Goal: Task Accomplishment & Management: Manage account settings

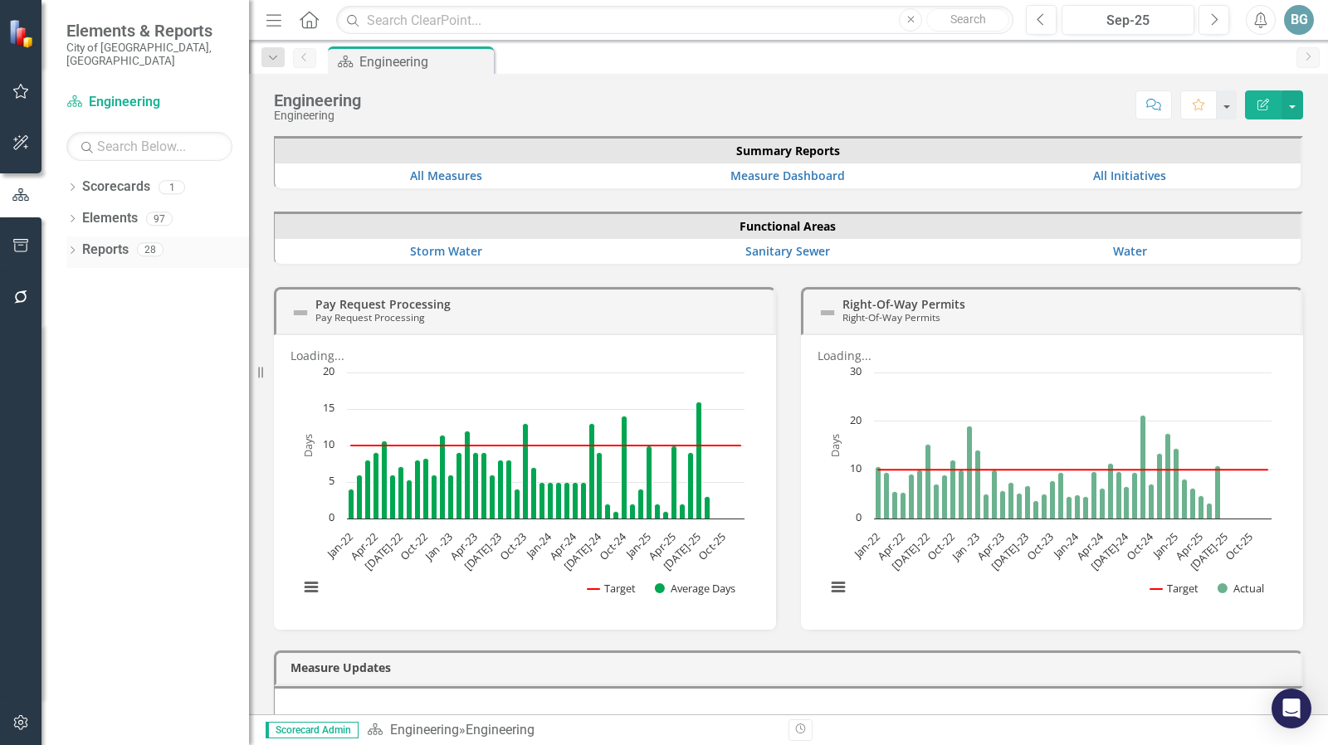
click at [70, 237] on div "Dropdown Reports 28" at bounding box center [157, 253] width 183 height 32
click at [1217, 17] on icon "Next" at bounding box center [1213, 19] width 9 height 15
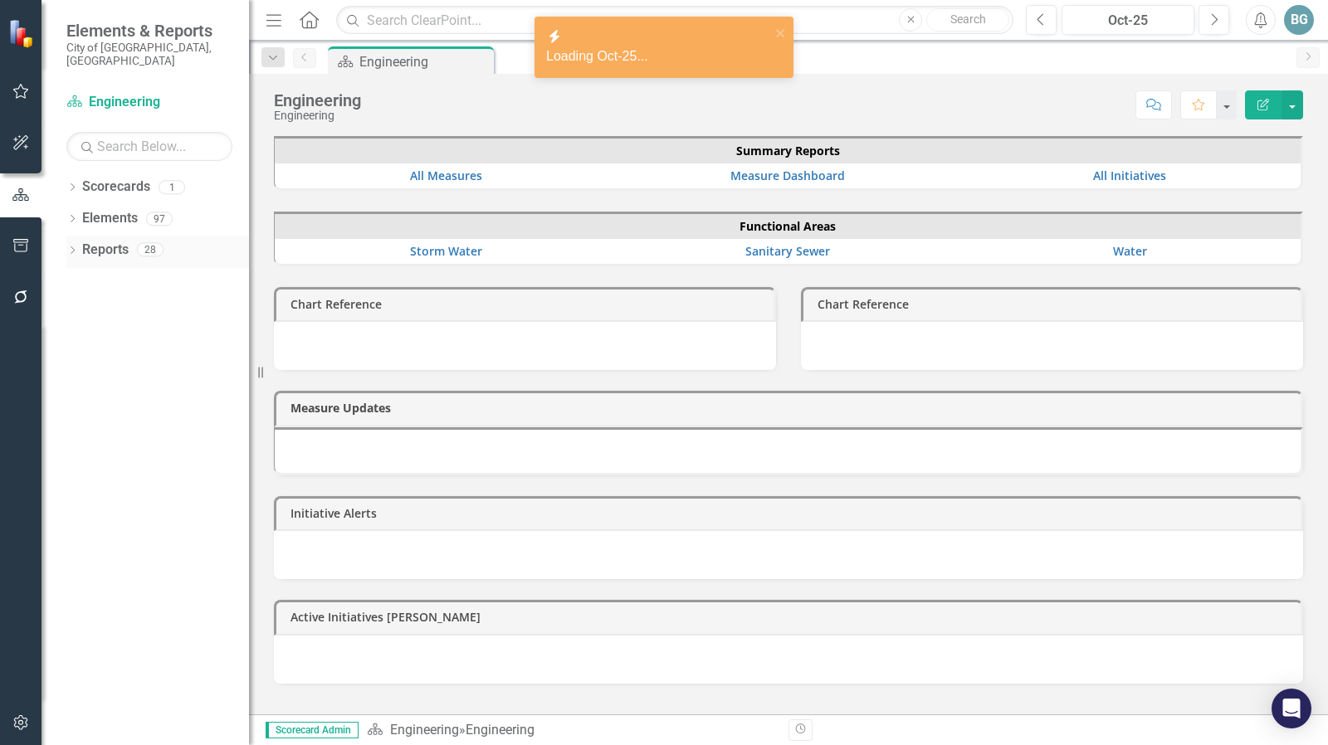
click at [75, 247] on icon "Dropdown" at bounding box center [72, 251] width 12 height 9
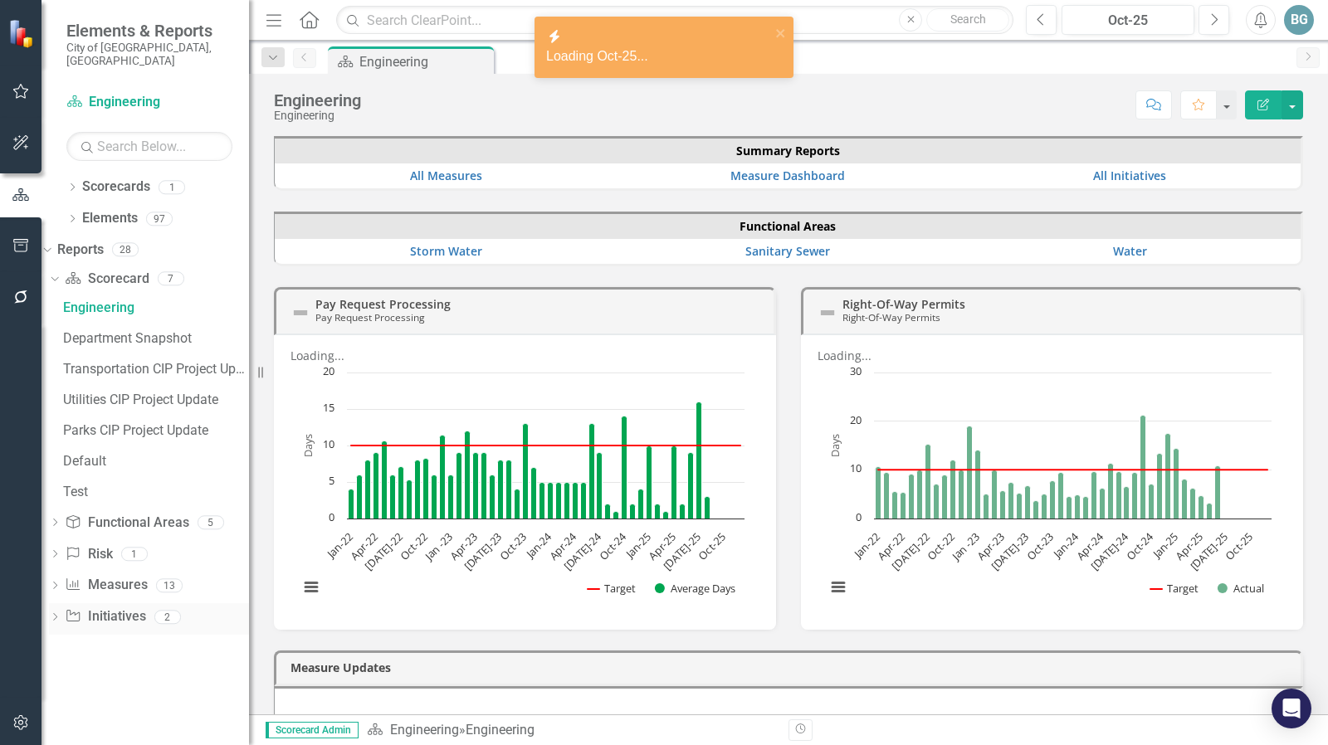
click at [61, 612] on div "Dropdown" at bounding box center [55, 619] width 12 height 14
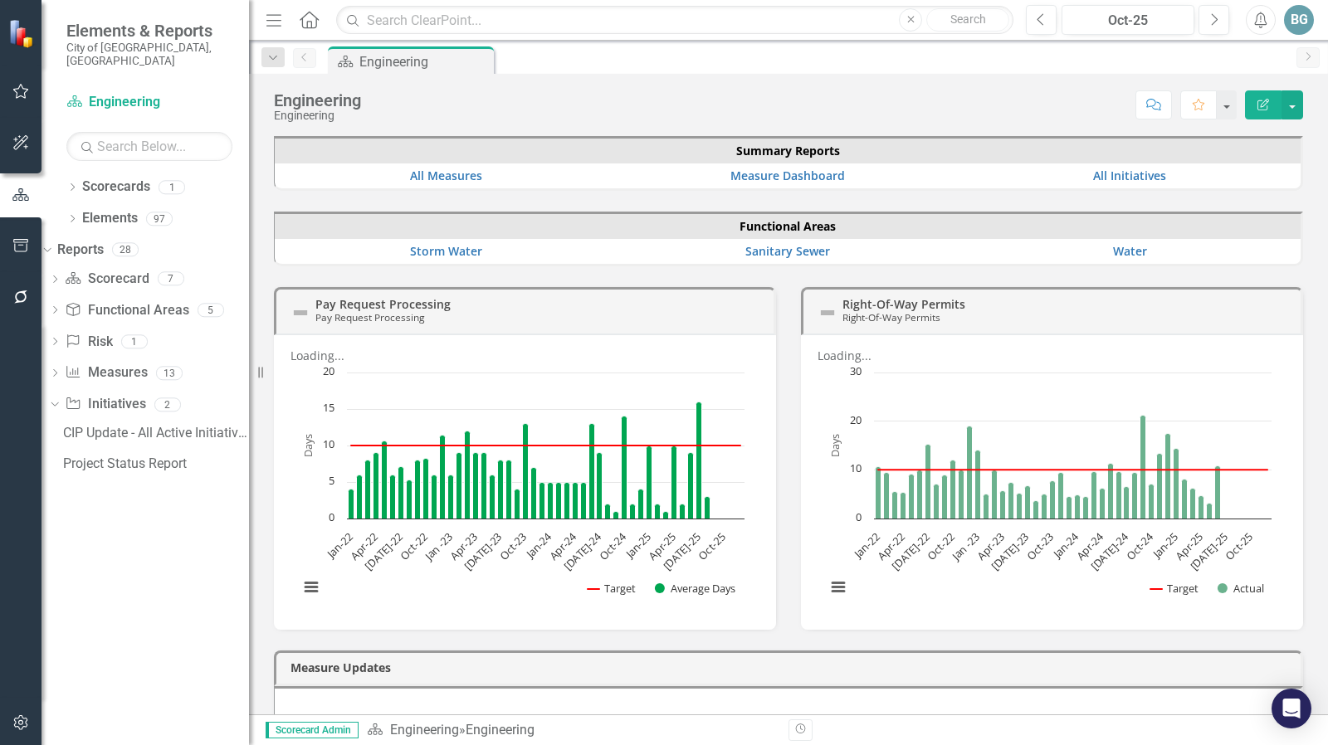
click at [129, 446] on div "CIP Update - All Active Initiatives Project Status Report" at bounding box center [149, 450] width 200 height 61
click at [134, 456] on div "Project Status Report" at bounding box center [156, 463] width 186 height 15
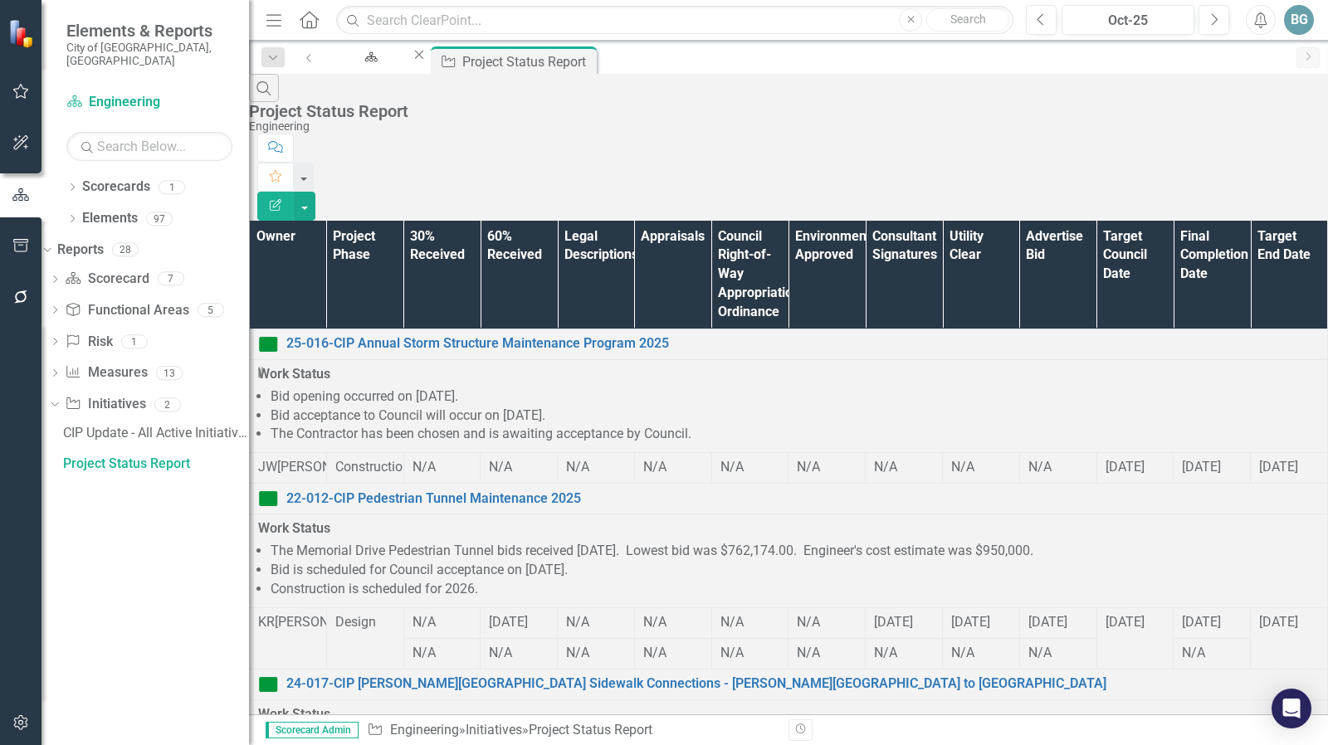
click at [327, 221] on th "Owner" at bounding box center [288, 275] width 77 height 109
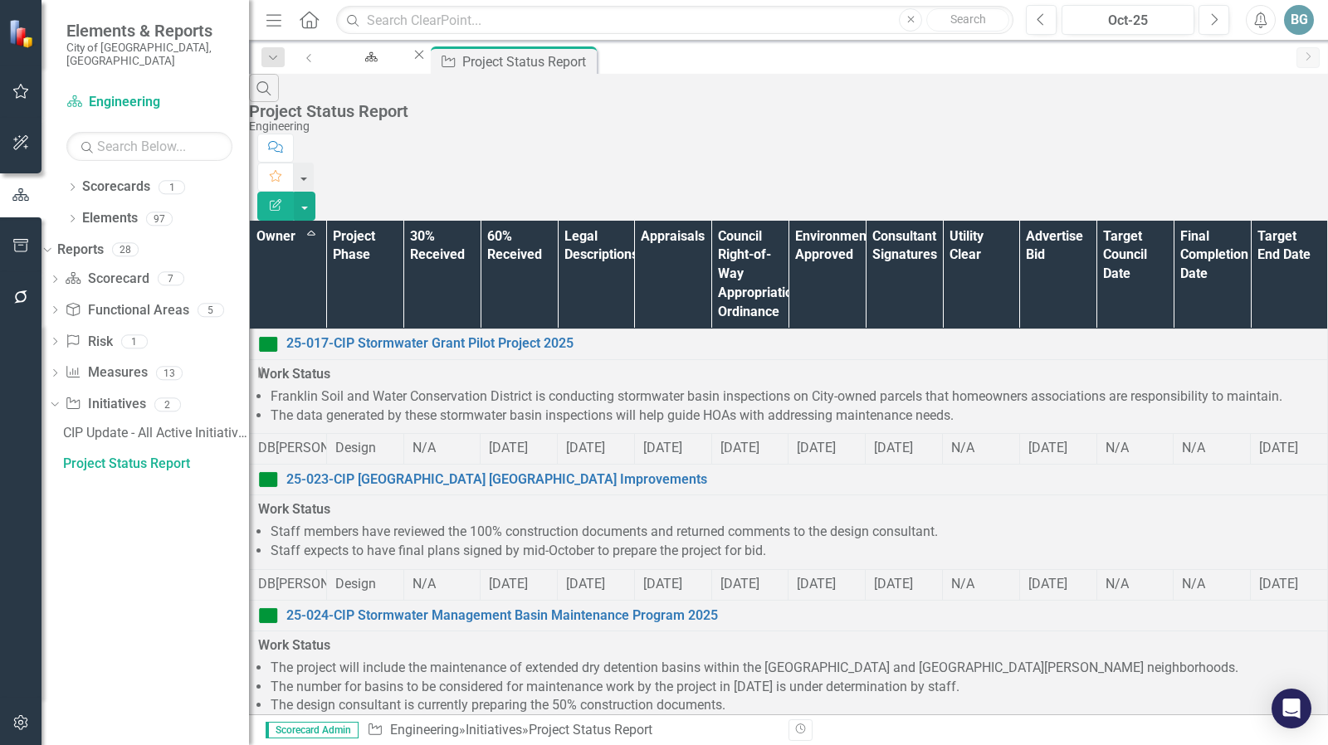
scroll to position [475, 0]
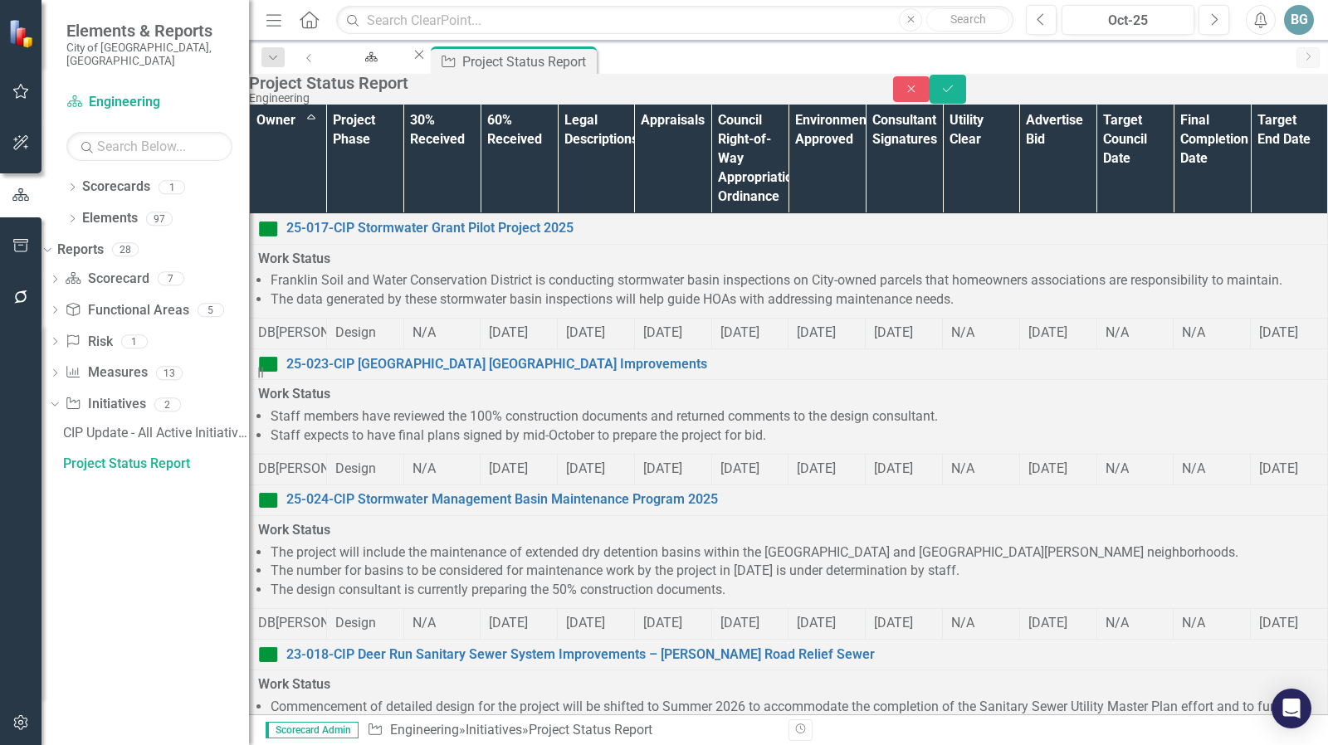
type input "jason"
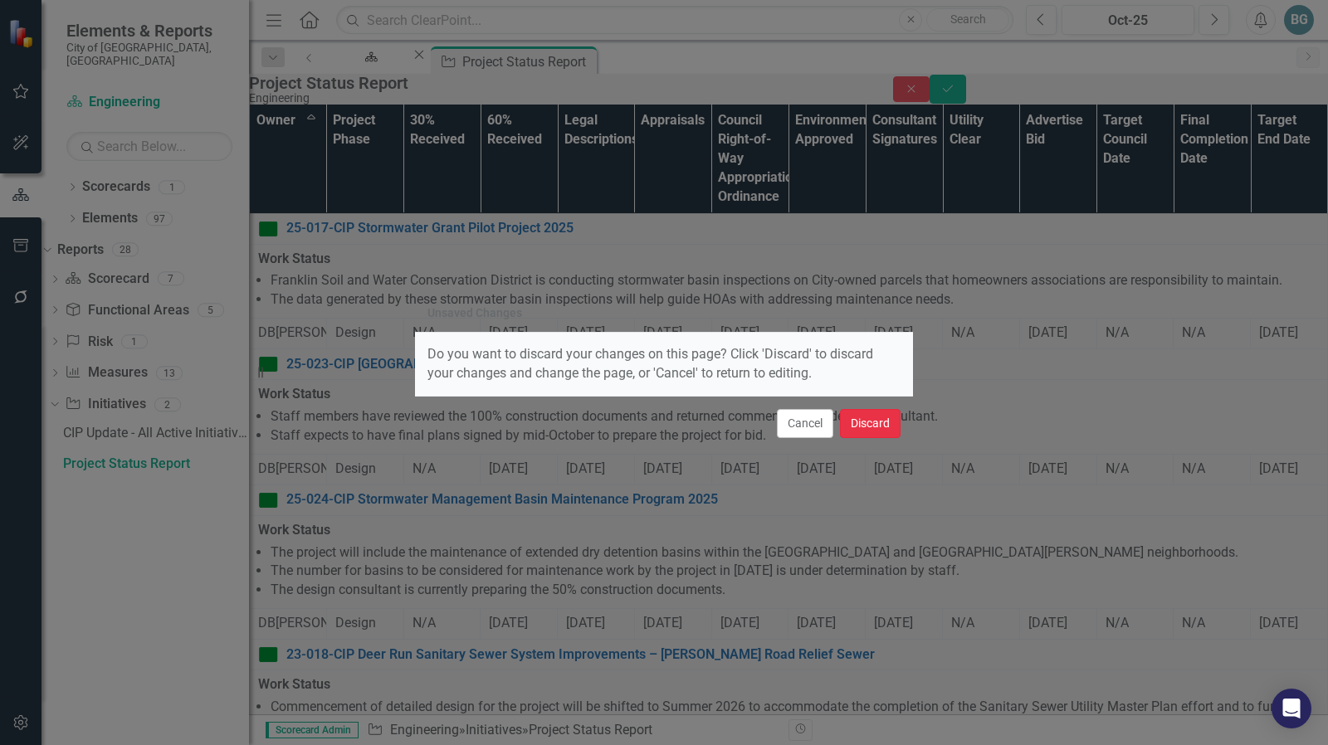
click at [863, 417] on button "Discard" at bounding box center [870, 423] width 61 height 29
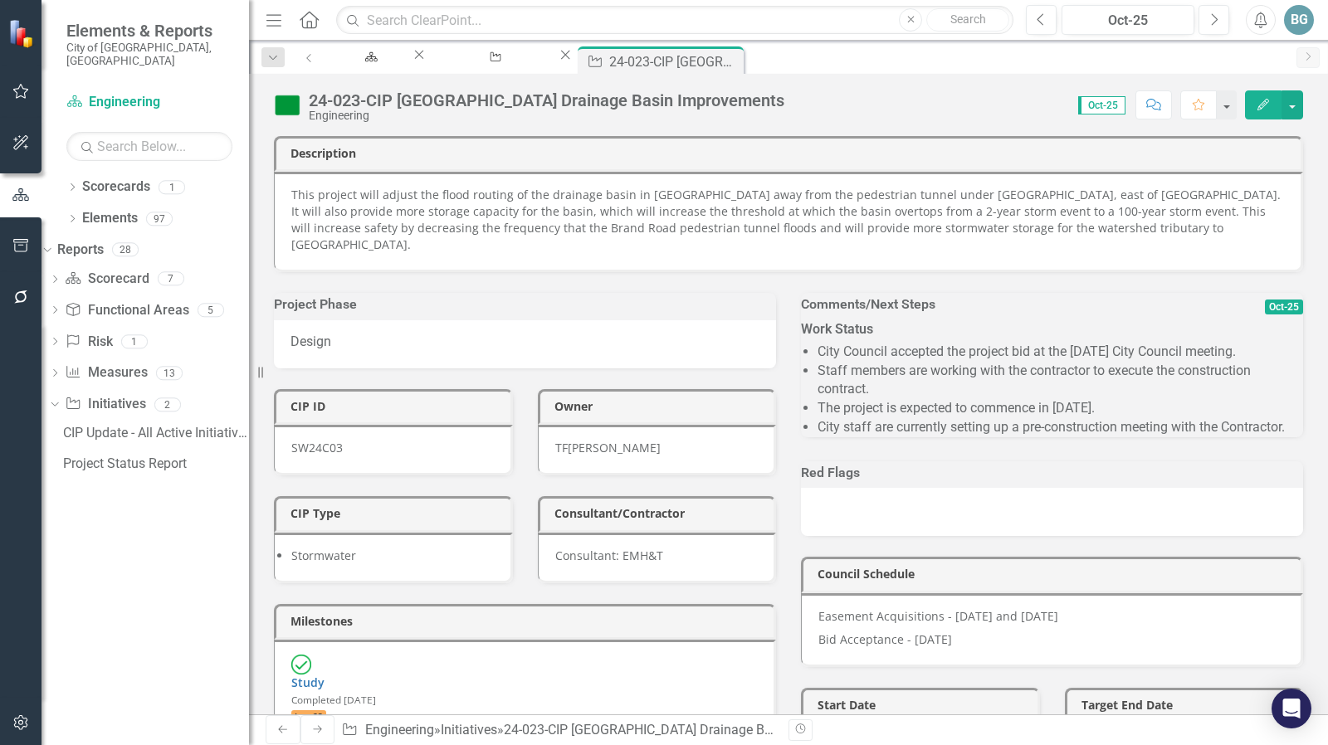
click at [972, 348] on li "City Council accepted the project bid at the [DATE] City Council meeting." at bounding box center [1059, 352] width 485 height 19
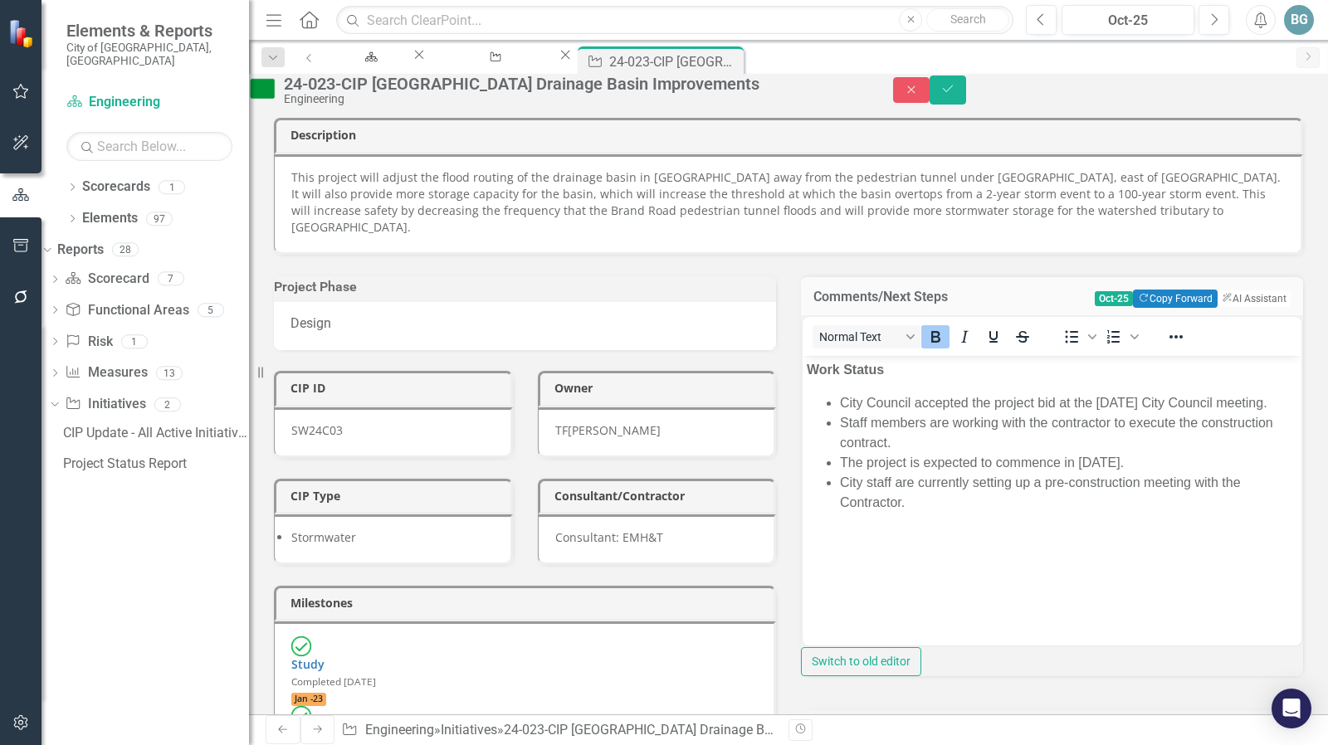
click at [976, 404] on li "City Council accepted the project bid at the [DATE] City Council meeting." at bounding box center [1068, 403] width 457 height 20
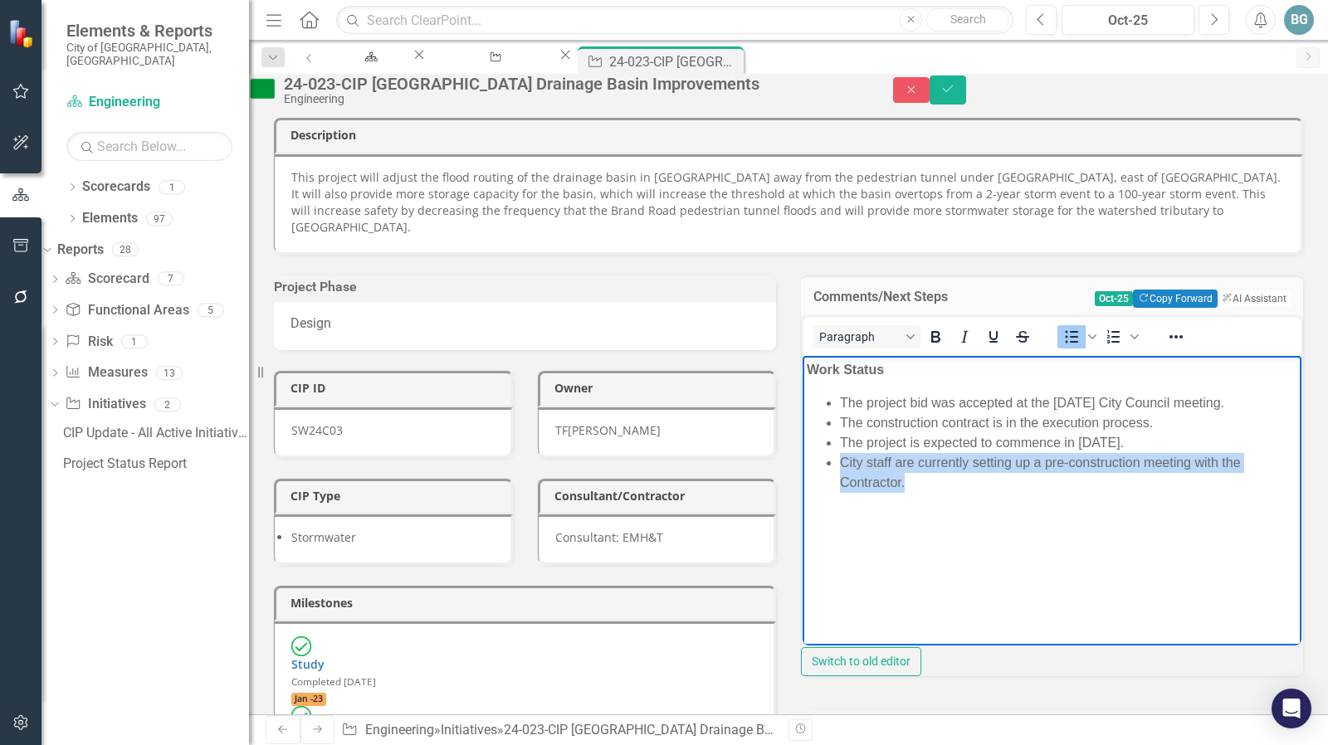
drag, startPoint x: 915, startPoint y: 502, endPoint x: 829, endPoint y: 484, distance: 88.2
click at [840, 484] on li "City staff are currently setting up a pre-construction meeting with the Contrac…" at bounding box center [1068, 473] width 457 height 40
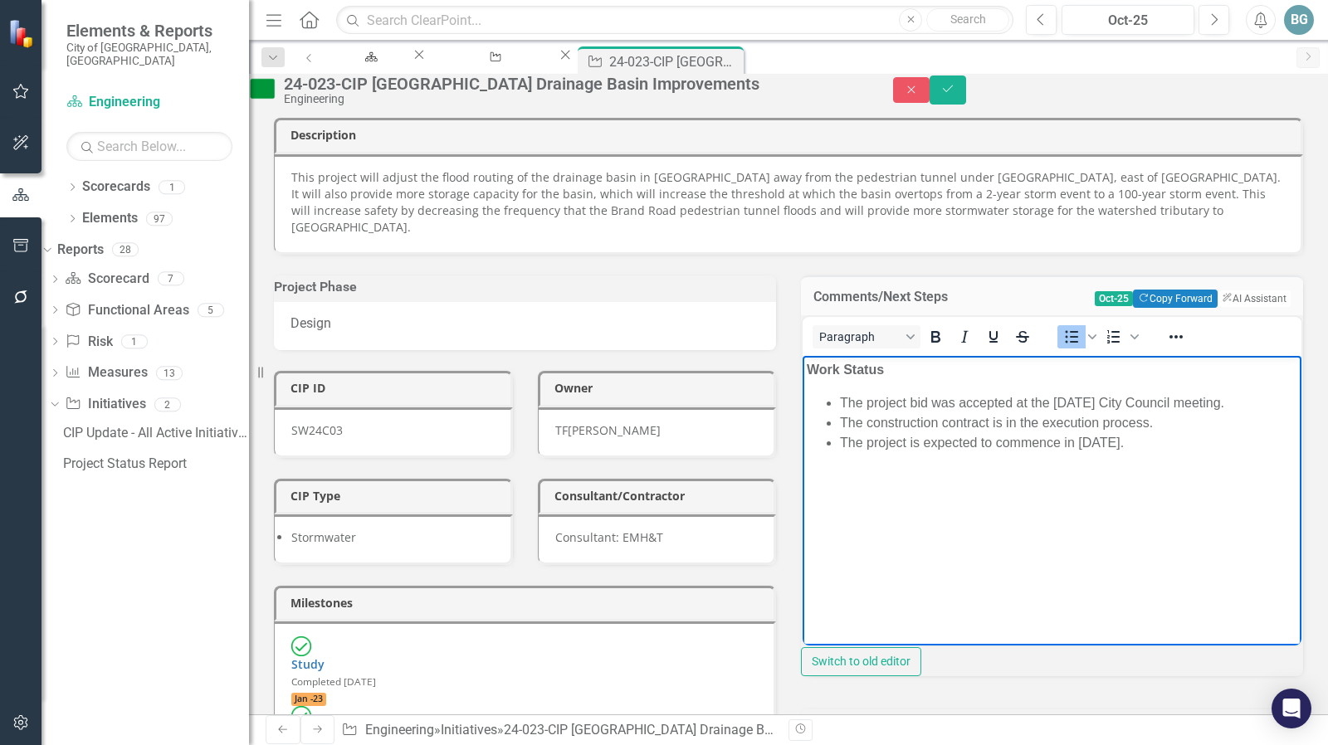
click at [1179, 433] on li "The construction contract is in the execution process." at bounding box center [1068, 423] width 457 height 20
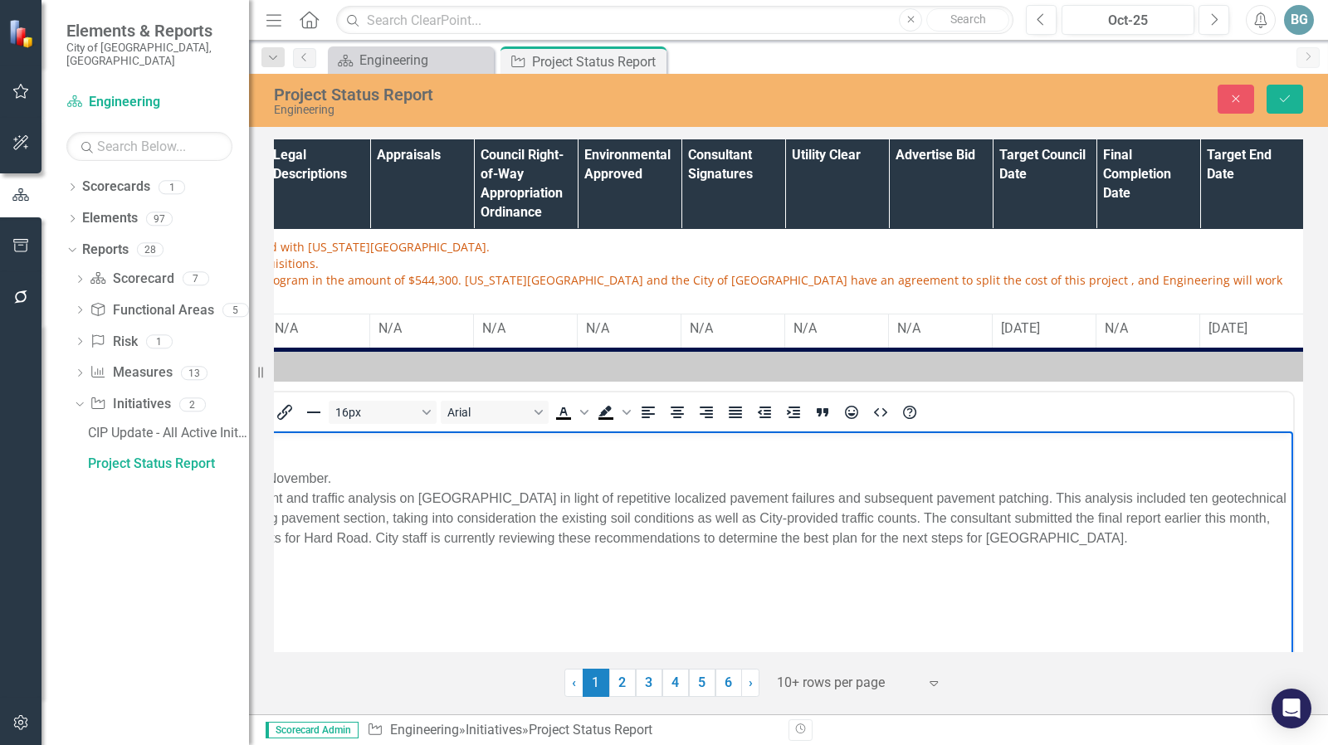
scroll to position [1476, 436]
drag, startPoint x: 758, startPoint y: 497, endPoint x: 666, endPoint y: 1095, distance: 605.5
click at [758, 497] on li "As part of this project, the design consultant performed pavement and traffic a…" at bounding box center [593, 518] width 1390 height 60
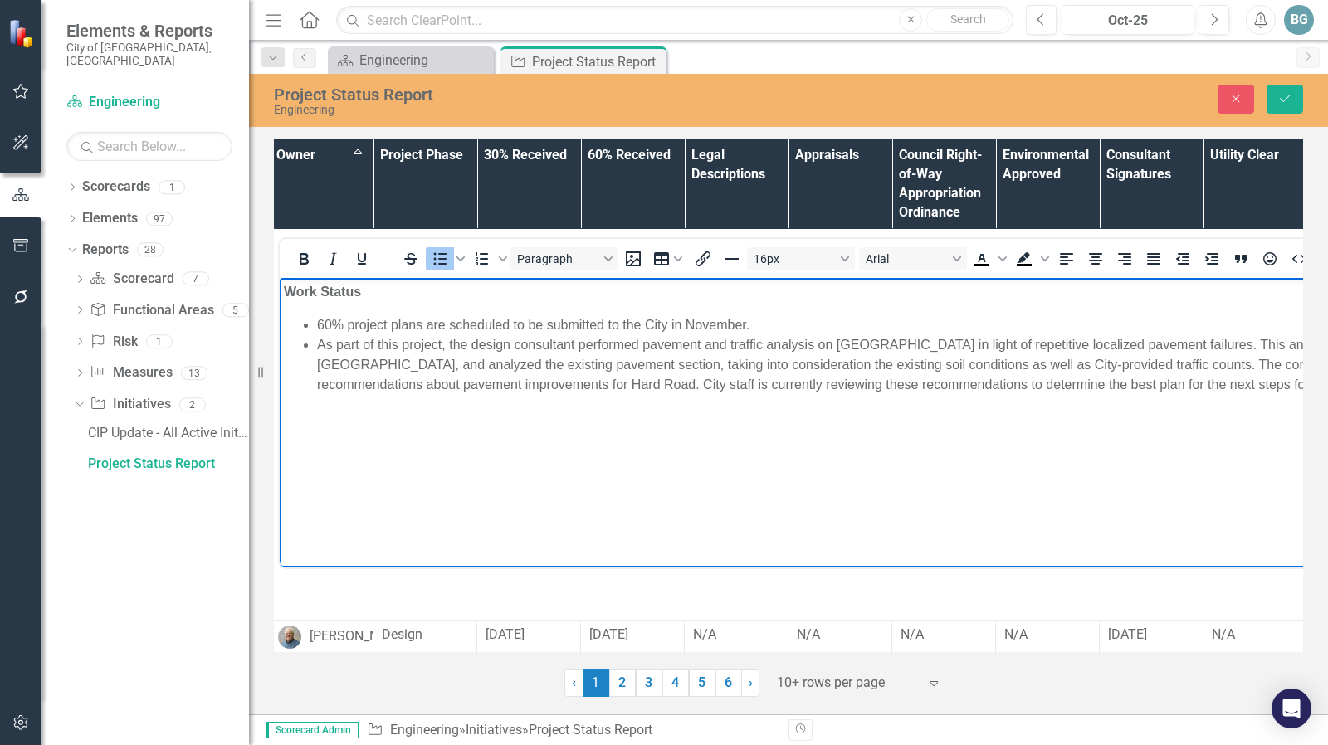
scroll to position [1630, 7]
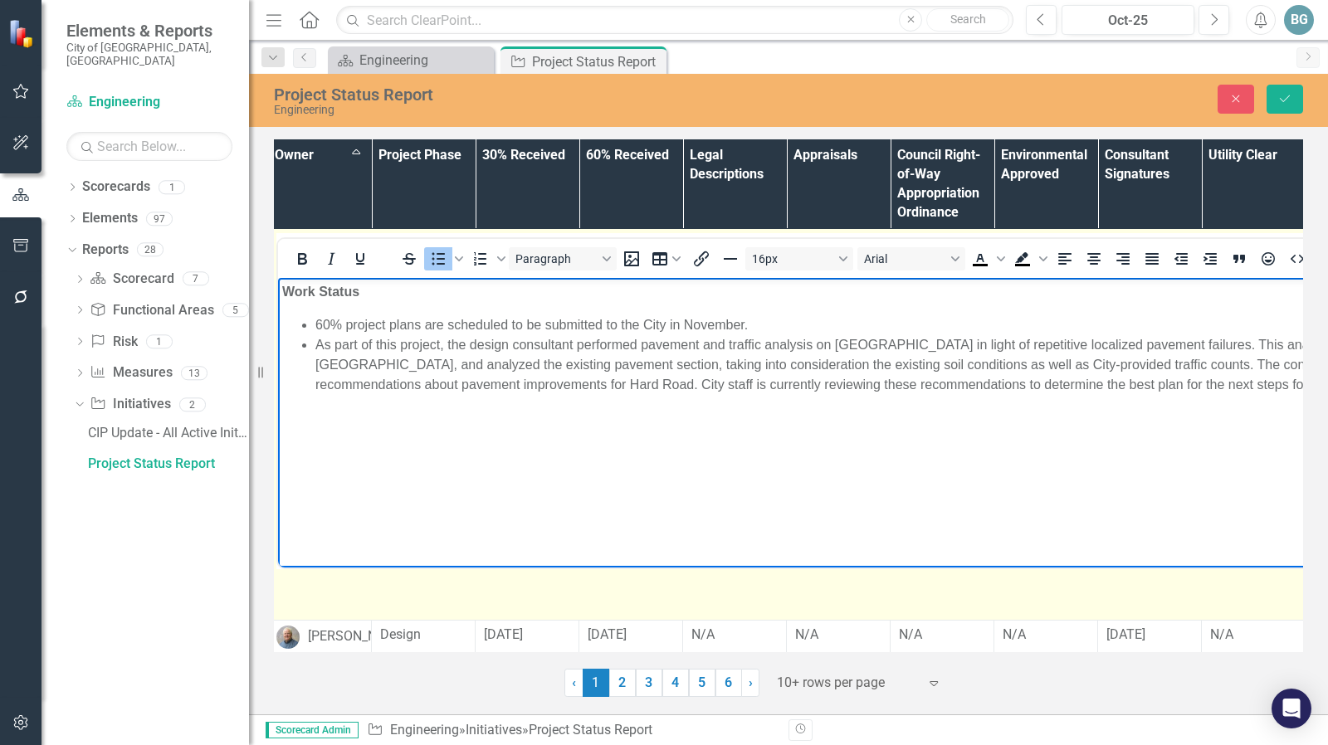
click at [706, 388] on li "As part of this project, the design consultant performed pavement and traffic a…" at bounding box center [1010, 364] width 1390 height 60
drag, startPoint x: 807, startPoint y: 384, endPoint x: 1153, endPoint y: 382, distance: 346.0
click at [1153, 382] on li "As part of this project, the design consultant performed pavement and traffic a…" at bounding box center [1010, 364] width 1390 height 60
click at [557, 383] on li "As part of this project, the design consultant performed pavement and traffic a…" at bounding box center [1010, 364] width 1390 height 60
click at [875, 378] on li "As part of this project, the design consultant performed pavement and traffic a…" at bounding box center [1010, 364] width 1390 height 60
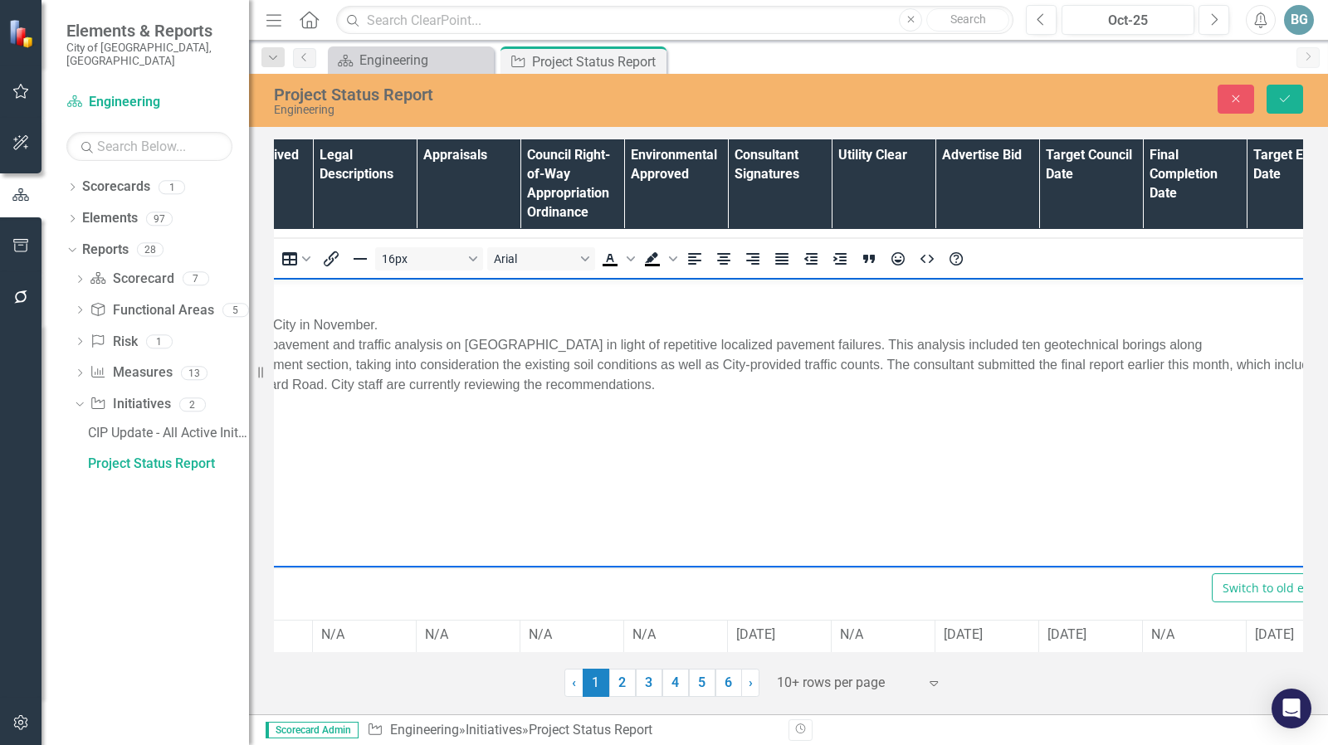
scroll to position [1630, 436]
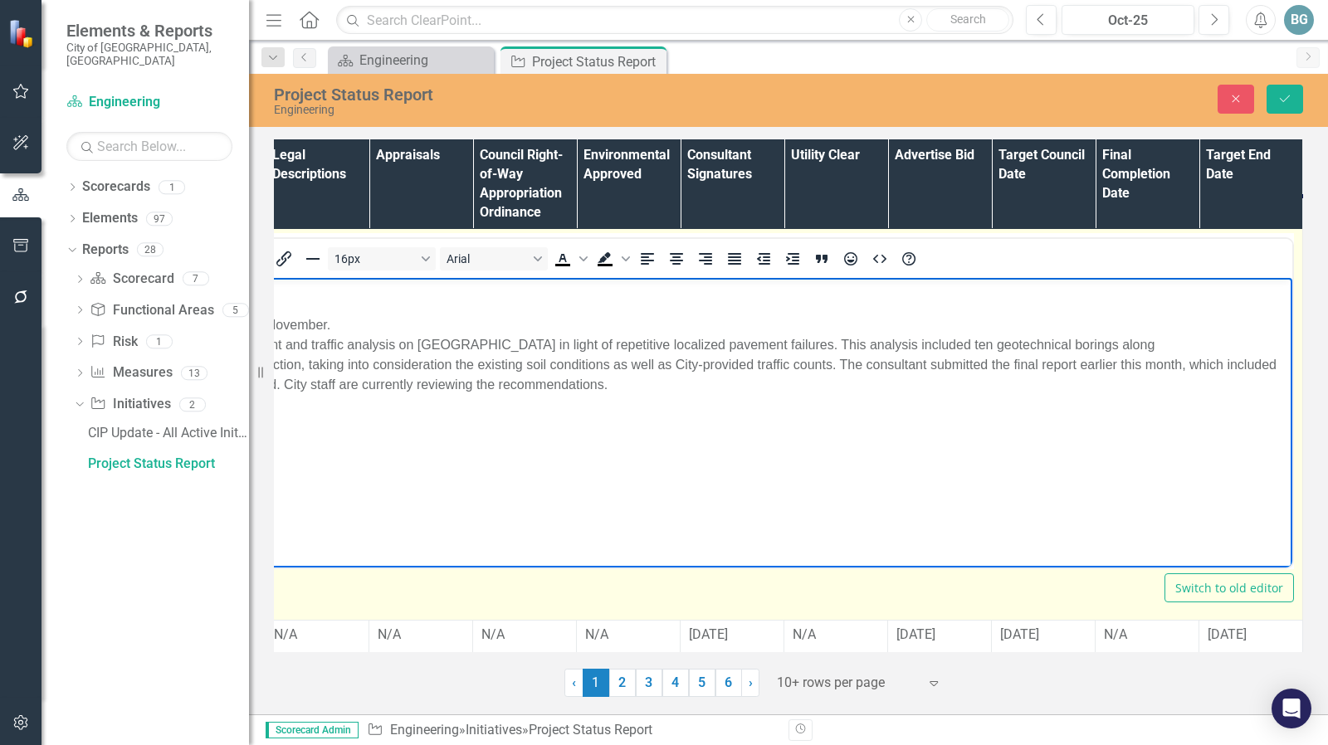
click at [1139, 368] on li "As part of this project, the design consultant performed pavement and traffic a…" at bounding box center [593, 364] width 1390 height 60
click at [1029, 367] on li "As part of this project, the design consultant performed pavement and traffic a…" at bounding box center [593, 364] width 1390 height 60
click at [1144, 363] on li "As part of this project, the design consultant performed pavement and traffic a…" at bounding box center [593, 364] width 1390 height 60
drag, startPoint x: 1138, startPoint y: 366, endPoint x: 1162, endPoint y: 392, distance: 35.2
click at [1139, 366] on li "As part of this project, the design consultant performed pavement and traffic a…" at bounding box center [593, 364] width 1390 height 60
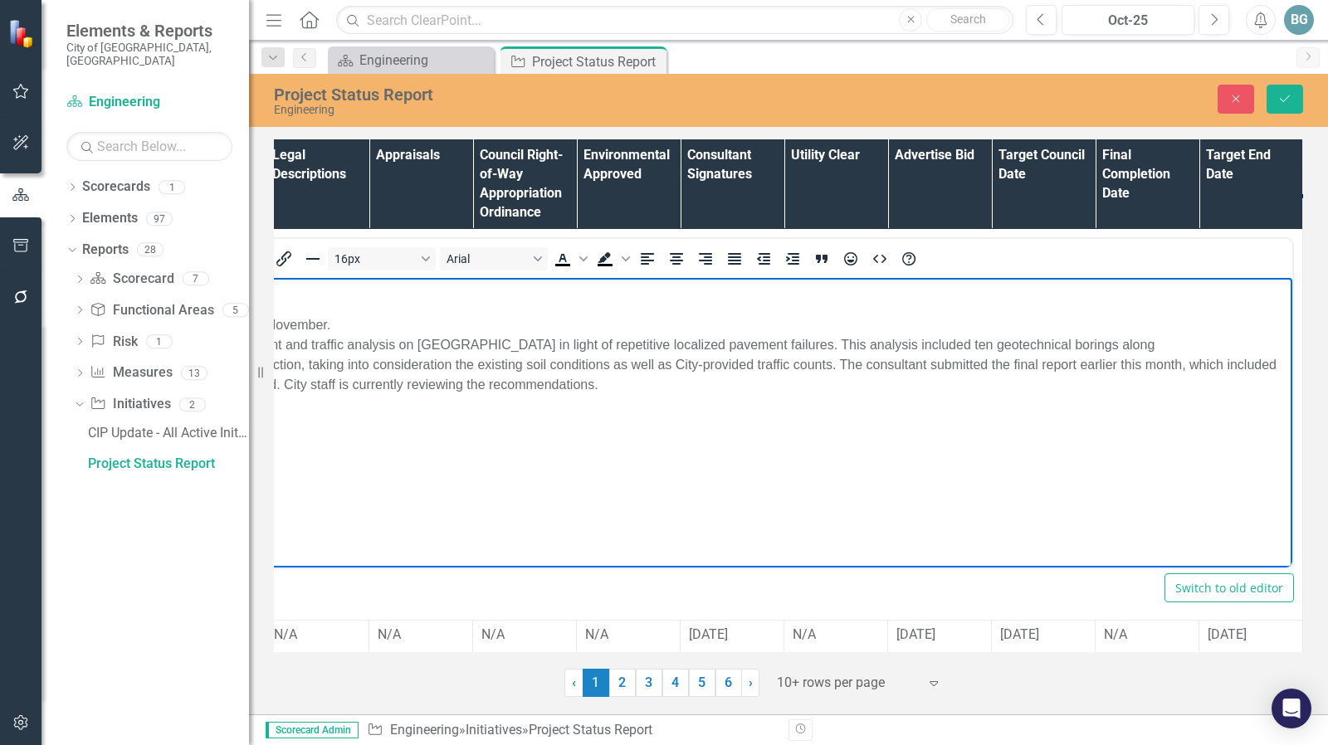
click at [1175, 365] on li "As part of this project, the design consultant performed pavement and traffic a…" at bounding box center [593, 364] width 1390 height 60
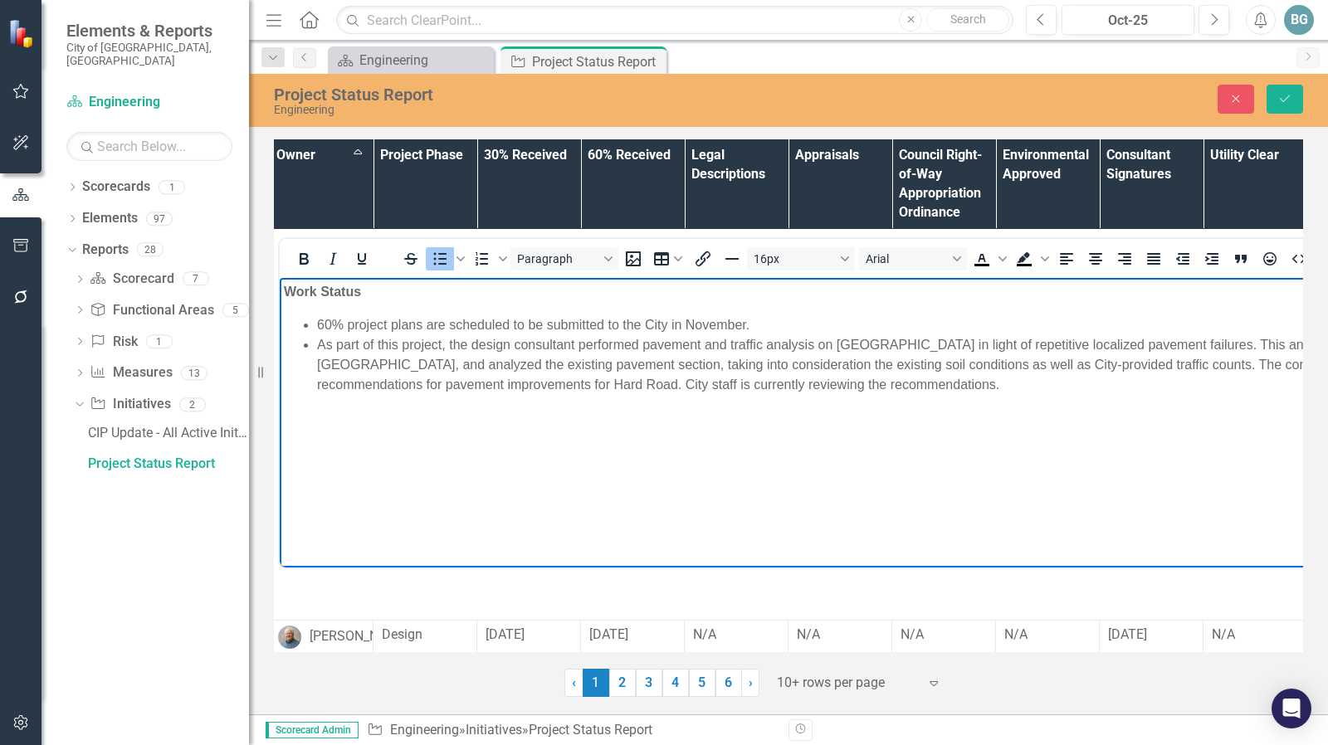
scroll to position [1630, 0]
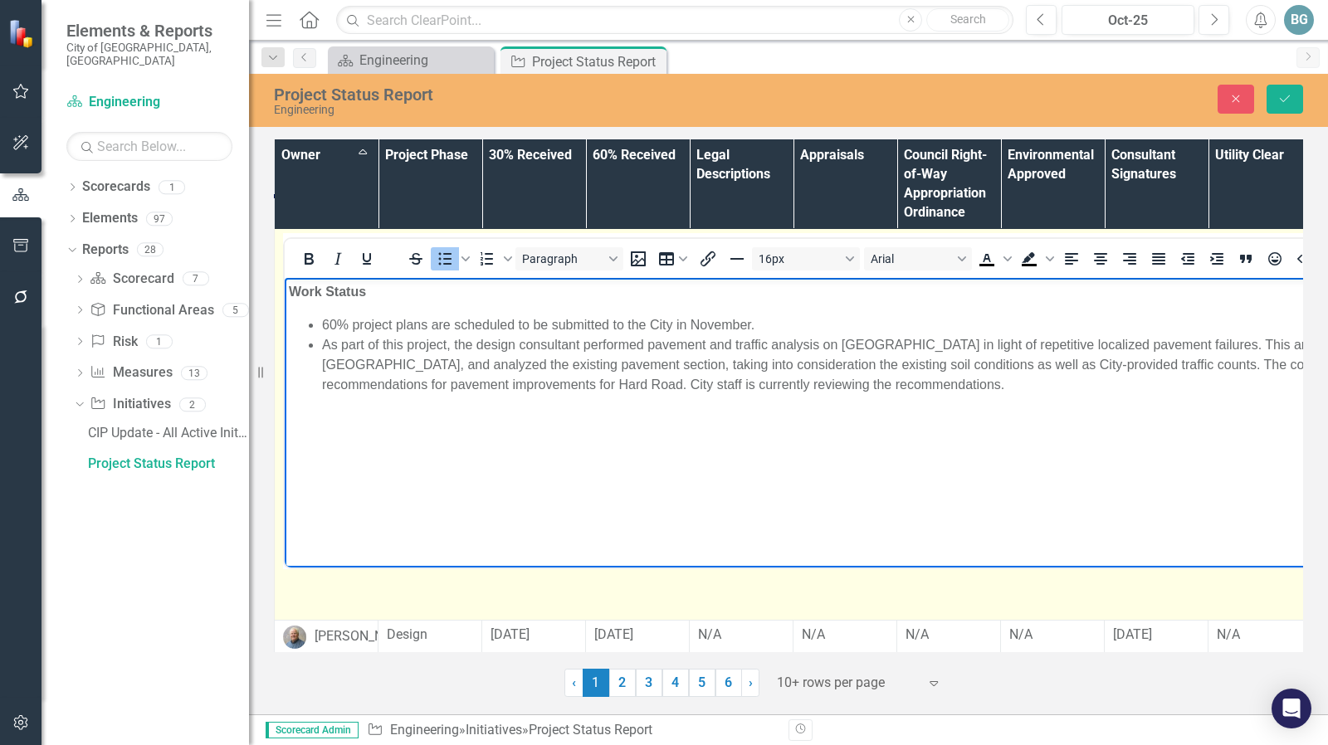
drag, startPoint x: 422, startPoint y: 383, endPoint x: 433, endPoint y: 403, distance: 23.1
click at [422, 383] on li "As part of this project, the design consultant performed pavement and traffic a…" at bounding box center [1017, 364] width 1390 height 60
click at [890, 384] on li "As part of this project, the design consultant performed pavement and traffic a…" at bounding box center [1017, 364] width 1390 height 60
click at [706, 385] on li "As part of this project, the design consultant performed pavement and traffic a…" at bounding box center [1017, 364] width 1390 height 60
click at [832, 383] on li "As part of this project, the design consultant performed pavement and traffic a…" at bounding box center [1017, 364] width 1390 height 60
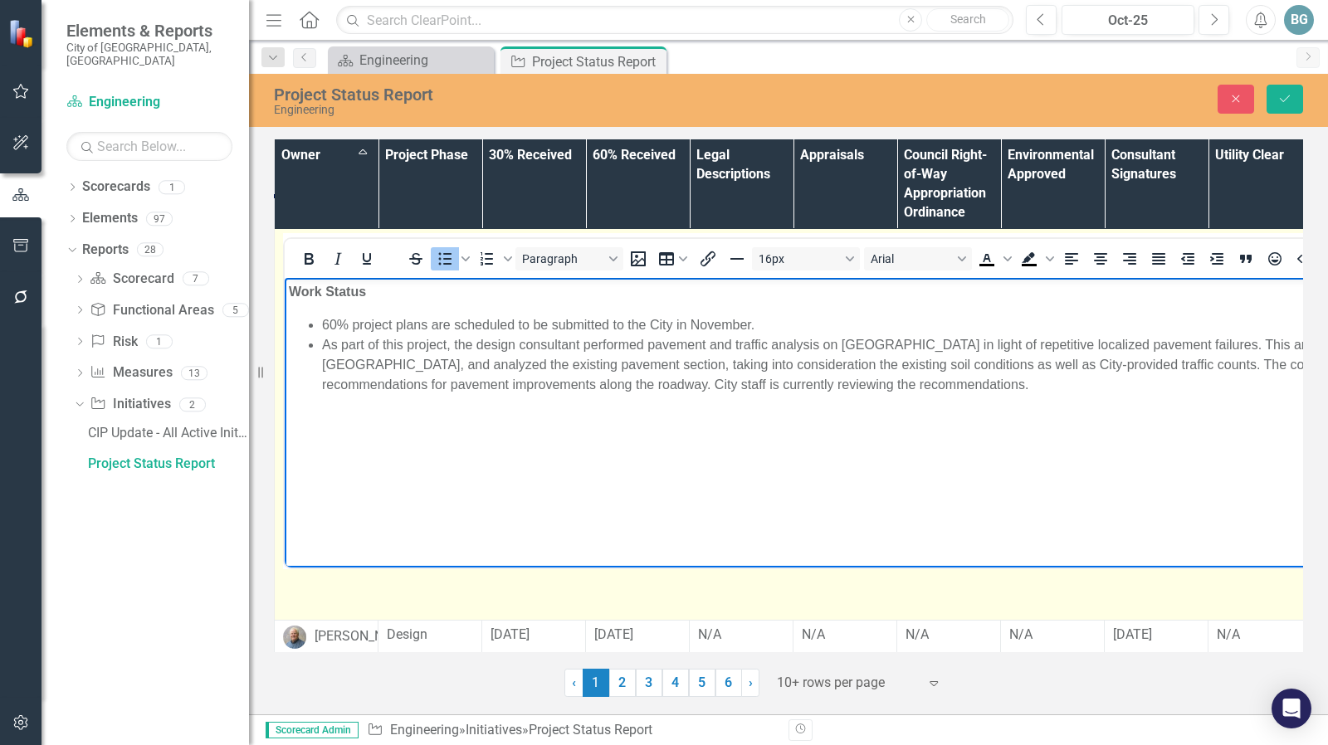
click at [589, 385] on li "As part of this project, the design consultant performed pavement and traffic a…" at bounding box center [1017, 364] width 1390 height 60
click at [873, 387] on li "As part of this project, the design consultant performed pavement and traffic a…" at bounding box center [1017, 364] width 1390 height 60
click at [587, 381] on li "As part of this project, the design consultant performed pavement and traffic a…" at bounding box center [1017, 364] width 1390 height 60
click at [903, 390] on li "As part of this project, the design consultant performed pavement and traffic a…" at bounding box center [1017, 364] width 1390 height 60
click at [597, 385] on li "As part of this project, the design consultant performed pavement and traffic a…" at bounding box center [1017, 364] width 1390 height 60
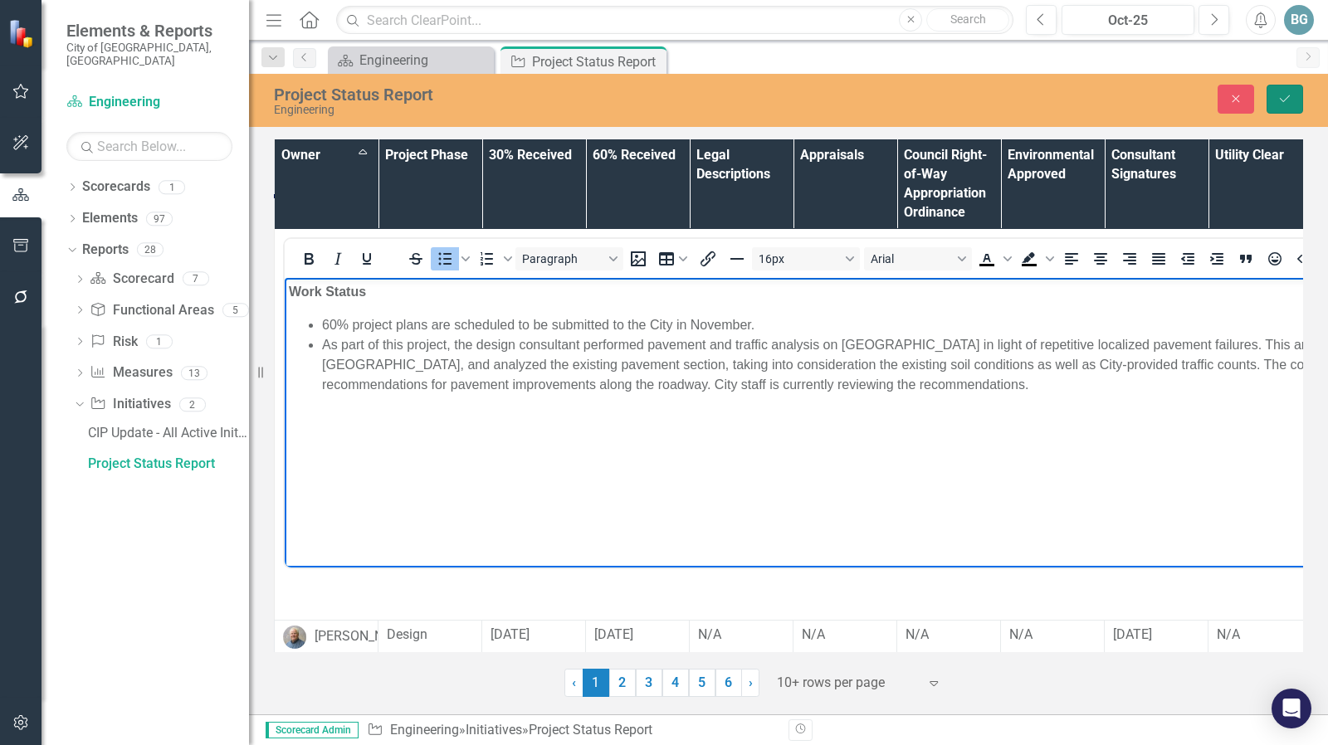
click at [1281, 96] on icon "Save" at bounding box center [1284, 99] width 15 height 12
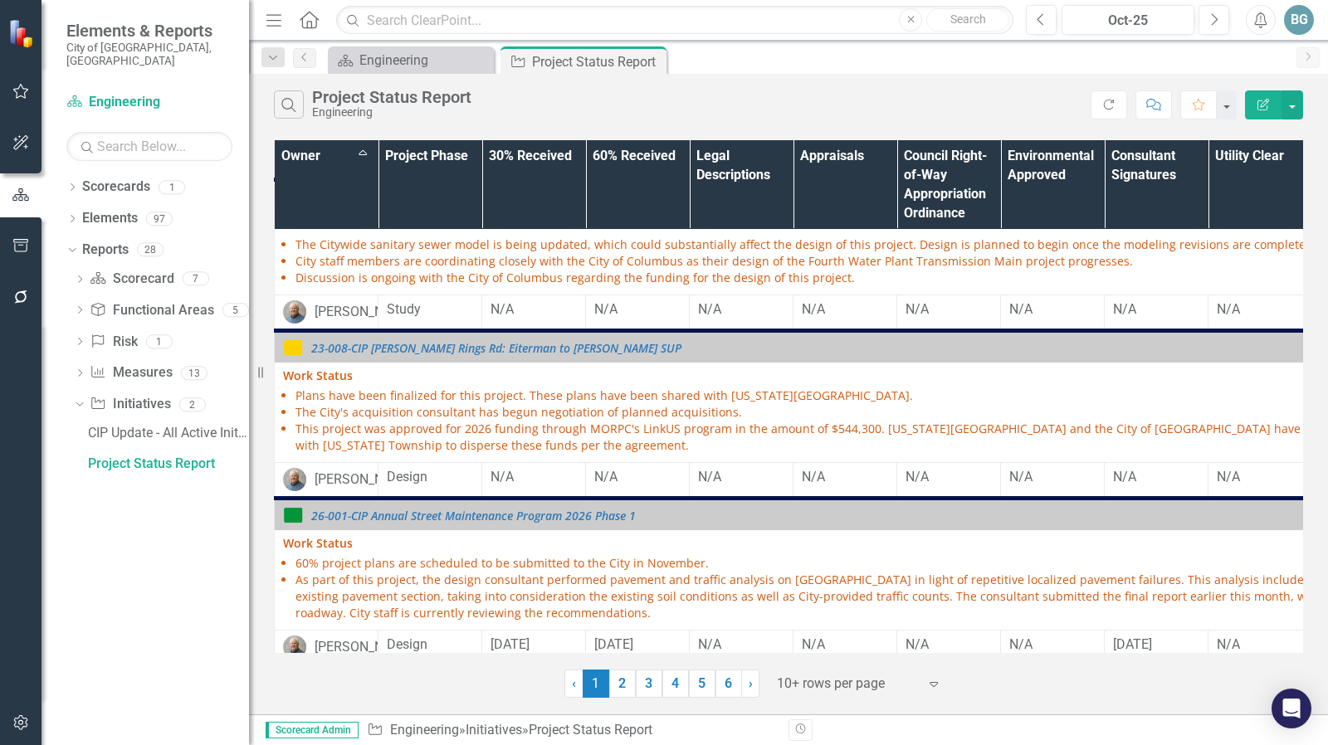
scroll to position [1476, 0]
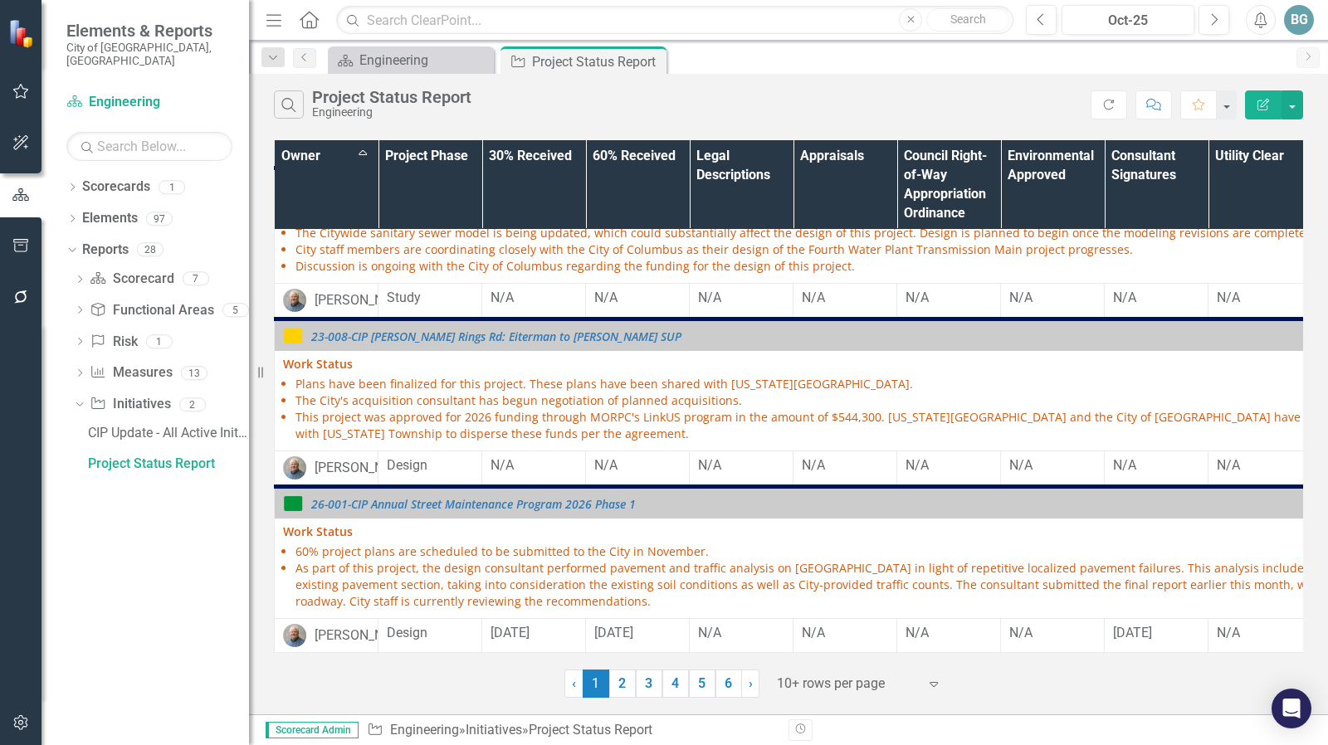
click at [622, 687] on link "2" at bounding box center [622, 684] width 27 height 28
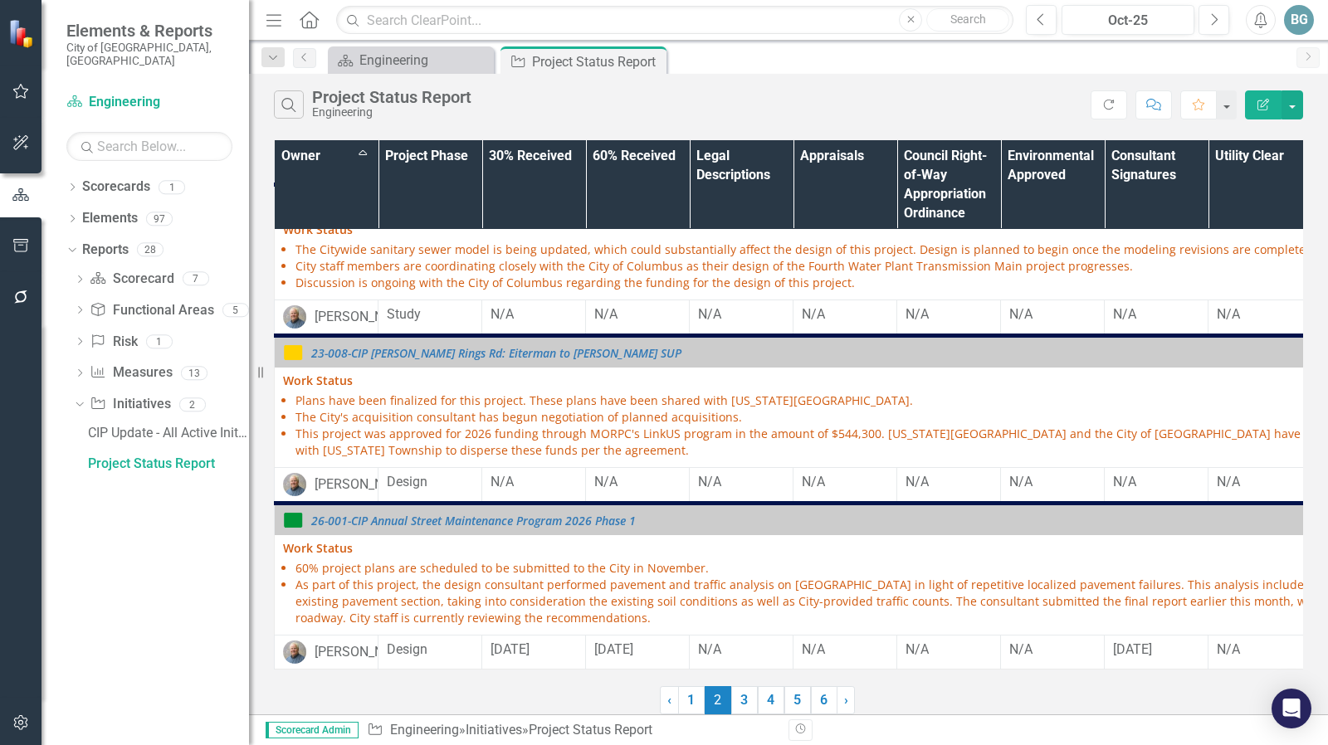
scroll to position [0, 0]
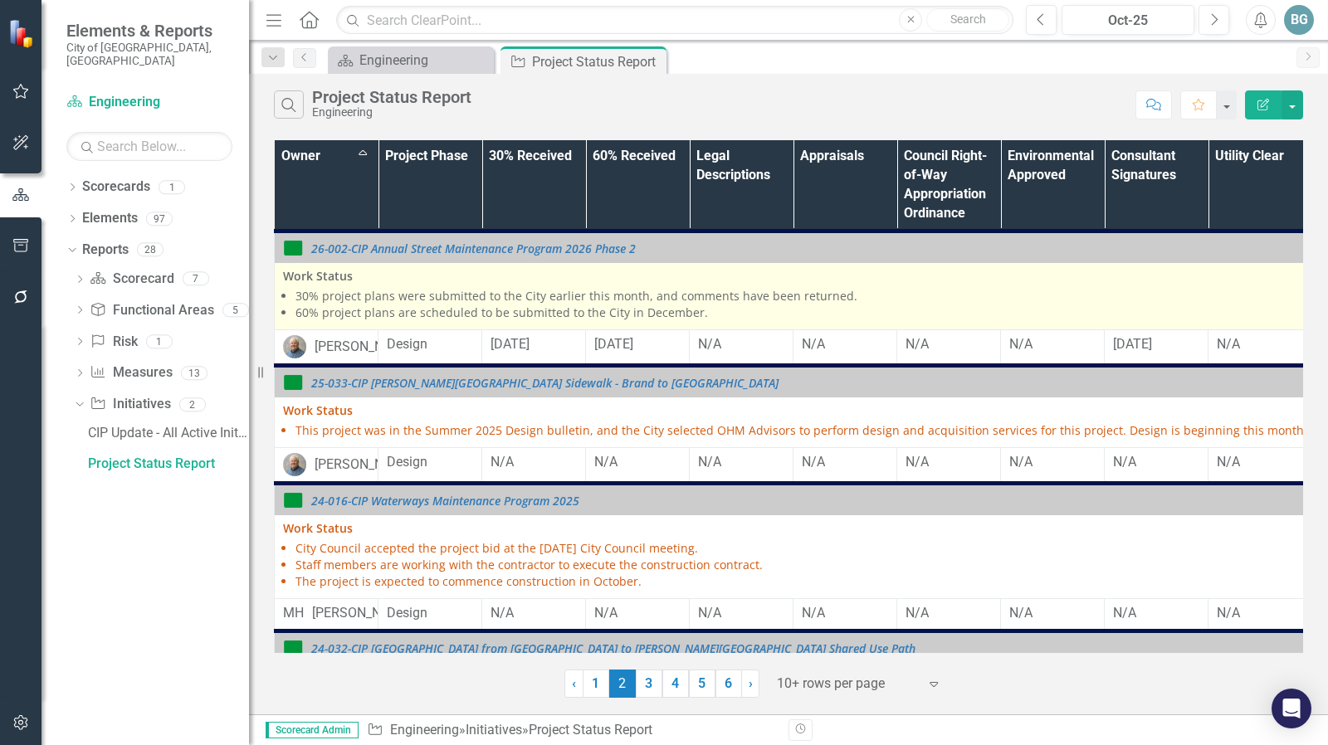
click at [610, 294] on li "30% project plans were submitted to the City earlier this month, and comments h…" at bounding box center [1006, 296] width 1422 height 17
click at [610, 293] on li "30% project plans were submitted to the City earlier this month, and comments h…" at bounding box center [1006, 296] width 1422 height 17
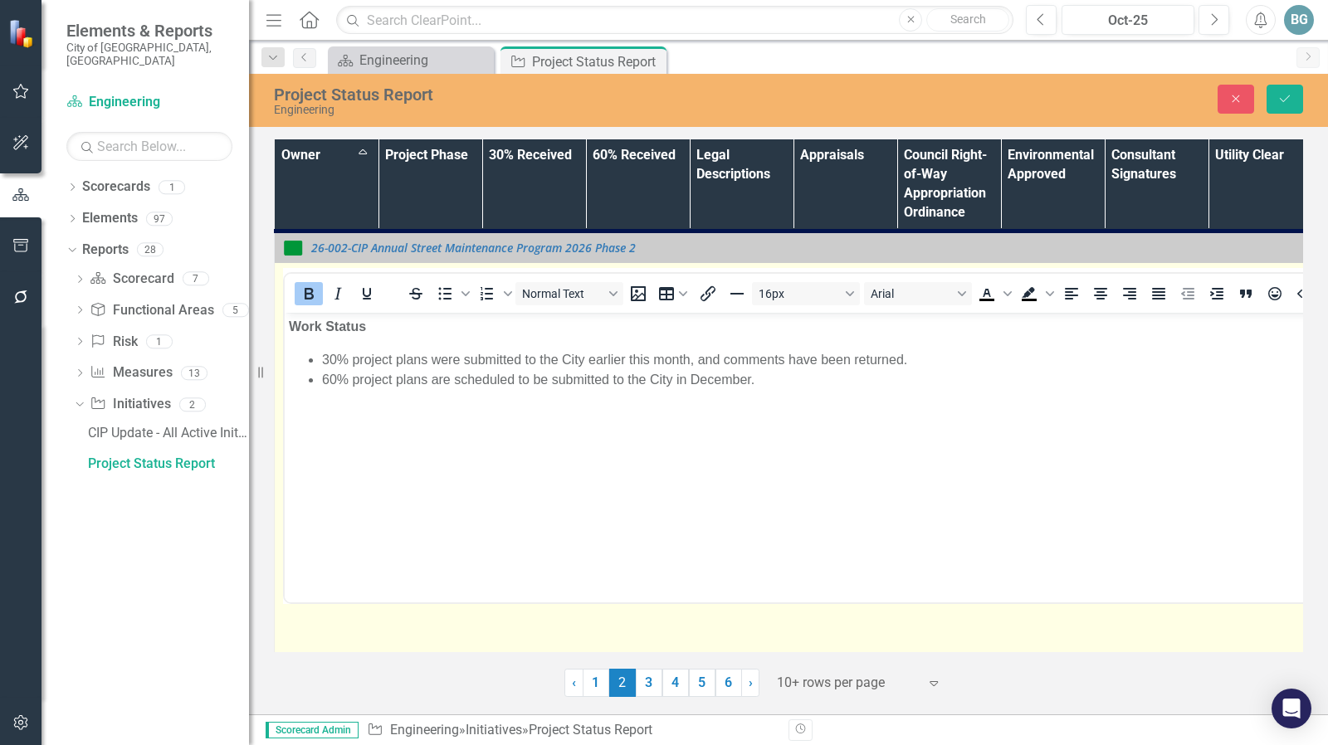
click at [904, 359] on li "30% project plans were submitted to the City earlier this month, and comments h…" at bounding box center [1017, 359] width 1390 height 20
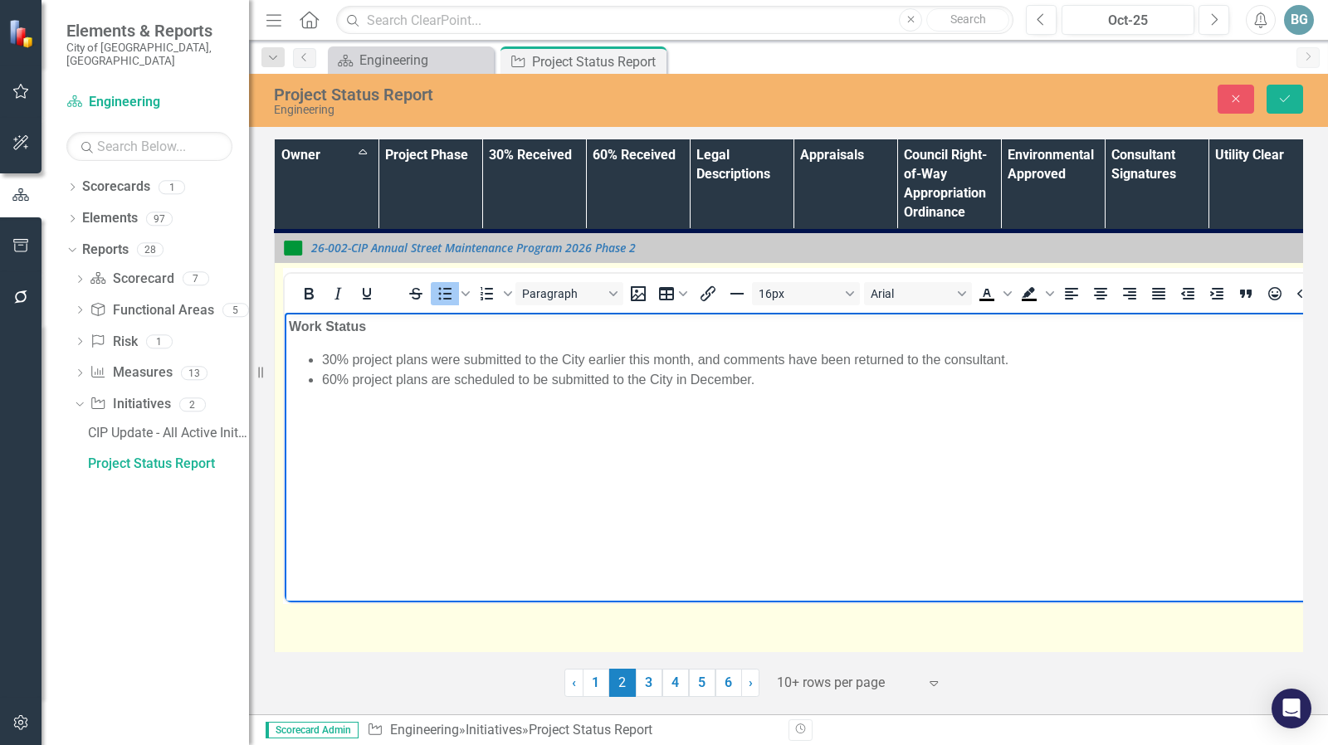
click at [726, 423] on body "Work Status 30% project plans were submitted to the City earlier this month, an…" at bounding box center [1000, 436] width 1431 height 249
click at [786, 399] on body "Work Status 30% project plans were submitted to the City earlier this month, an…" at bounding box center [1000, 436] width 1431 height 249
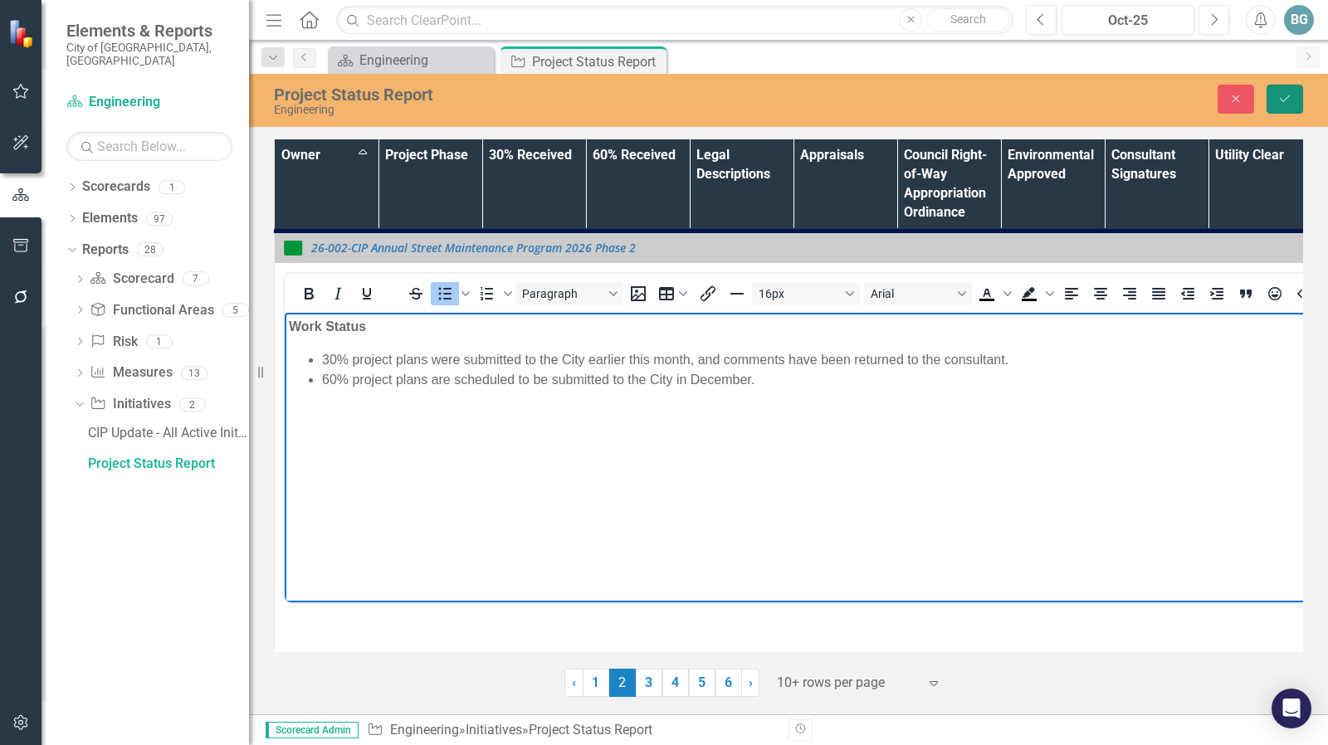
drag, startPoint x: 1282, startPoint y: 100, endPoint x: 1199, endPoint y: 170, distance: 108.9
click at [1282, 100] on icon "Save" at bounding box center [1284, 99] width 15 height 12
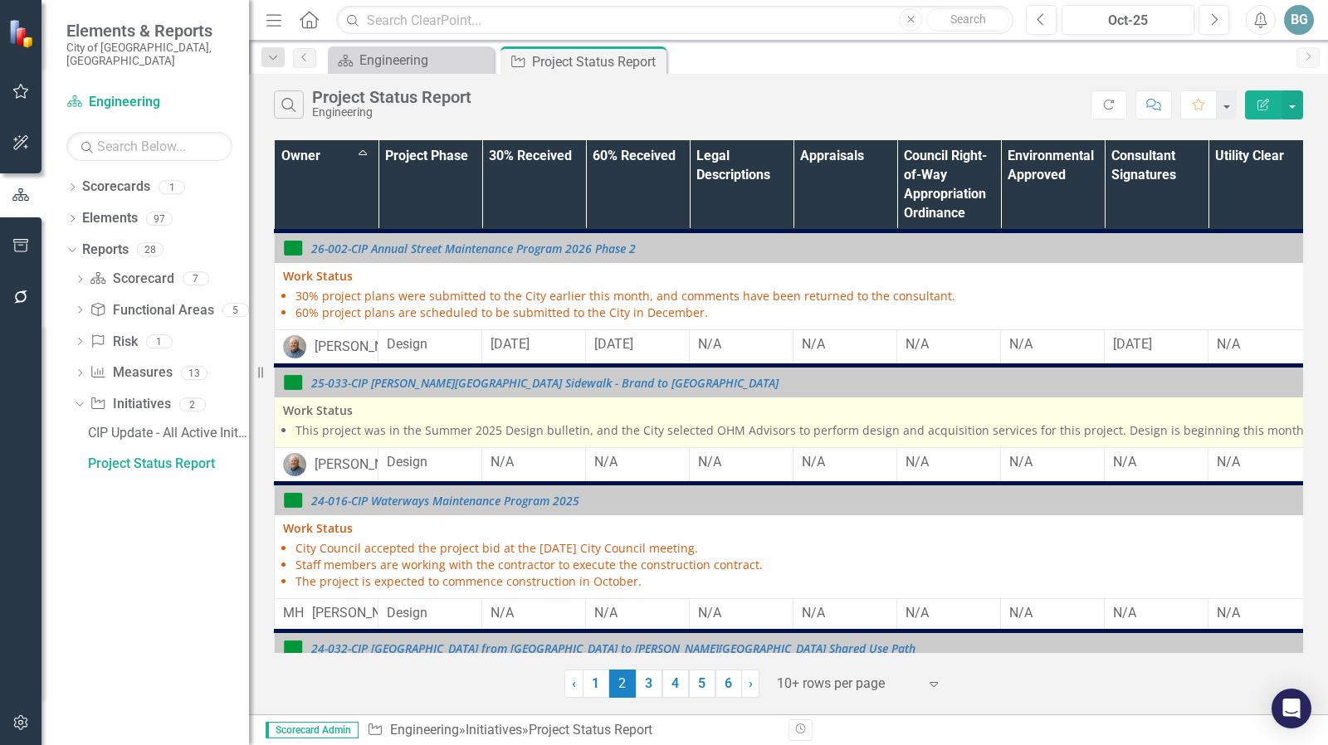
click at [395, 439] on li "This project was in the Summer 2025 Design bulletin, and the City selected OHM …" at bounding box center [1006, 430] width 1422 height 17
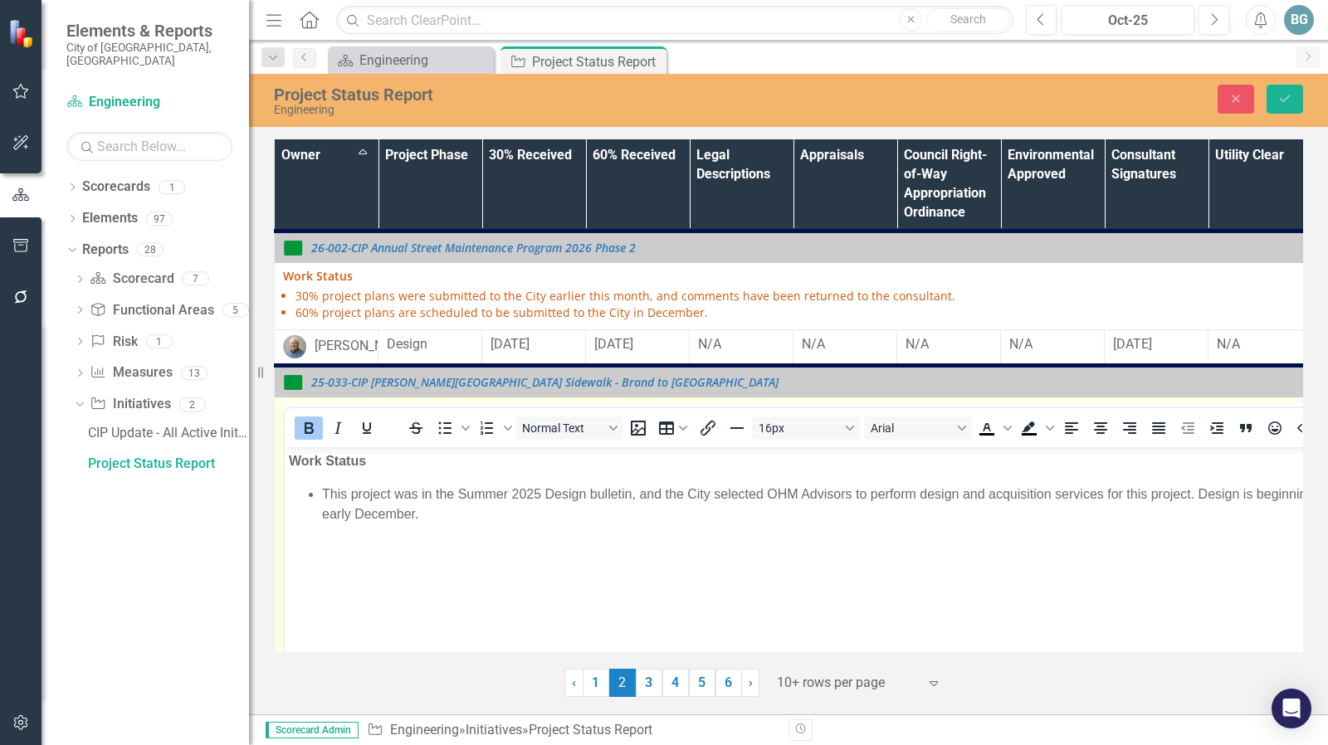
click at [432, 492] on li "This project was in the Summer 2025 Design bulletin, and the City selected OHM …" at bounding box center [1017, 504] width 1390 height 40
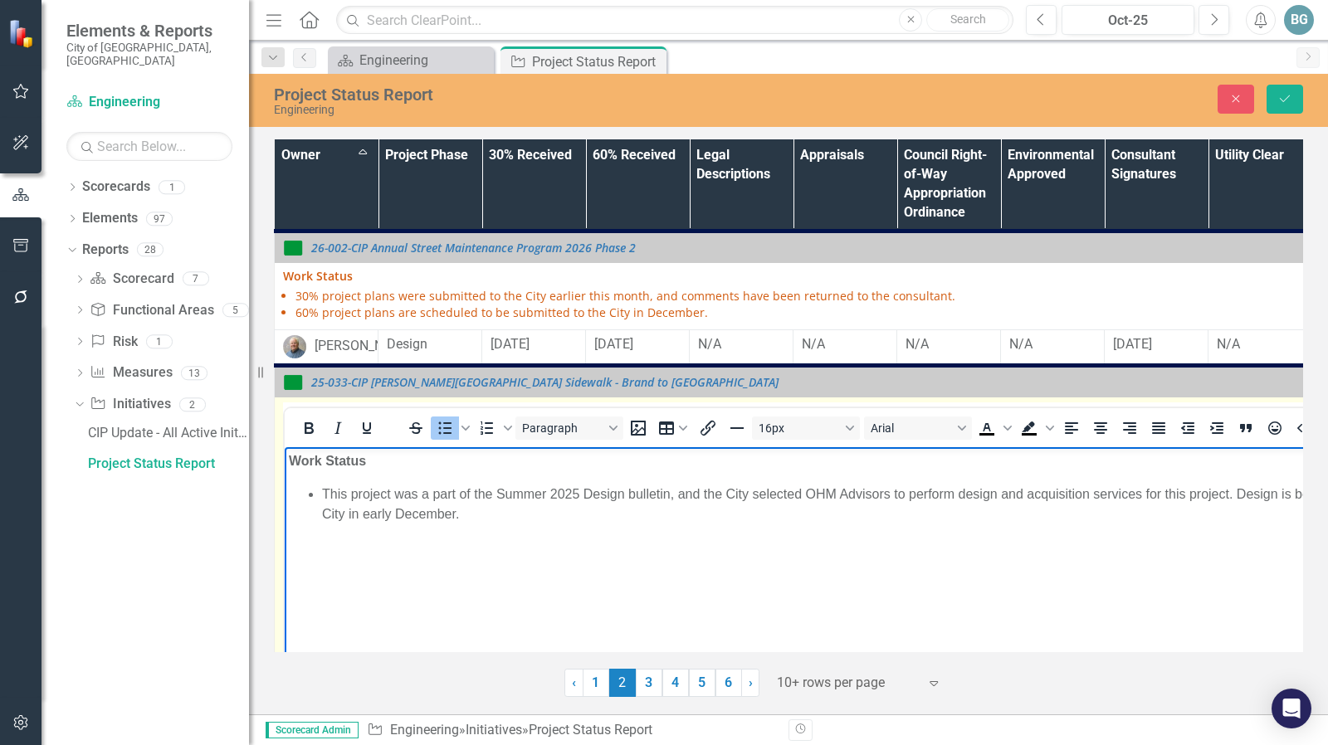
click at [634, 494] on li "This project was a part of the Summer 2025 Design bulletin, and the City select…" at bounding box center [1017, 504] width 1390 height 40
click at [497, 494] on li "This project was a part of the Summer 2025 Design Bulletin, and the City select…" at bounding box center [1017, 504] width 1390 height 40
click at [715, 495] on li "This project was a part of the Dublin Summer 2025 Design Bulletin, and the City…" at bounding box center [1017, 504] width 1390 height 40
click at [718, 494] on li "This project was a part of the Dublin Summer 2025 Design Bulletin.OHM Advisors …" at bounding box center [1017, 504] width 1390 height 40
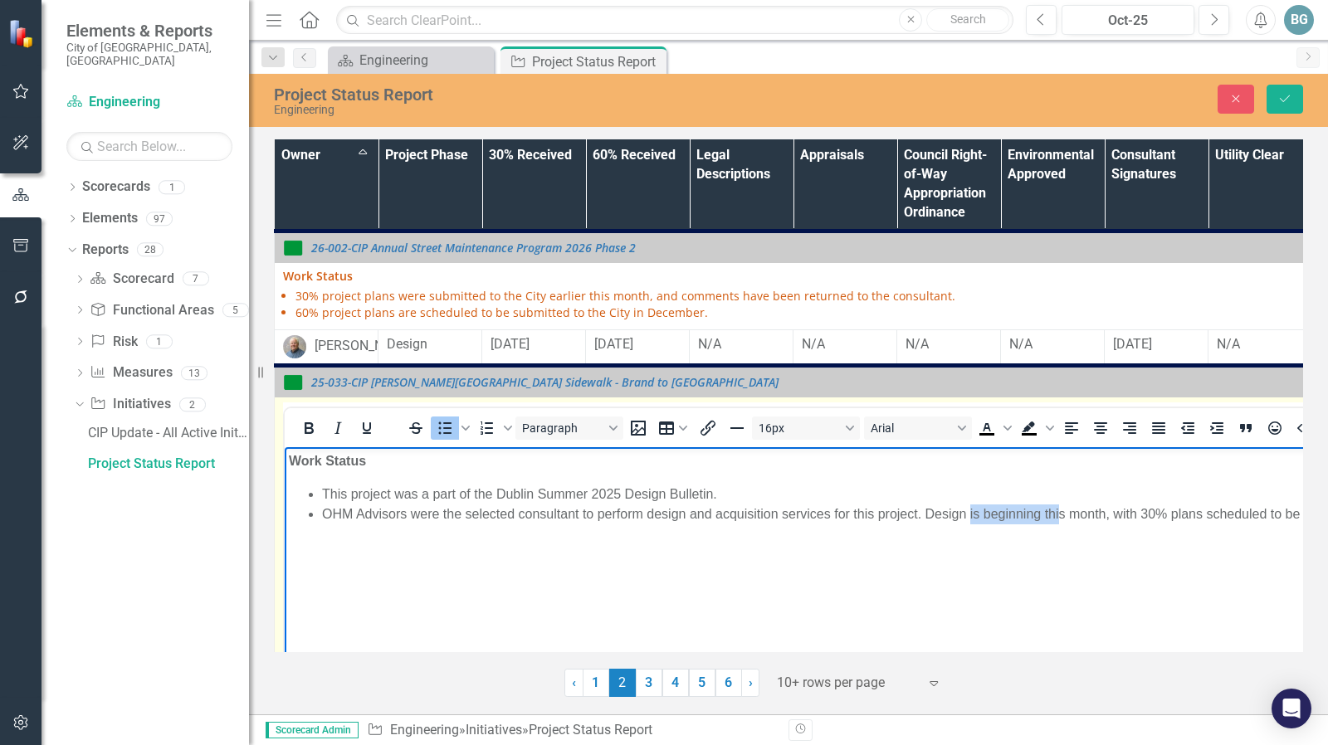
drag, startPoint x: 969, startPoint y: 512, endPoint x: 1061, endPoint y: 514, distance: 92.1
click at [1061, 514] on li "OHM Advisors were the selected consultant to perform design and acquisition ser…" at bounding box center [1017, 514] width 1390 height 20
click at [943, 517] on li "OHM Advisors were the selected consultant to perform design and acquisition ser…" at bounding box center [1017, 514] width 1390 height 20
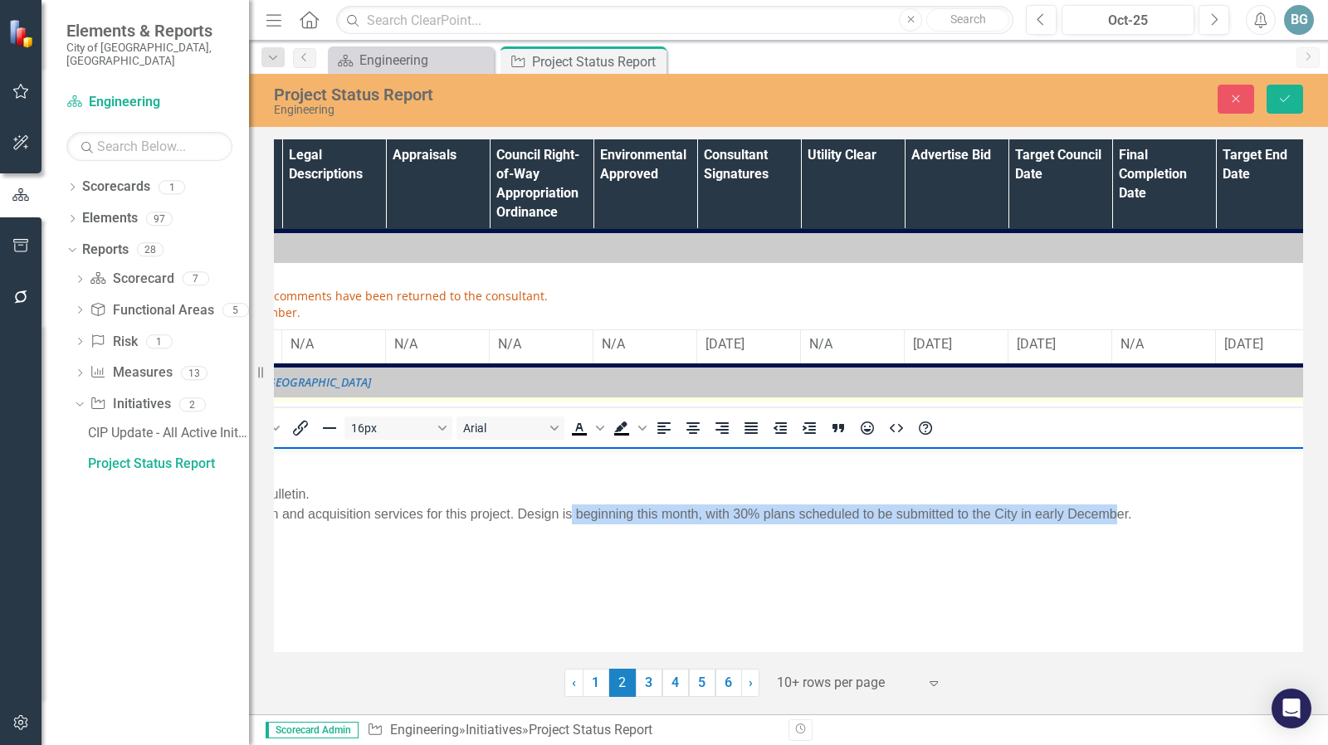
scroll to position [0, 436]
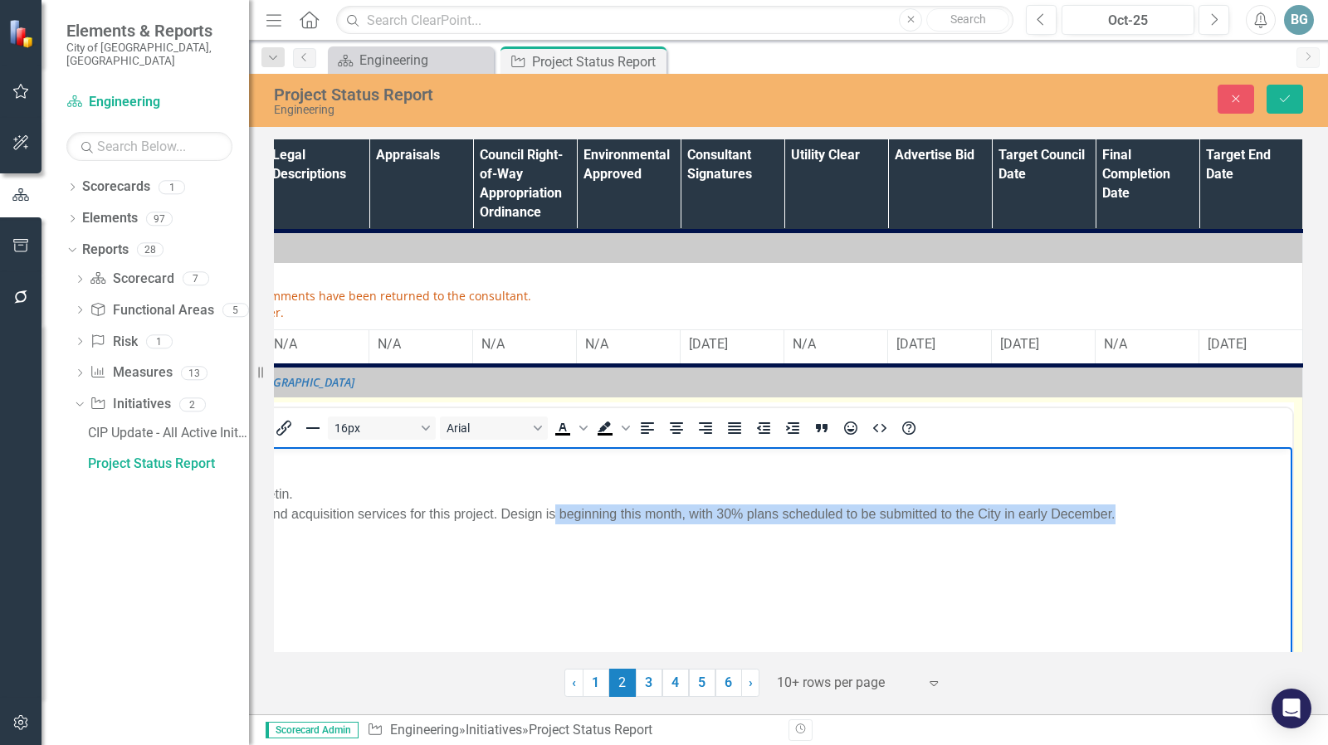
drag, startPoint x: 554, startPoint y: 514, endPoint x: 1265, endPoint y: 515, distance: 710.3
click at [1265, 515] on li "OHM Advisors were the selected consultant to perform design and acquisition ser…" at bounding box center [593, 514] width 1390 height 20
click at [1158, 514] on li "OHM Advisors were the selected consultant to perform design and acquisition ser…" at bounding box center [593, 514] width 1390 height 20
click at [1015, 509] on li "OHM Advisors were the selected consultant to perform design and acquisition ser…" at bounding box center [593, 514] width 1390 height 20
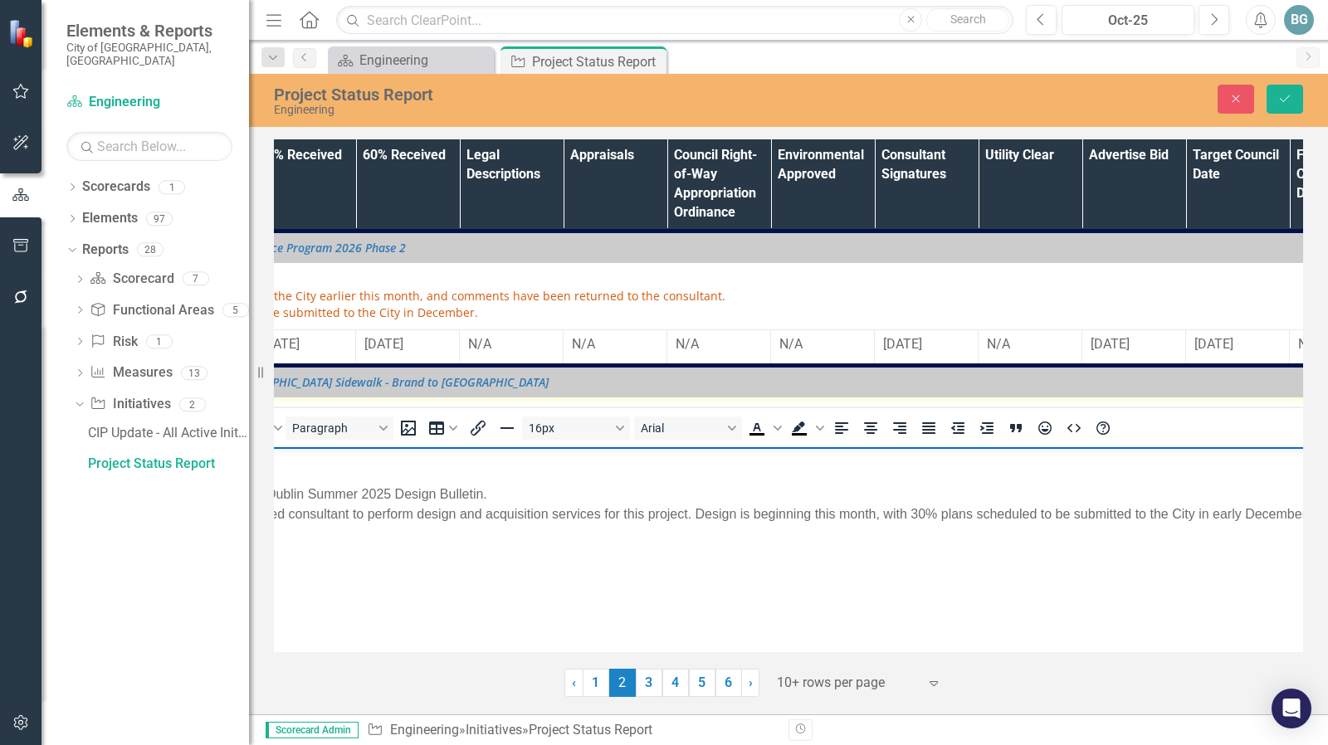
scroll to position [0, 0]
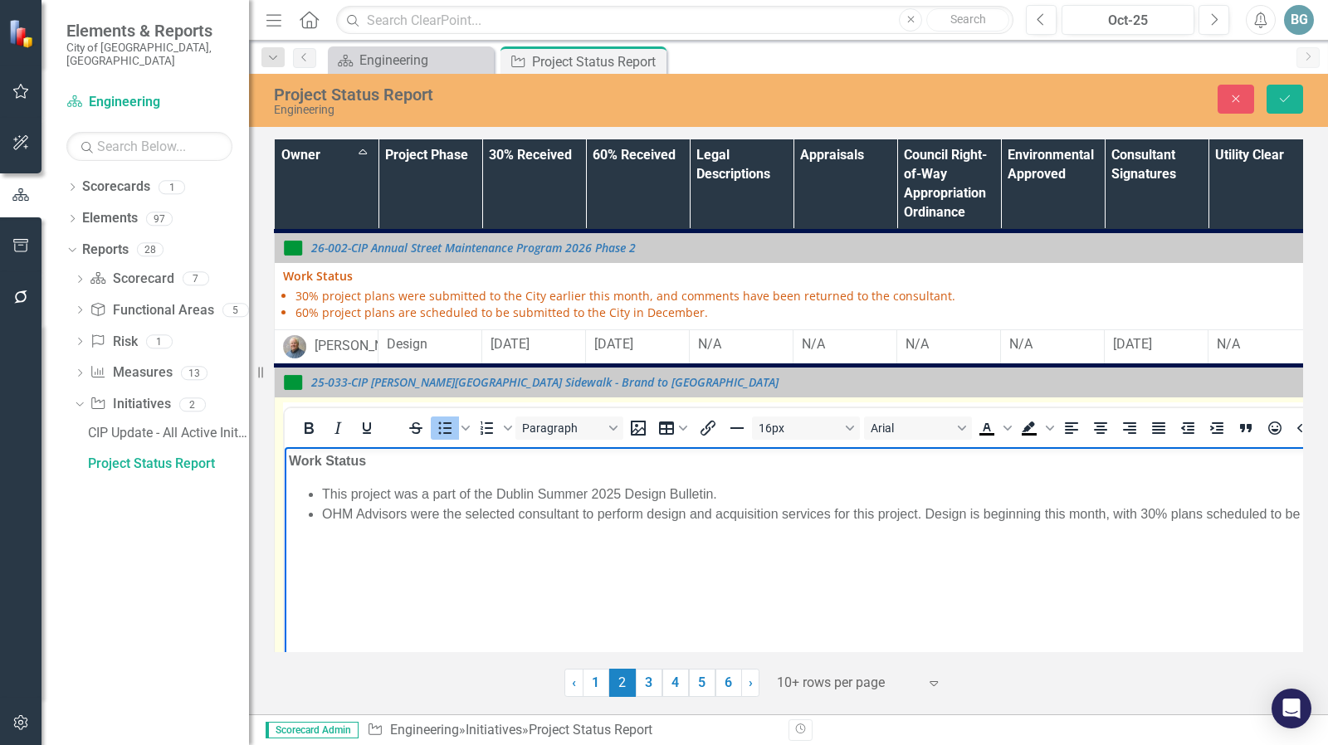
drag, startPoint x: 1481, startPoint y: 508, endPoint x: 839, endPoint y: 512, distance: 642.3
click at [836, 528] on body "Work Status This project was a part of the Dublin Summer 2025 Design Bulletin. …" at bounding box center [1000, 570] width 1431 height 249
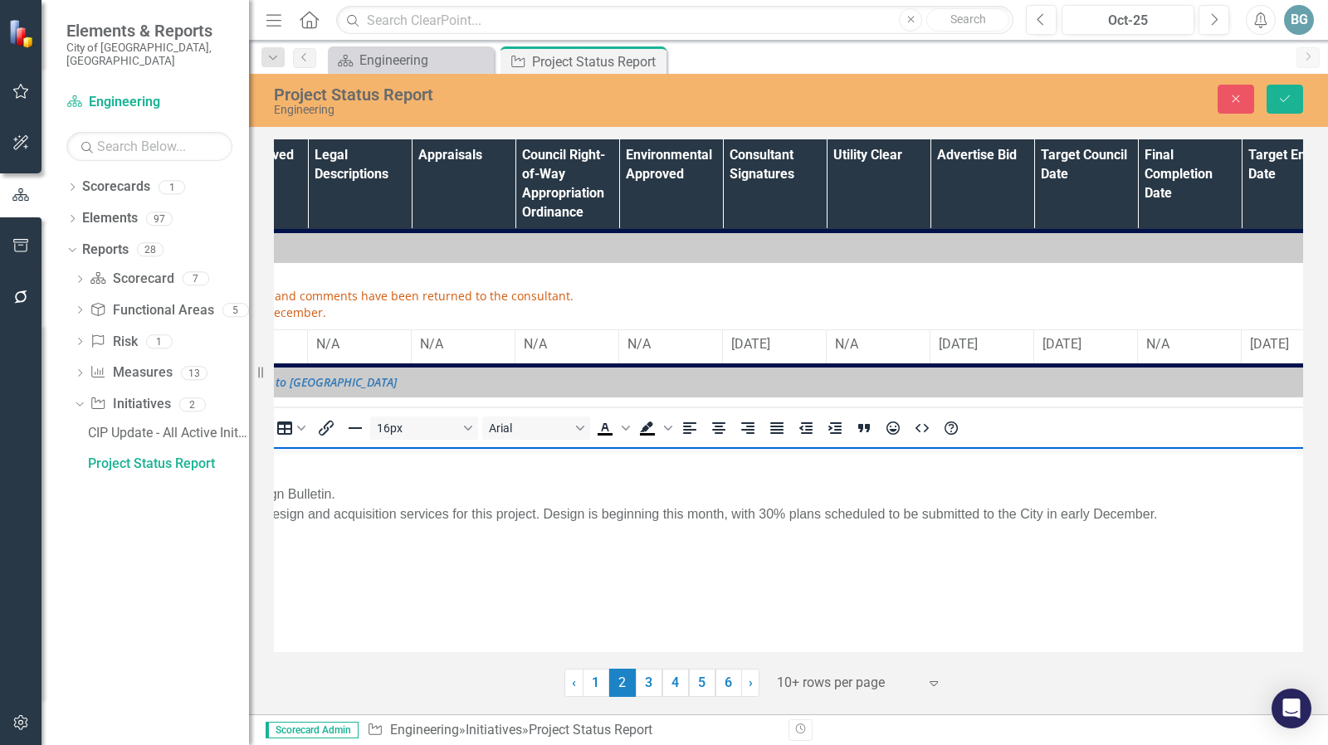
scroll to position [0, 400]
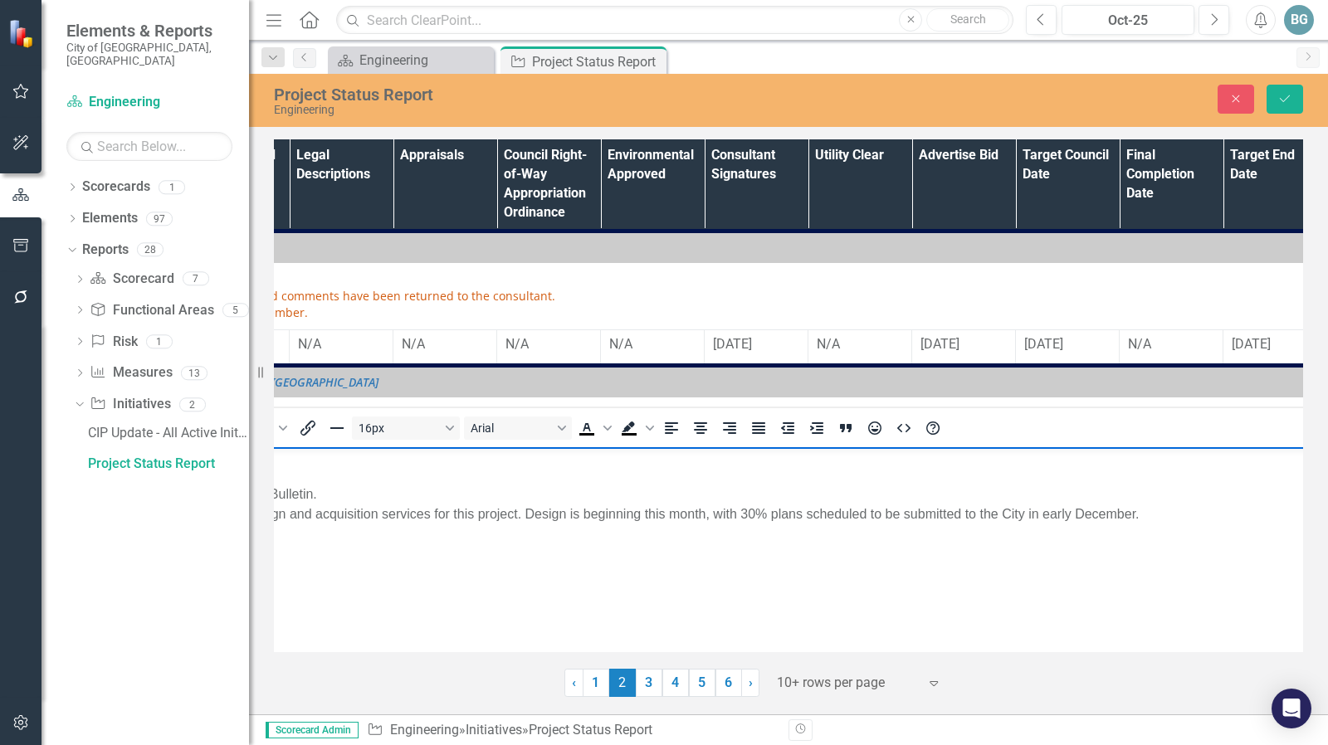
drag, startPoint x: 863, startPoint y: 643, endPoint x: 1216, endPoint y: 130, distance: 622.4
click at [1070, 513] on li "OHM Advisors were the selected consultant to perform design and acquisition ser…" at bounding box center [617, 514] width 1390 height 20
click at [1095, 568] on body "Work Status This project was a part of the Dublin Summer 2025 Design Bulletin. …" at bounding box center [600, 570] width 1431 height 249
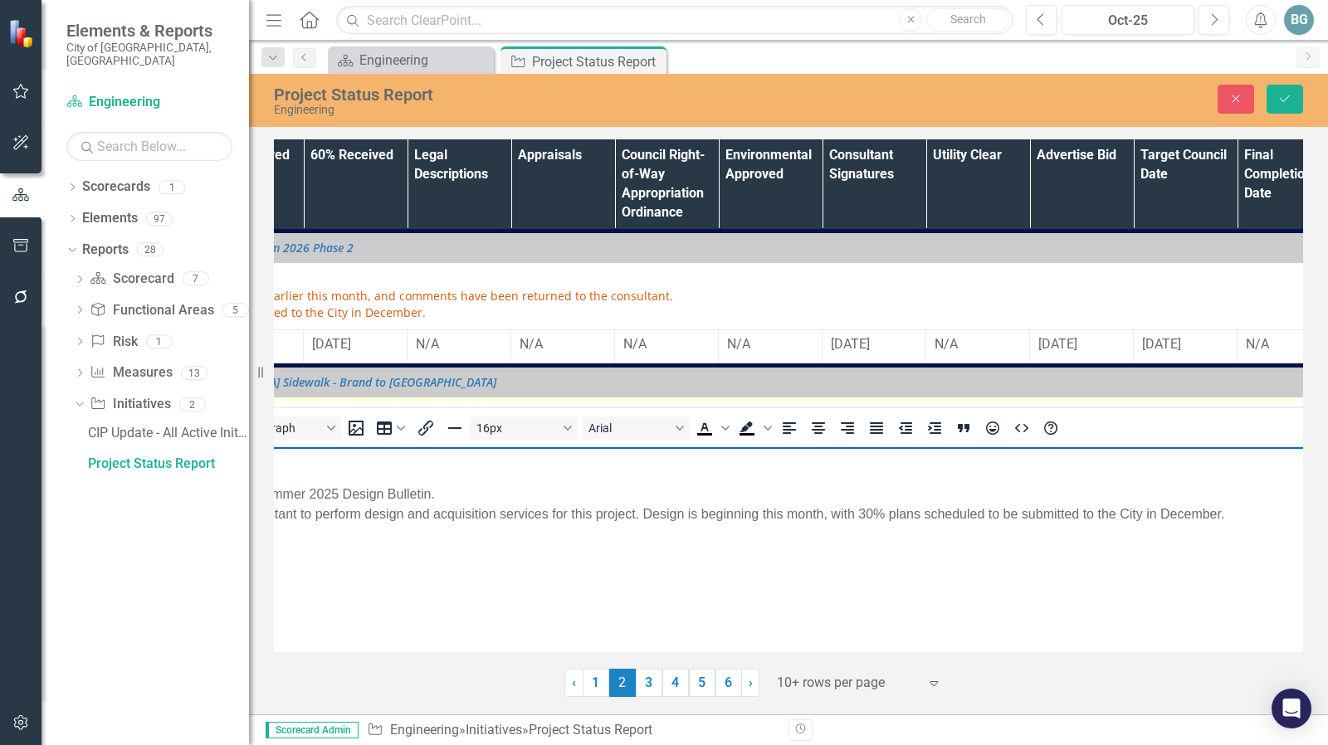
scroll to position [0, 0]
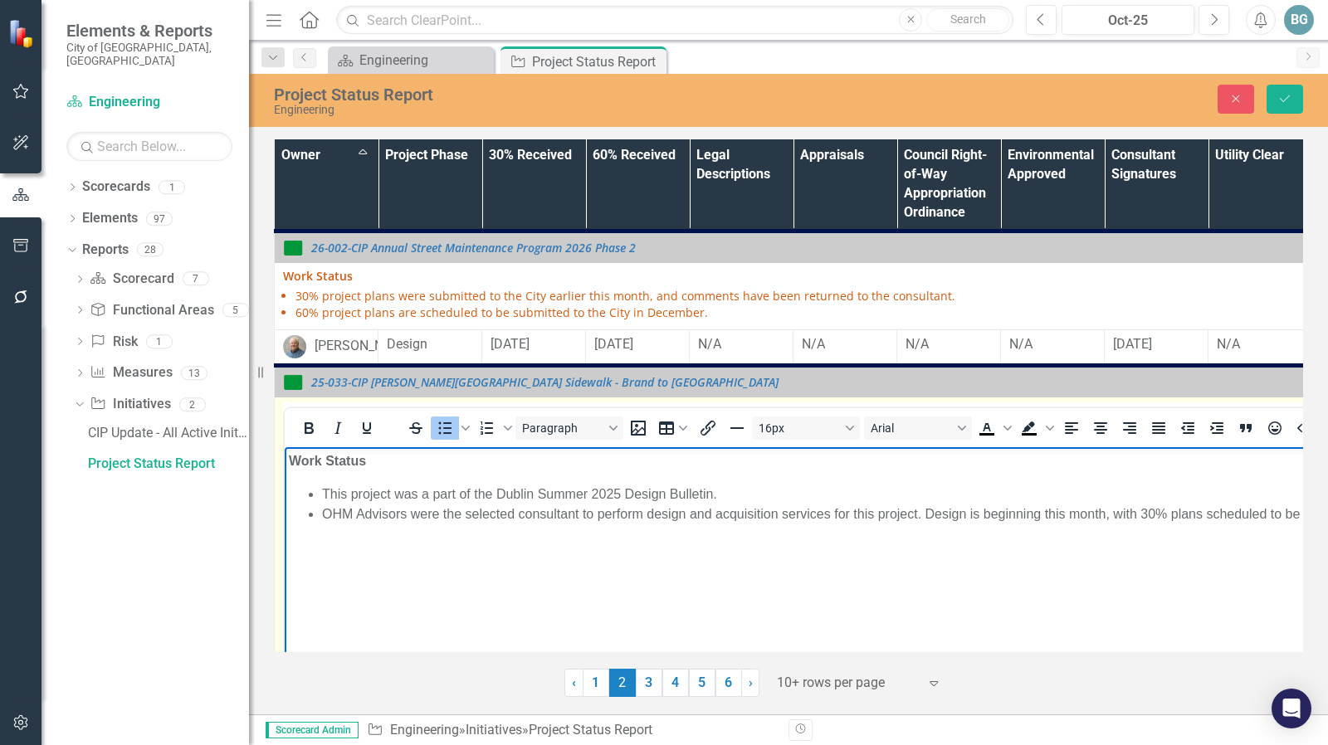
drag, startPoint x: 1500, startPoint y: 569, endPoint x: 726, endPoint y: 555, distance: 773.5
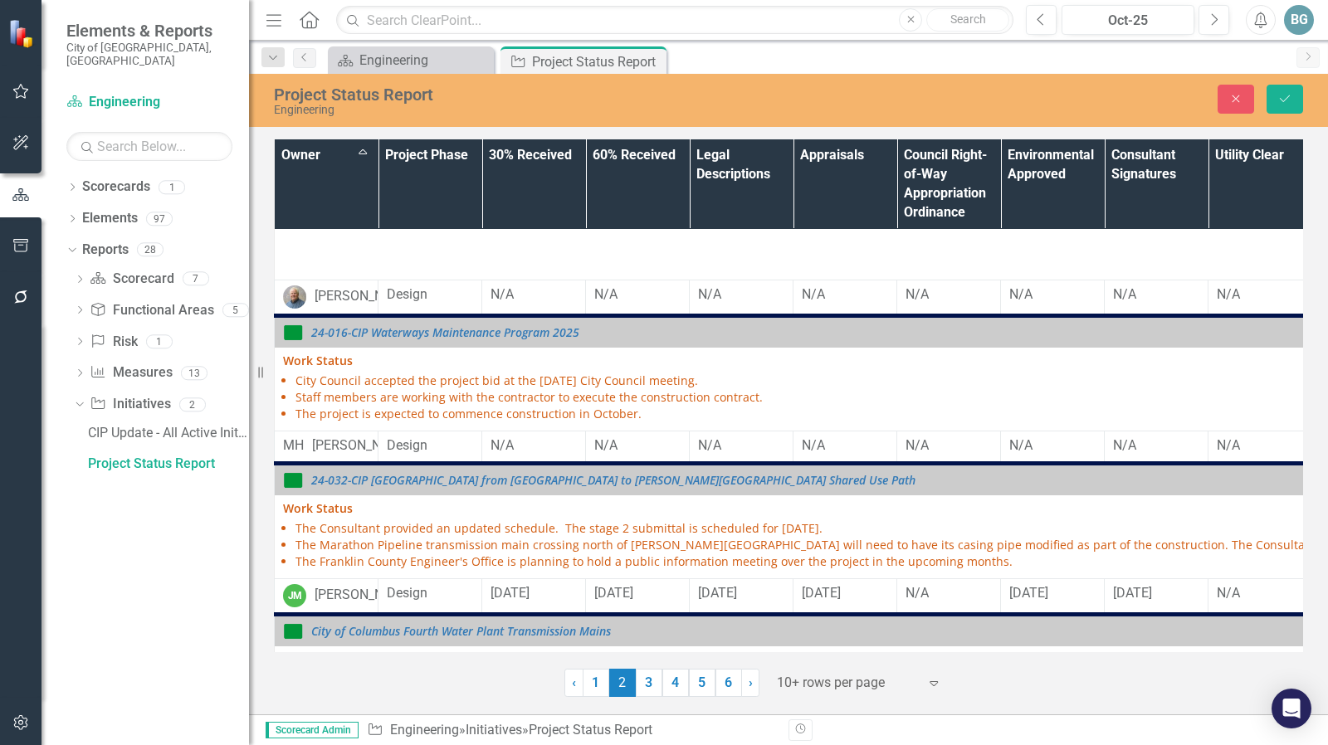
scroll to position [511, 0]
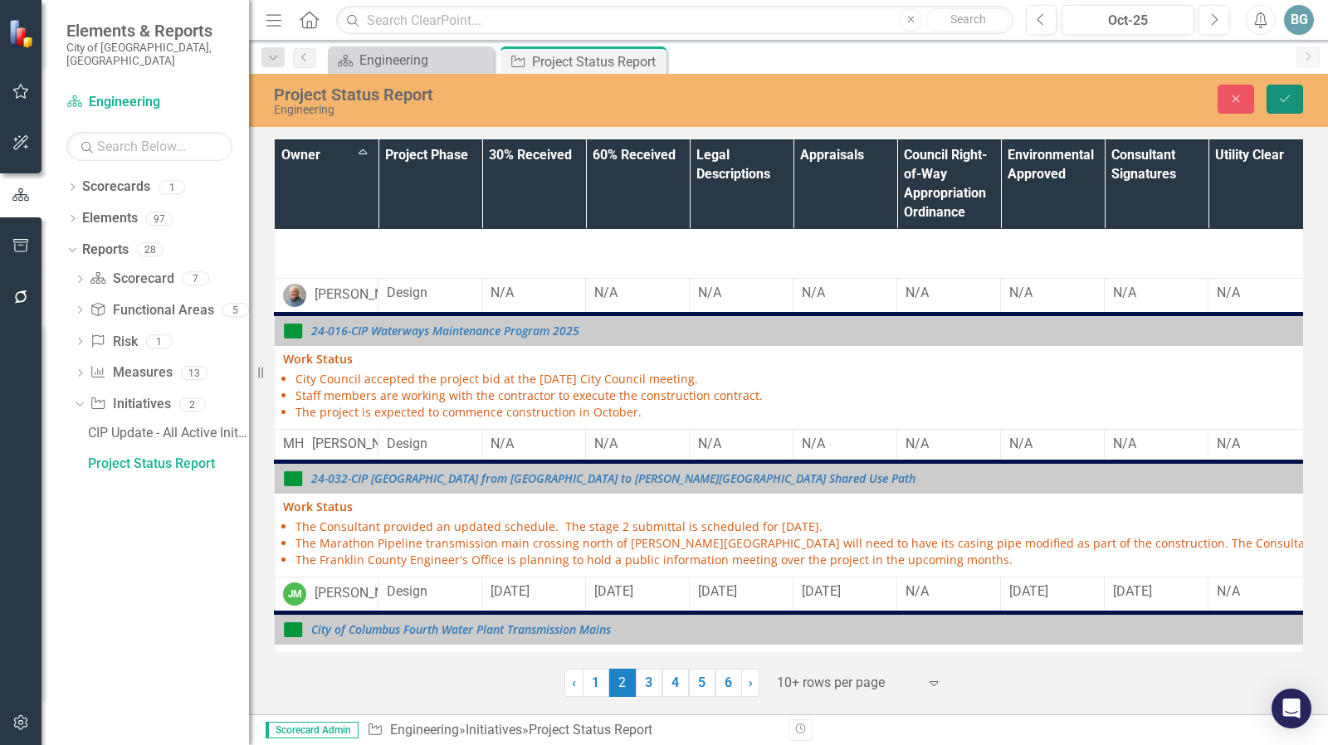
click at [1288, 98] on icon "Save" at bounding box center [1284, 99] width 15 height 12
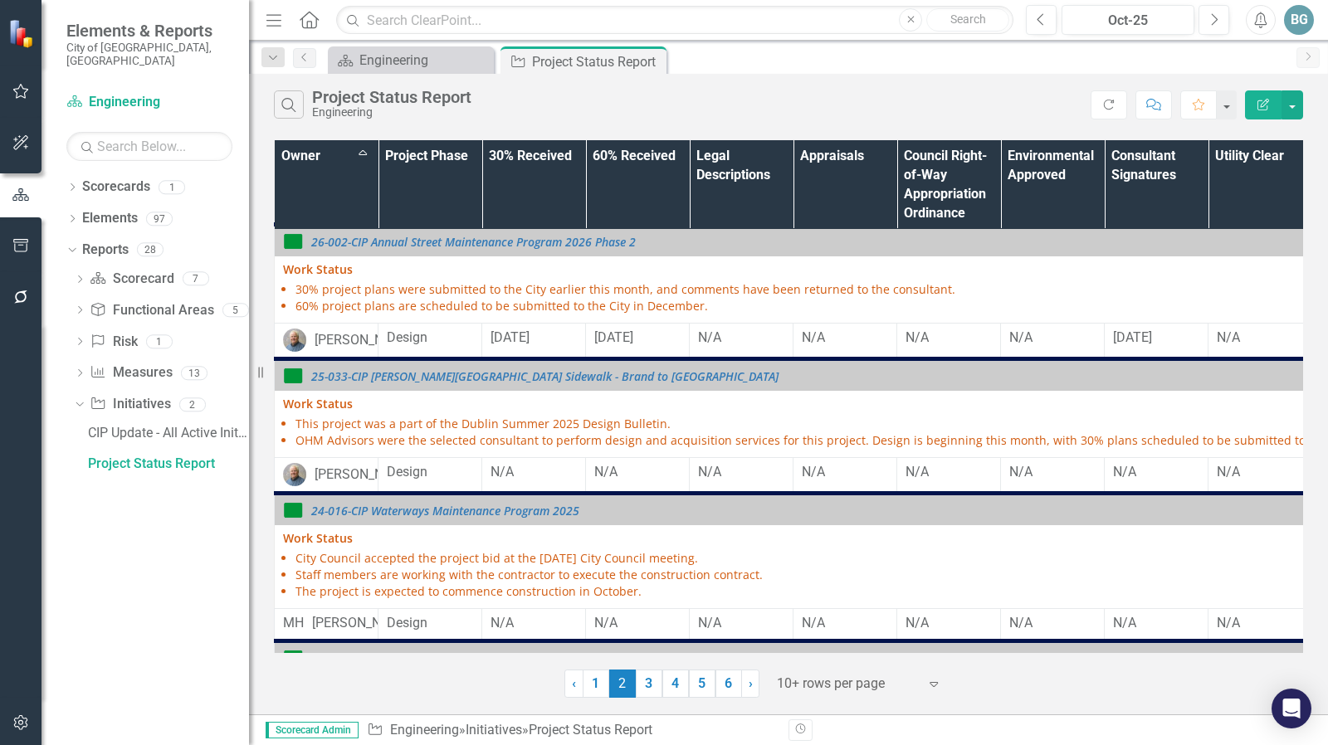
scroll to position [0, 0]
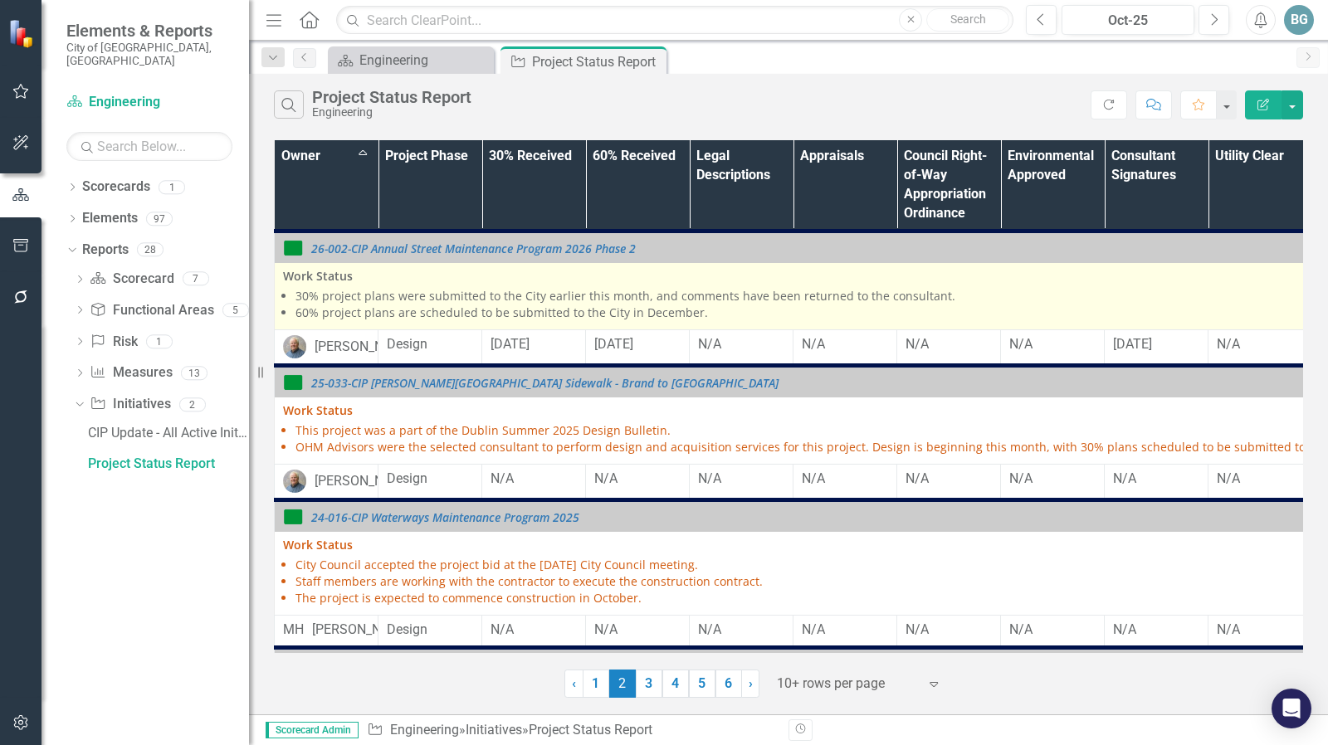
click at [1010, 278] on p "Work Status" at bounding box center [1000, 276] width 1435 height 17
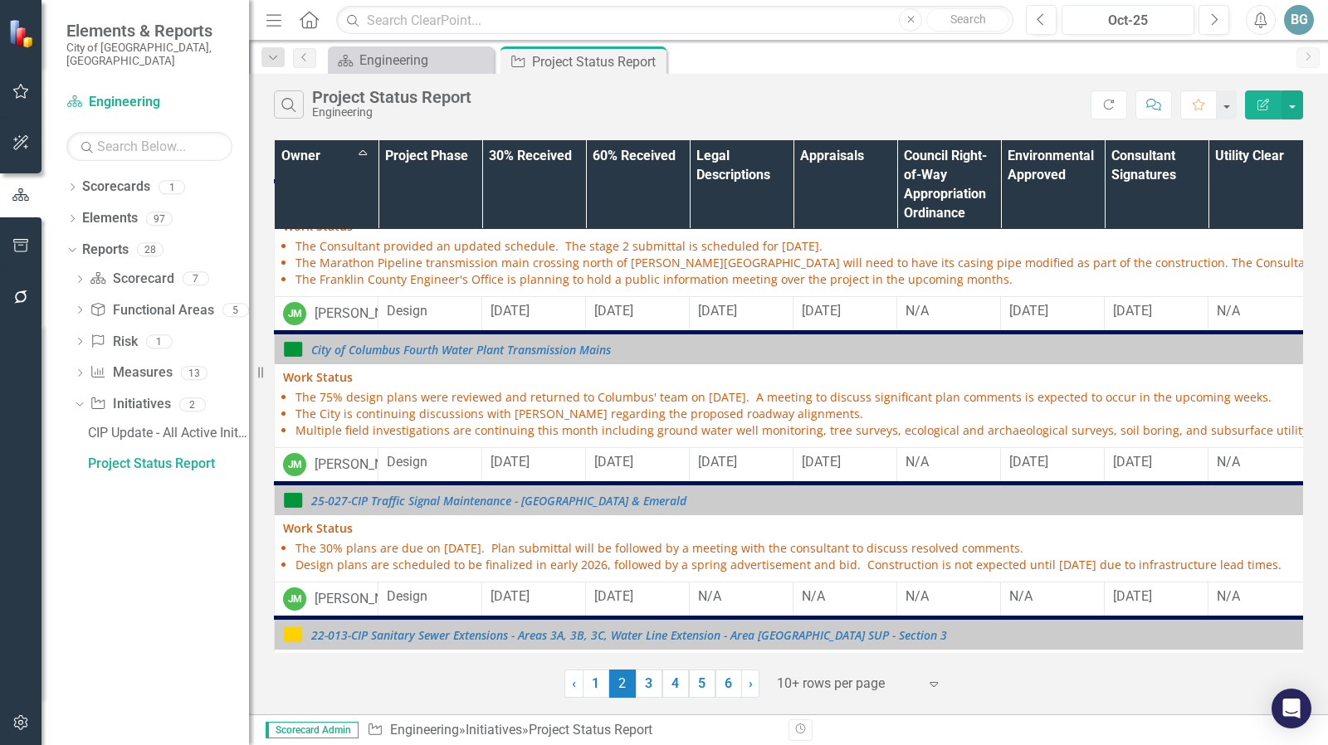
scroll to position [456, 0]
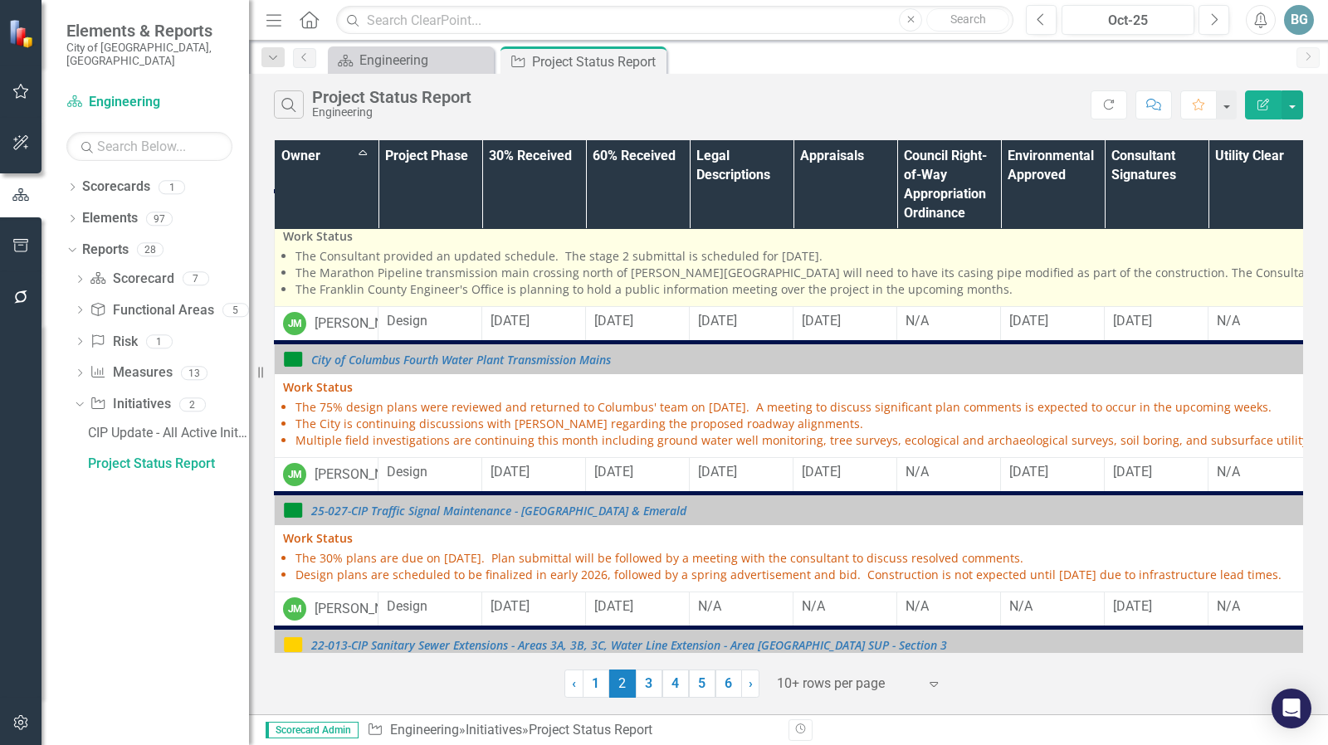
click at [574, 281] on li "The Marathon Pipeline transmission main crossing north of [PERSON_NAME][GEOGRAP…" at bounding box center [1006, 273] width 1422 height 17
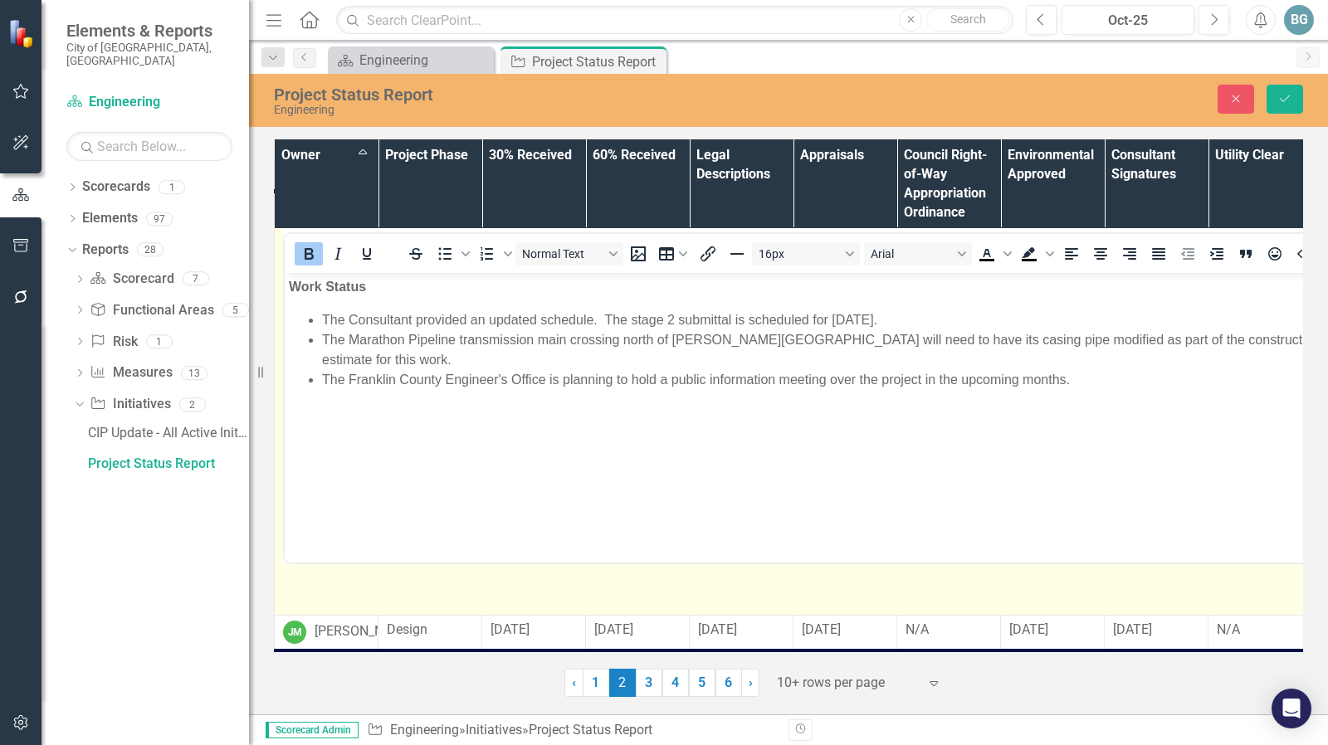
scroll to position [0, 0]
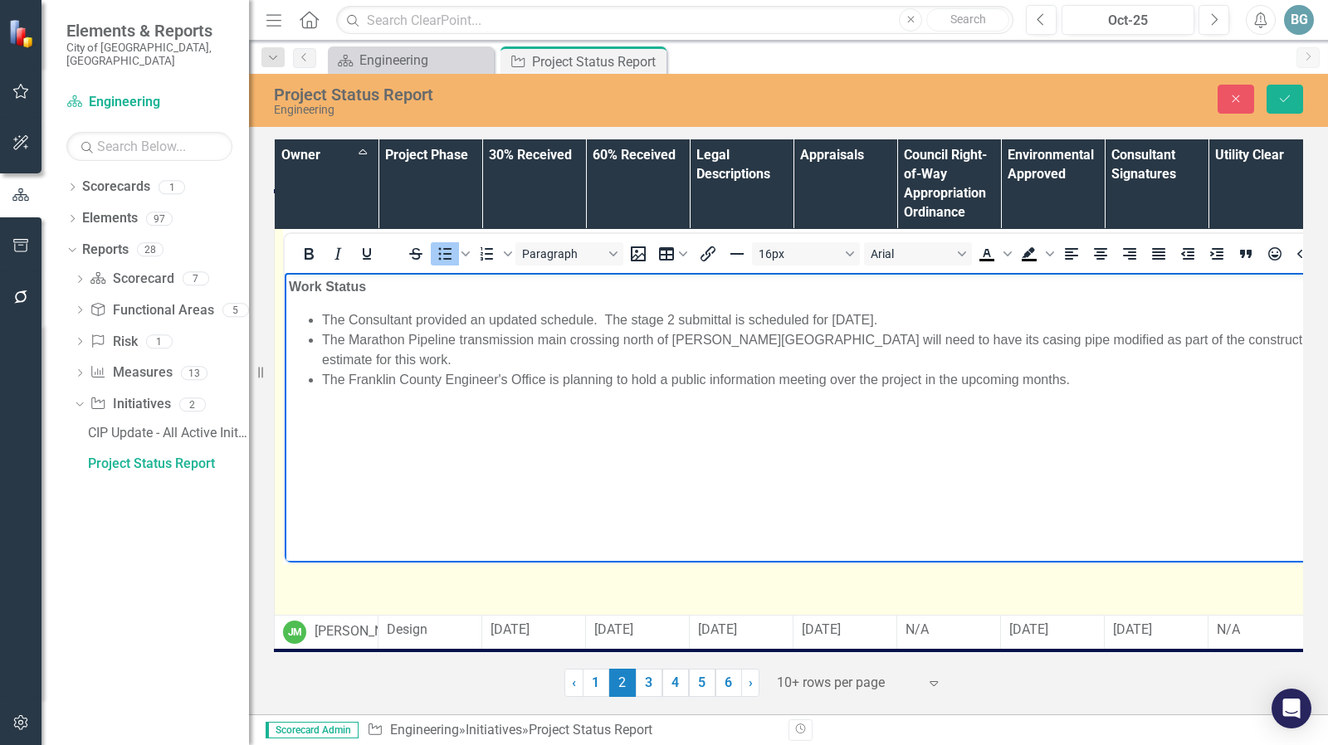
click at [625, 334] on li "The Marathon Pipeline transmission main crossing north of [PERSON_NAME][GEOGRAP…" at bounding box center [1017, 349] width 1390 height 40
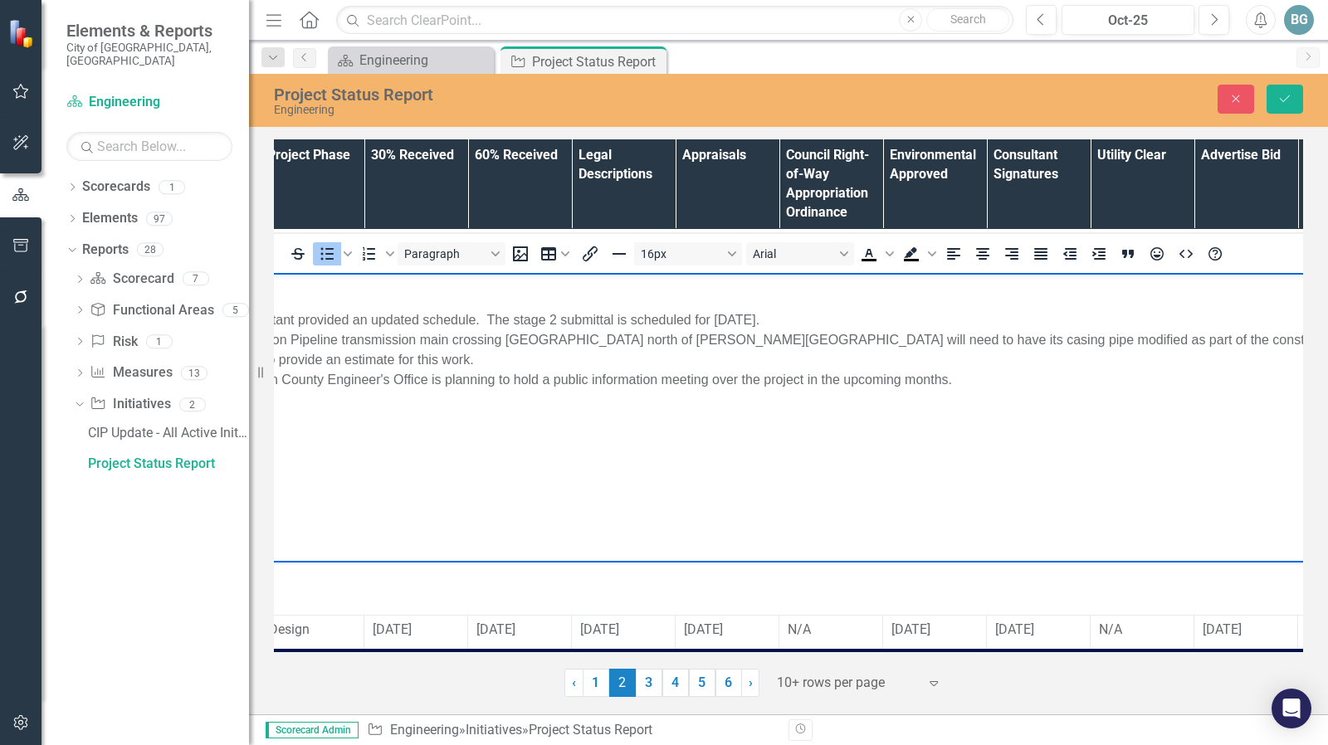
scroll to position [456, 0]
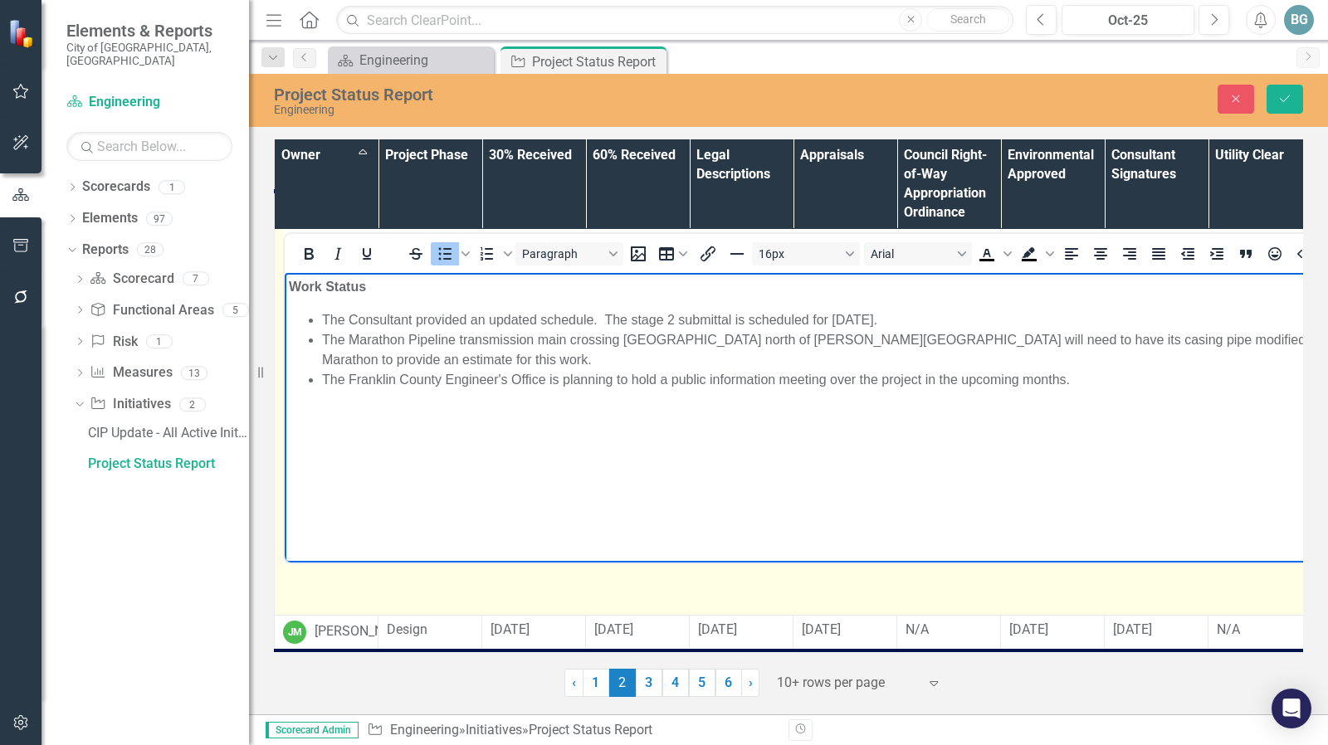
click at [1095, 368] on body "Work Status The Consultant provided an updated schedule. The stage 2 submittal …" at bounding box center [1000, 396] width 1431 height 249
click at [856, 369] on li "The Franklin County Engineer's Office is planning to hold a public information …" at bounding box center [1017, 379] width 1390 height 20
click at [1095, 374] on body "Work Status The Consultant provided an updated schedule. The stage 2 submittal …" at bounding box center [1000, 396] width 1431 height 249
click at [1100, 369] on li "The Franklin County Engineer's Office is planning to hold a public information …" at bounding box center [1017, 379] width 1390 height 20
click at [966, 369] on li "The Franklin County Engineer's Office is planning to hold a public information …" at bounding box center [1017, 379] width 1390 height 20
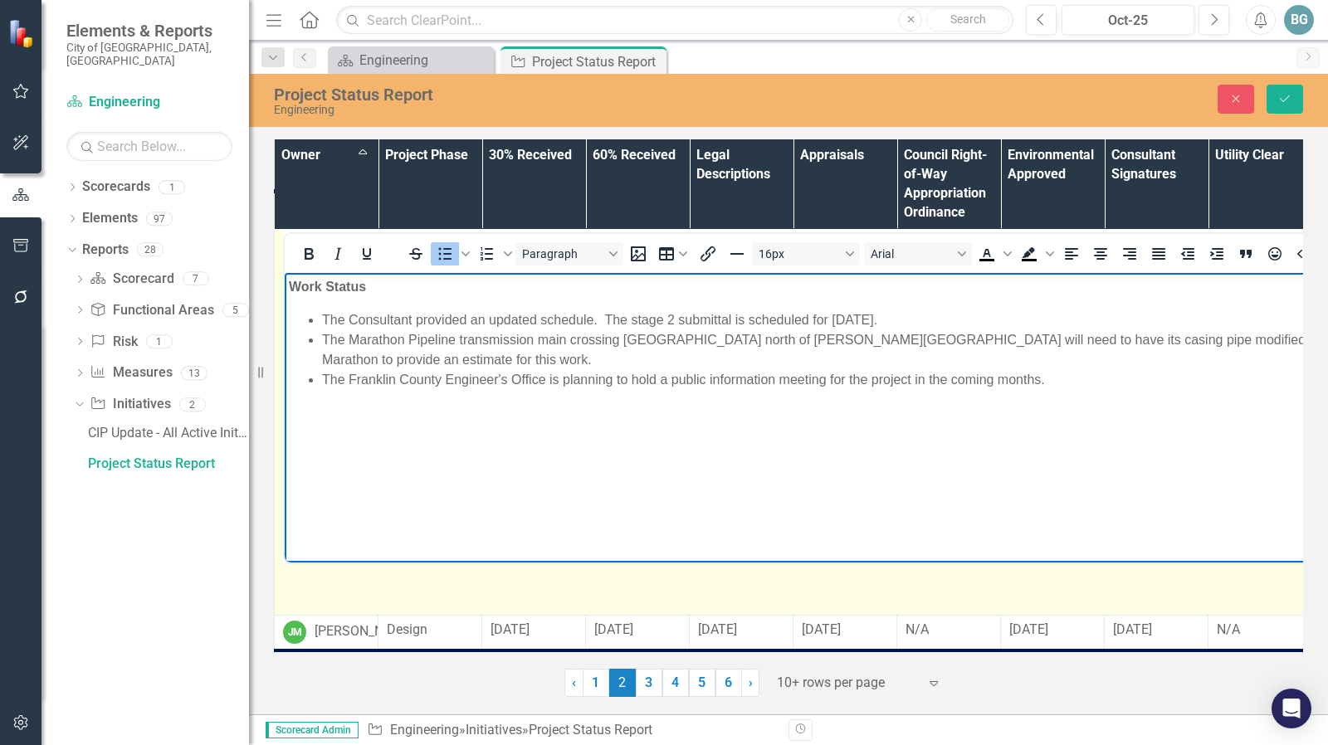
click at [1093, 369] on li "The Franklin County Engineer's Office is planning to hold a public information …" at bounding box center [1017, 379] width 1390 height 20
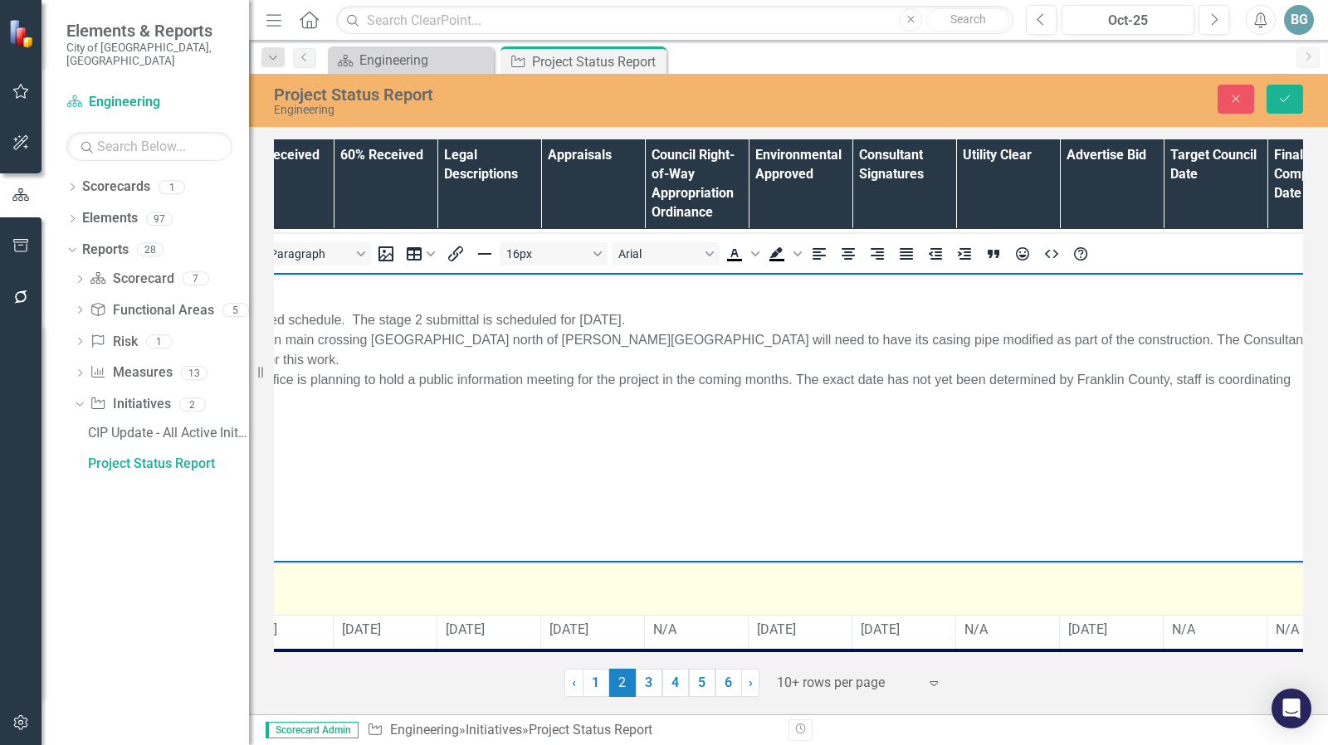
scroll to position [456, 256]
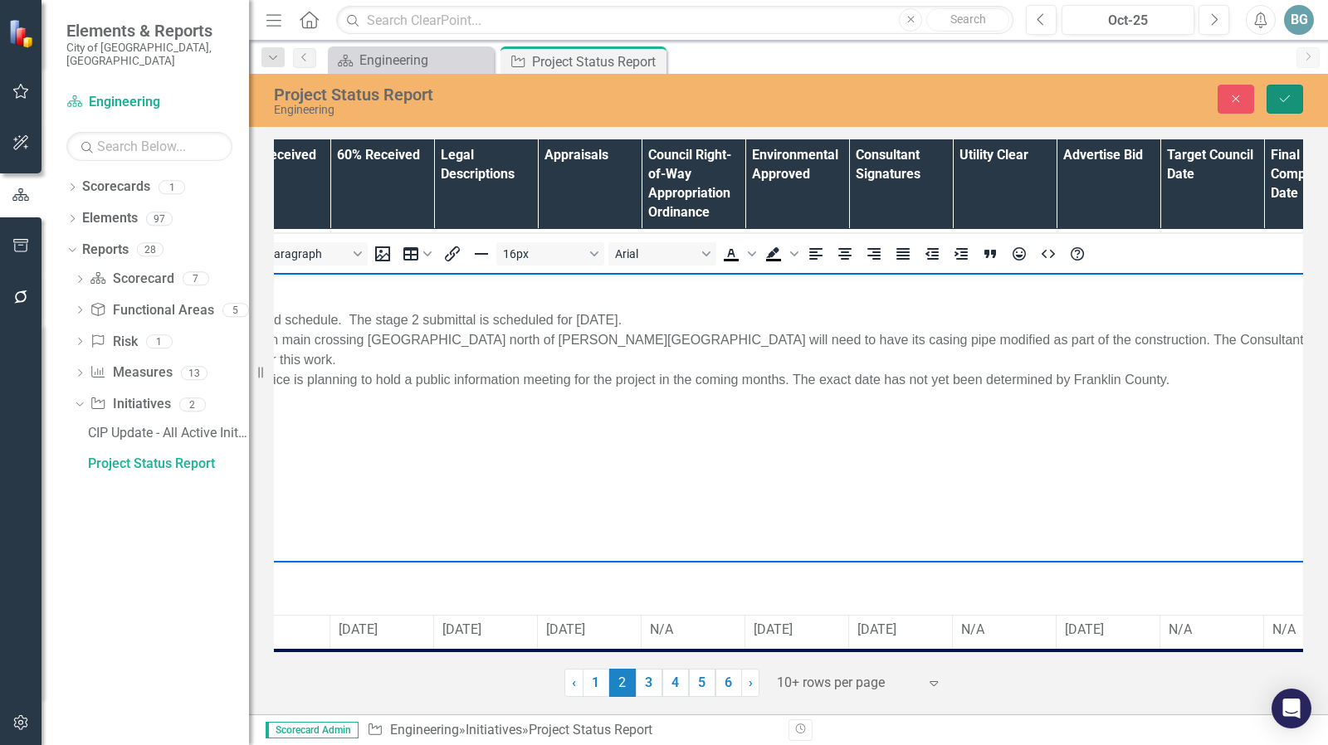
drag, startPoint x: 1291, startPoint y: 100, endPoint x: 1234, endPoint y: 165, distance: 87.0
click at [1291, 100] on icon "Save" at bounding box center [1284, 99] width 15 height 12
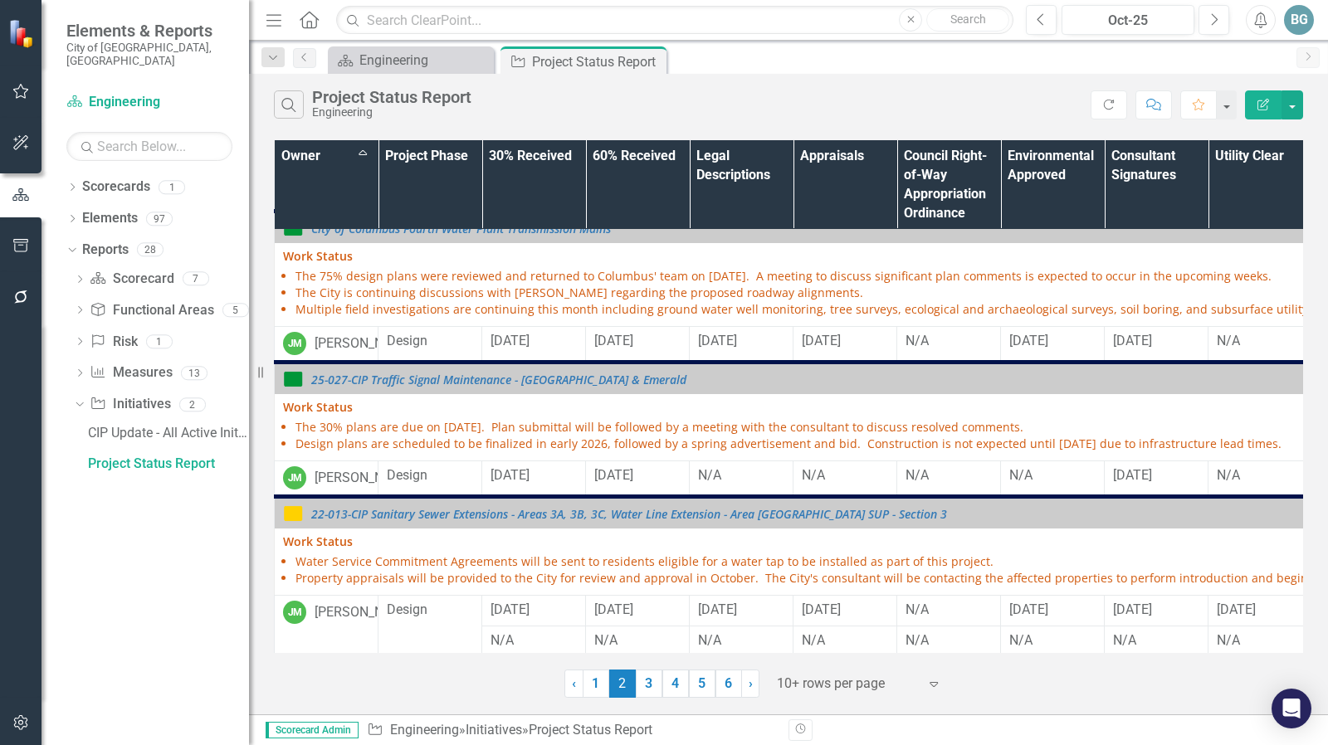
scroll to position [606, 0]
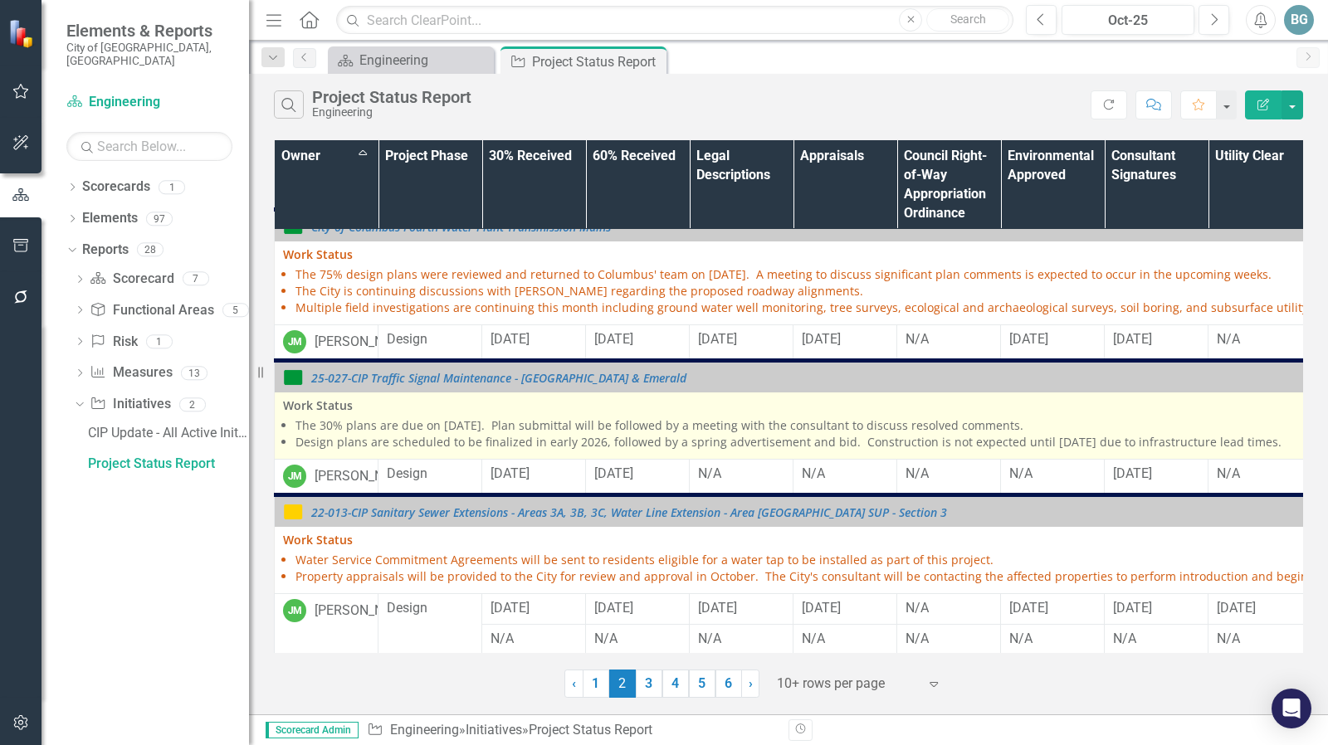
click at [503, 434] on li "The 30% plans are due on [DATE]. Plan submittal will be followed by a meeting w…" at bounding box center [1006, 425] width 1422 height 17
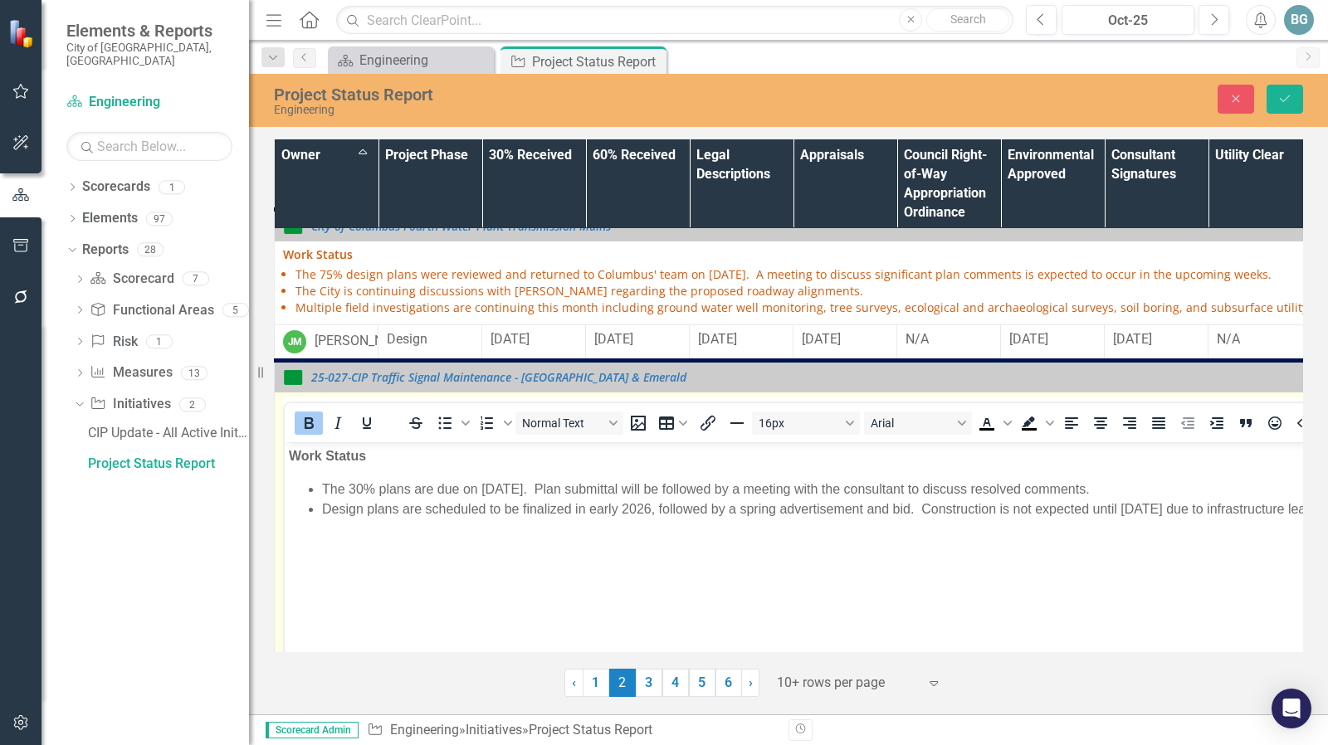
scroll to position [0, 0]
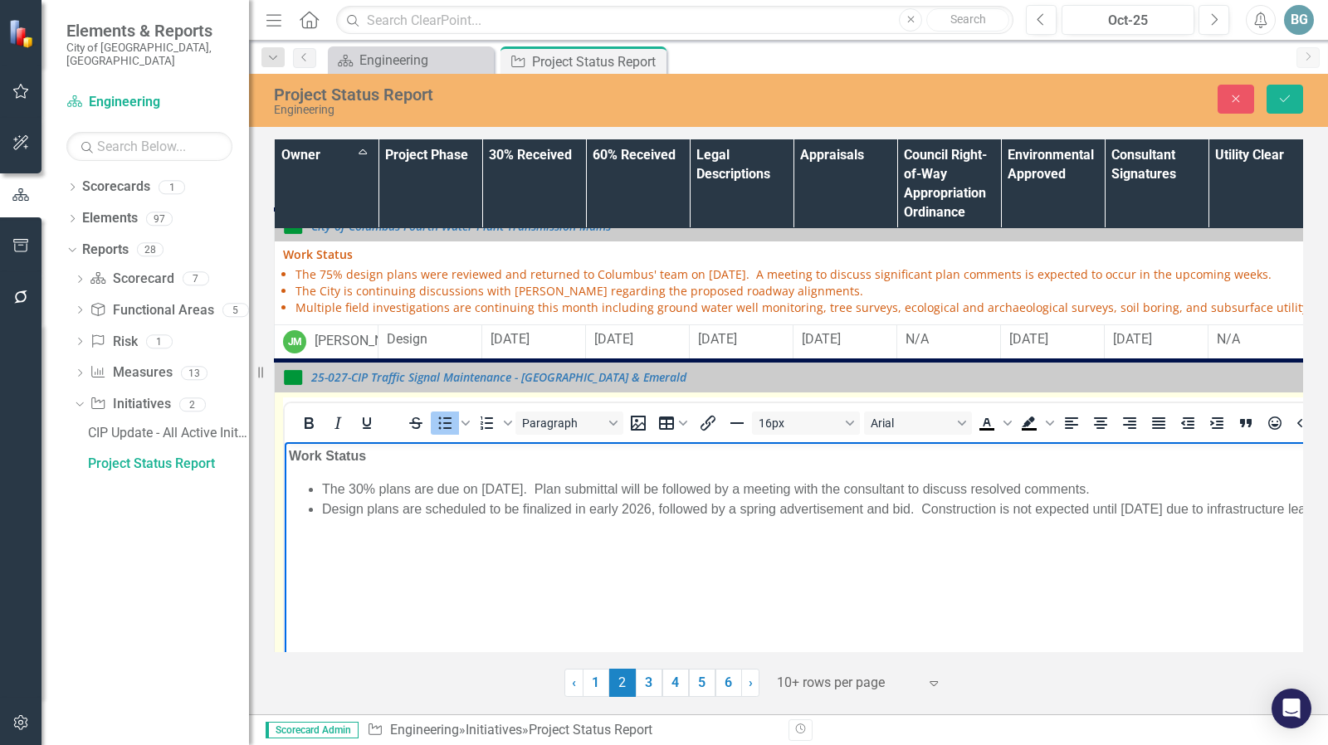
drag, startPoint x: 544, startPoint y: 490, endPoint x: 571, endPoint y: 509, distance: 32.2
click at [545, 490] on li "The 30% plans are due on [DATE]. Plan submittal will be followed by a meeting w…" at bounding box center [1017, 489] width 1390 height 20
click at [1129, 488] on li "The 30% plans are expected this month. Plan submittal will be followed by a mee…" at bounding box center [1017, 489] width 1390 height 20
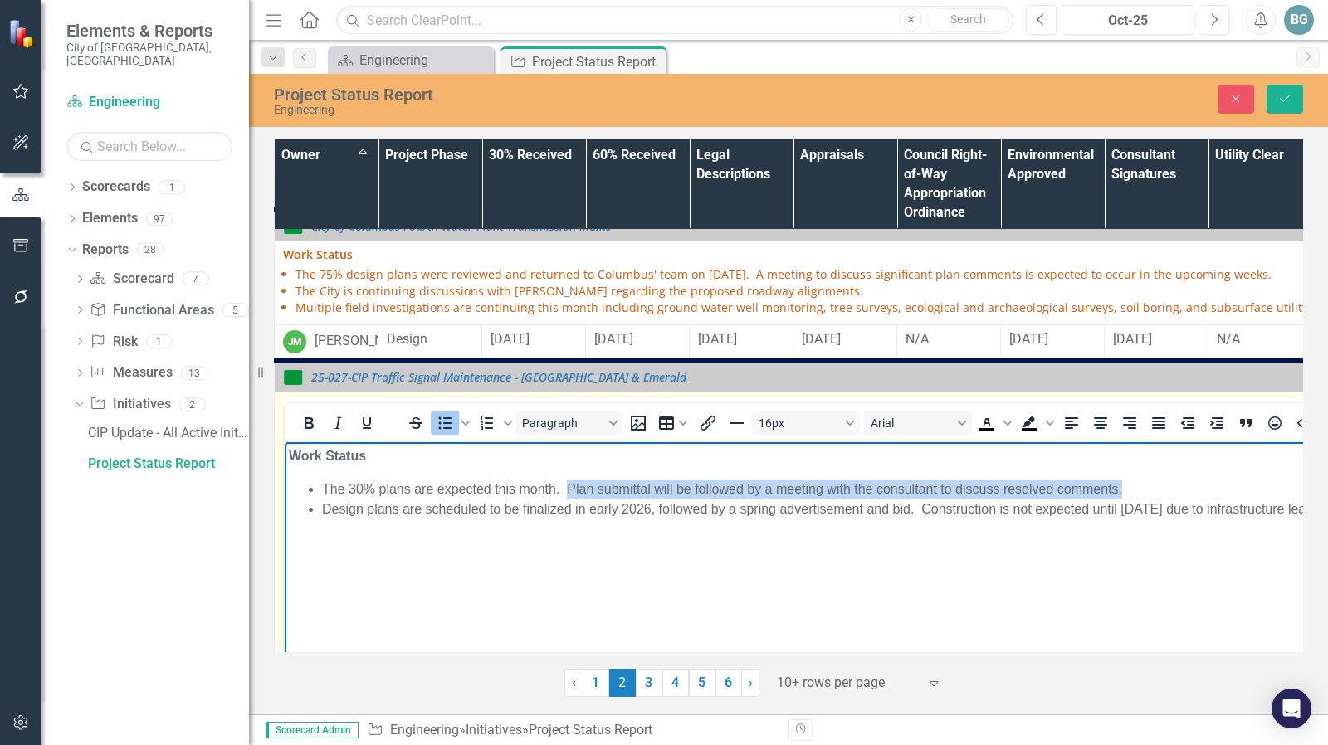
drag, startPoint x: 1141, startPoint y: 490, endPoint x: 567, endPoint y: 486, distance: 574.3
click at [567, 486] on li "The 30% plans are expected this month. Plan submittal will be followed by a mee…" at bounding box center [1017, 489] width 1390 height 20
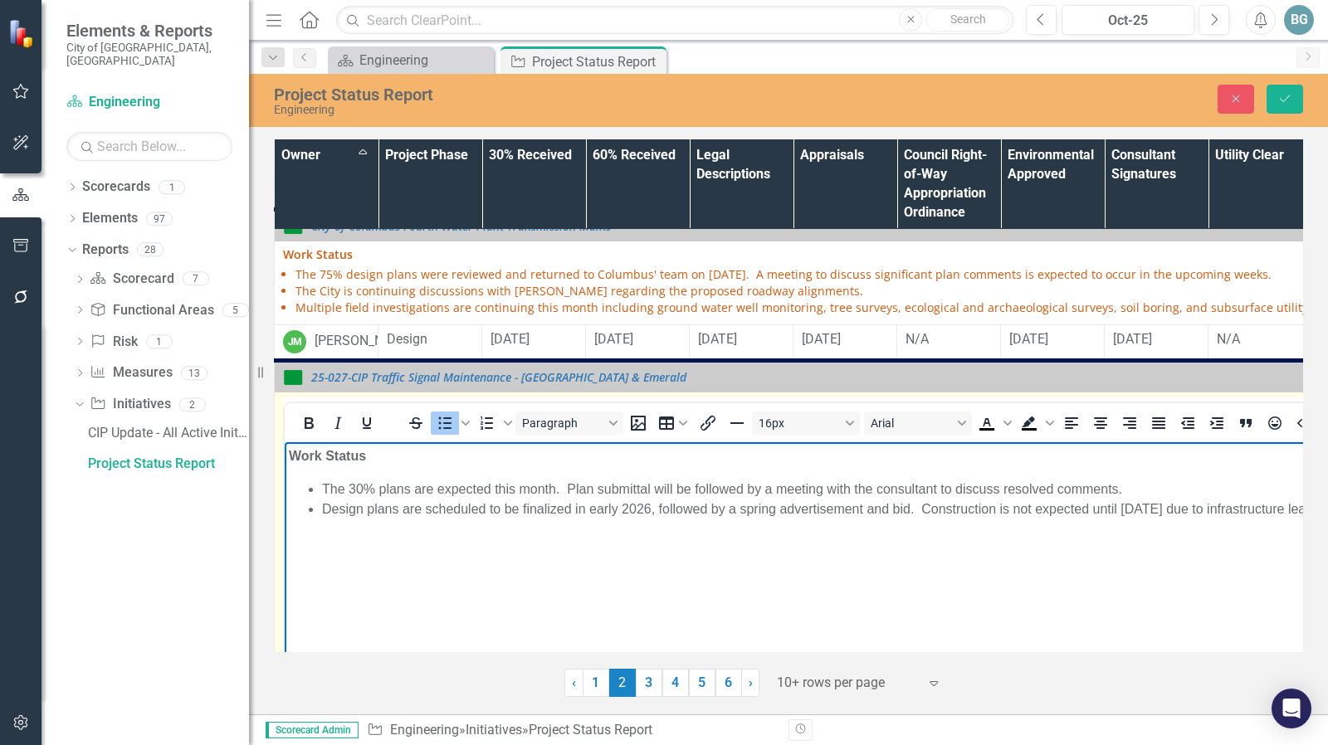
click at [550, 510] on li "Design plans are scheduled to be finalized in early 2026, followed by a spring …" at bounding box center [1017, 509] width 1390 height 20
click at [779, 510] on li "Design plans are scheduled to be finalized in early 2026, followed by a spring …" at bounding box center [1017, 509] width 1390 height 20
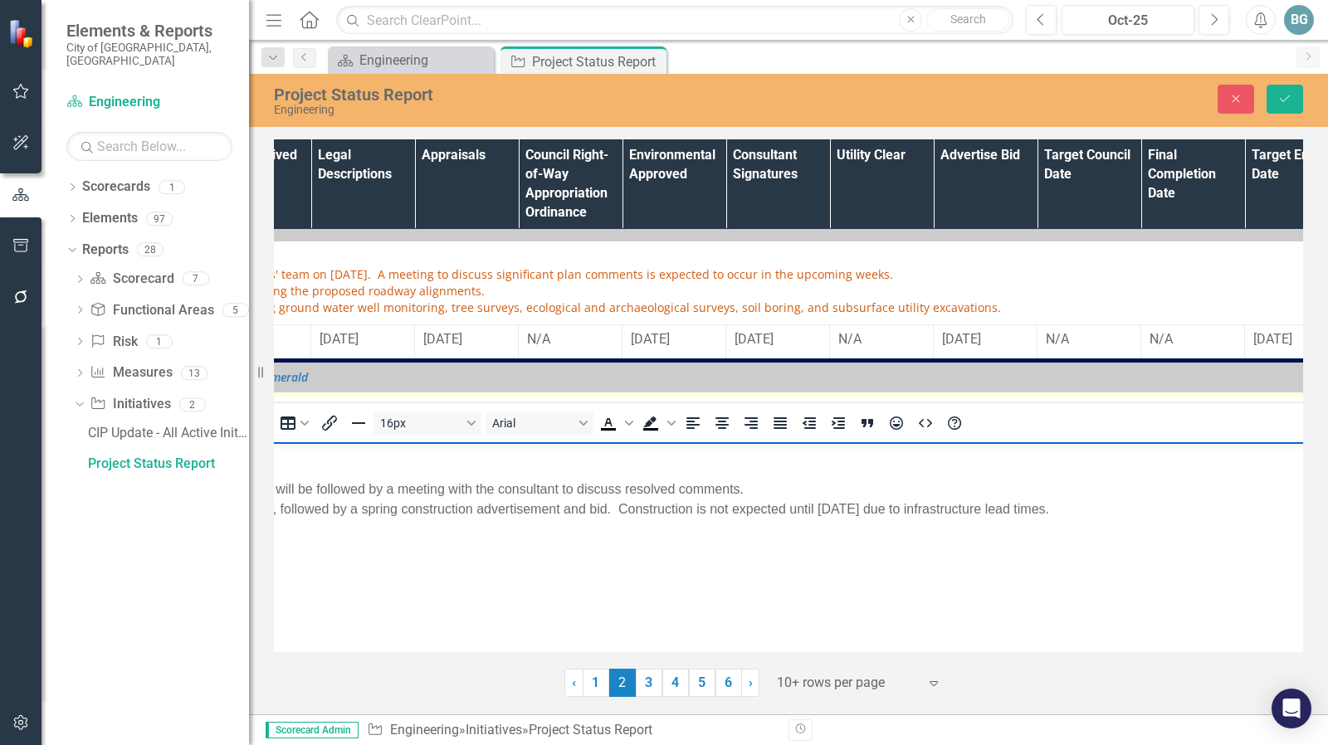
scroll to position [606, 375]
click at [972, 510] on li "Design plans are scheduled to be finalized in early 2026, followed by a spring …" at bounding box center [642, 509] width 1390 height 20
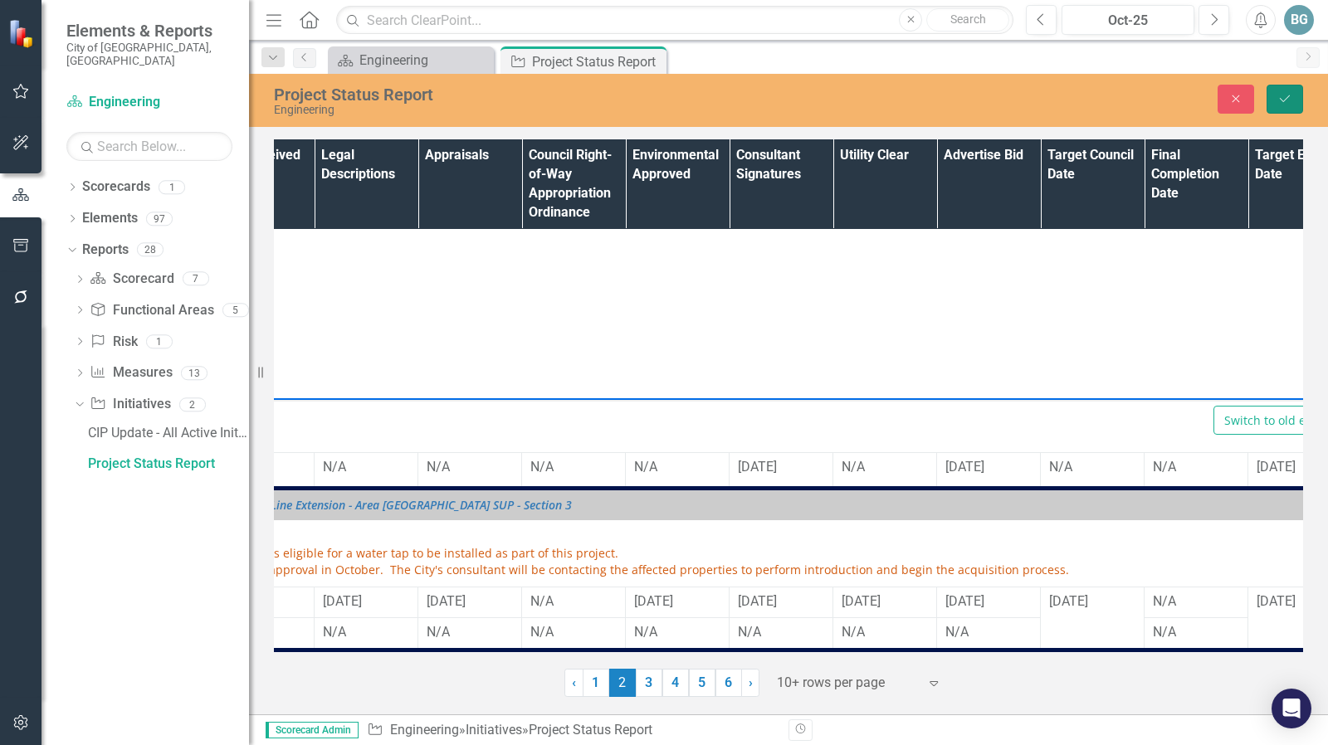
click at [1286, 101] on icon "Save" at bounding box center [1284, 99] width 15 height 12
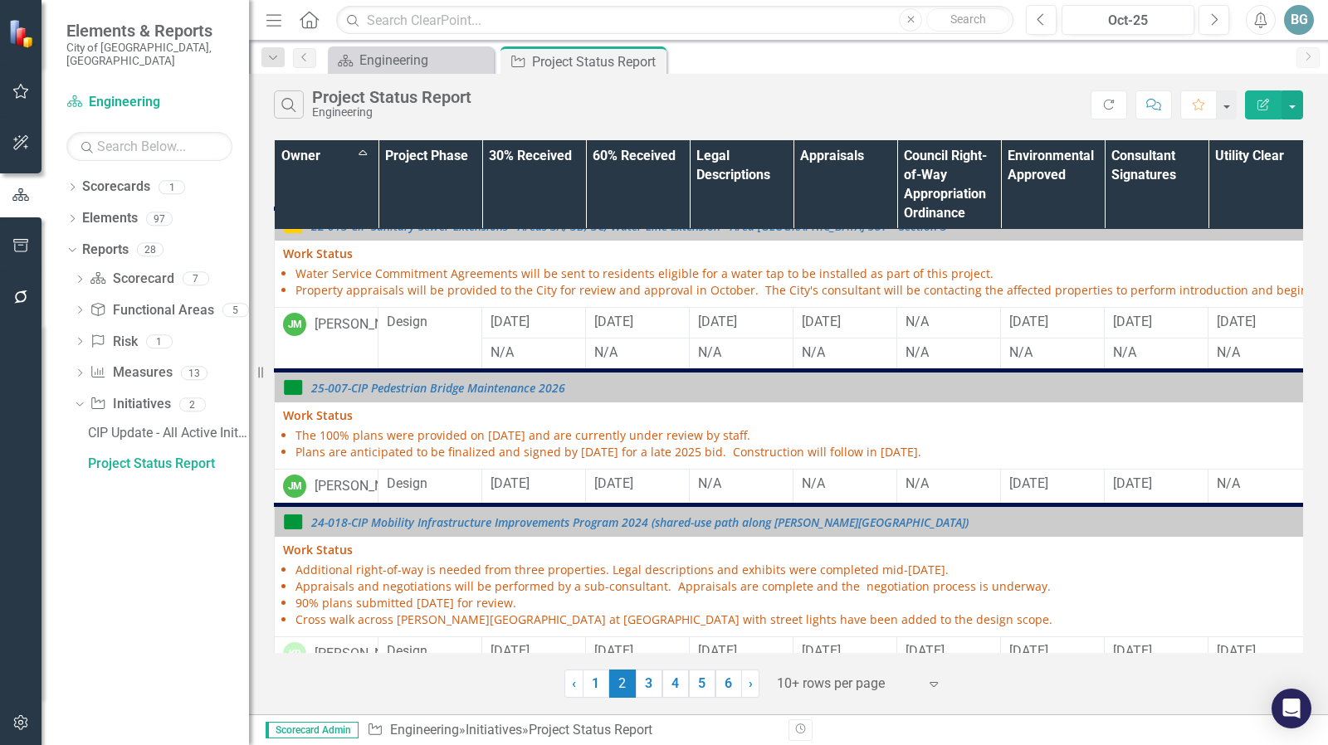
scroll to position [894, 0]
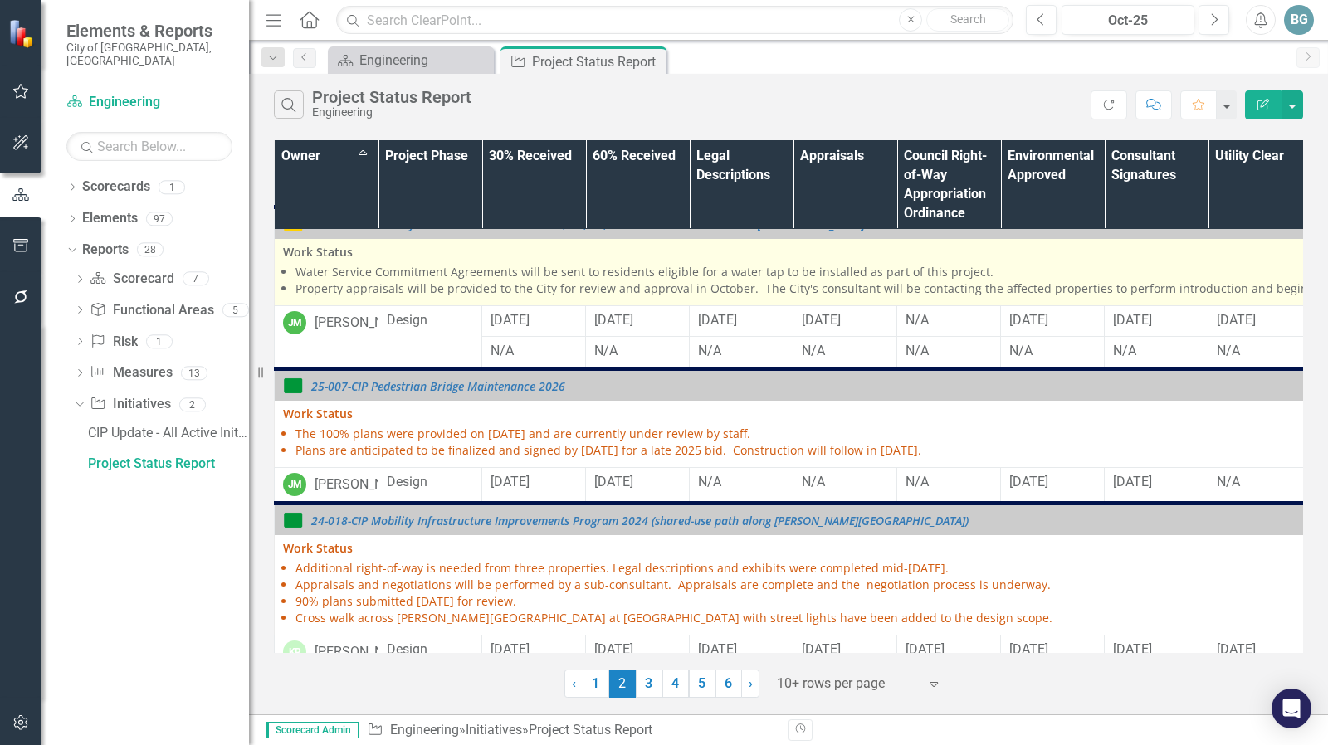
click at [747, 280] on li "Water Service Commitment Agreements will be sent to residents eligible for a wa…" at bounding box center [1006, 272] width 1422 height 17
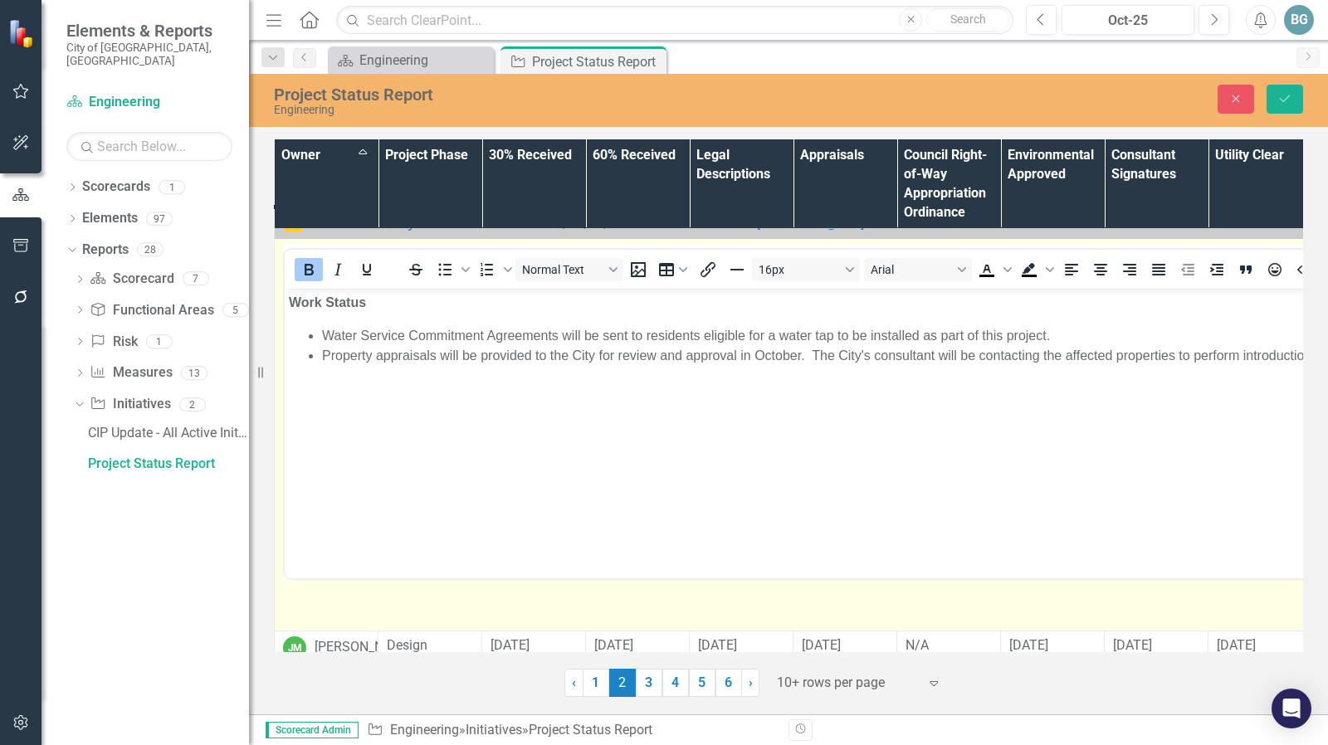
scroll to position [0, 0]
click at [1073, 344] on li "Water Service Commitment Agreements will be sent to residents eligible for a wa…" at bounding box center [1017, 335] width 1390 height 20
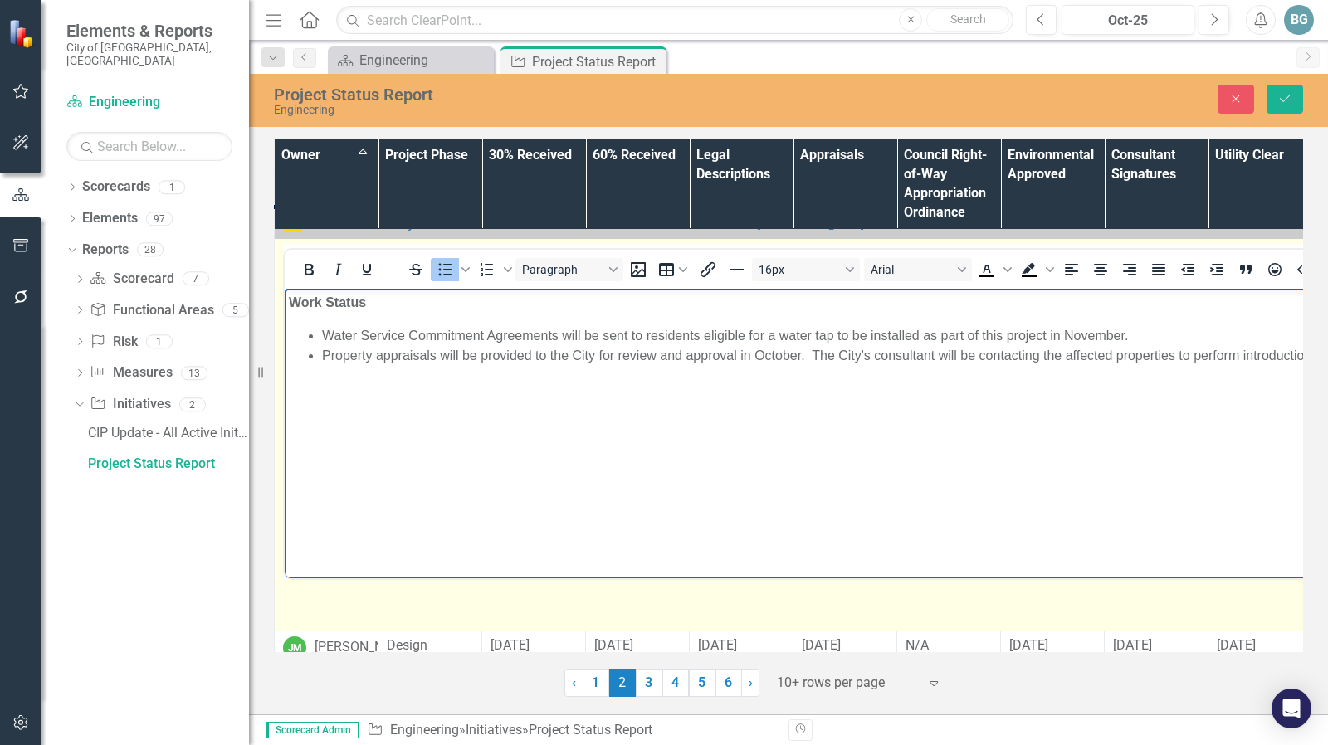
click at [801, 354] on li "Property appraisals will be provided to the City for review and approval in Oct…" at bounding box center [1017, 355] width 1390 height 20
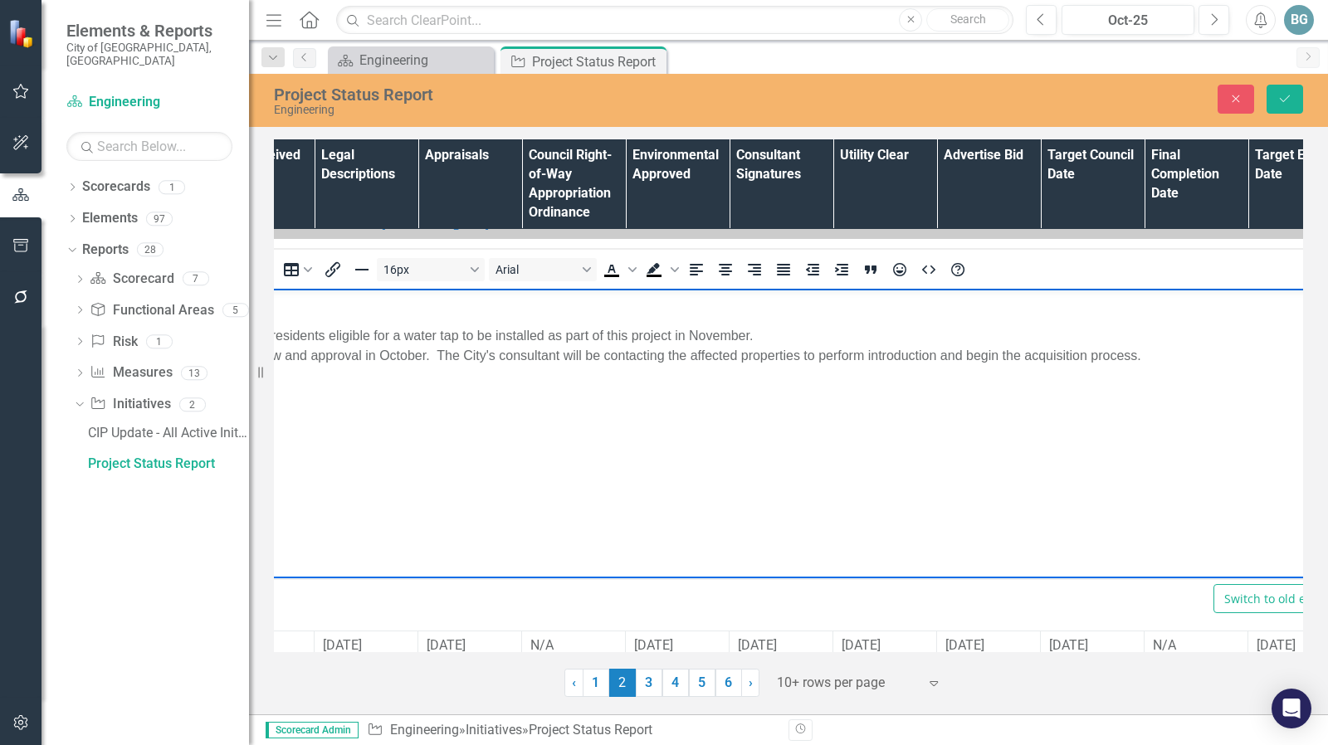
scroll to position [894, 388]
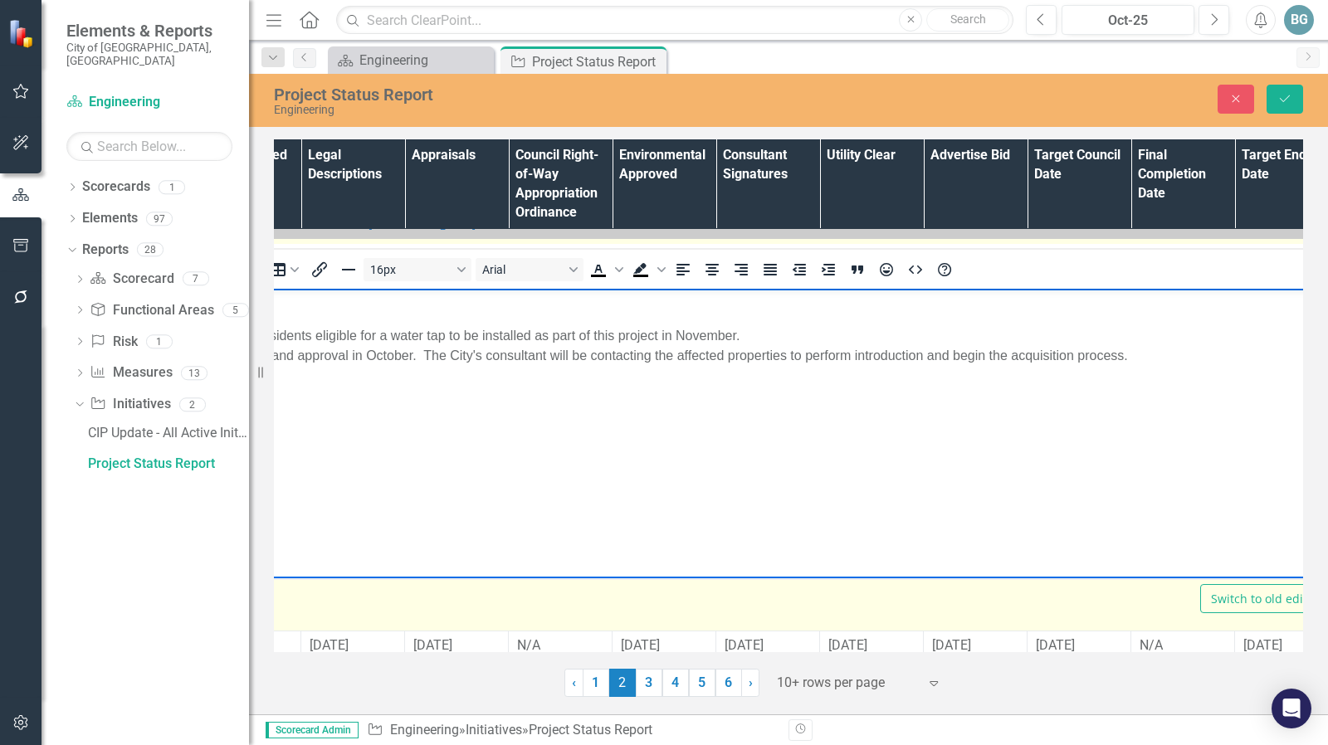
click at [1168, 358] on li "Property appraisals will be provided to the City for review and approval in Oct…" at bounding box center [629, 355] width 1390 height 20
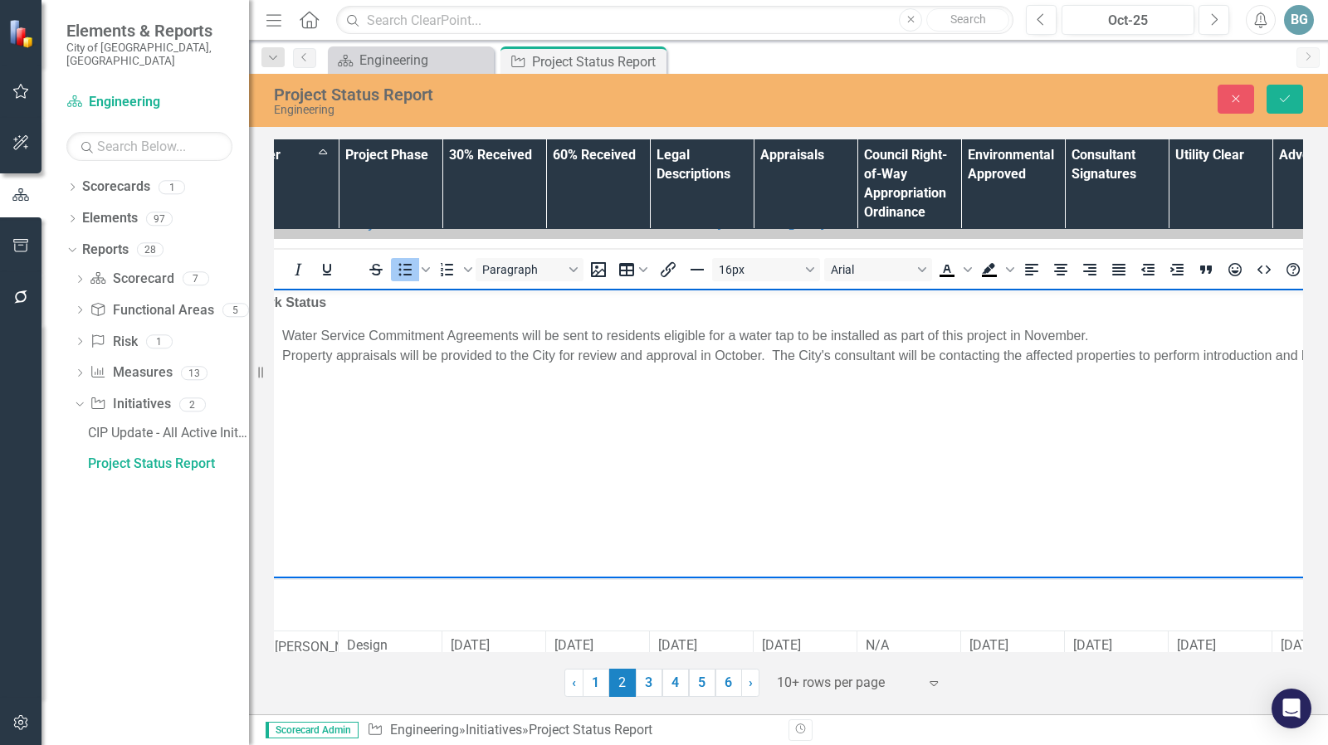
scroll to position [894, 0]
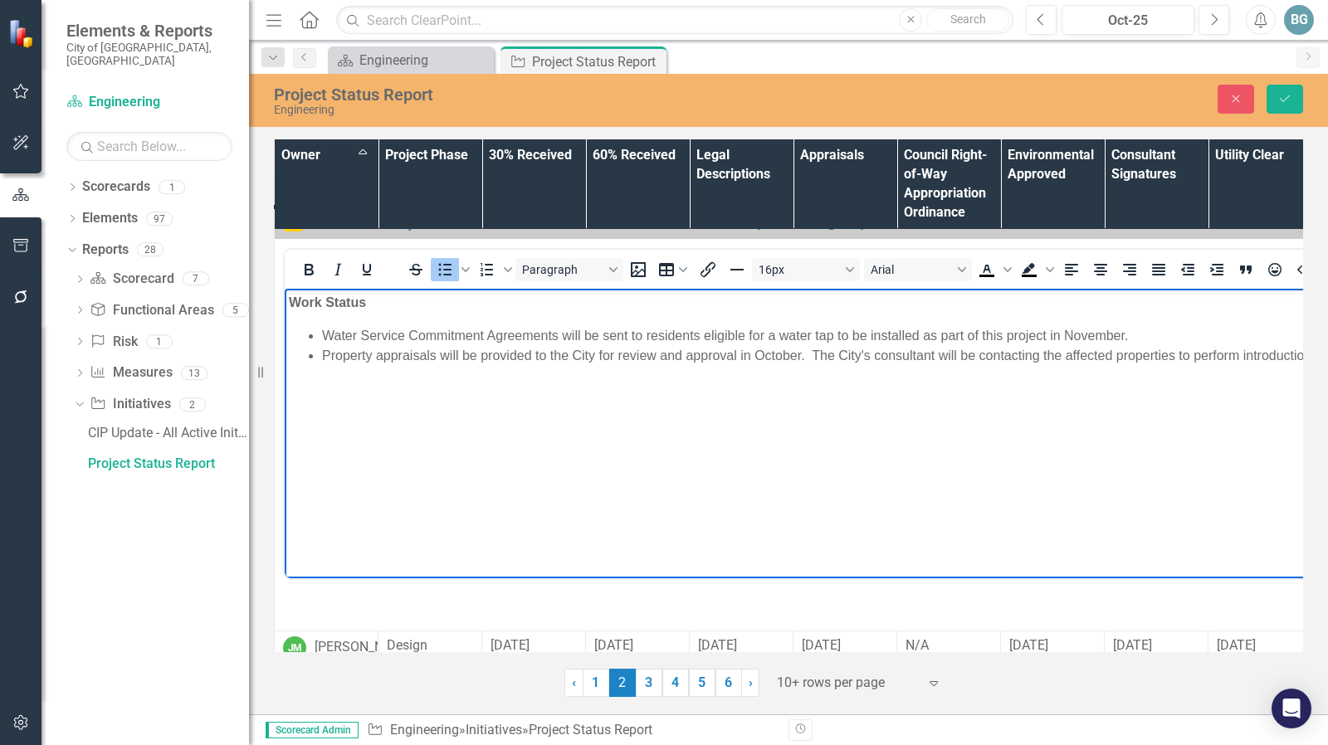
drag, startPoint x: 845, startPoint y: 644, endPoint x: 239, endPoint y: 174, distance: 766.5
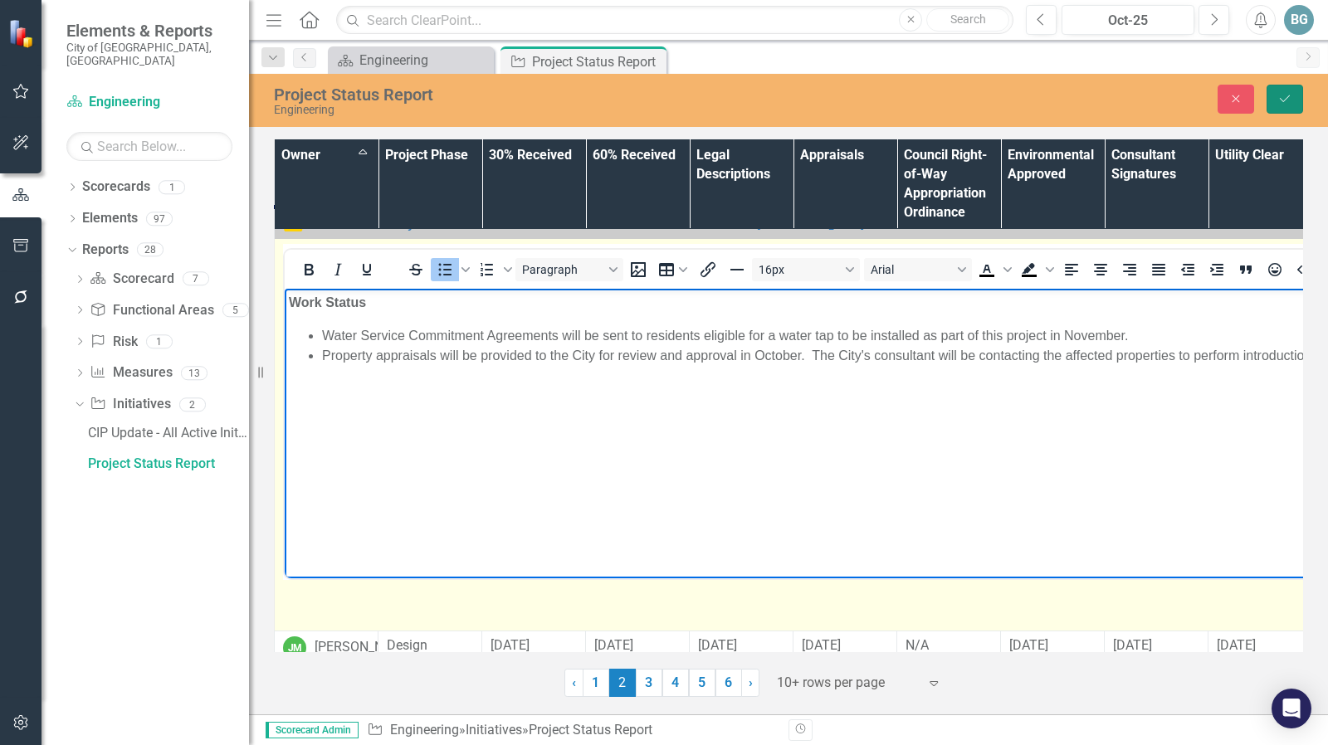
drag, startPoint x: 1282, startPoint y: 92, endPoint x: 1053, endPoint y: 318, distance: 321.6
click at [1282, 93] on icon "Save" at bounding box center [1284, 99] width 15 height 12
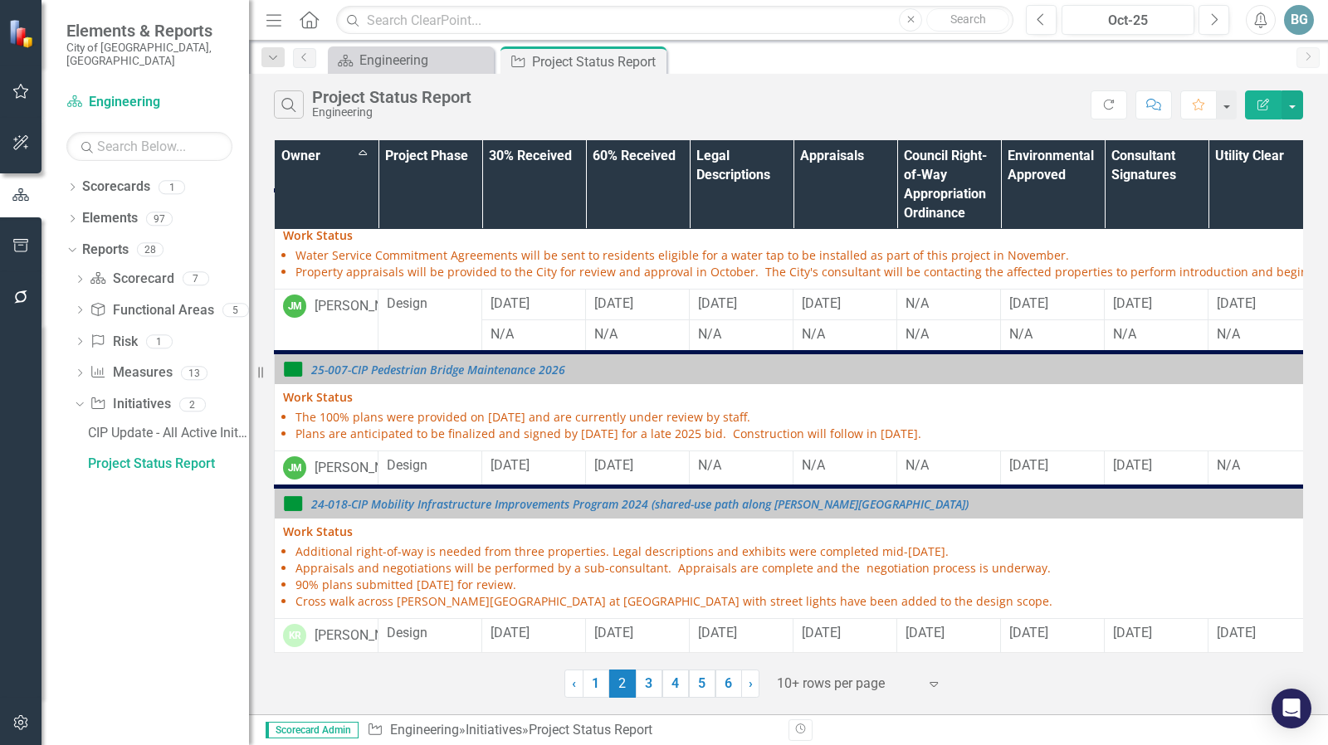
scroll to position [1022, 0]
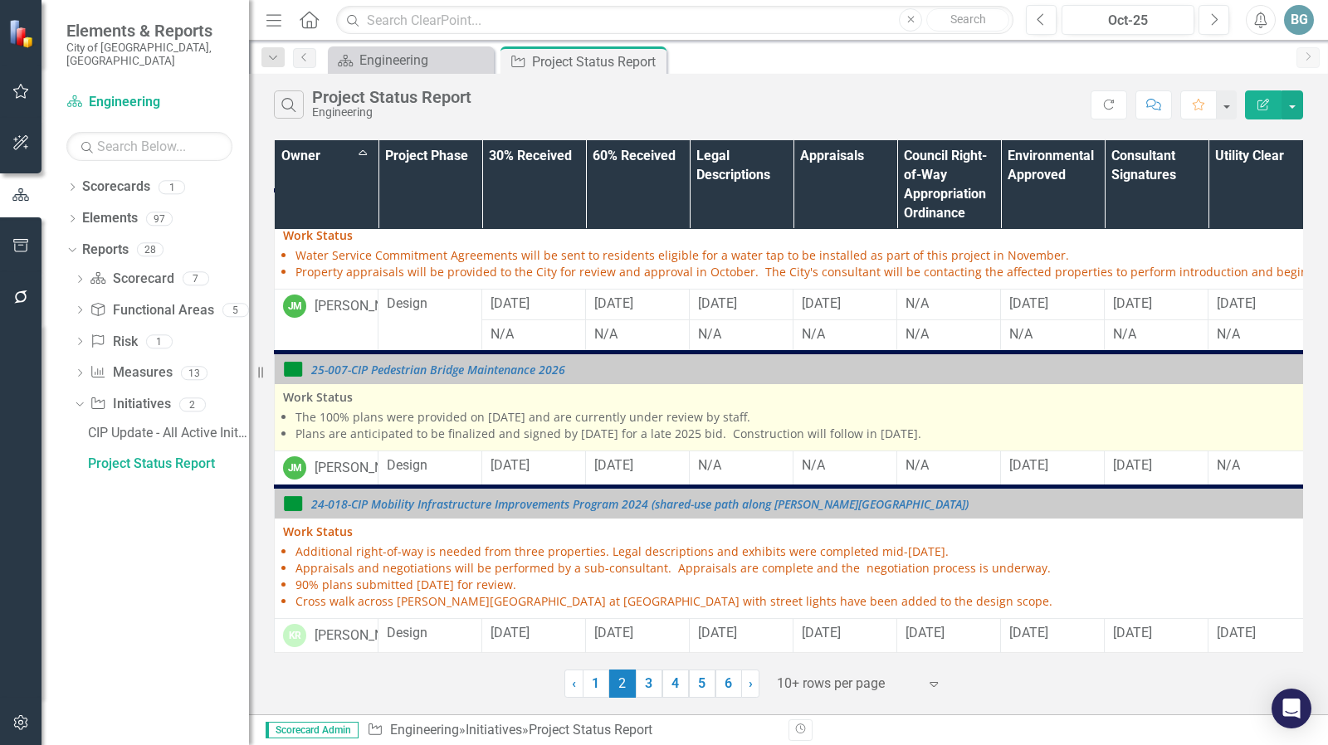
click at [597, 409] on li "The 100% plans were provided on [DATE] and are currently under review by staff." at bounding box center [1006, 417] width 1422 height 17
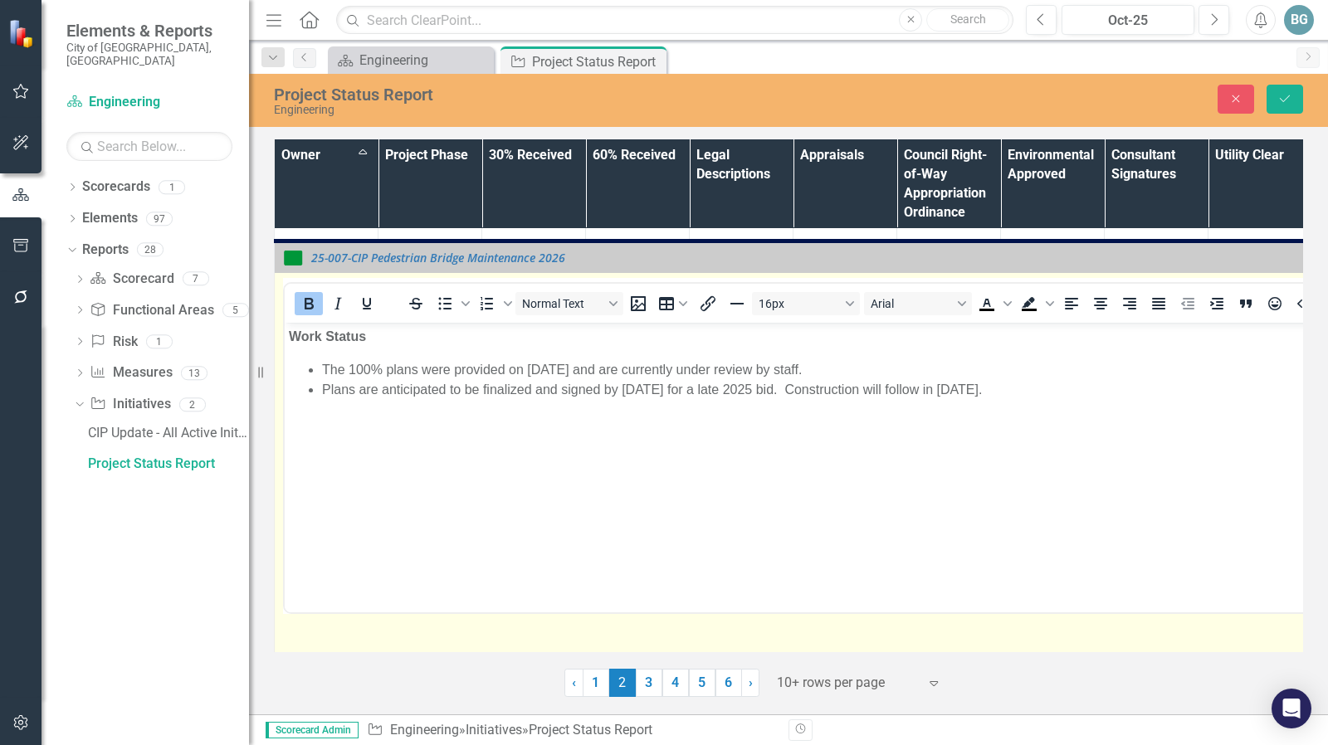
scroll to position [0, 0]
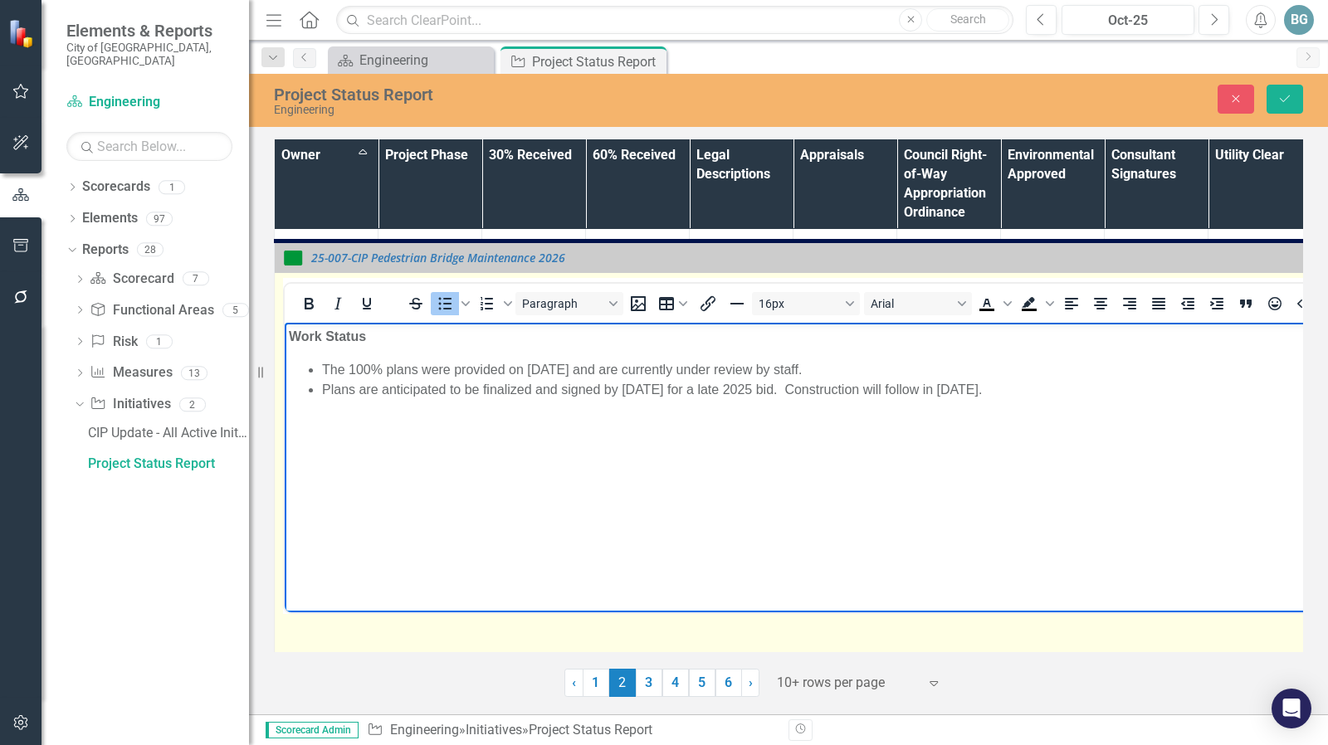
drag, startPoint x: 651, startPoint y: 370, endPoint x: 851, endPoint y: 373, distance: 200.8
click at [851, 373] on li "The 100% plans were provided on [DATE] and are currently under review by staff." at bounding box center [1017, 369] width 1390 height 20
click at [673, 465] on body "Work Status The 100% plans were provided on [DATE] and staff is performing a fi…" at bounding box center [1000, 446] width 1431 height 249
click at [773, 390] on li "Plans are anticipated to be finalized and signed by [DATE] for a late 2025 bid.…" at bounding box center [1017, 389] width 1390 height 20
click at [825, 389] on li "Plans are anticipated to be finalized and signed by [DATE] for a late 2025 bid.…" at bounding box center [1017, 389] width 1390 height 20
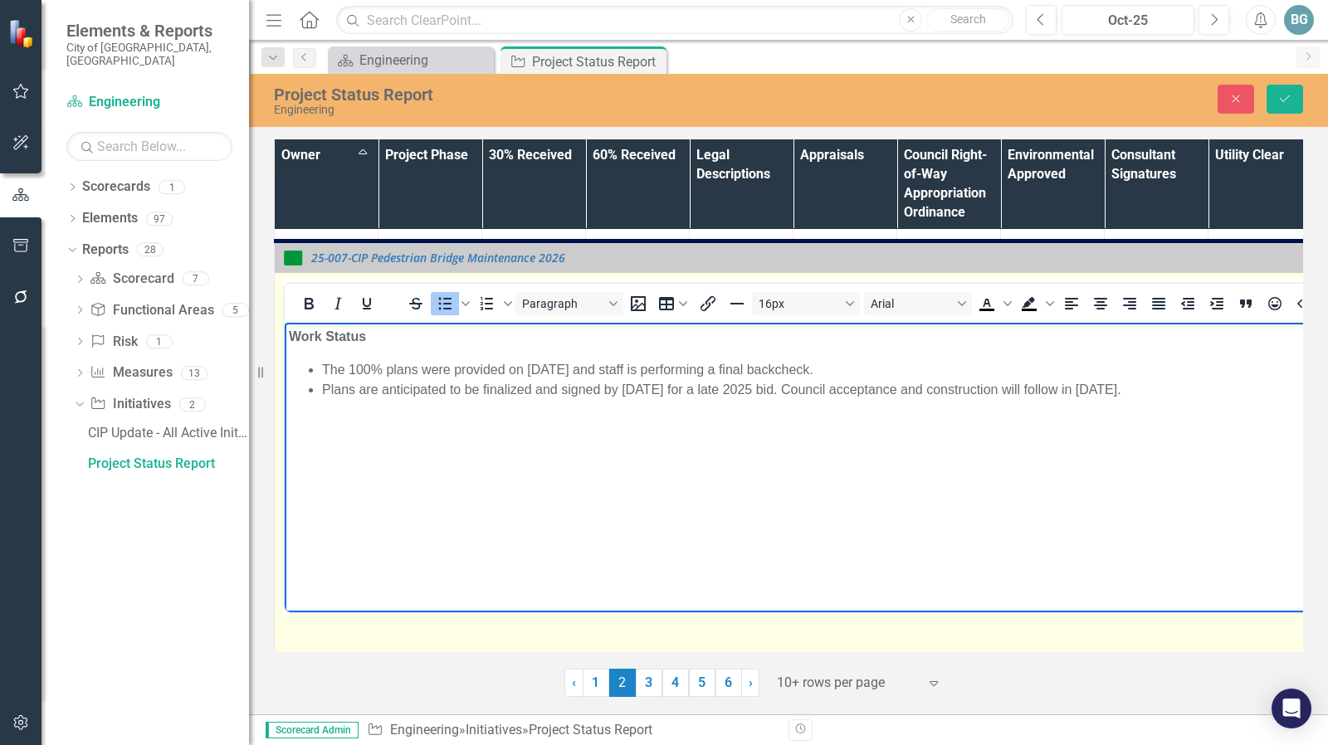
click at [1057, 391] on li "Plans are anticipated to be finalized and signed by [DATE] for a late 2025 bid.…" at bounding box center [1017, 389] width 1390 height 20
click at [1077, 388] on li "Plans are anticipated to be finalized and signed by [DATE] for a late 2025 bid.…" at bounding box center [1017, 389] width 1390 height 20
click at [1207, 372] on li "The 100% plans were provided on [DATE] and staff is performing a final backchec…" at bounding box center [1017, 369] width 1390 height 20
click at [1210, 387] on li "Plans are anticipated to be finalized and signed by [DATE] for a late 2025 bid.…" at bounding box center [1017, 389] width 1390 height 20
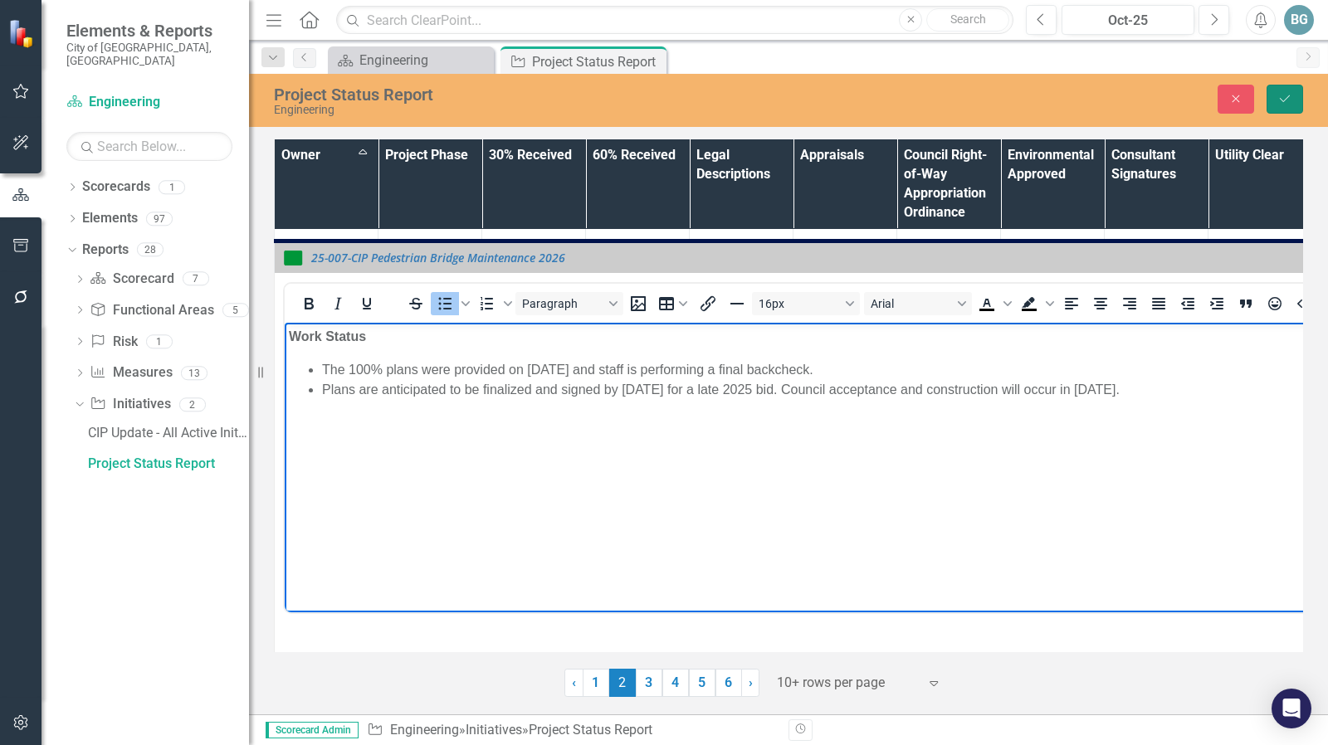
click at [1280, 100] on icon "Save" at bounding box center [1284, 99] width 15 height 12
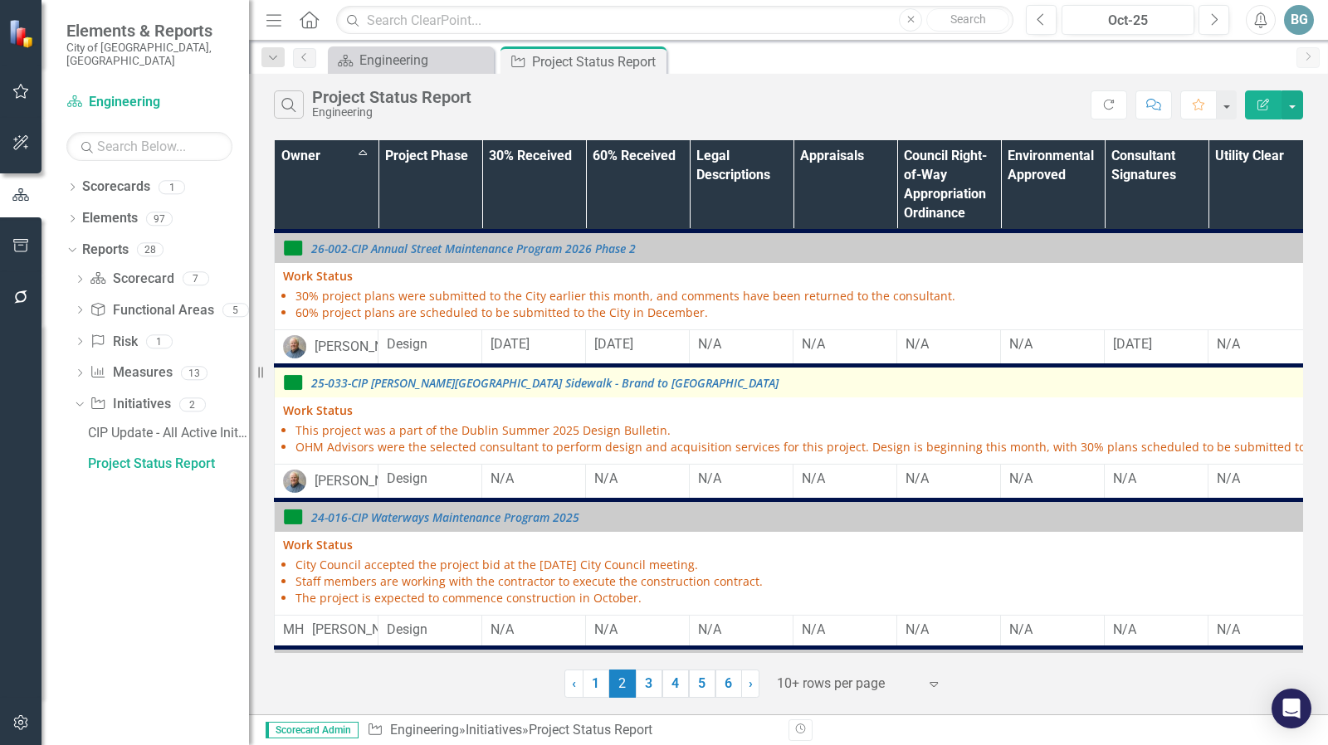
scroll to position [1022, 0]
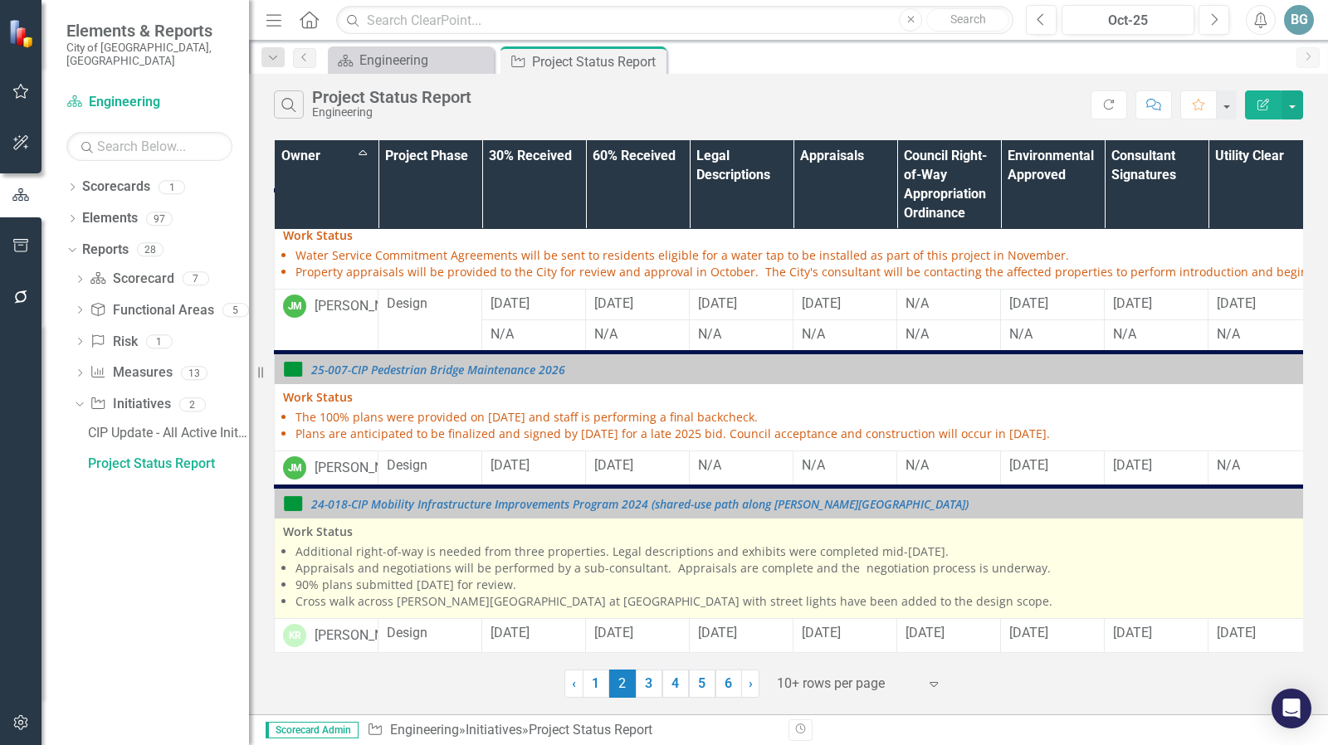
click at [536, 544] on li "Additional right-of-way is needed from three properties. Legal descriptions and…" at bounding box center [1006, 552] width 1422 height 17
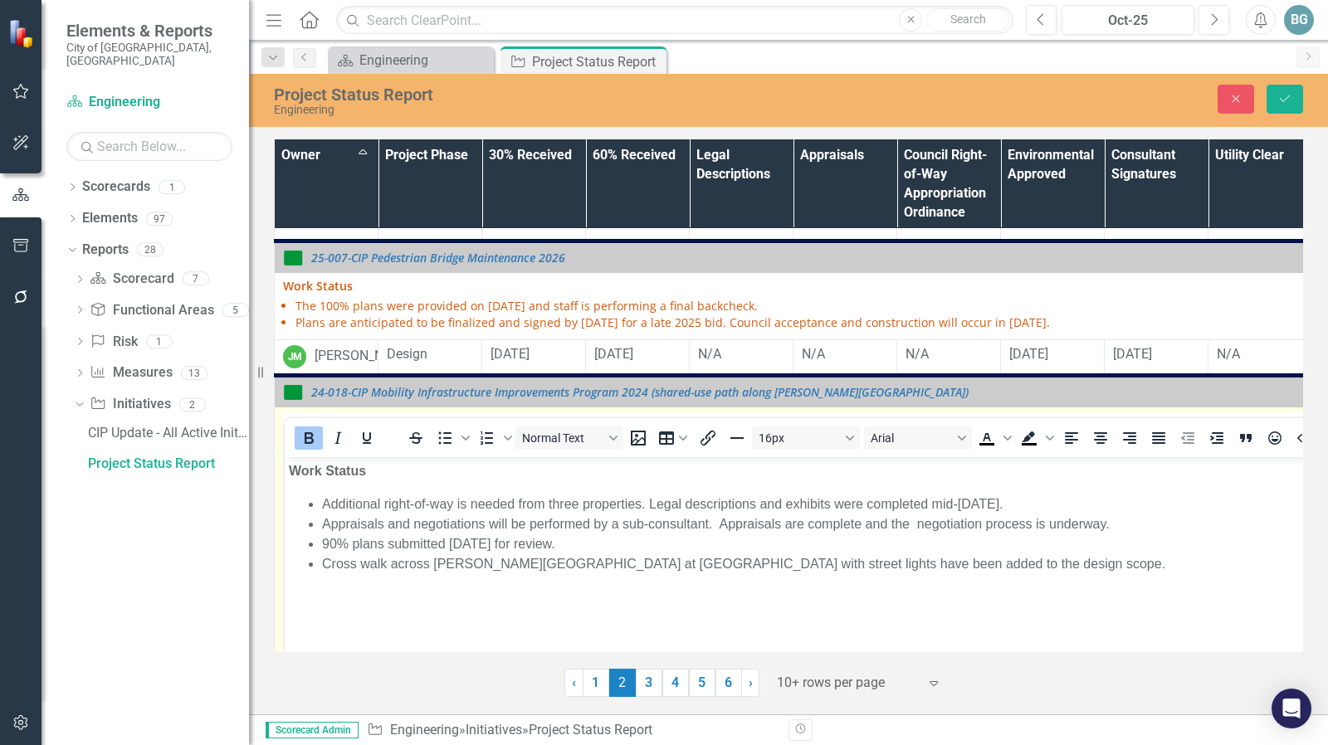
scroll to position [0, 0]
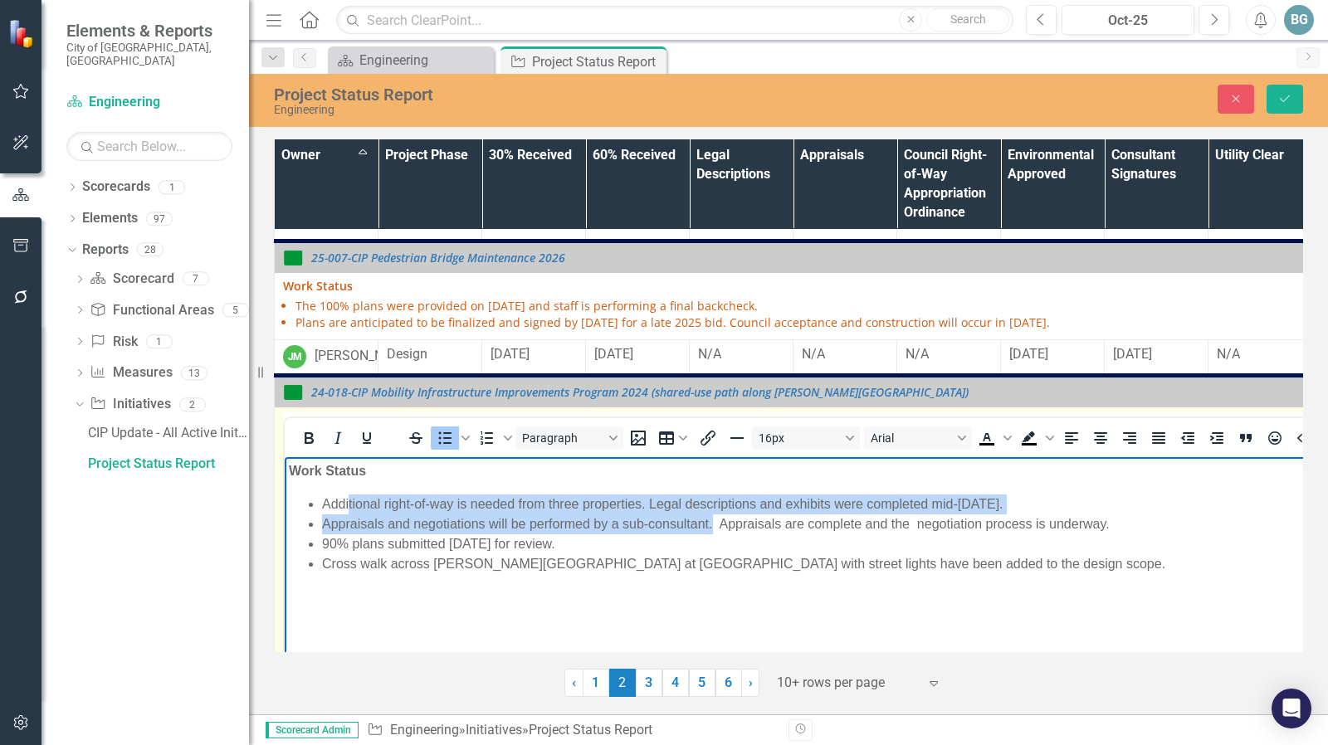
drag, startPoint x: 713, startPoint y: 524, endPoint x: 348, endPoint y: 507, distance: 365.5
click at [348, 507] on ul "Additional right-of-way is needed from three properties. Legal descriptions and…" at bounding box center [1000, 534] width 1423 height 80
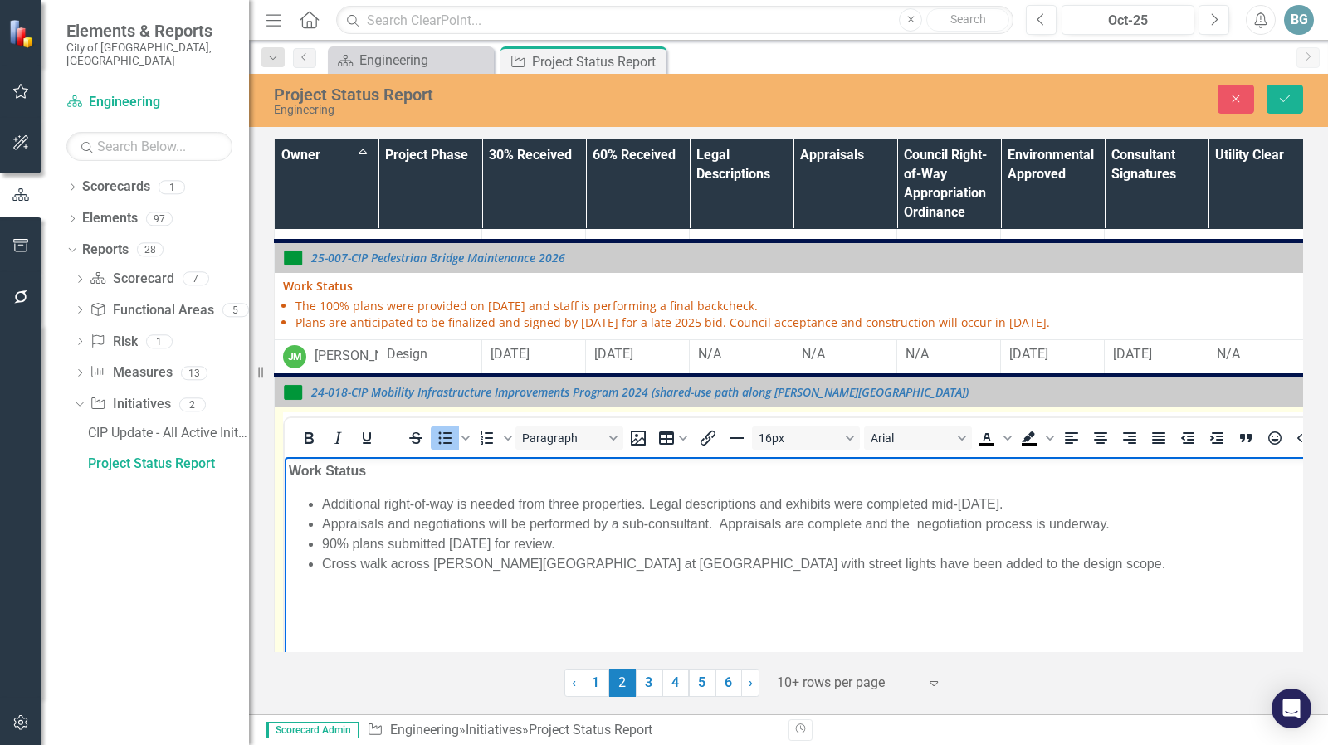
click at [332, 510] on li "Additional right-of-way is needed from three properties. Legal descriptions and…" at bounding box center [1017, 504] width 1390 height 20
drag, startPoint x: 323, startPoint y: 504, endPoint x: 385, endPoint y: 505, distance: 62.3
click at [385, 505] on li "Additional right-of-way is needed from three properties. Legal descriptions and…" at bounding box center [1017, 504] width 1390 height 20
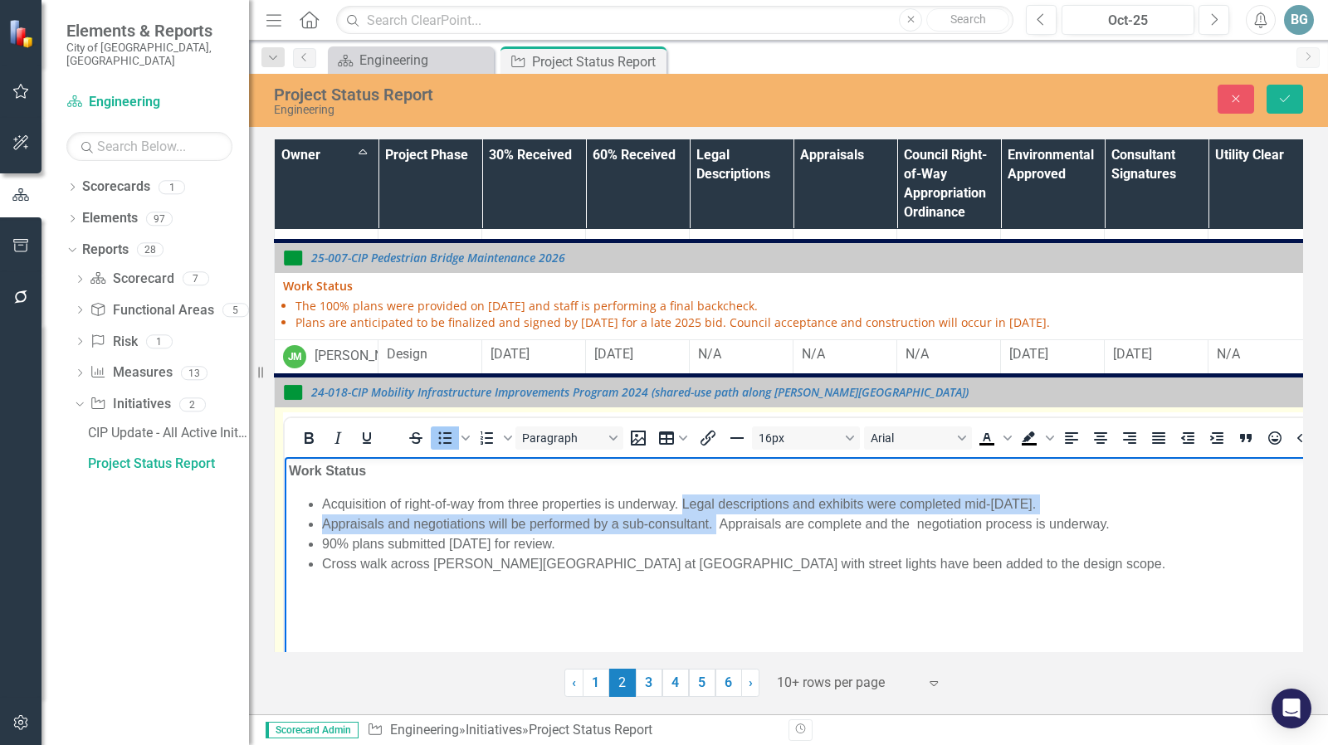
drag, startPoint x: 685, startPoint y: 504, endPoint x: 716, endPoint y: 524, distance: 37.7
click at [716, 524] on ul "Acquisition of right-of-way from three properties is underway. Legal descriptio…" at bounding box center [1000, 534] width 1423 height 80
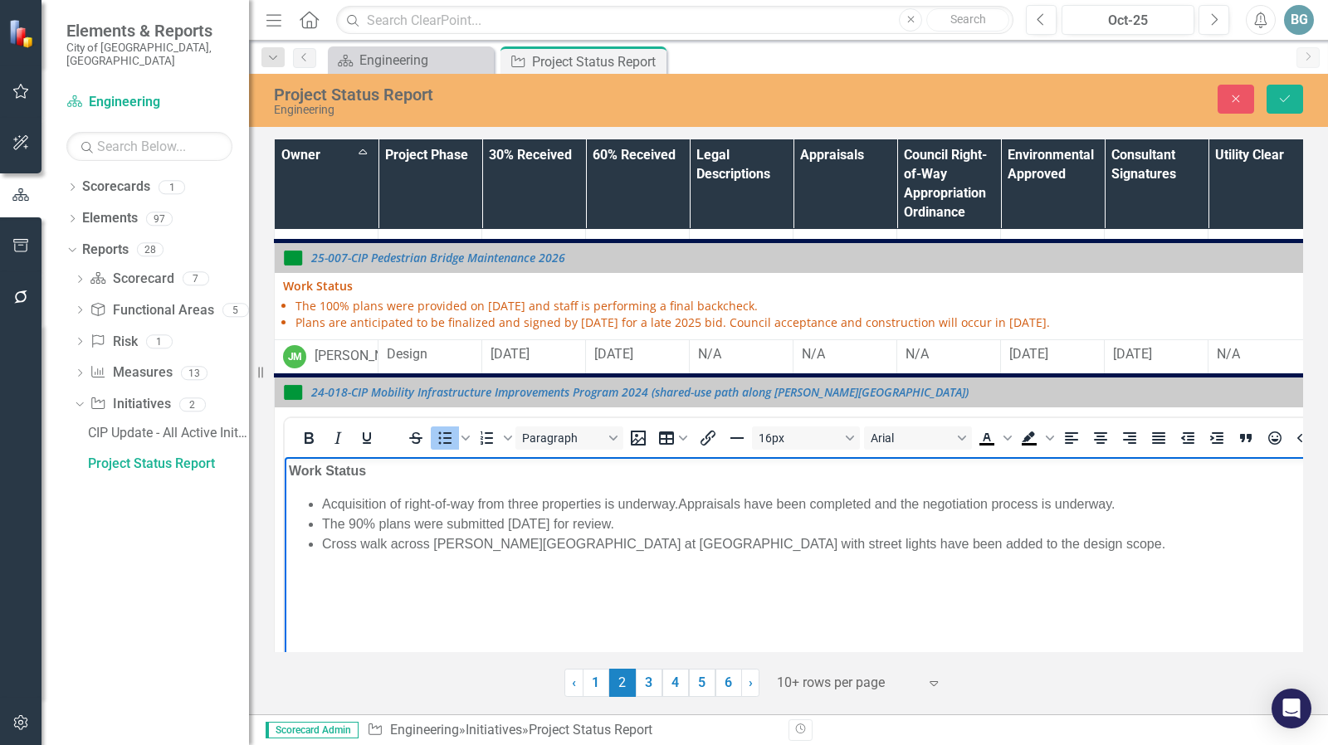
click at [531, 519] on li "The 90% plans were submitted [DATE] for review." at bounding box center [1017, 524] width 1390 height 20
click at [698, 525] on li "The 90% plans were submitted [DATE] for review." at bounding box center [1017, 524] width 1390 height 20
click at [627, 519] on li "The 90% plans were submitted [DATE] for review." at bounding box center [1017, 524] width 1390 height 20
click at [724, 520] on li "The 90% plans were submitted [DATE] for review." at bounding box center [1017, 524] width 1390 height 20
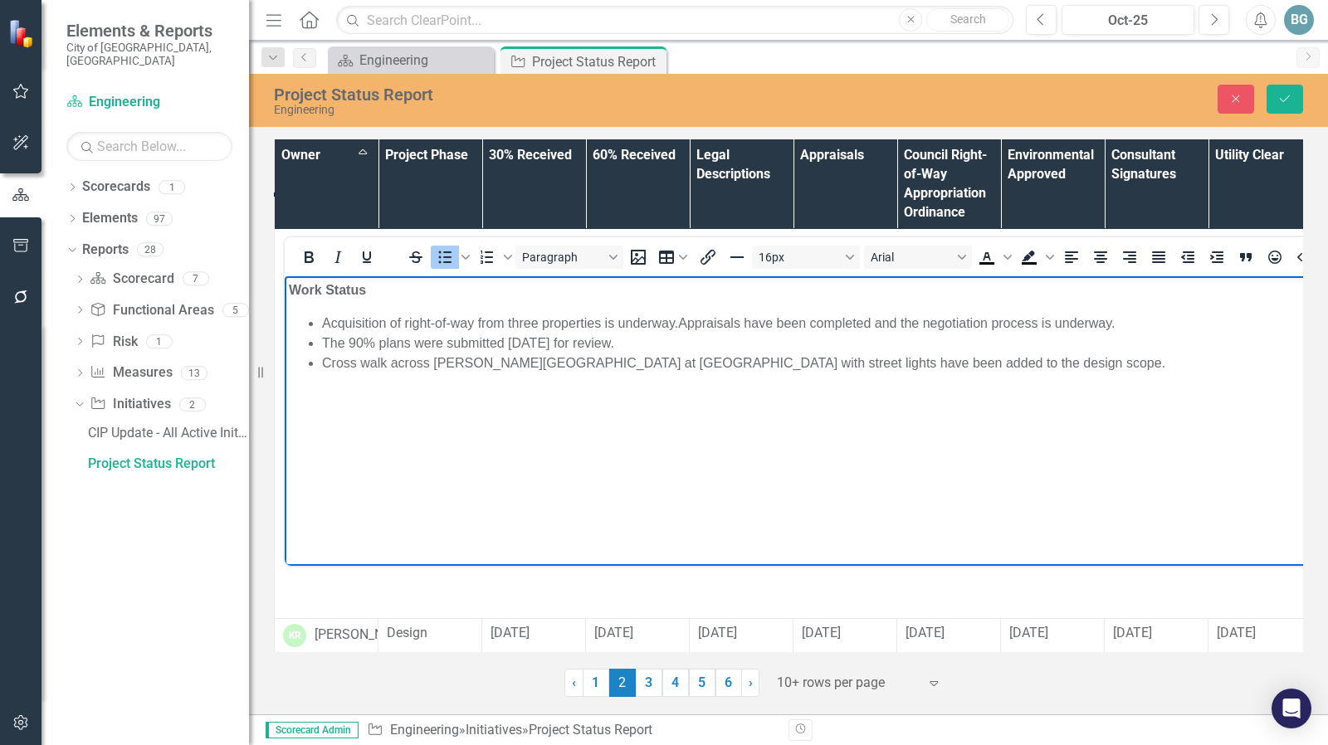
scroll to position [1225, 0]
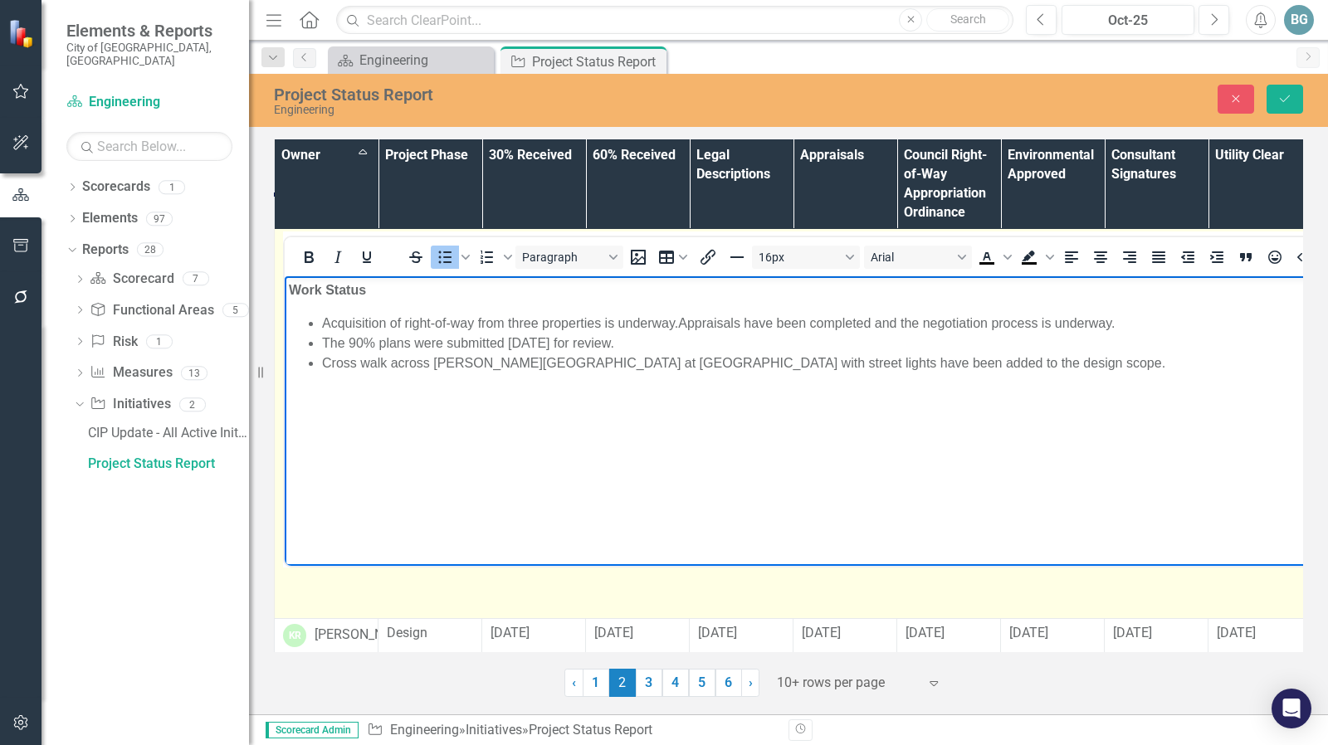
click at [324, 359] on li "Cross walk across [PERSON_NAME][GEOGRAPHIC_DATA] at [GEOGRAPHIC_DATA] with stre…" at bounding box center [1017, 363] width 1390 height 20
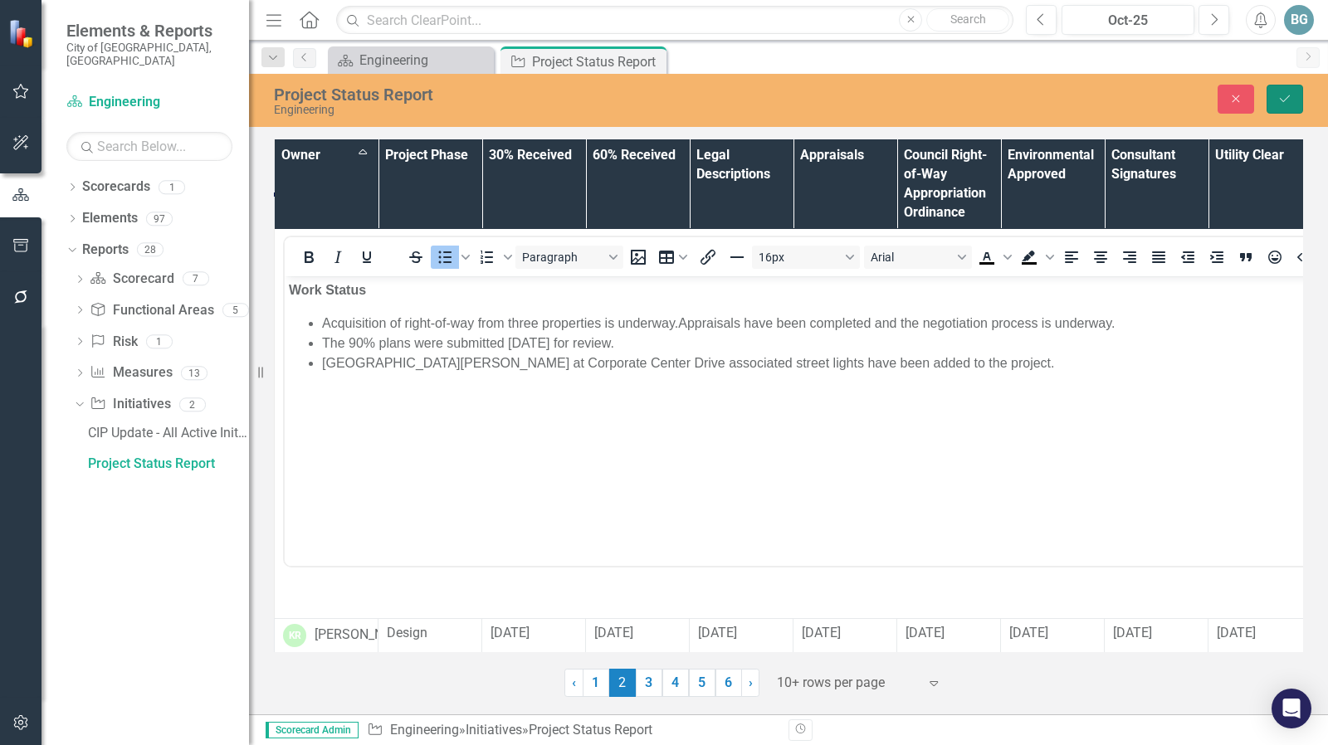
click at [1285, 99] on icon "submit" at bounding box center [1285, 98] width 10 height 7
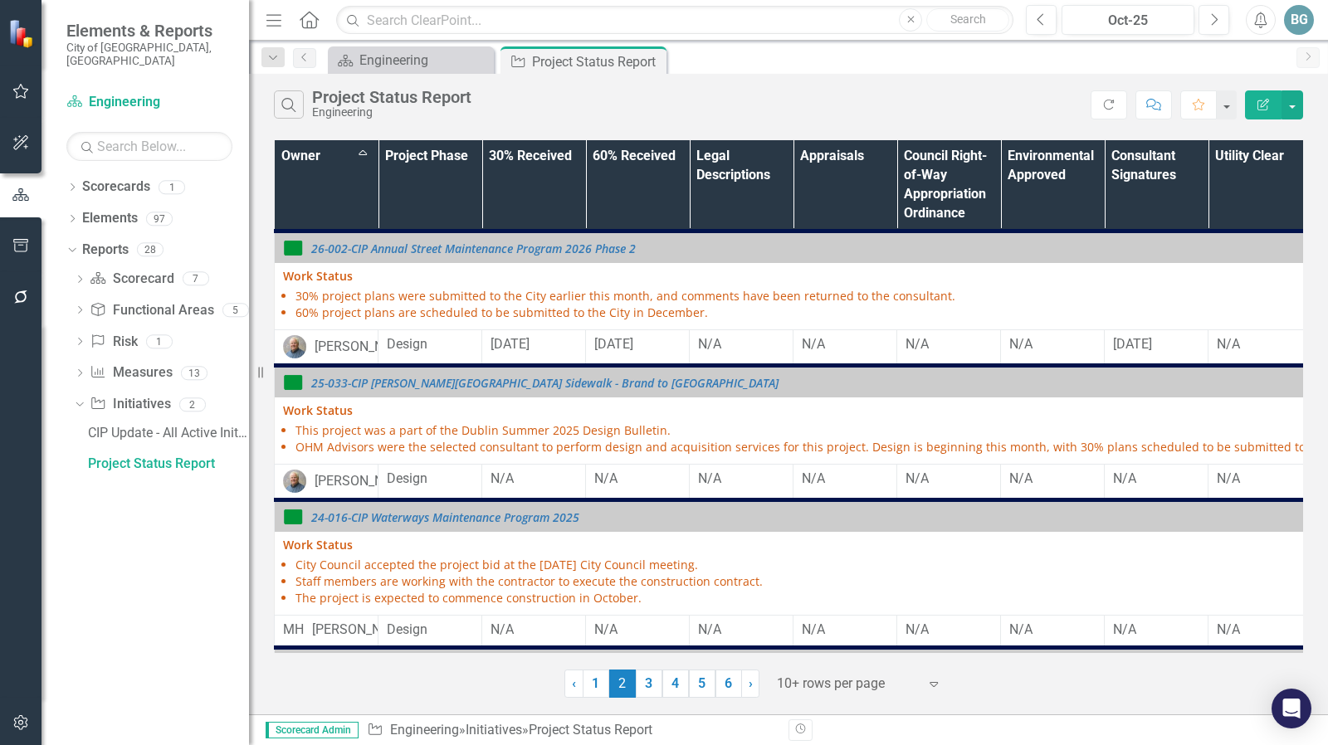
scroll to position [1005, 0]
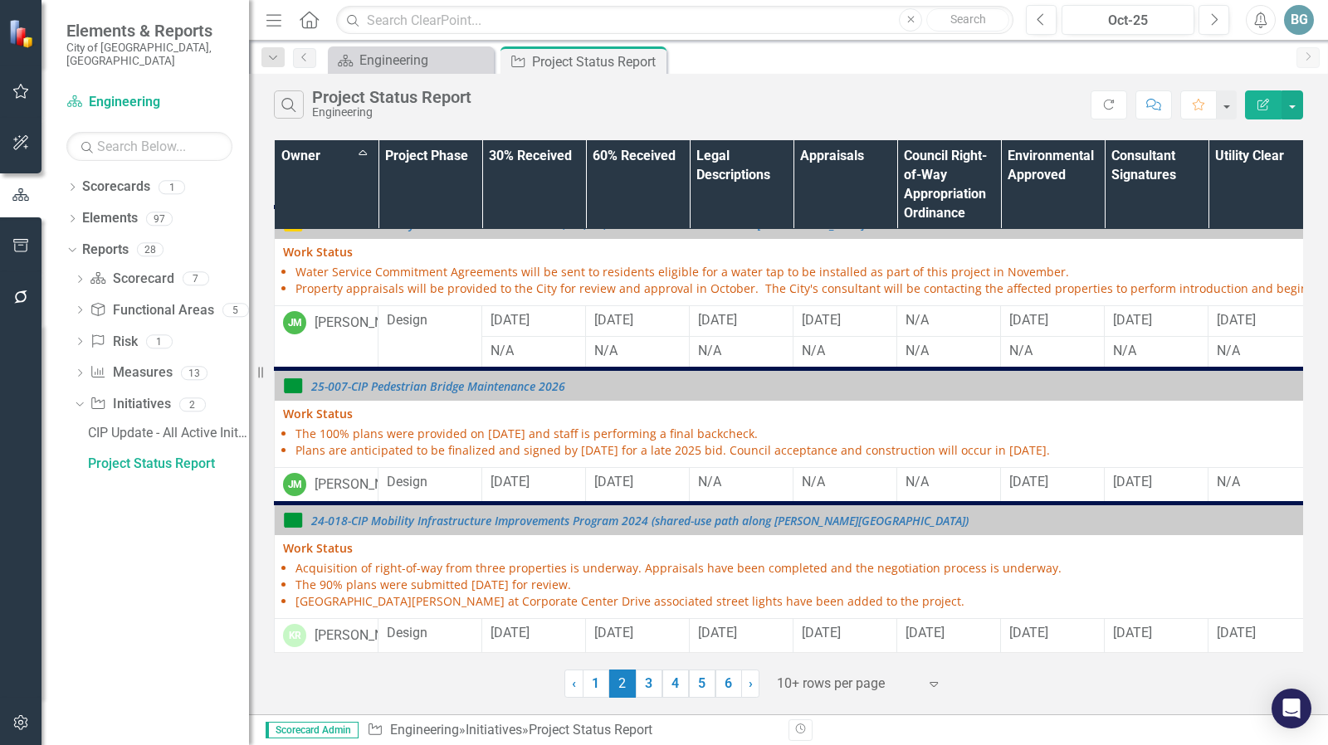
click at [645, 681] on link "3" at bounding box center [649, 684] width 27 height 28
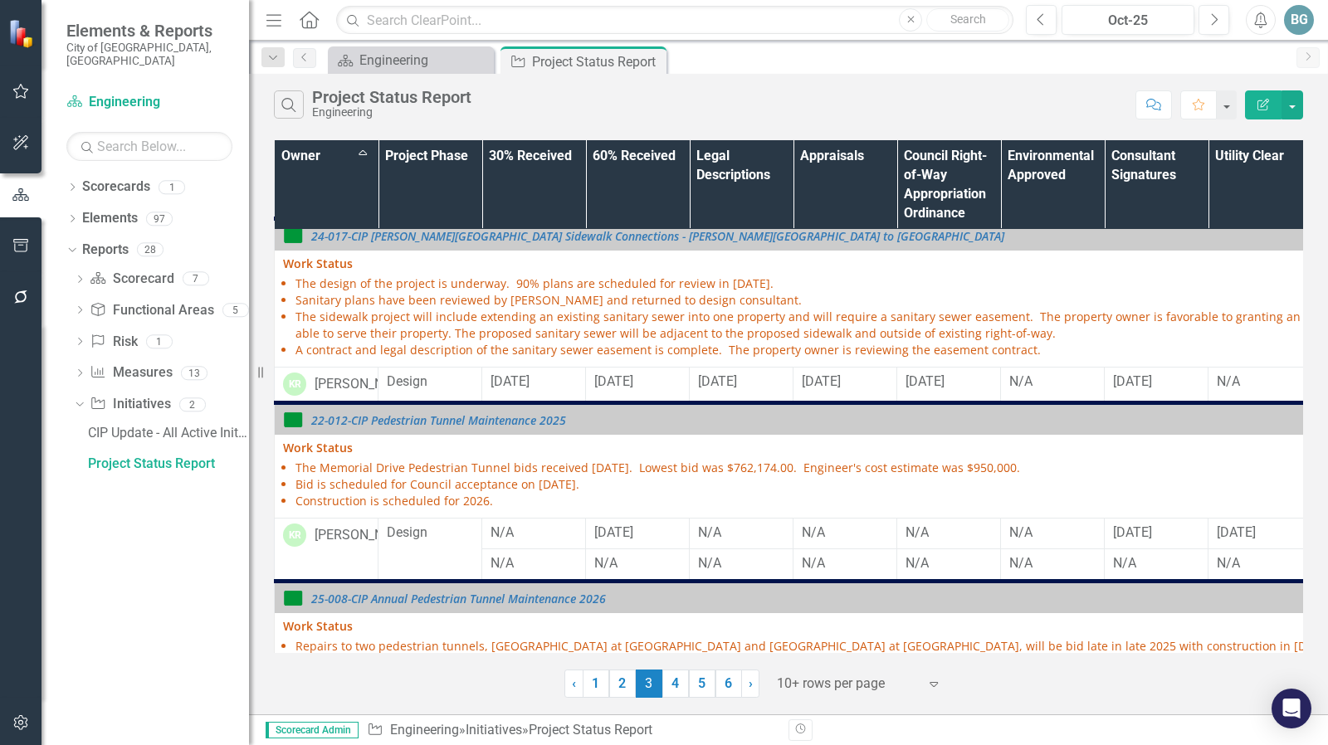
scroll to position [149, 0]
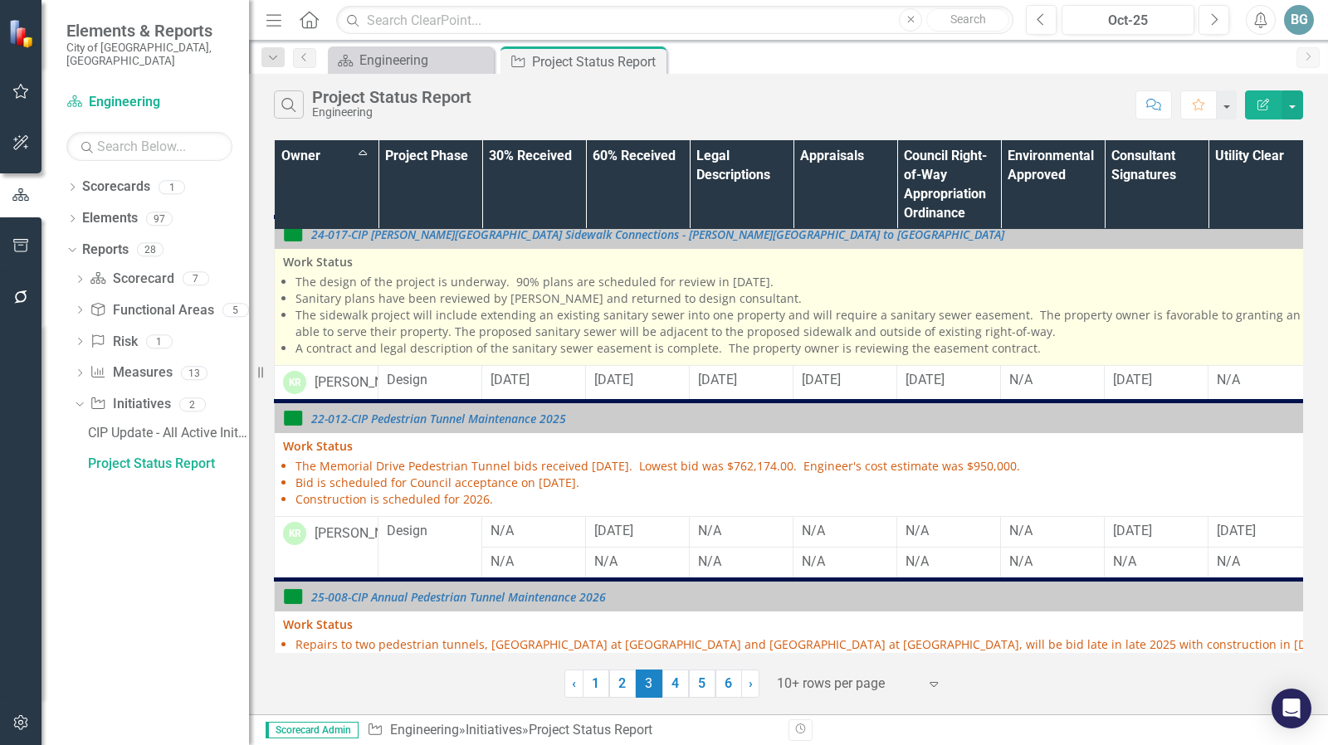
click at [666, 290] on li "The design of the project is underway. 90% plans are scheduled for review in [D…" at bounding box center [1006, 282] width 1422 height 17
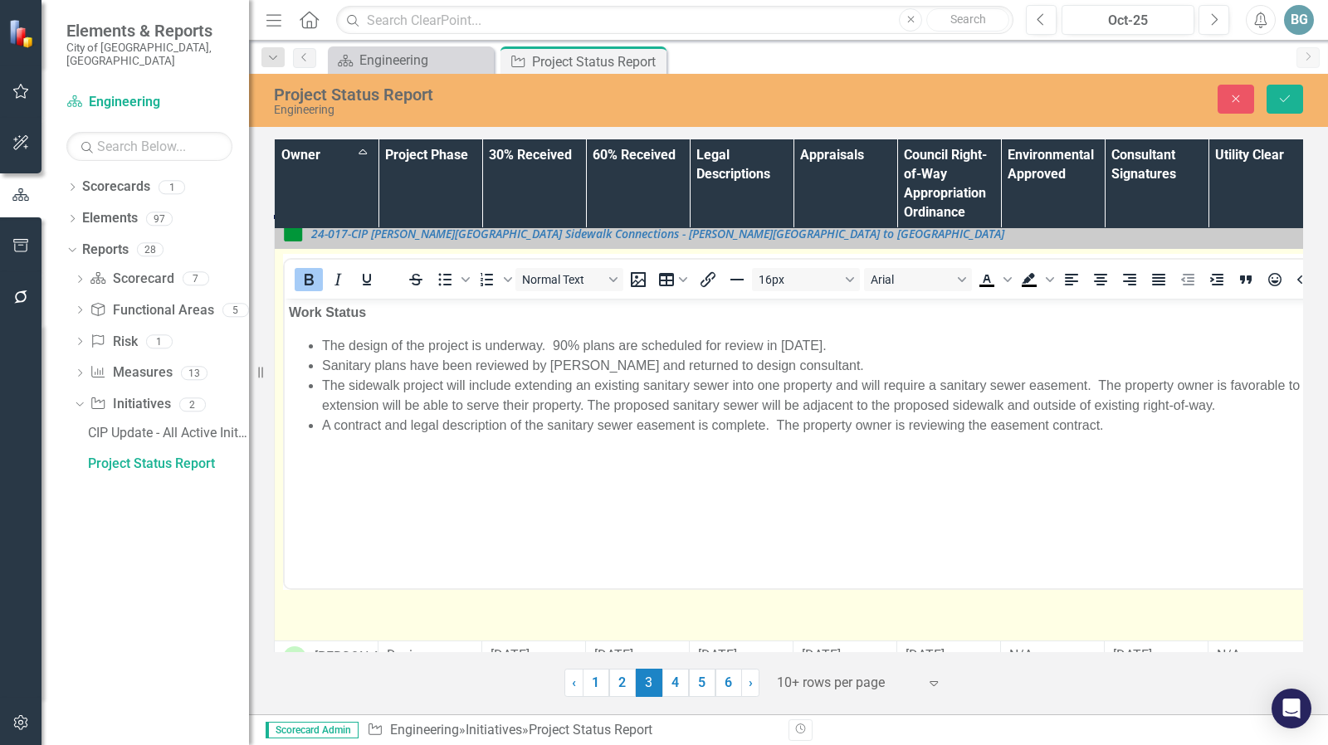
scroll to position [0, 0]
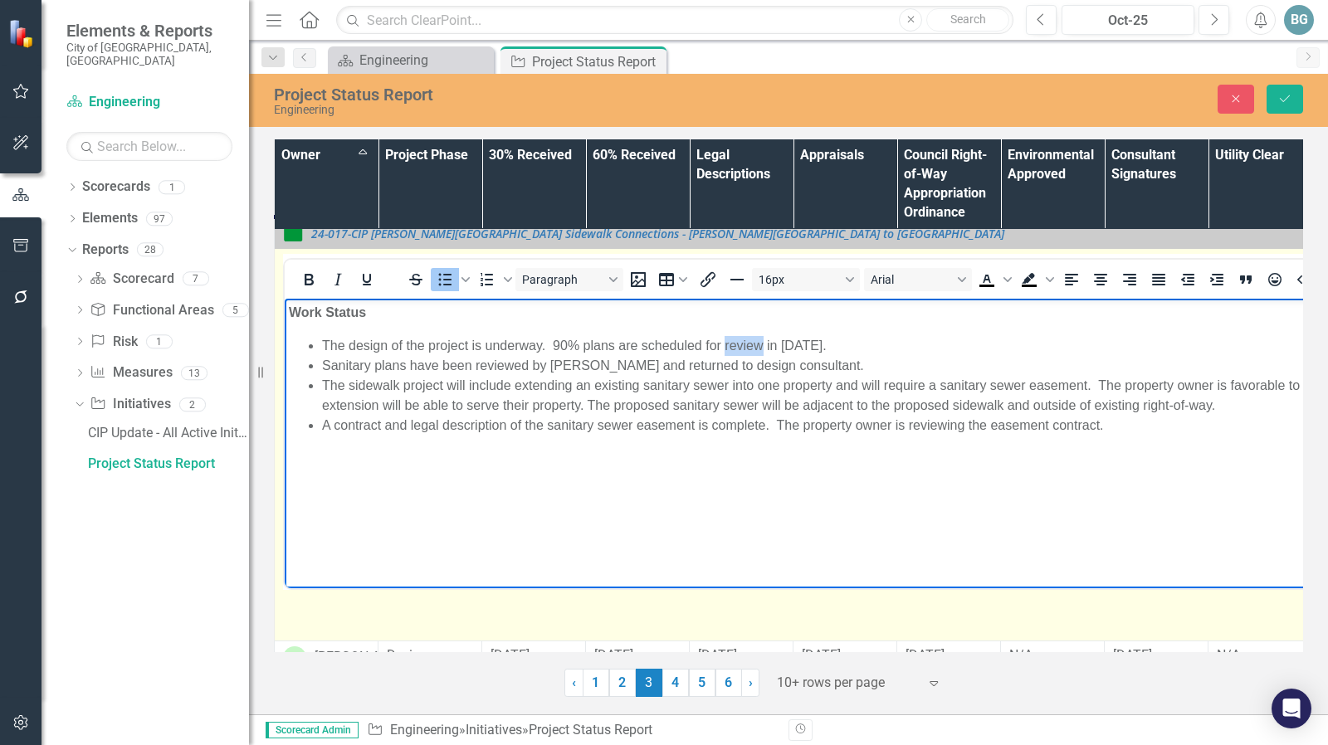
drag, startPoint x: 731, startPoint y: 345, endPoint x: 764, endPoint y: 347, distance: 33.2
click at [764, 347] on li "The design of the project is underway. 90% plans are scheduled for review in [D…" at bounding box center [1017, 345] width 1390 height 20
click at [553, 343] on li "The design of the project is underway. 90% plans are scheduled for submission a…" at bounding box center [1017, 345] width 1390 height 20
click at [326, 362] on li "Sanitary plans have been reviewed by [PERSON_NAME] and returned to design consu…" at bounding box center [1017, 365] width 1390 height 20
click at [838, 386] on li "The sidewalk project will include extending an existing sanitary sewer into one…" at bounding box center [1017, 395] width 1390 height 40
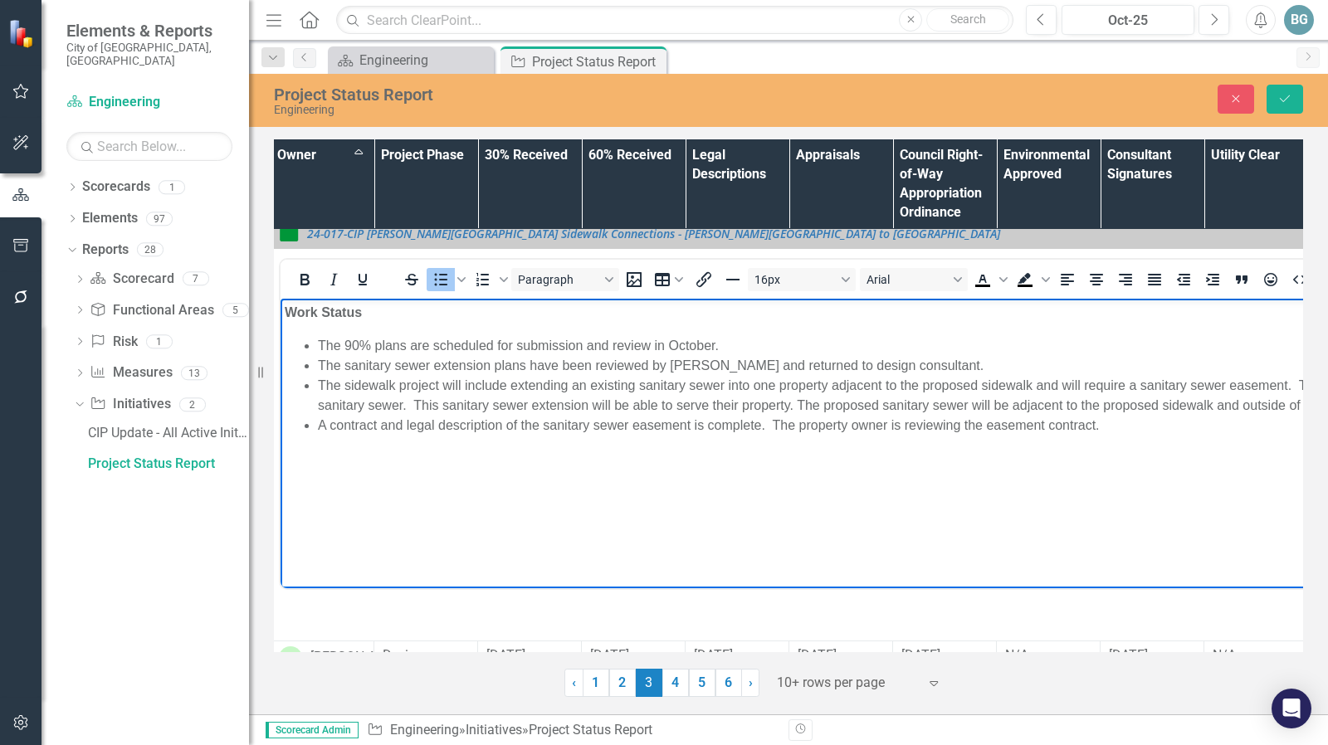
scroll to position [149, 0]
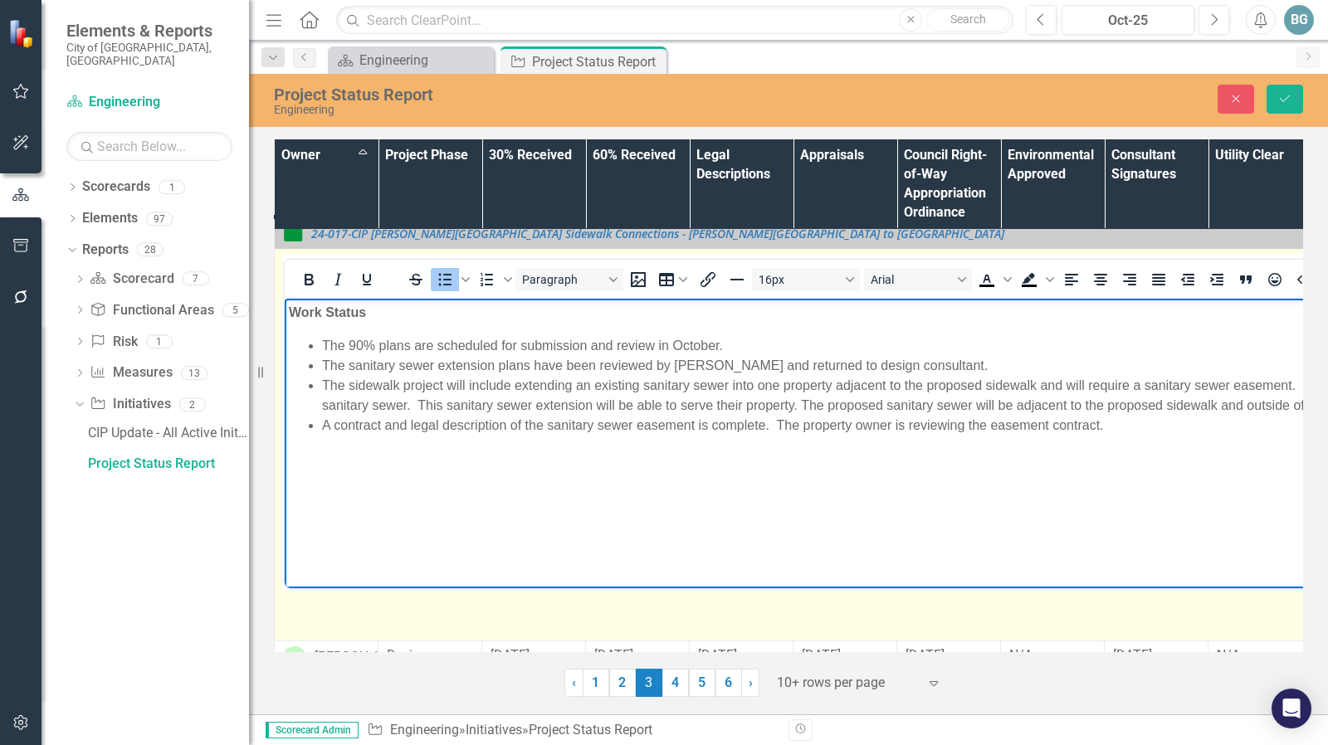
click at [794, 402] on li "The sidewalk project will include extending an existing sanitary sewer into one…" at bounding box center [1017, 395] width 1390 height 40
click at [779, 425] on li "A contract and legal description of the sanitary sewer easement is complete. Th…" at bounding box center [1017, 425] width 1390 height 20
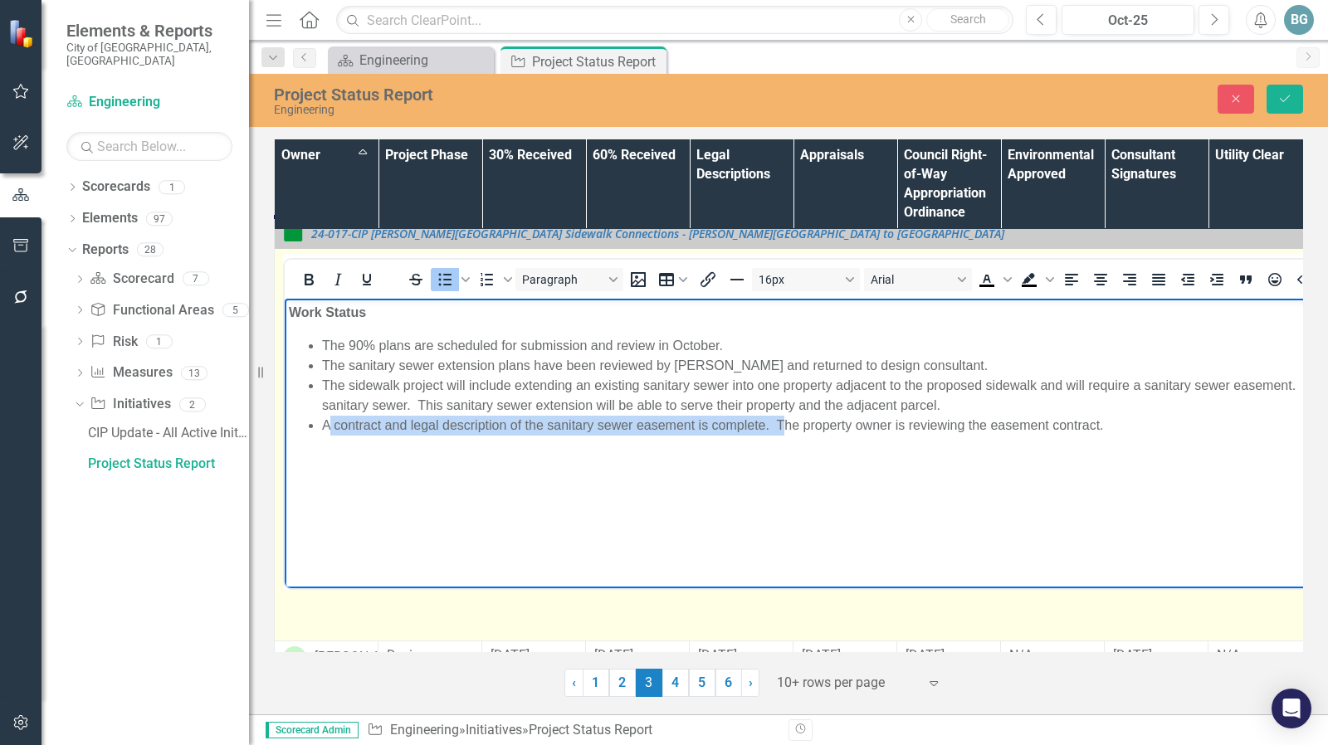
drag, startPoint x: 328, startPoint y: 425, endPoint x: 782, endPoint y: 430, distance: 453.9
click at [782, 430] on li "A contract and legal description of the sanitary sewer easement is complete. Th…" at bounding box center [1017, 425] width 1390 height 20
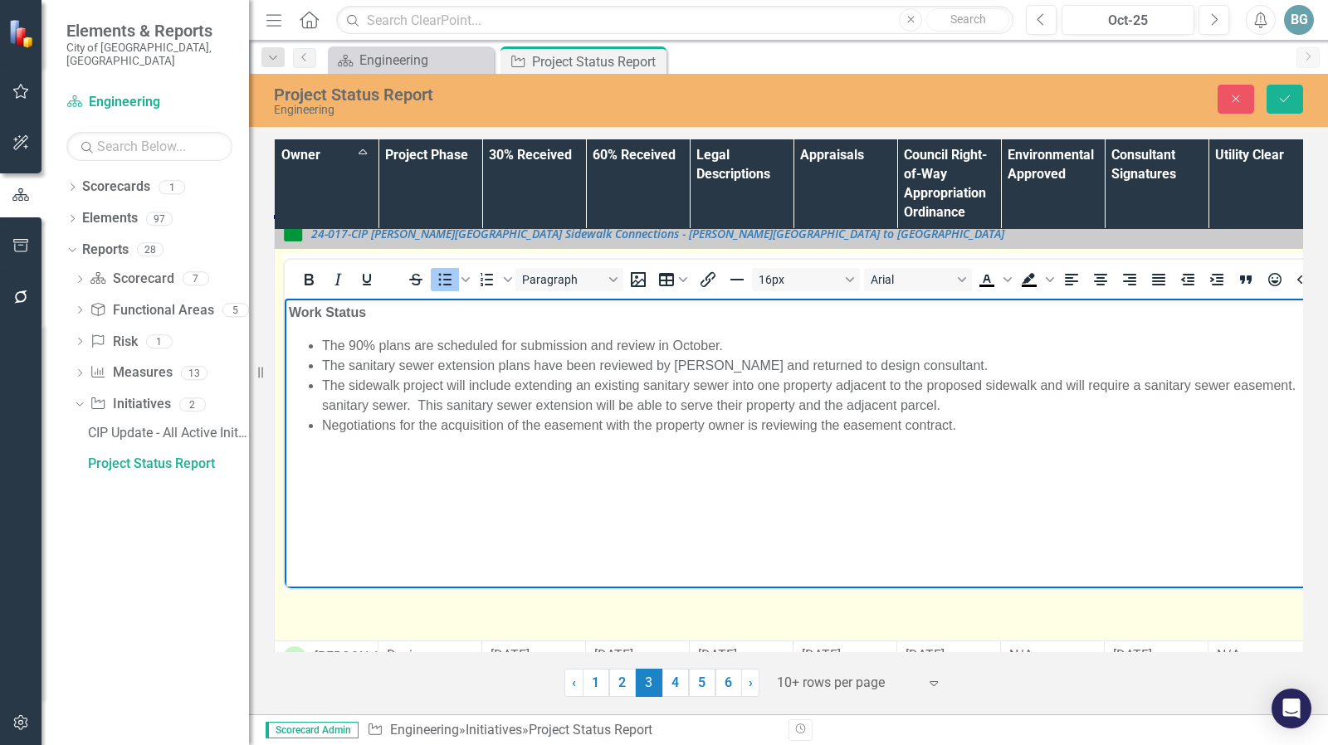
click at [752, 423] on li "Negotiations for the acquisition of the easement with the property owner is rev…" at bounding box center [1017, 425] width 1390 height 20
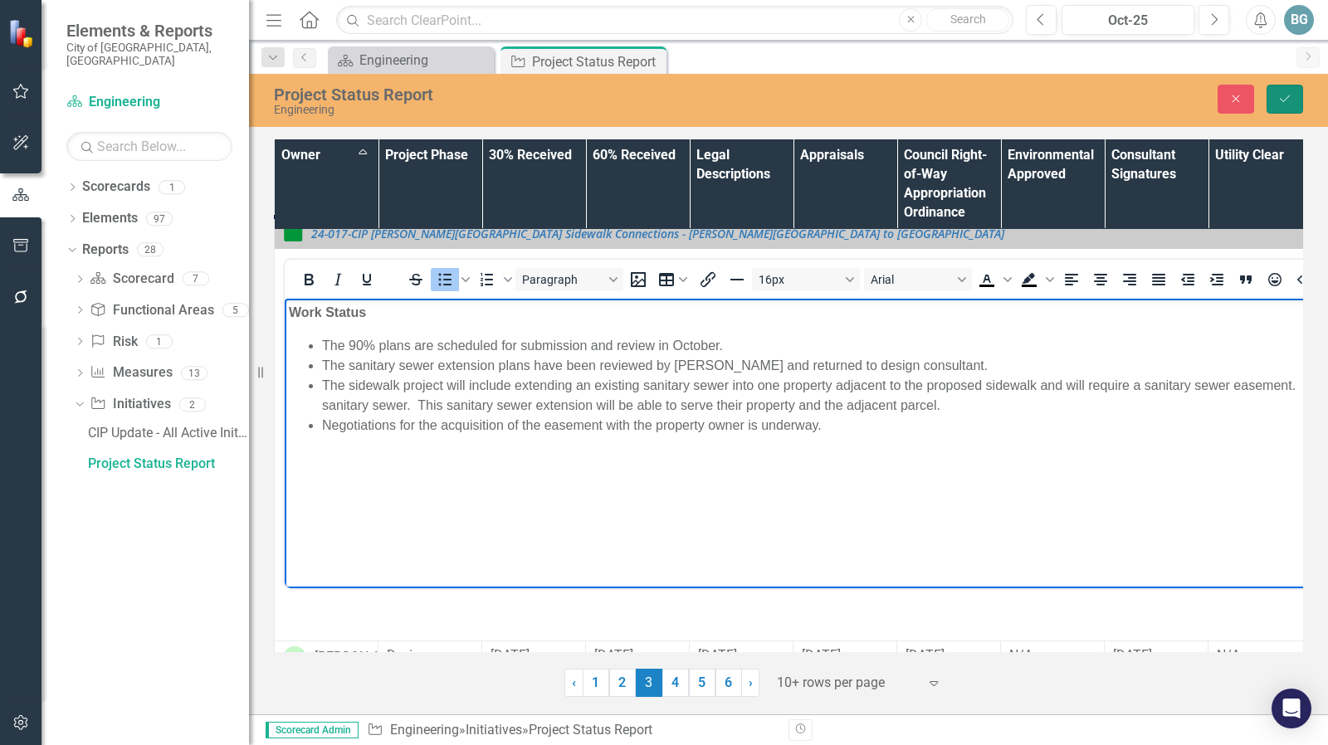
click at [1290, 93] on icon "Save" at bounding box center [1284, 99] width 15 height 12
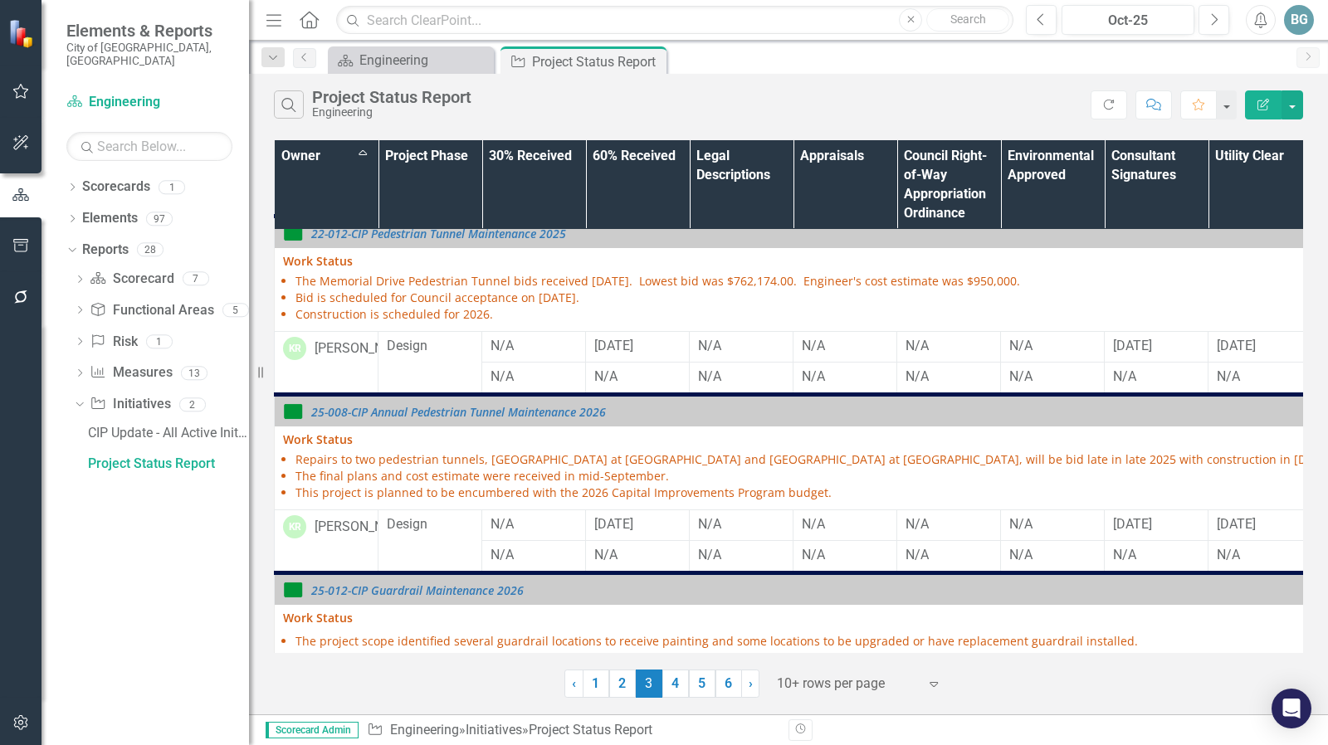
scroll to position [340, 0]
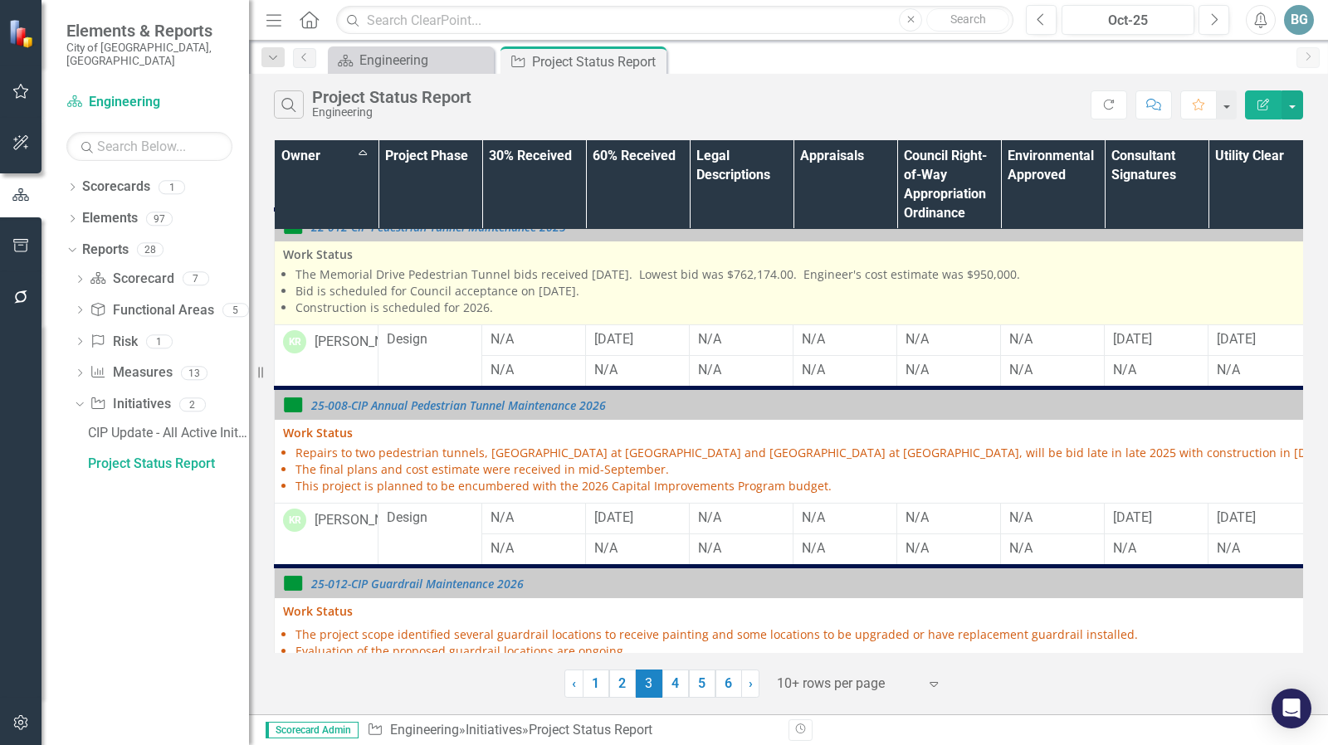
click at [567, 283] on li "The Memorial Drive Pedestrian Tunnel bids received [DATE]. Lowest bid was $762,…" at bounding box center [1006, 274] width 1422 height 17
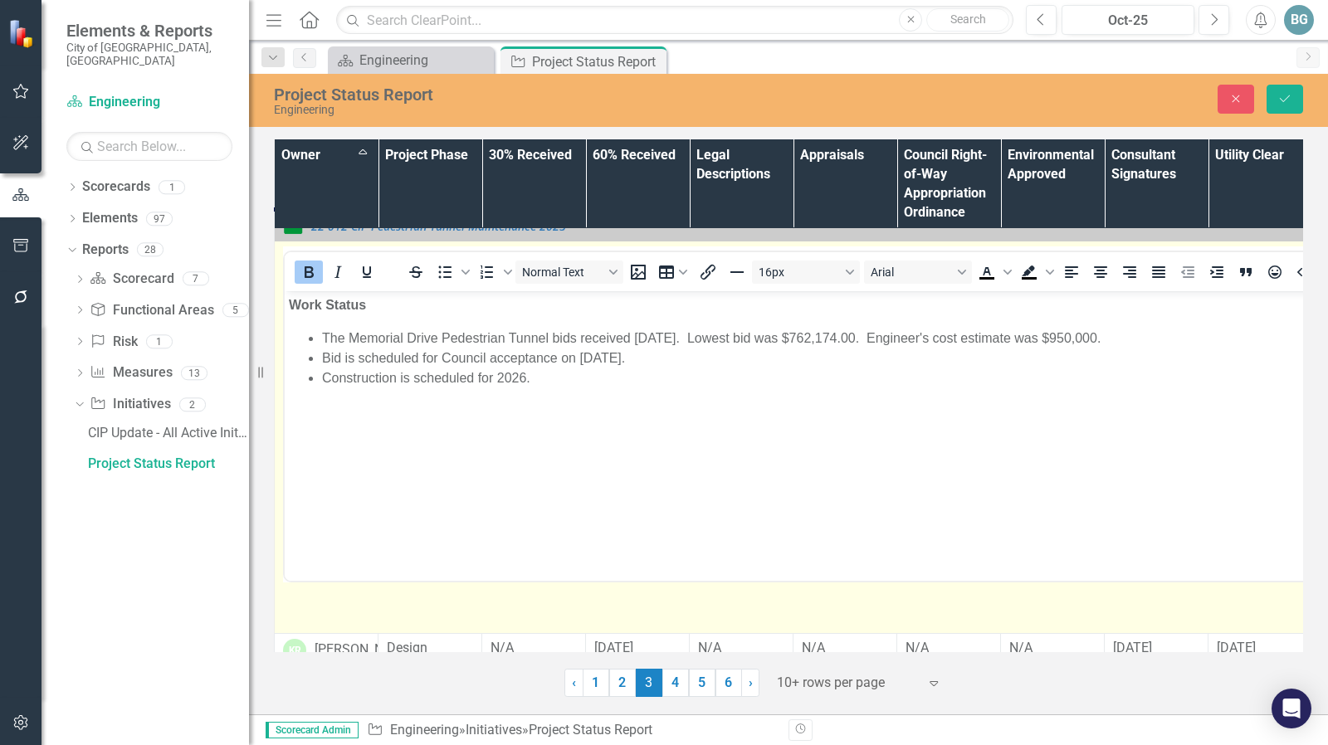
scroll to position [0, 0]
click at [575, 335] on li "The Memorial Drive Pedestrian Tunnel bids received [DATE]. Lowest bid was $762,…" at bounding box center [1017, 338] width 1390 height 20
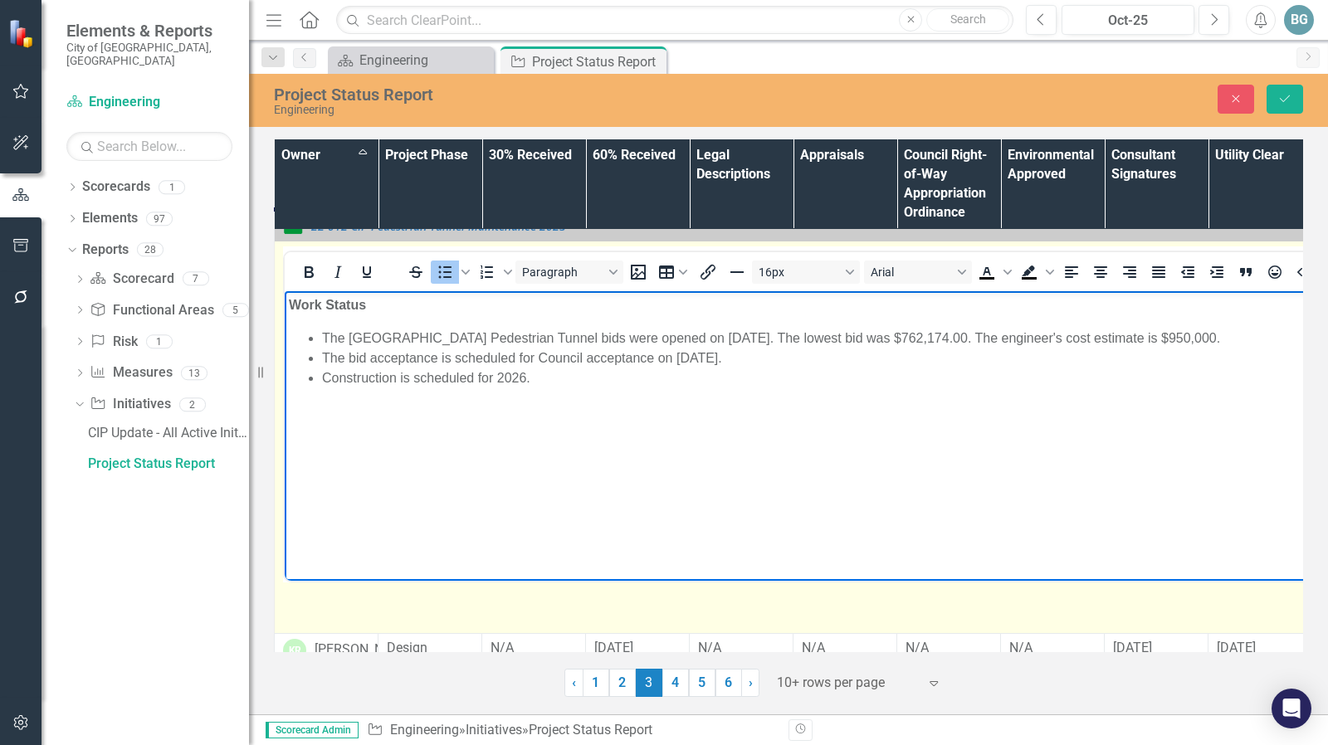
click at [655, 357] on li "The bid acceptance is scheduled for Council acceptance on [DATE]." at bounding box center [1017, 358] width 1390 height 20
click at [590, 378] on li "Construction is scheduled for 2026." at bounding box center [1017, 378] width 1390 height 20
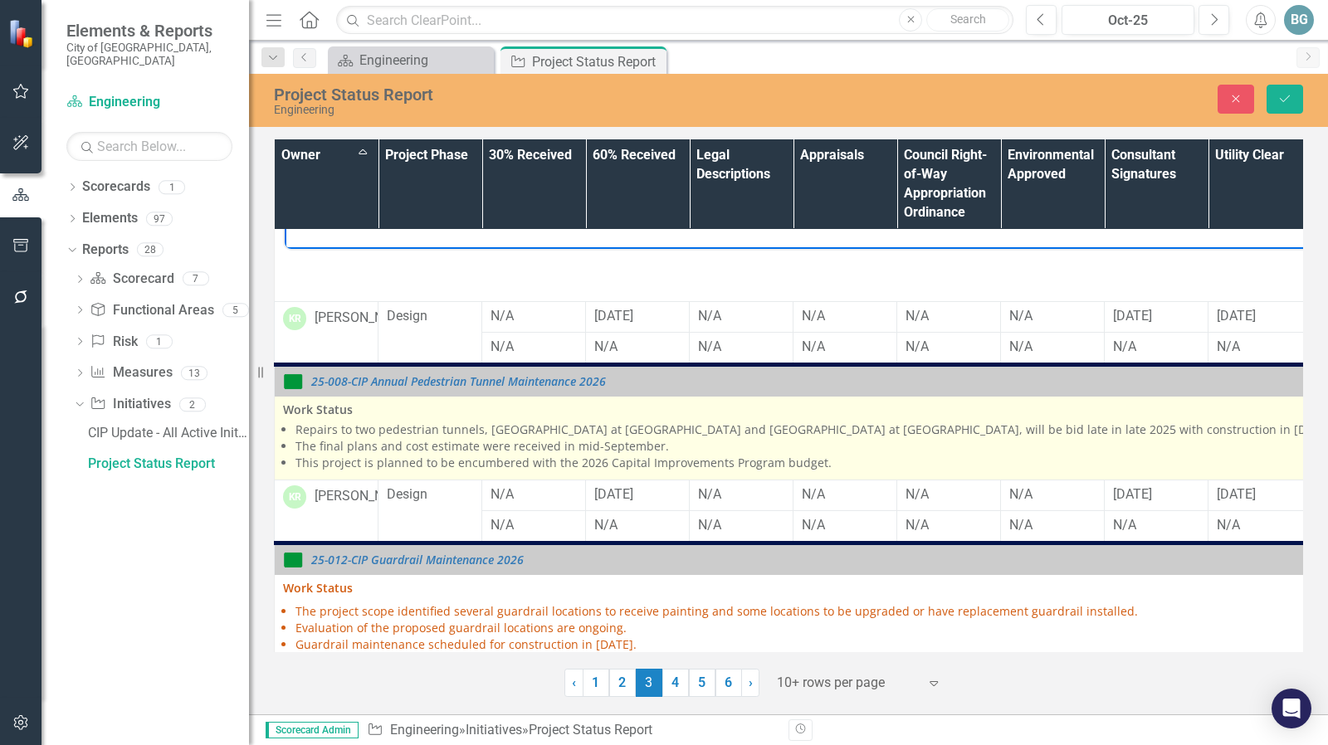
click at [1026, 438] on li "Repairs to two pedestrian tunnels, [GEOGRAPHIC_DATA] at [GEOGRAPHIC_DATA] and […" at bounding box center [1006, 430] width 1422 height 17
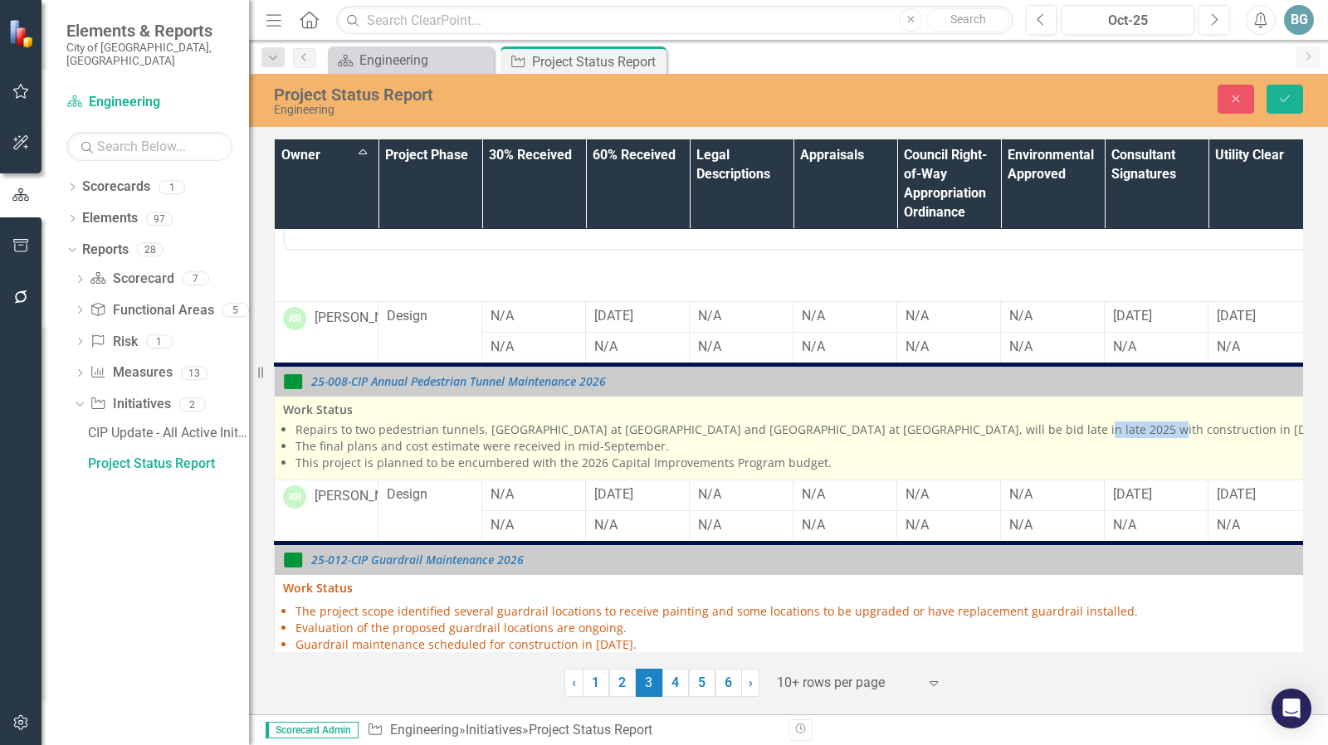
click at [1026, 438] on li "Repairs to two pedestrian tunnels, [GEOGRAPHIC_DATA] at [GEOGRAPHIC_DATA] and […" at bounding box center [1006, 430] width 1422 height 17
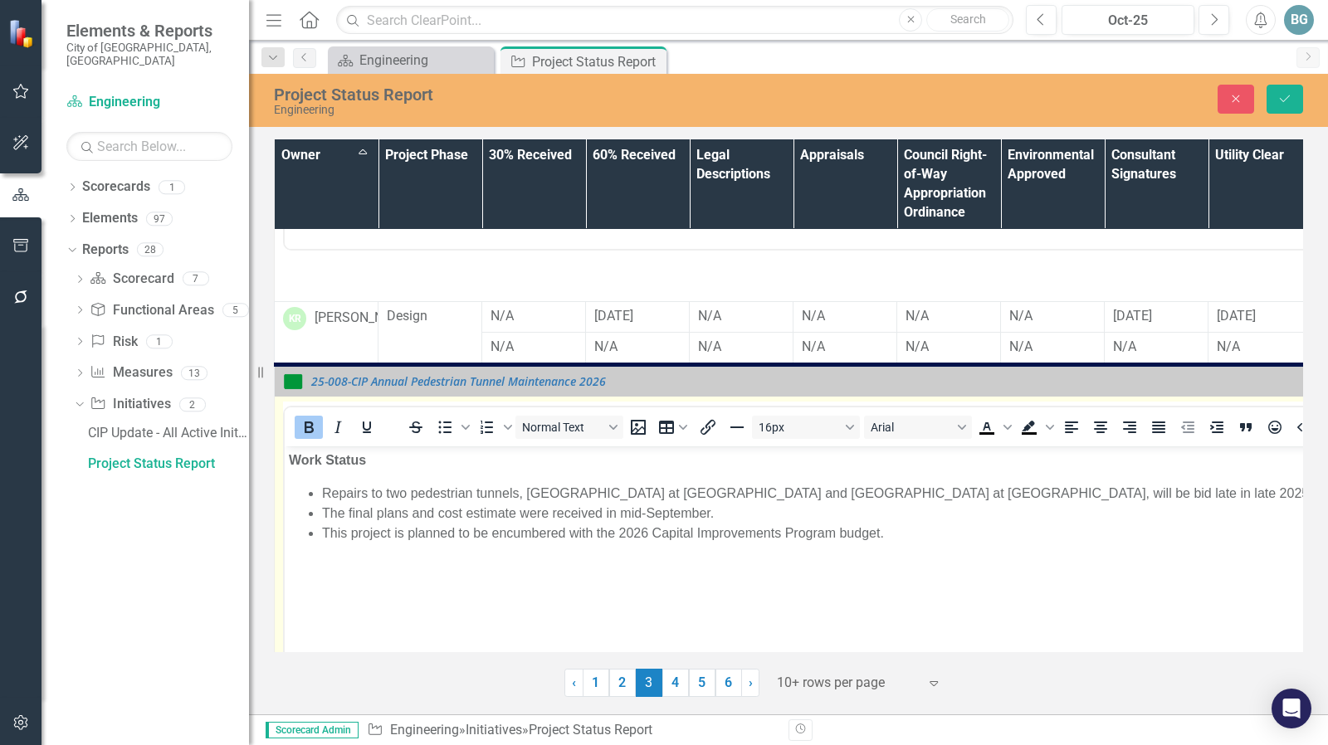
scroll to position [0, 0]
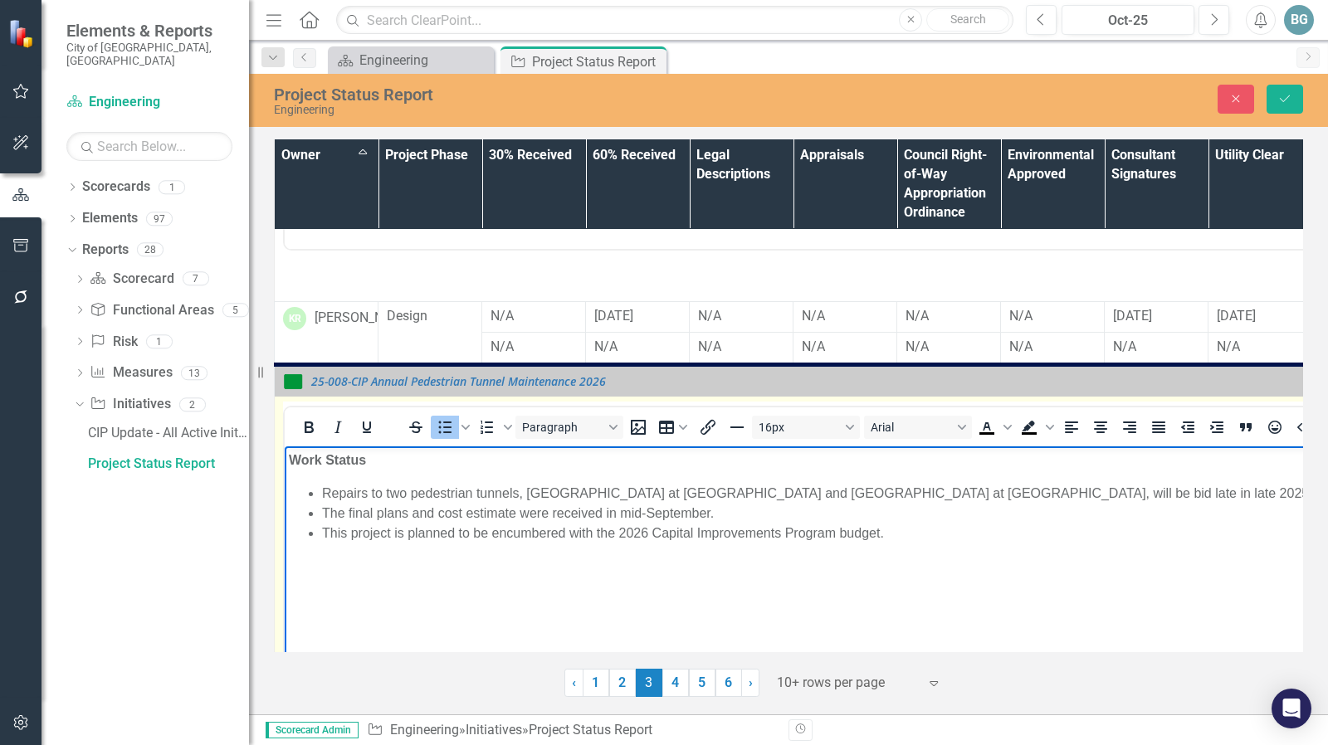
click at [1129, 493] on li "Repairs to two pedestrian tunnels, [GEOGRAPHIC_DATA] at [GEOGRAPHIC_DATA] and […" at bounding box center [1017, 493] width 1390 height 20
click at [1128, 495] on li "Repairs to two pedestrian tunnels, [GEOGRAPHIC_DATA] at [GEOGRAPHIC_DATA] and […" at bounding box center [1017, 493] width 1390 height 20
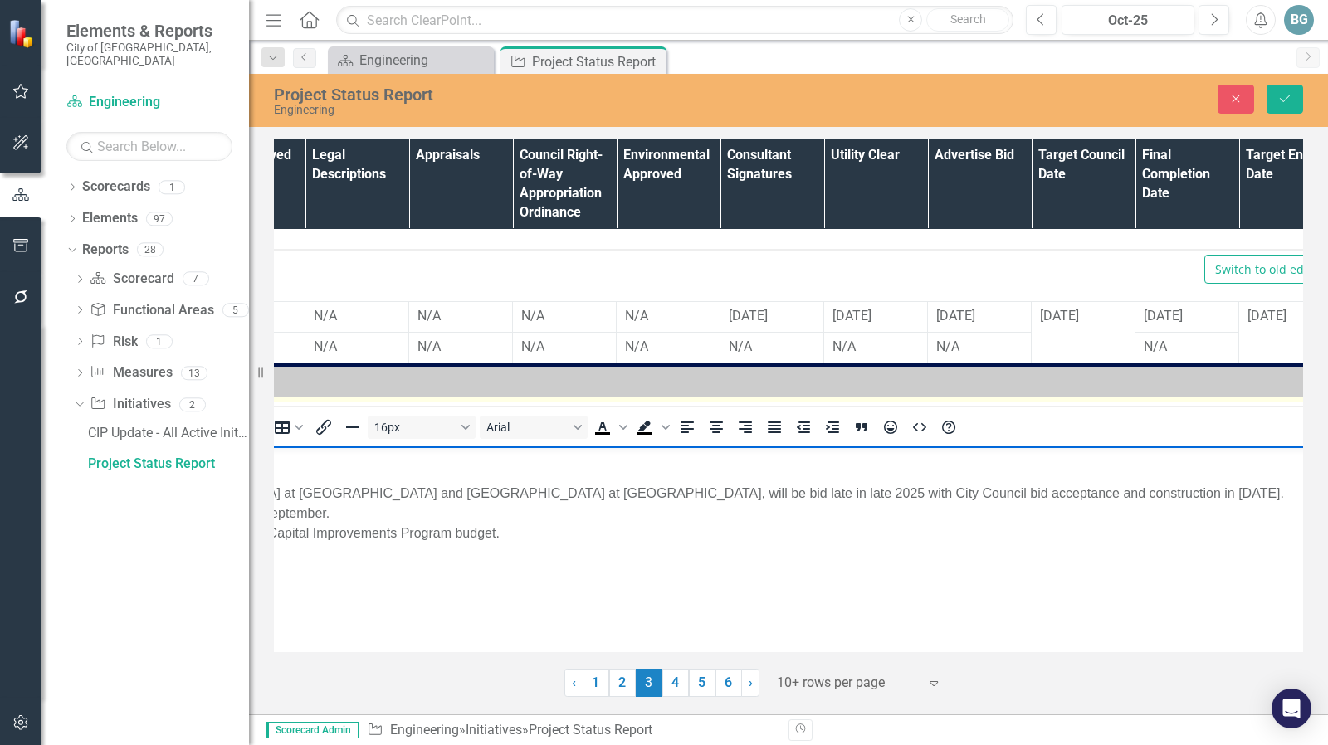
scroll to position [672, 383]
click at [1027, 491] on li "Repairs to two pedestrian tunnels, [GEOGRAPHIC_DATA] at [GEOGRAPHIC_DATA] and […" at bounding box center [634, 493] width 1390 height 20
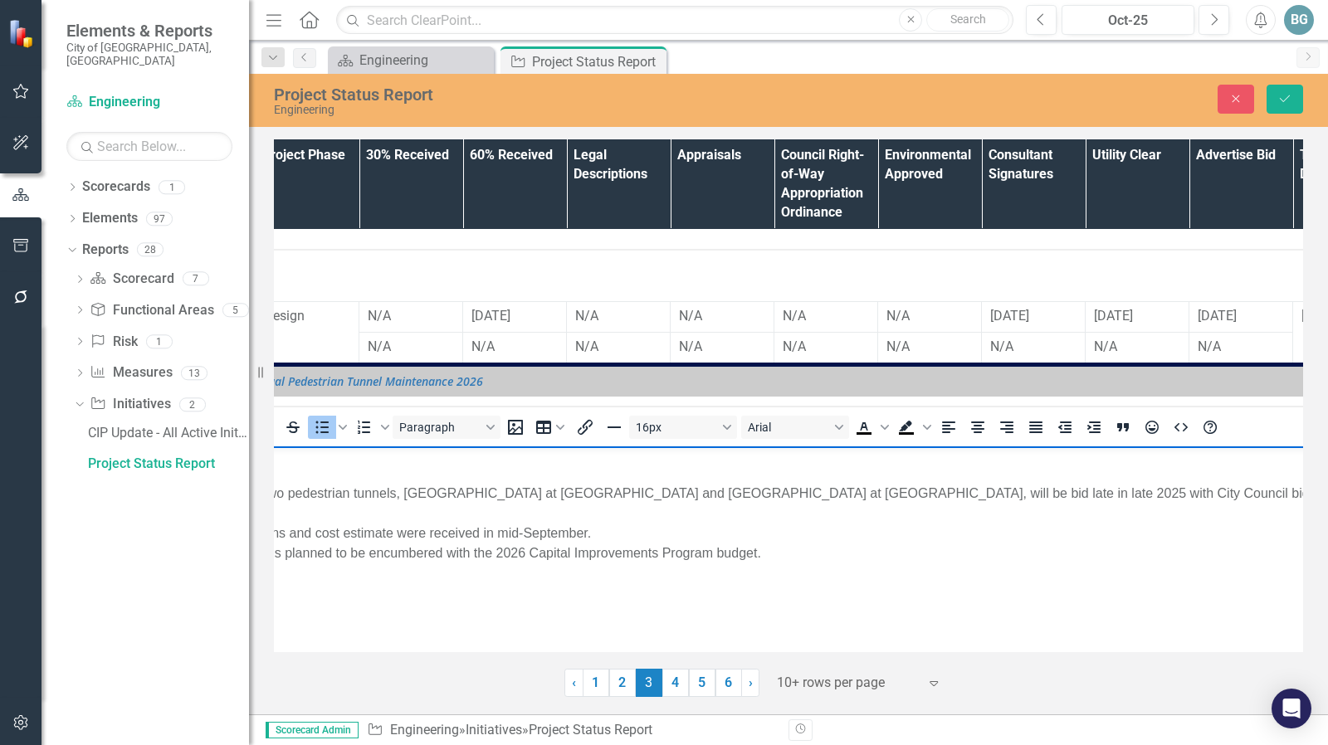
scroll to position [672, 0]
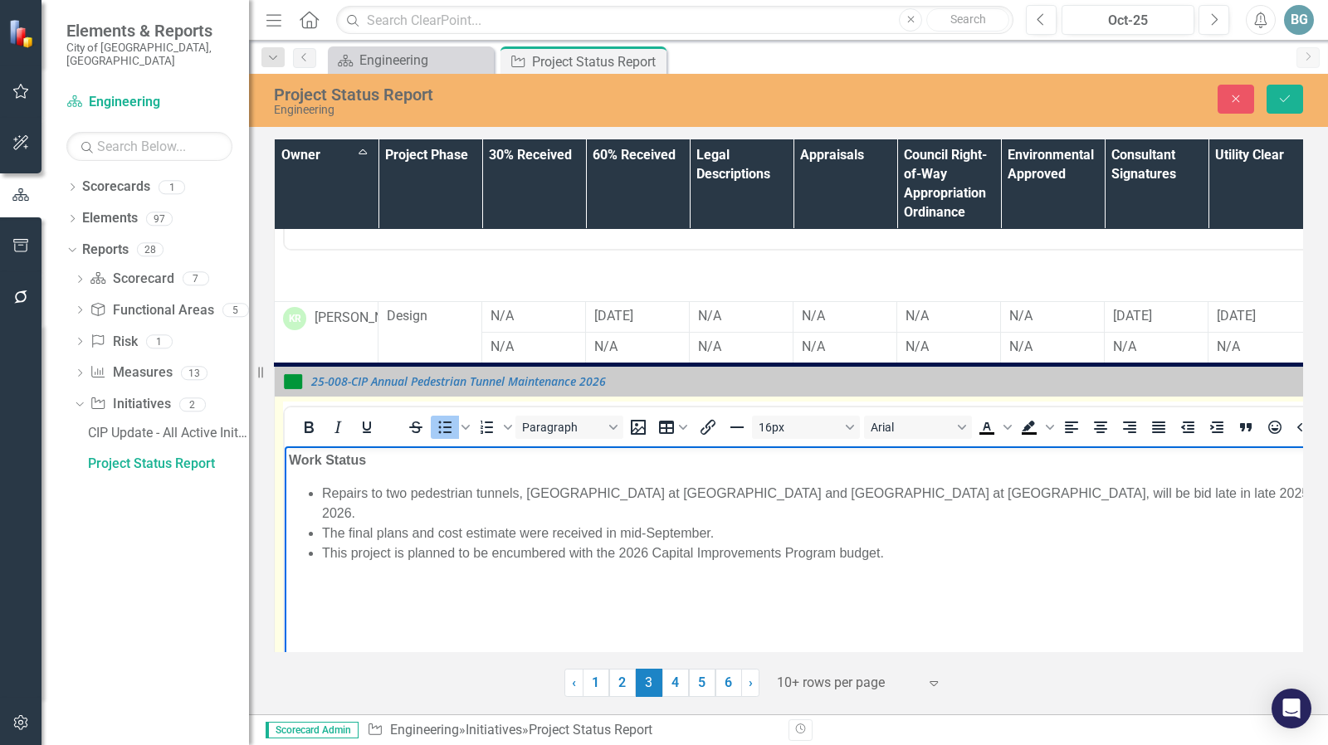
click at [645, 523] on li "The final plans and cost estimate were received in mid-September." at bounding box center [1017, 533] width 1390 height 20
click at [744, 543] on li "This project is planned to be encumbered with the 2026 Capital Improvements Pro…" at bounding box center [1017, 553] width 1390 height 20
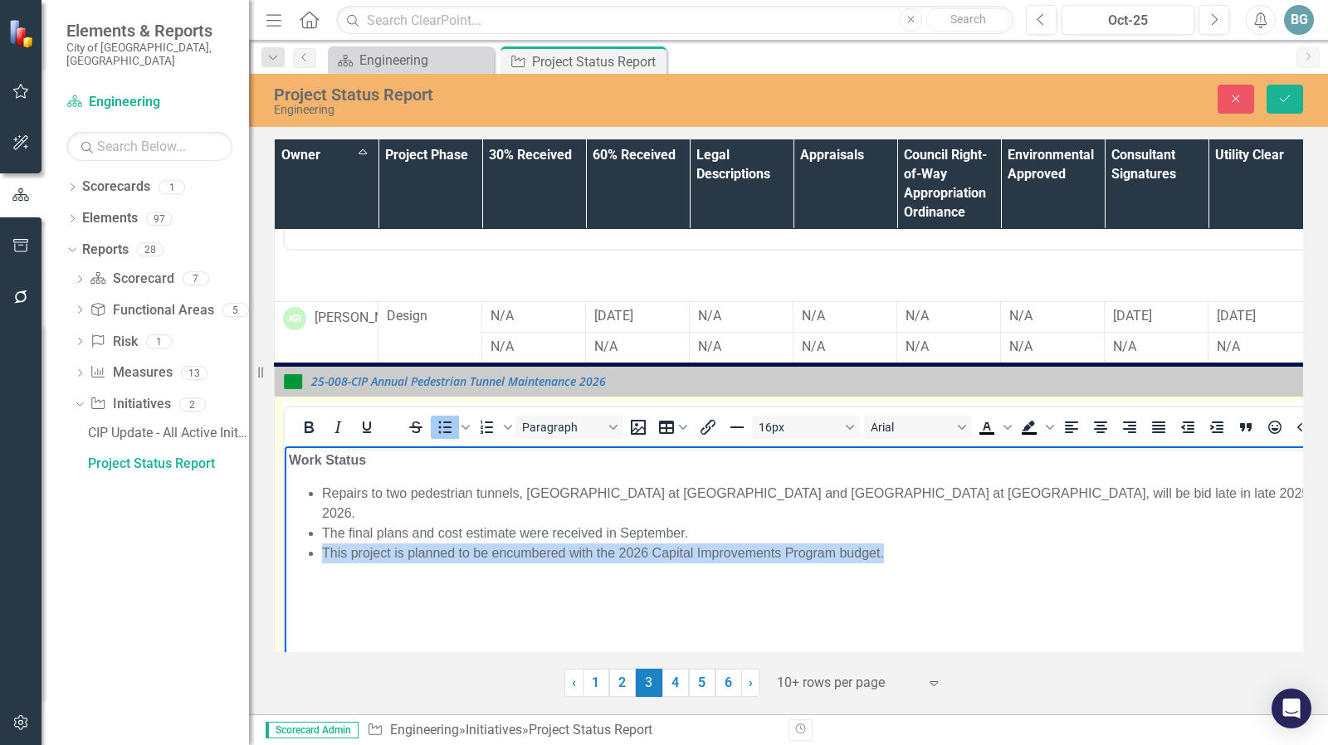
drag, startPoint x: 897, startPoint y: 533, endPoint x: 324, endPoint y: 539, distance: 573.4
click at [324, 543] on li "This project is planned to be encumbered with the 2026 Capital Improvements Pro…" at bounding box center [1017, 553] width 1390 height 20
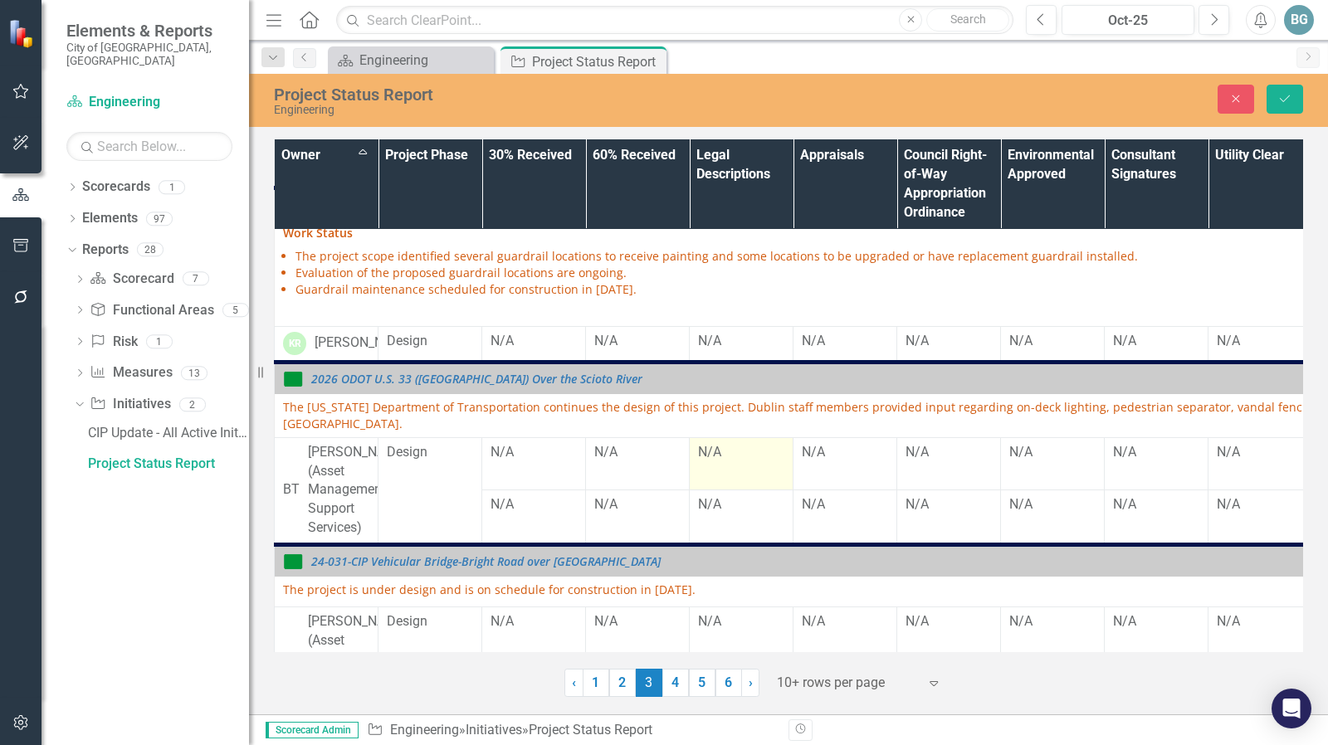
scroll to position [1448, 0]
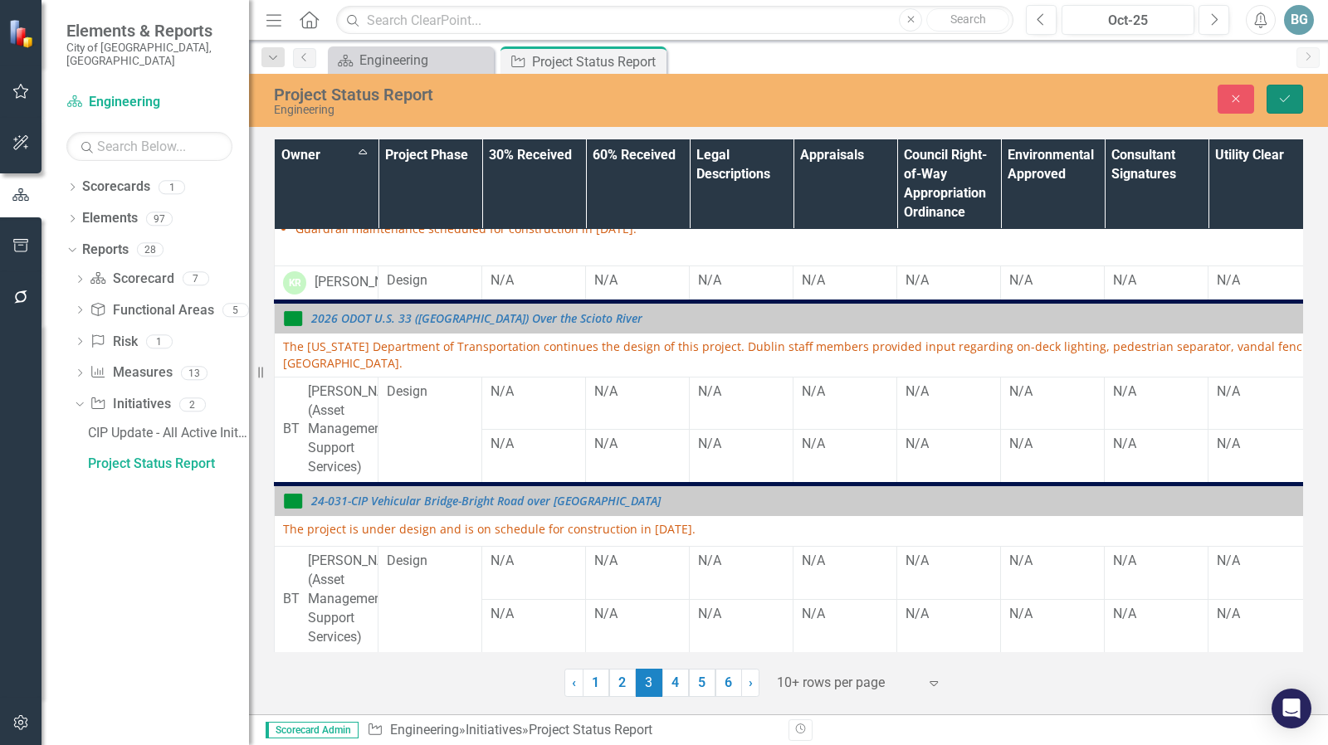
click at [1282, 100] on icon "submit" at bounding box center [1285, 98] width 10 height 7
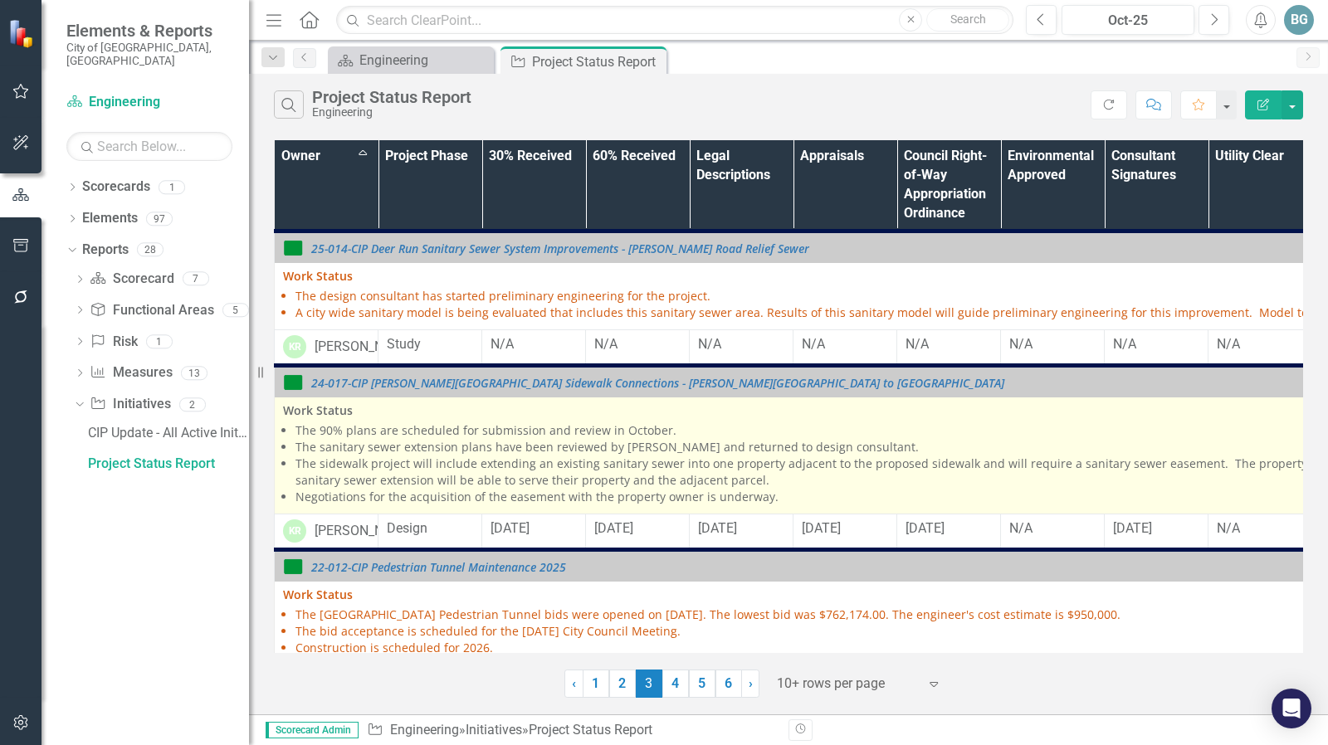
scroll to position [332, 0]
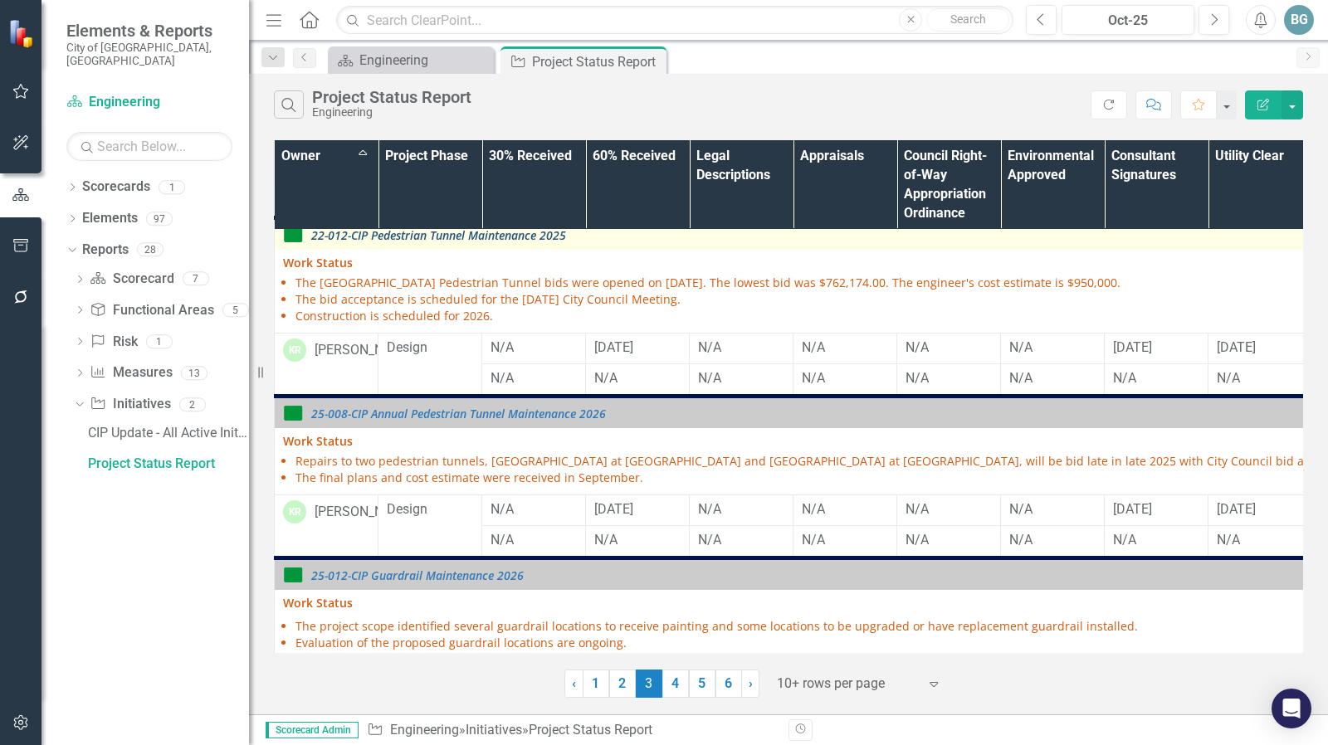
click at [523, 241] on link "22-012-CIP Pedestrian Tunnel Maintenance 2025" at bounding box center [1014, 235] width 1407 height 12
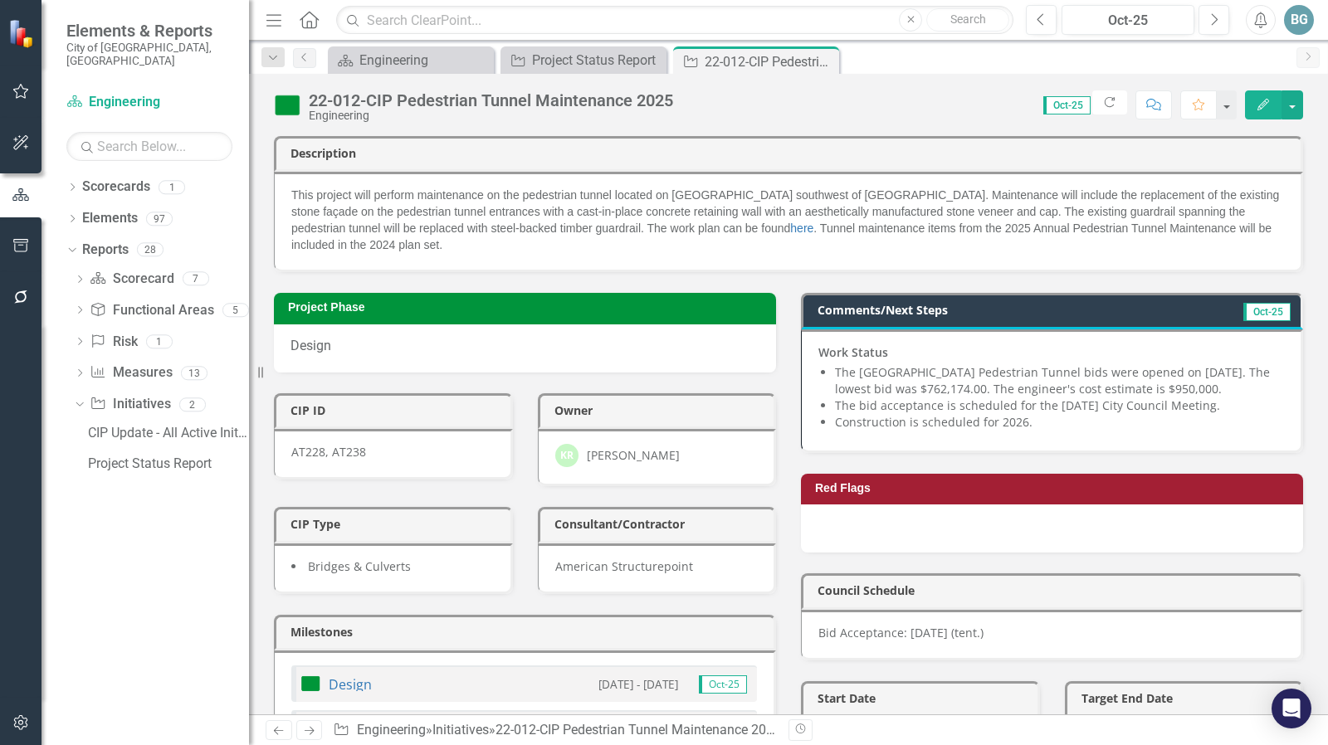
scroll to position [332, 0]
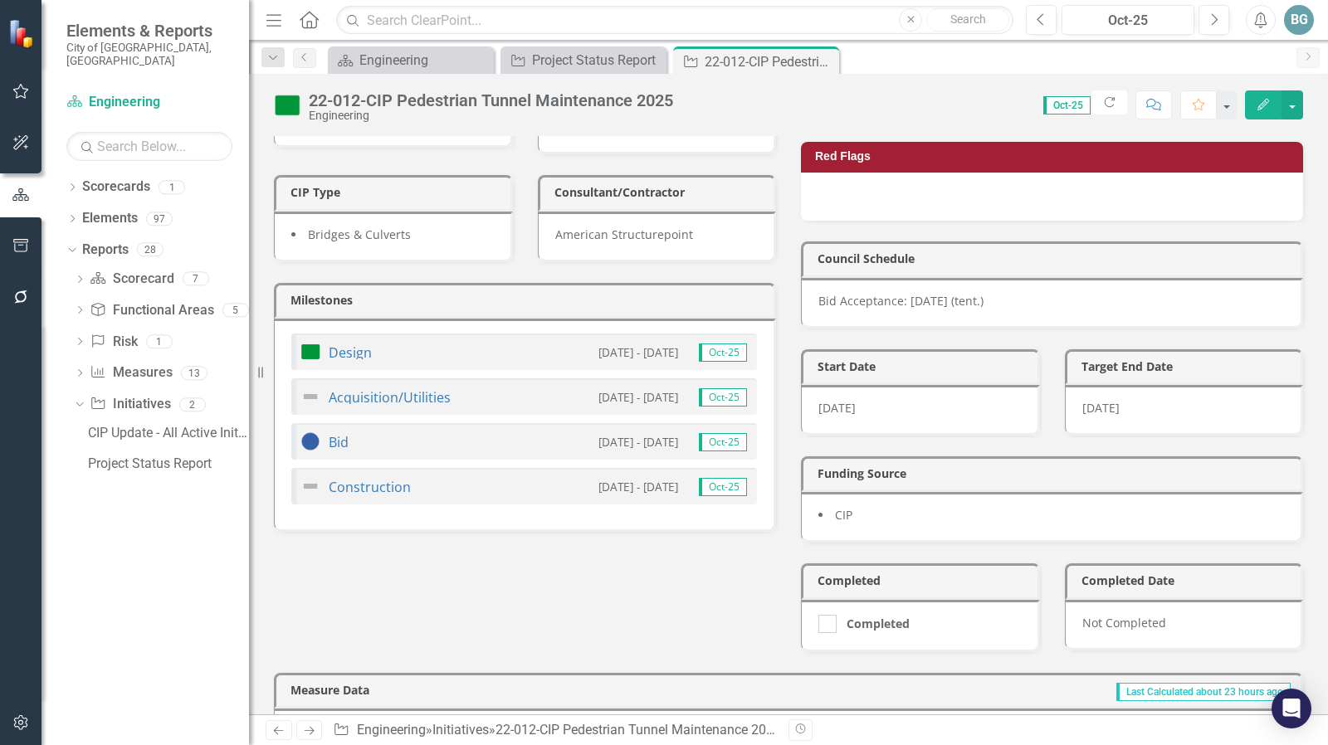
click at [510, 339] on div "Design [DATE] - [DATE] Oct-25" at bounding box center [524, 352] width 466 height 37
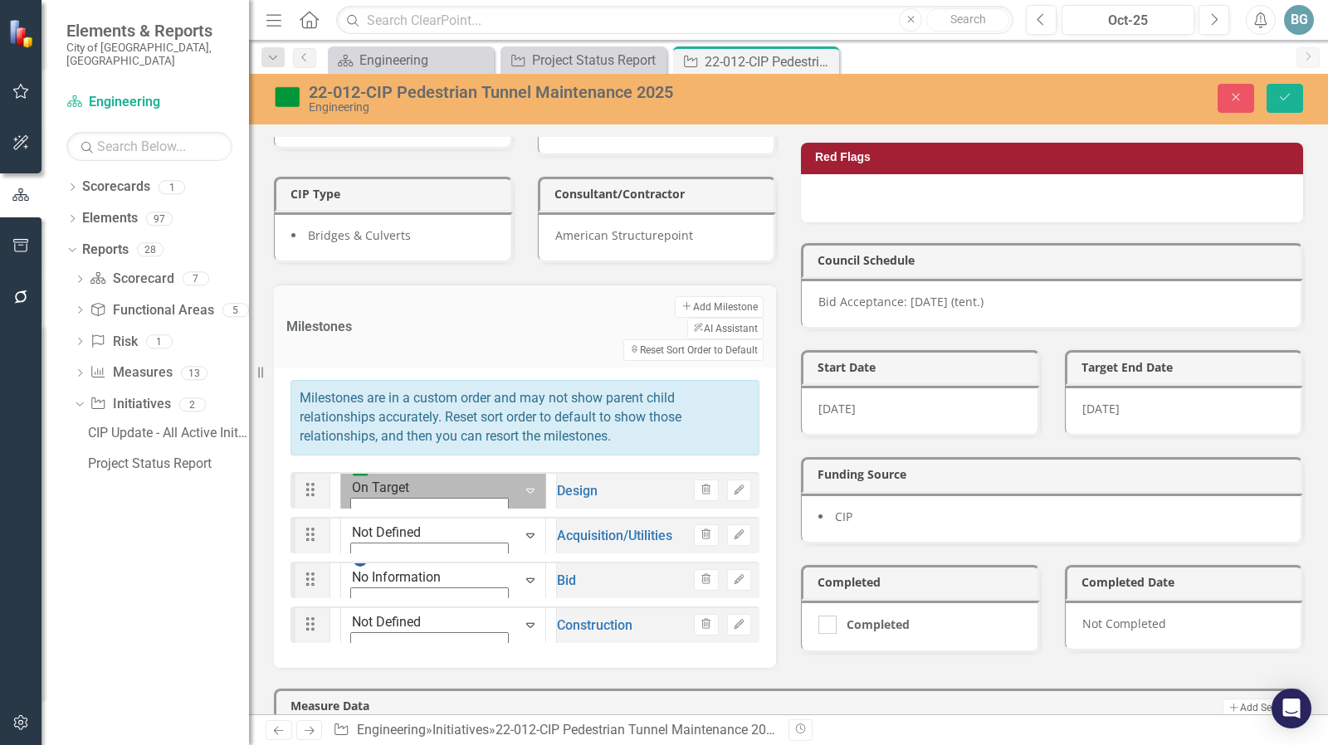
click at [522, 484] on icon "Expand" at bounding box center [530, 490] width 17 height 13
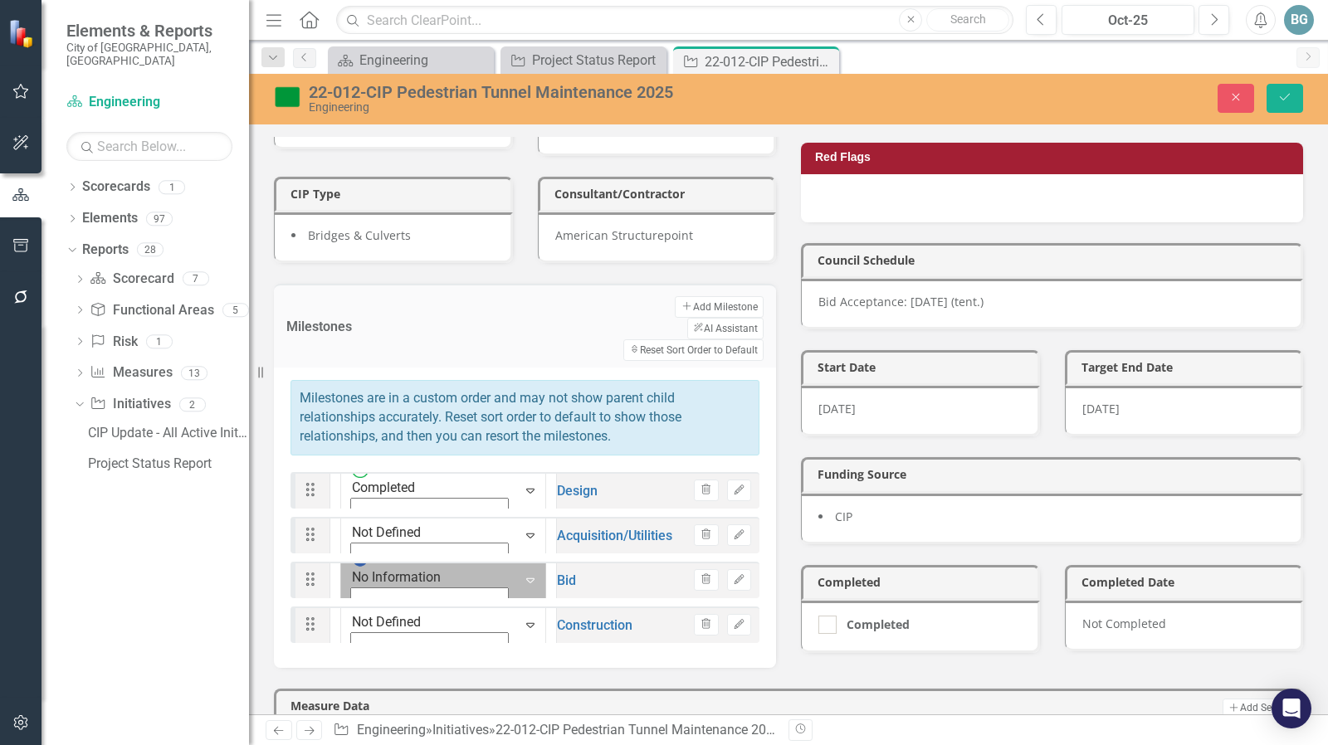
click at [522, 573] on icon "Expand" at bounding box center [530, 579] width 17 height 13
drag, startPoint x: 1273, startPoint y: 99, endPoint x: 734, endPoint y: 358, distance: 598.3
click at [1274, 99] on button "Save" at bounding box center [1284, 98] width 37 height 29
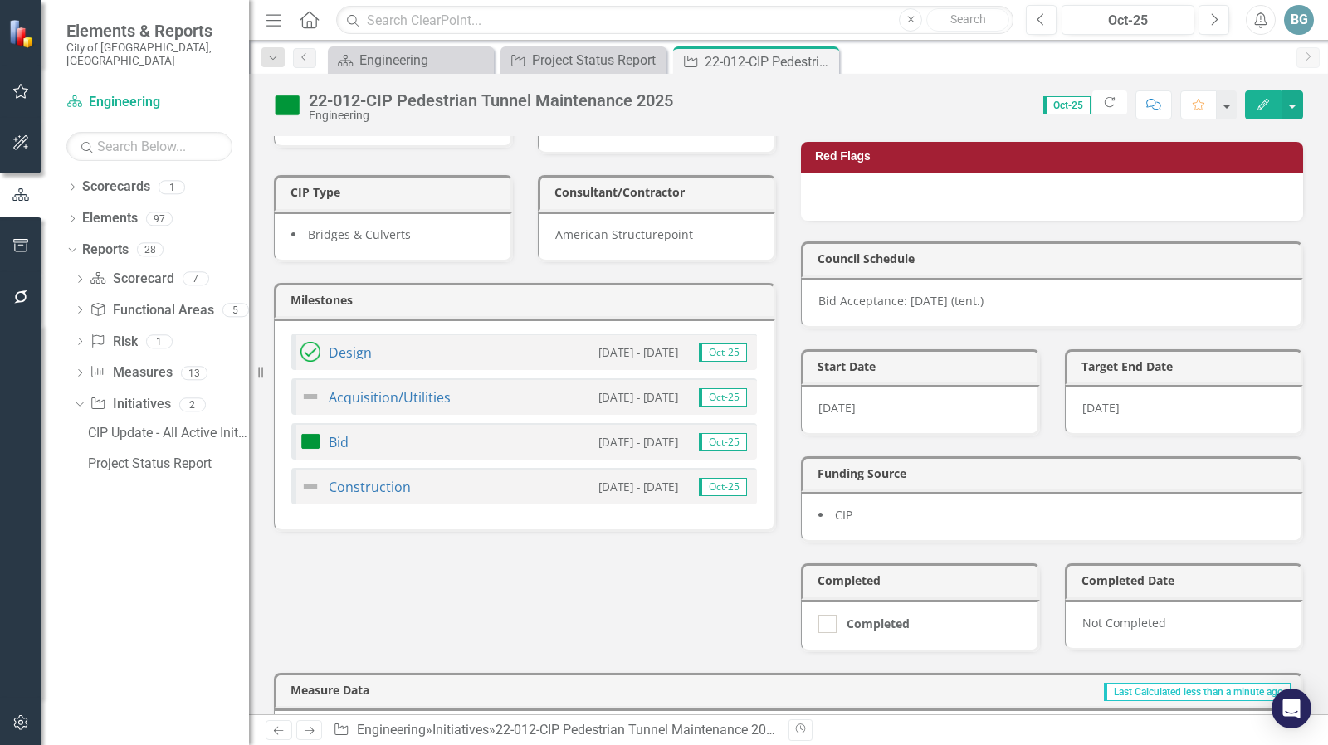
click at [1019, 293] on p "Bid Acceptance: [DATE] (tent.)" at bounding box center [1051, 301] width 466 height 17
click at [1020, 293] on p "Bid Acceptance: [DATE] (tent.)" at bounding box center [1051, 301] width 466 height 17
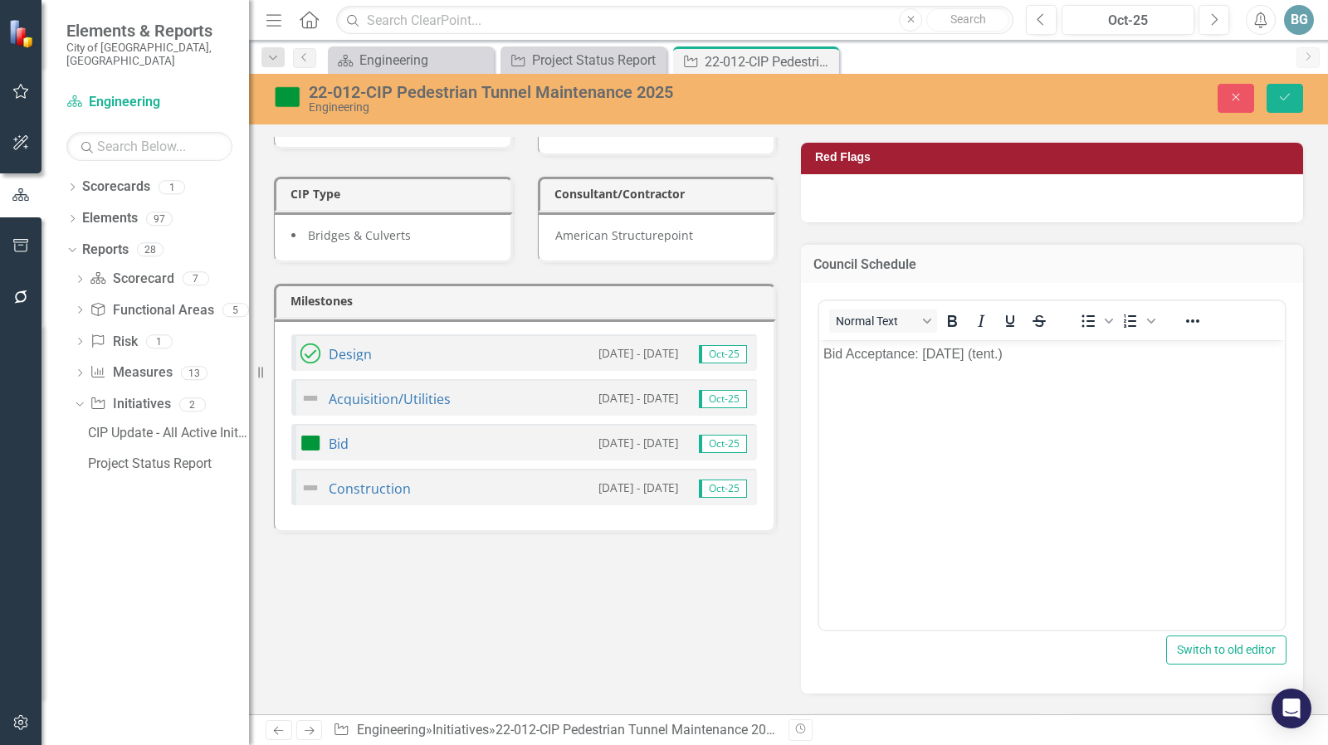
scroll to position [0, 0]
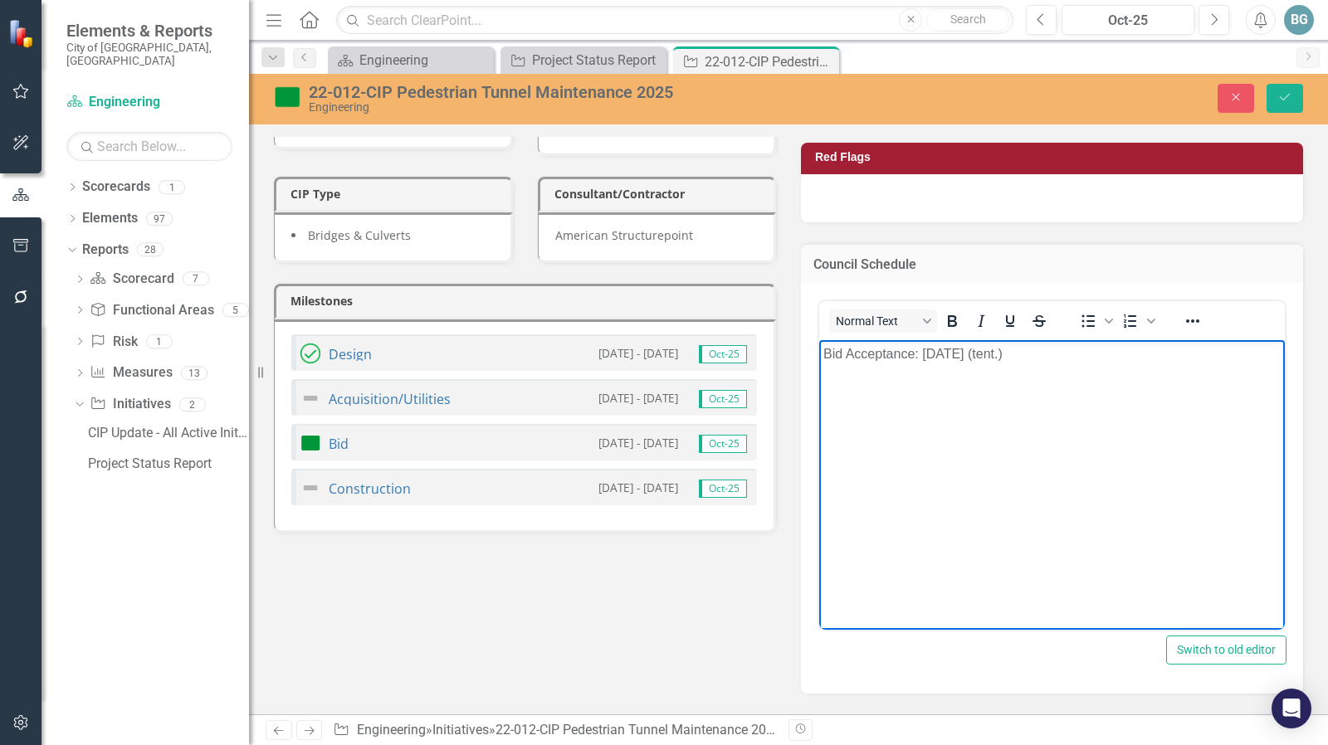
drag, startPoint x: 1028, startPoint y: 352, endPoint x: 923, endPoint y: 354, distance: 105.4
click at [923, 354] on p "Bid Acceptance: [DATE] (tent.)" at bounding box center [1051, 354] width 457 height 20
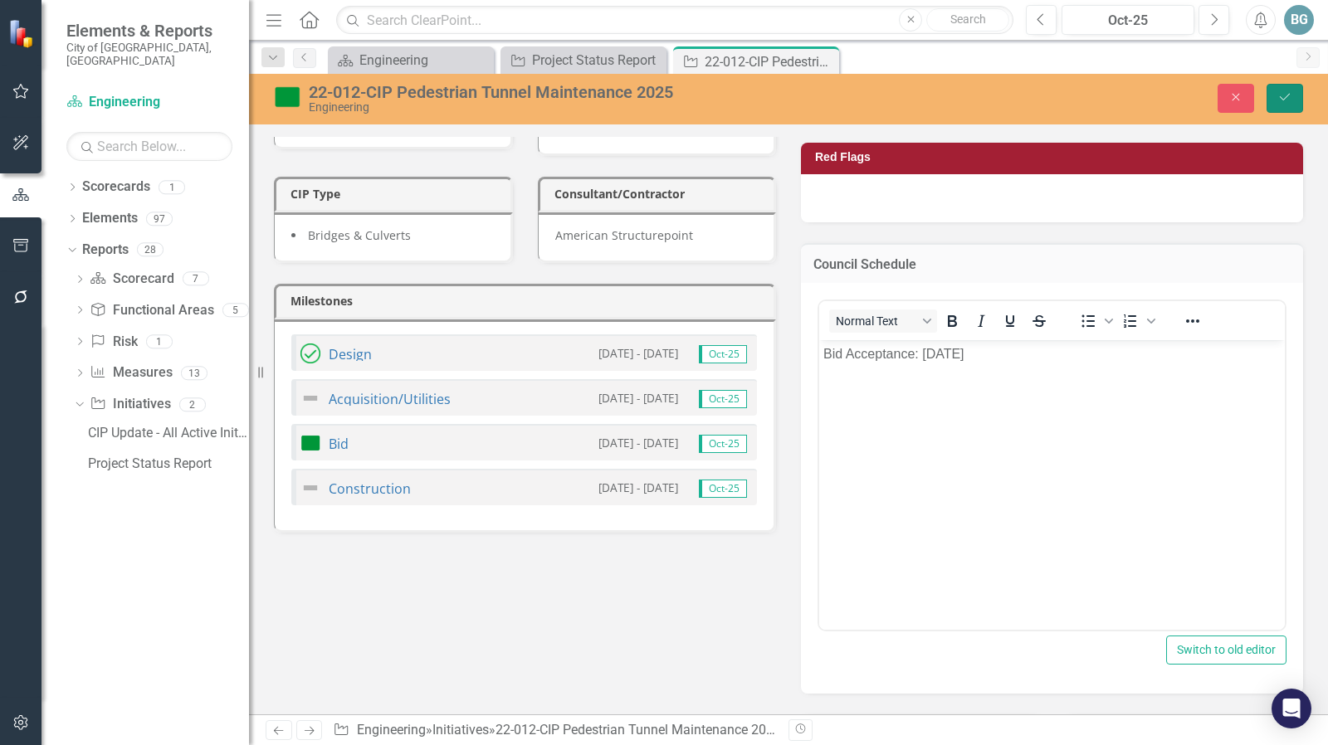
click at [1290, 90] on button "Save" at bounding box center [1284, 98] width 37 height 29
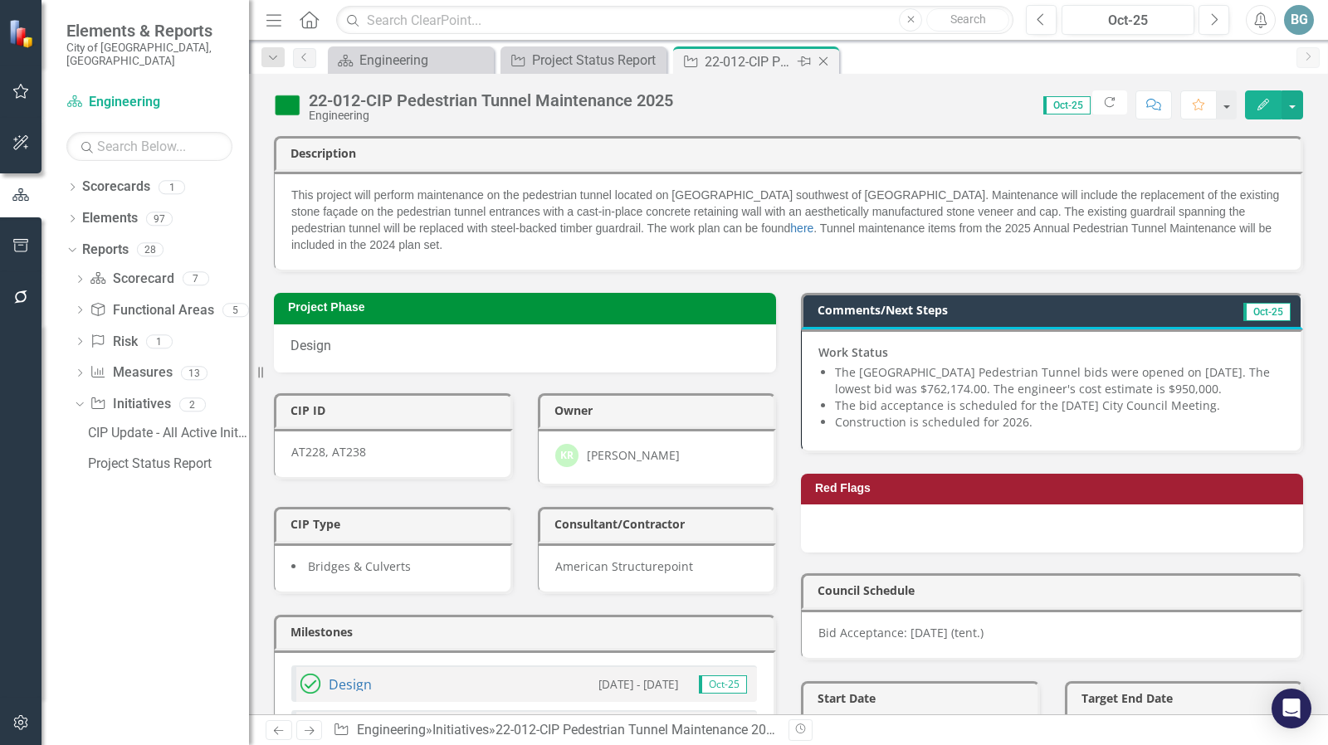
click at [819, 61] on icon "Close" at bounding box center [823, 61] width 17 height 13
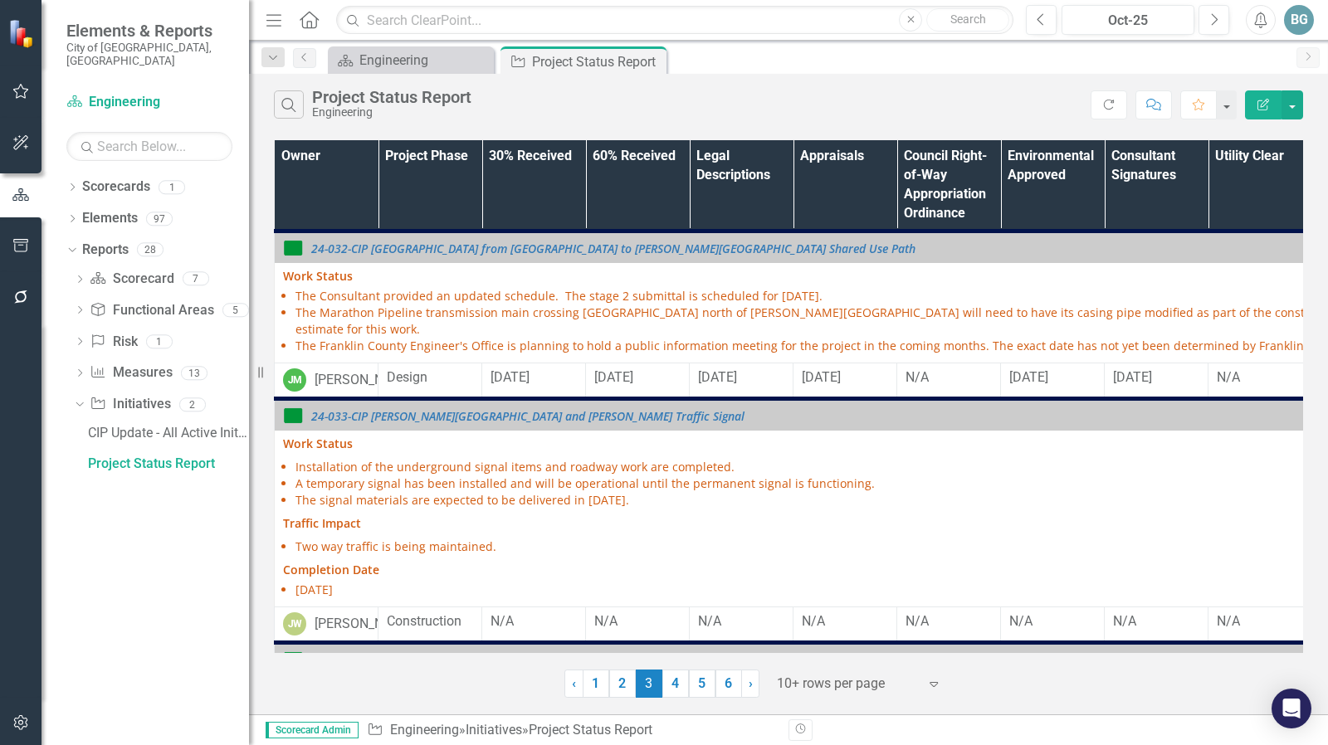
click at [323, 181] on th "Owner" at bounding box center [327, 185] width 104 height 91
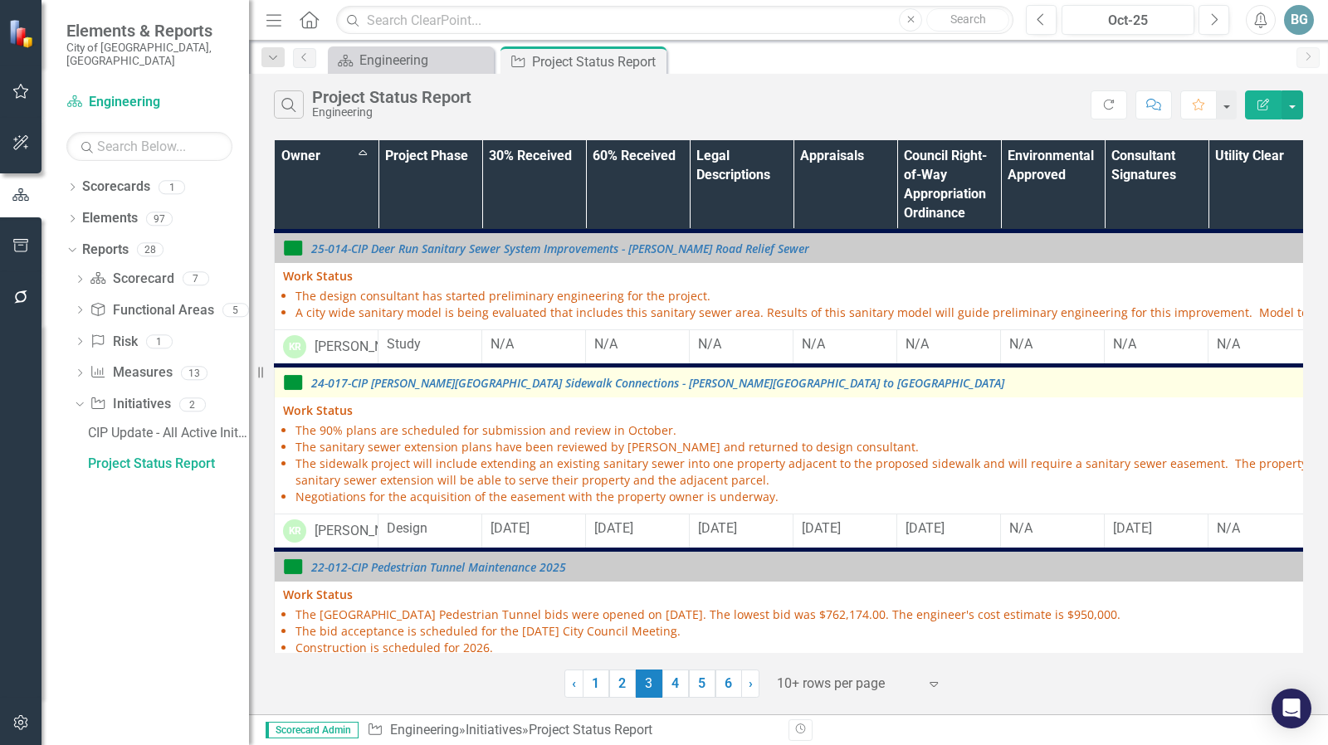
scroll to position [332, 0]
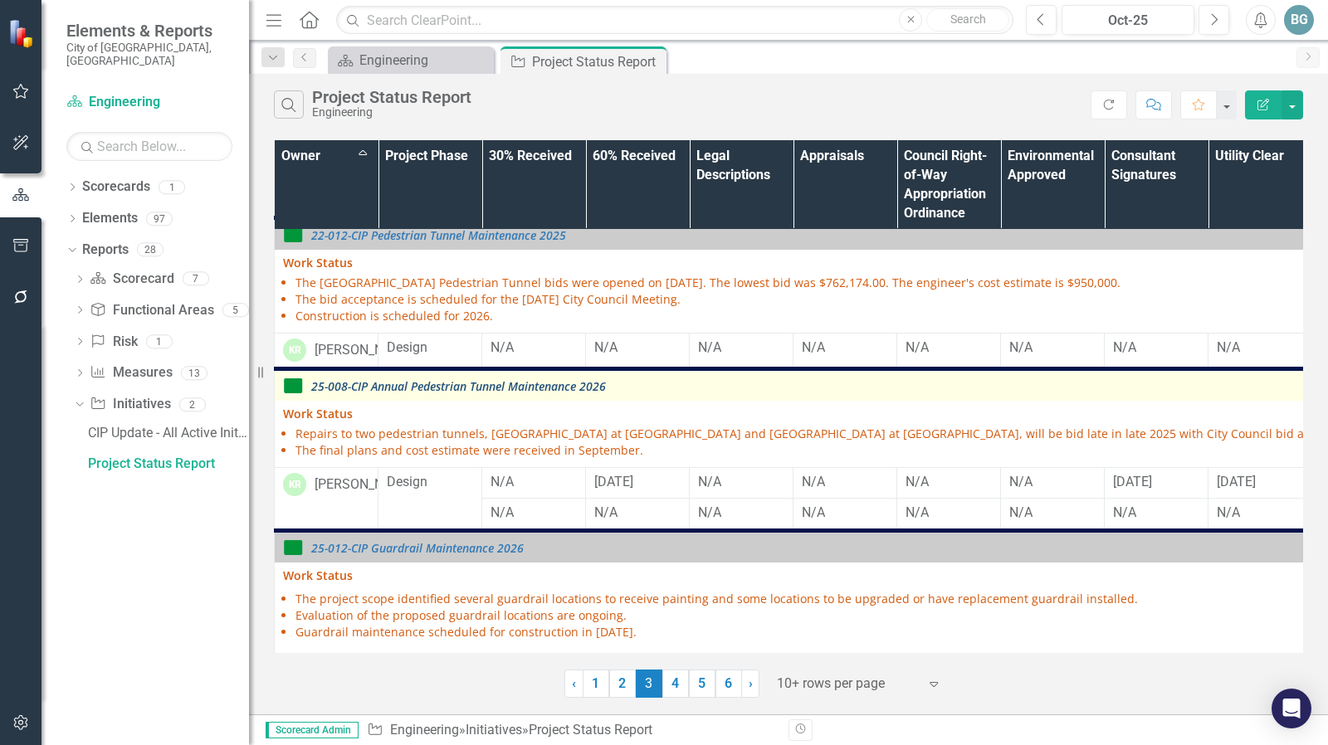
click at [463, 393] on link "25-008-CIP Annual Pedestrian Tunnel Maintenance 2026" at bounding box center [1014, 386] width 1407 height 12
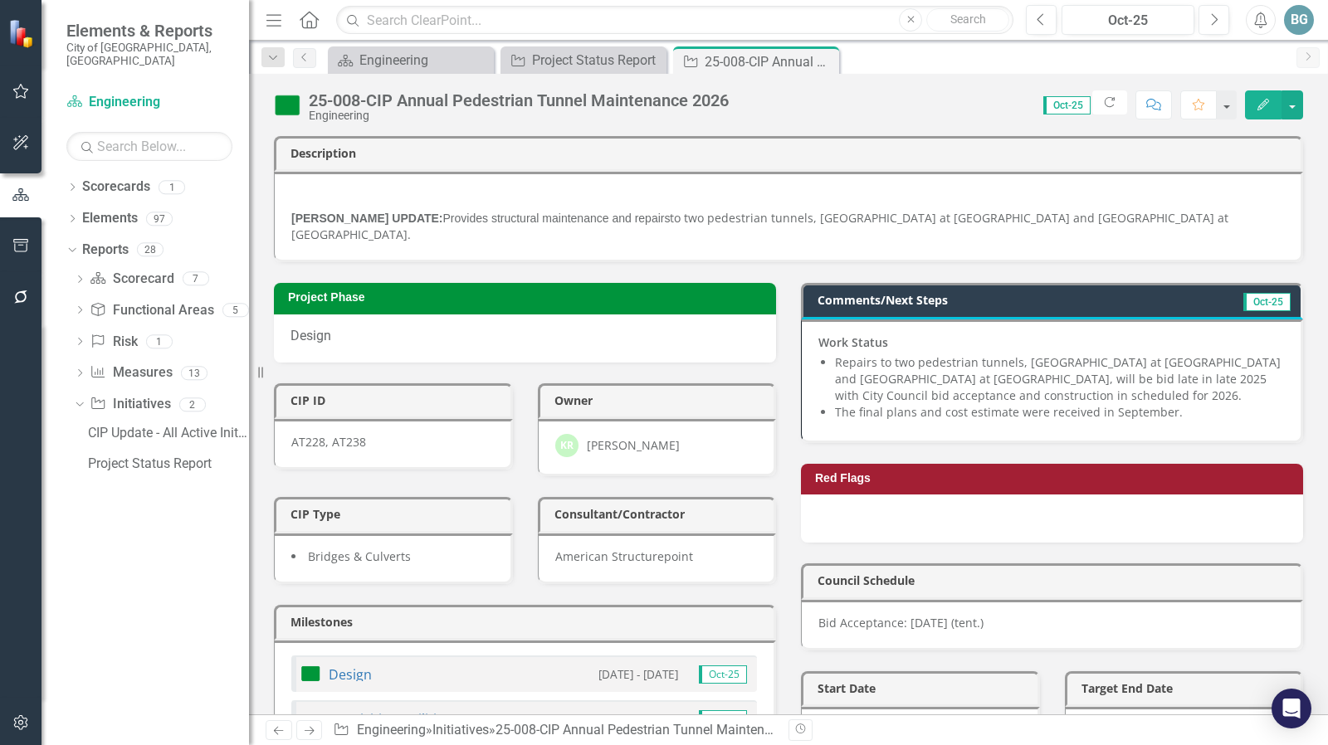
scroll to position [332, 0]
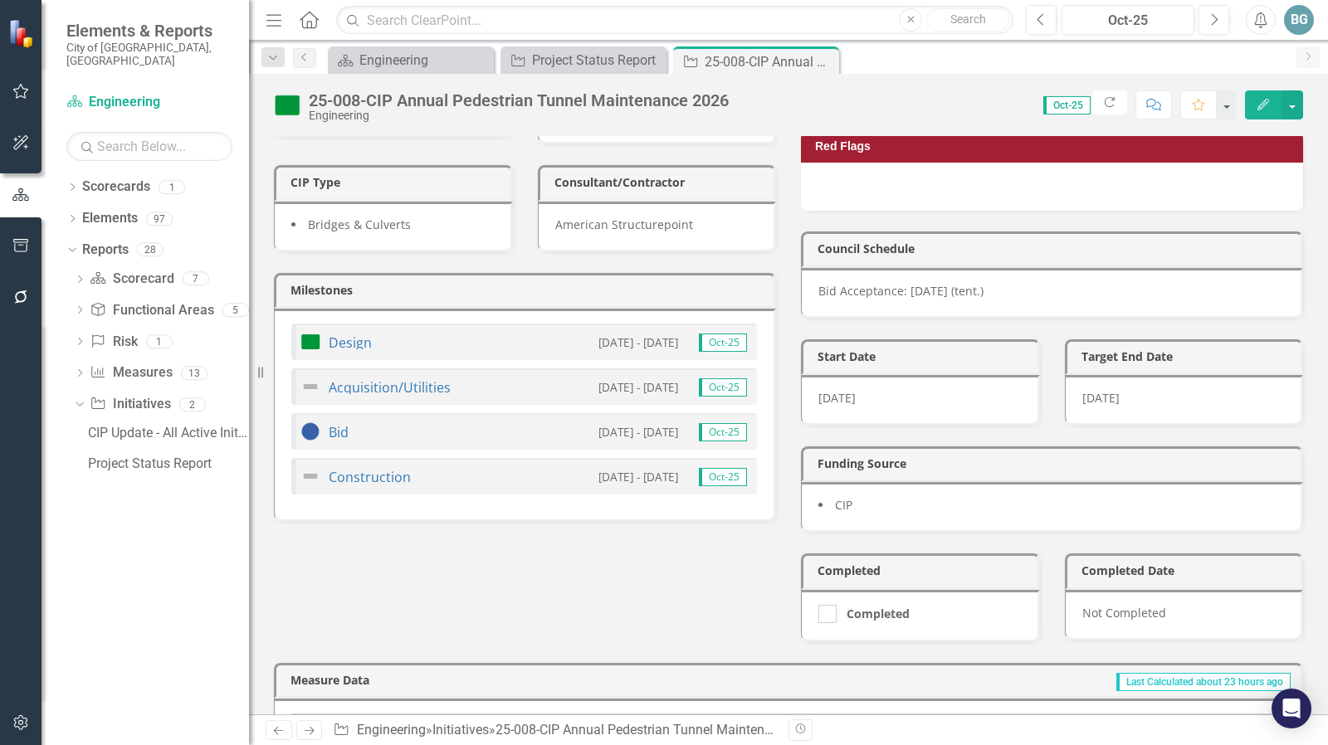
click at [404, 324] on div "Design [DATE] - [DATE] Oct-25" at bounding box center [524, 342] width 466 height 37
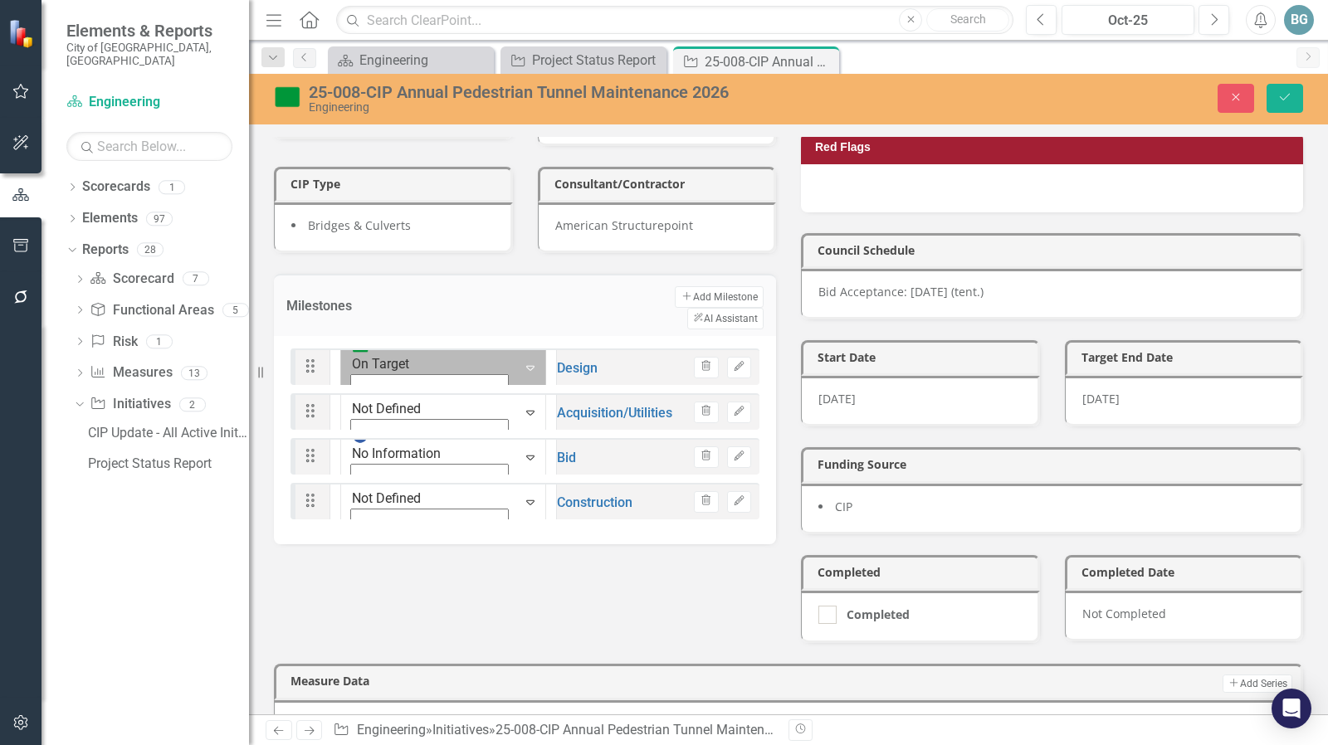
click at [522, 361] on icon "Expand" at bounding box center [530, 367] width 17 height 13
click at [522, 451] on icon "Expand" at bounding box center [530, 457] width 17 height 13
click at [1283, 104] on button "Save" at bounding box center [1284, 98] width 37 height 29
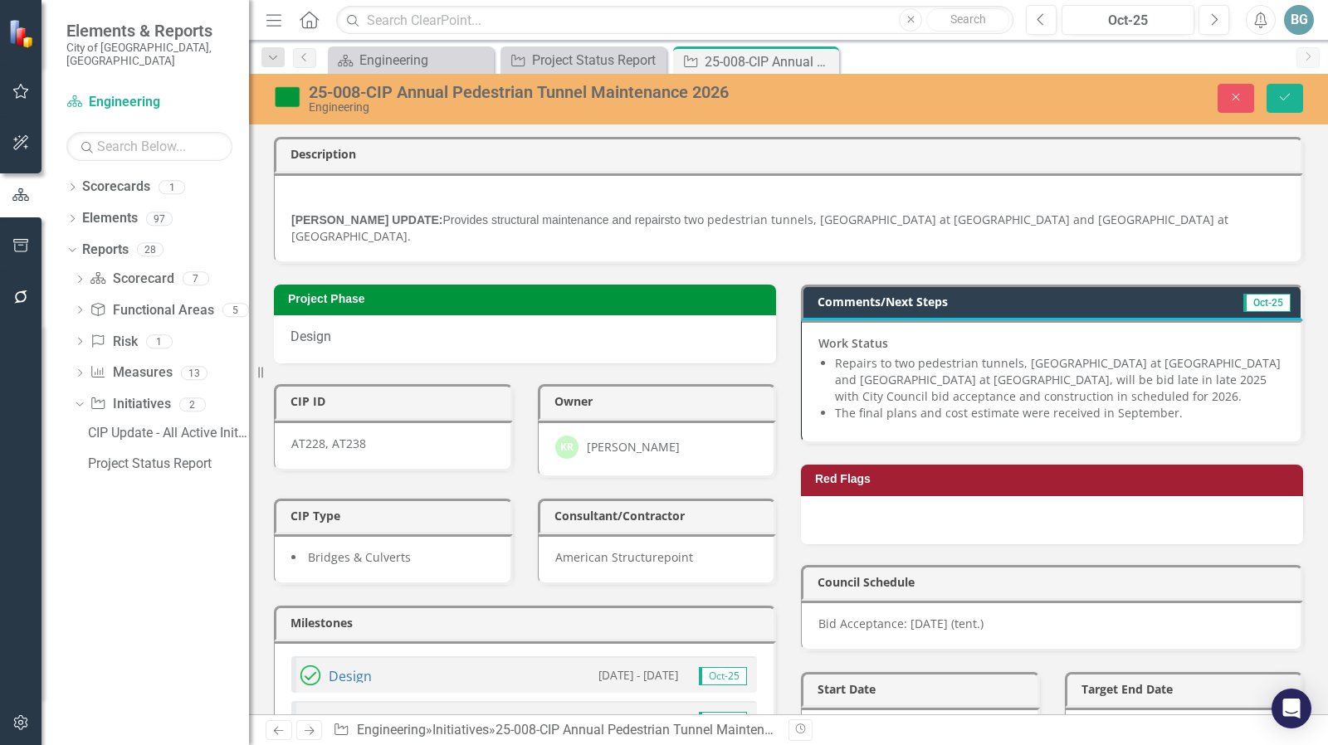
click at [402, 656] on div "Design [DATE] - [DATE] Oct-25" at bounding box center [524, 674] width 466 height 37
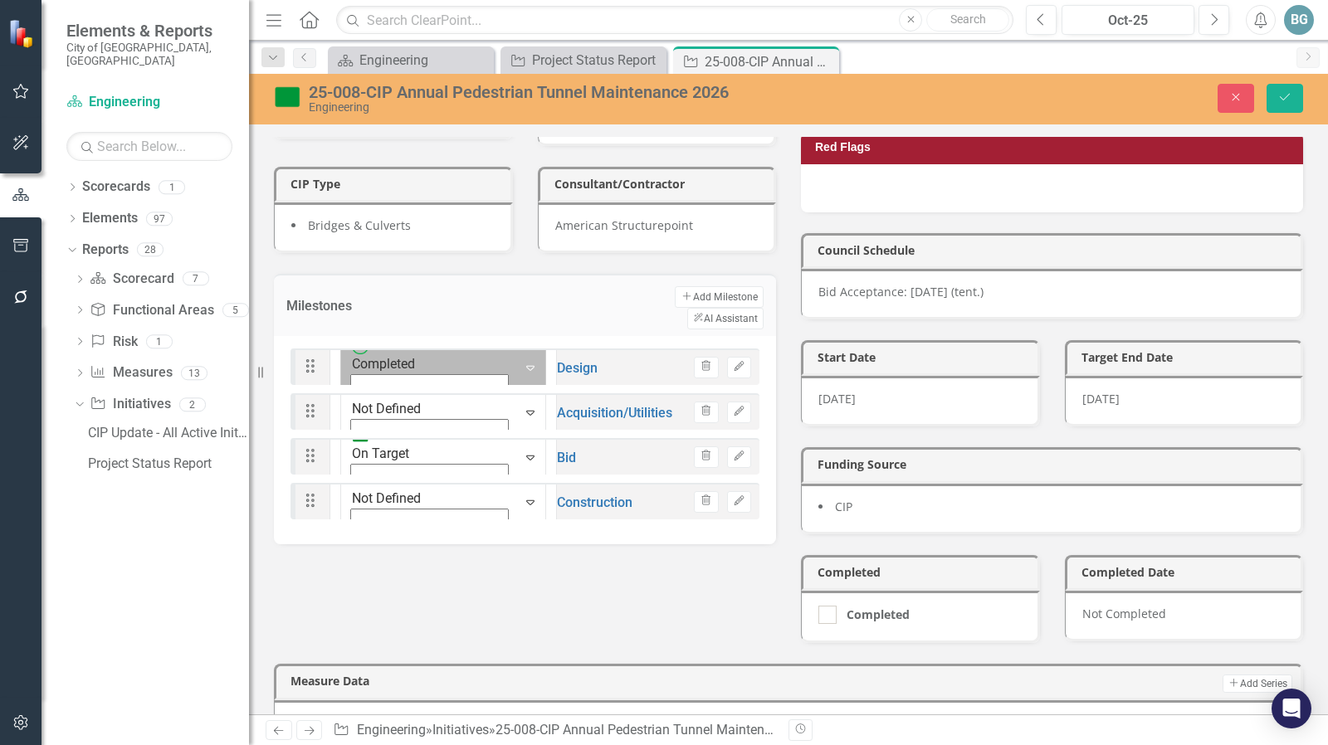
click at [522, 361] on icon "Expand" at bounding box center [530, 367] width 17 height 13
click at [522, 451] on icon "Expand" at bounding box center [530, 457] width 17 height 13
click at [1282, 99] on icon "Save" at bounding box center [1284, 97] width 15 height 12
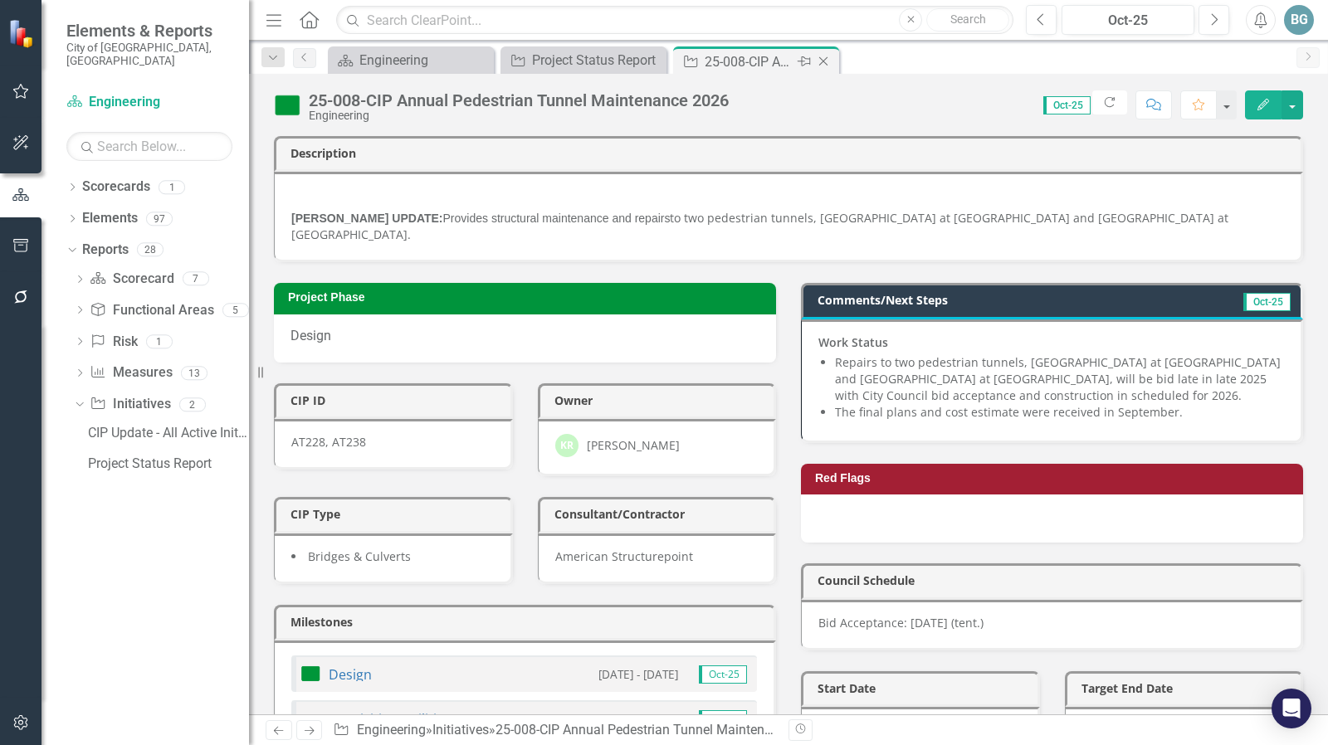
click at [825, 61] on icon "Close" at bounding box center [823, 61] width 17 height 13
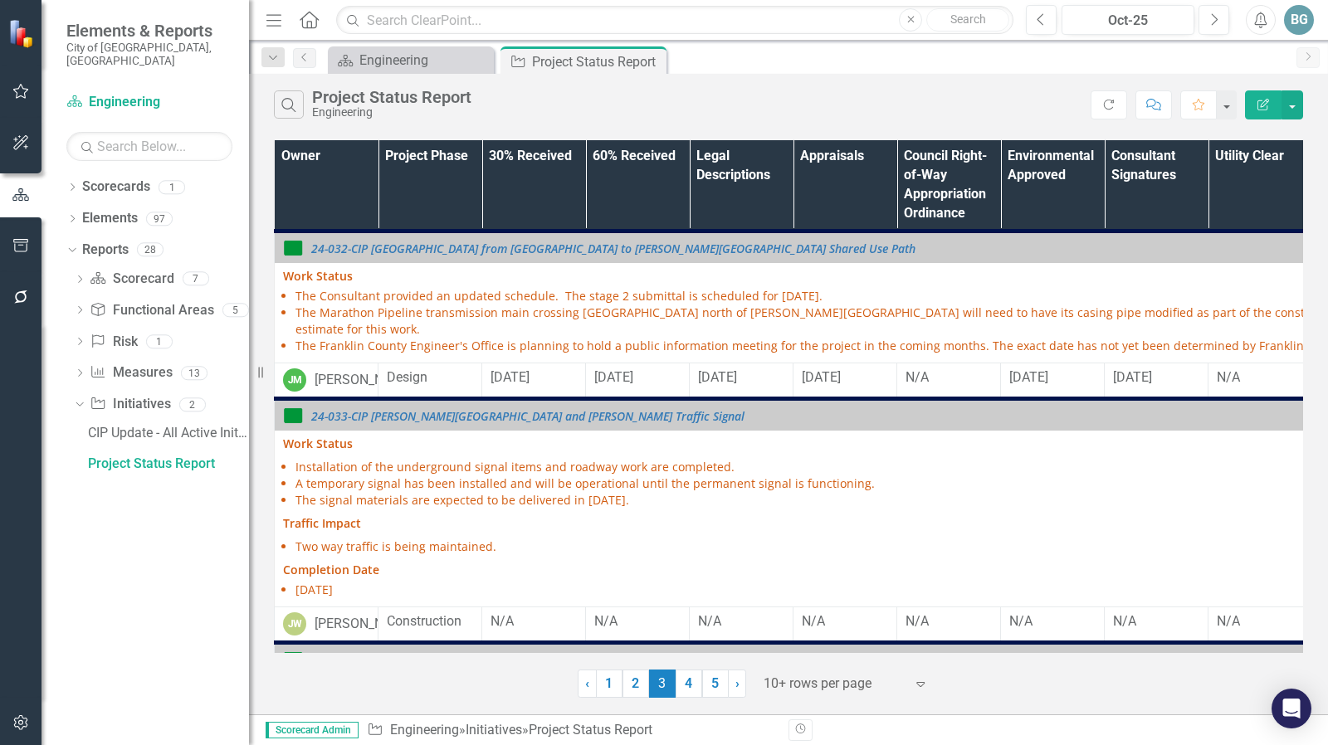
click at [338, 169] on th "Owner" at bounding box center [327, 185] width 104 height 91
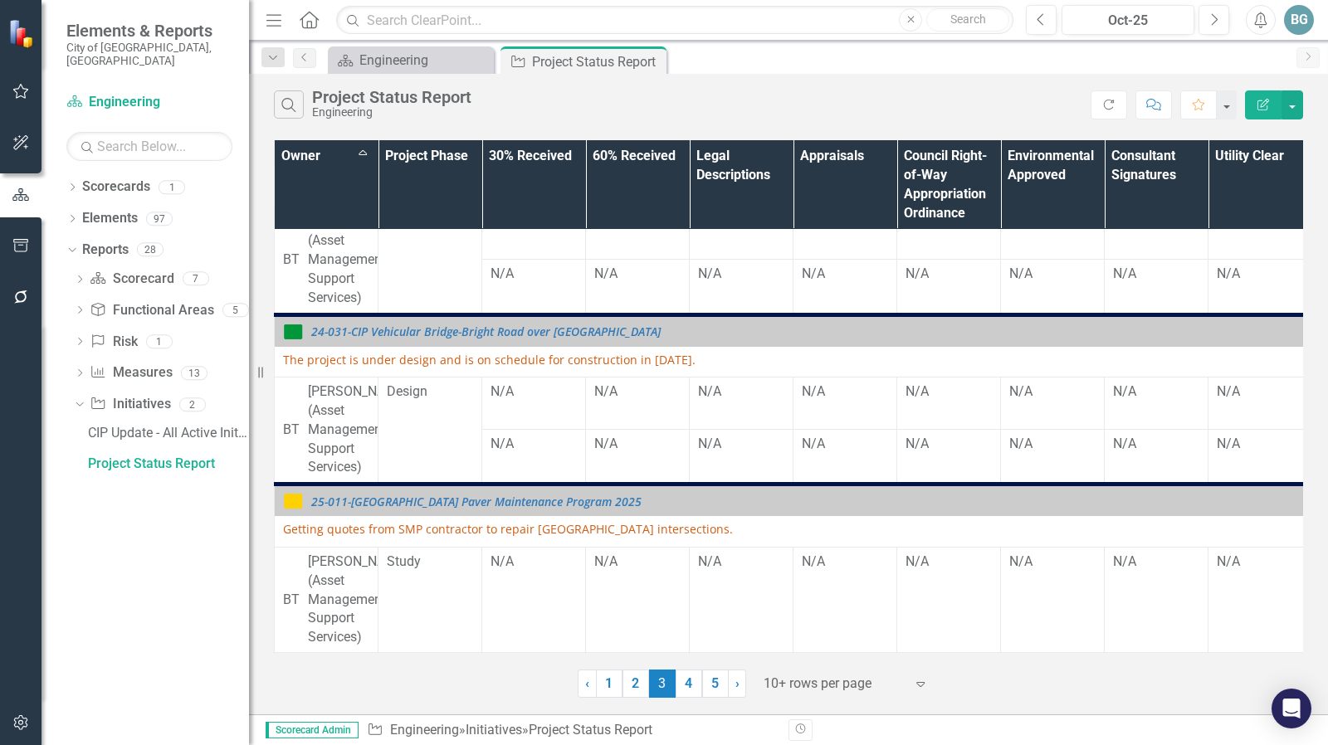
scroll to position [959, 0]
click at [690, 689] on link "4" at bounding box center [688, 684] width 27 height 28
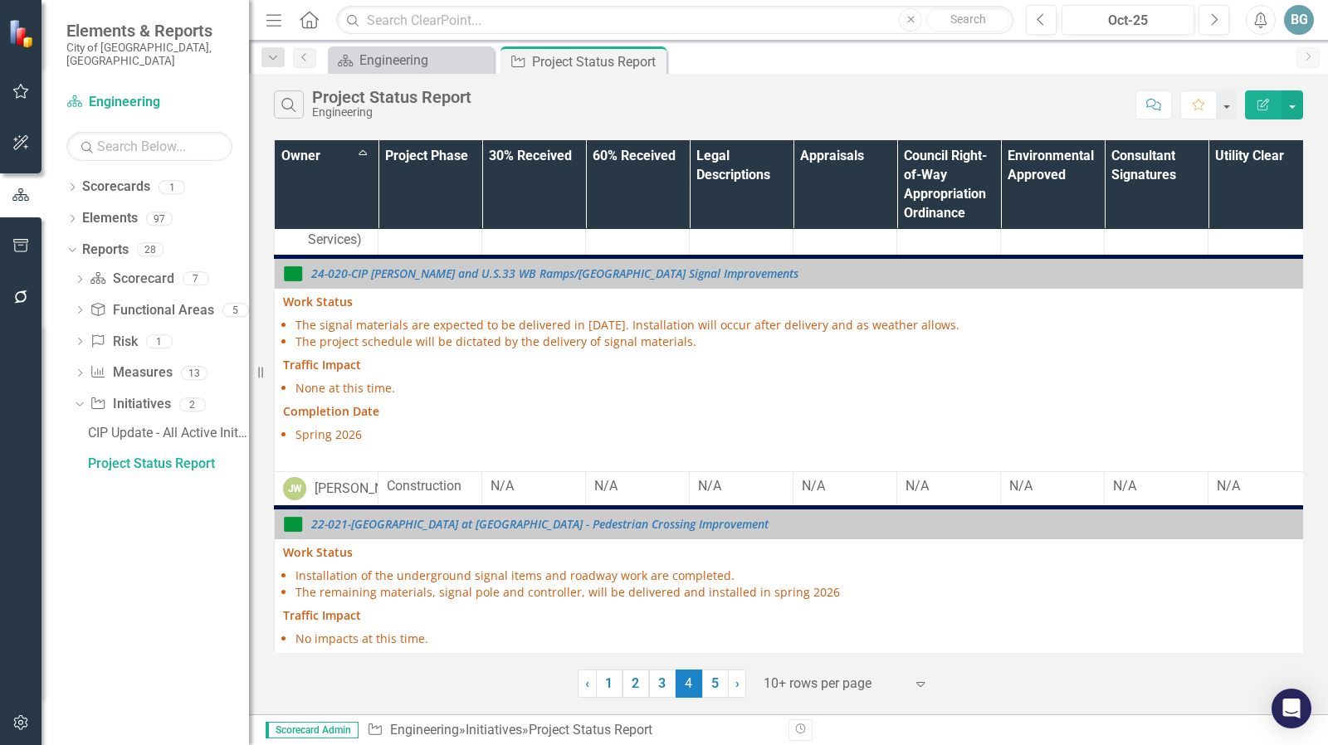
scroll to position [149, 0]
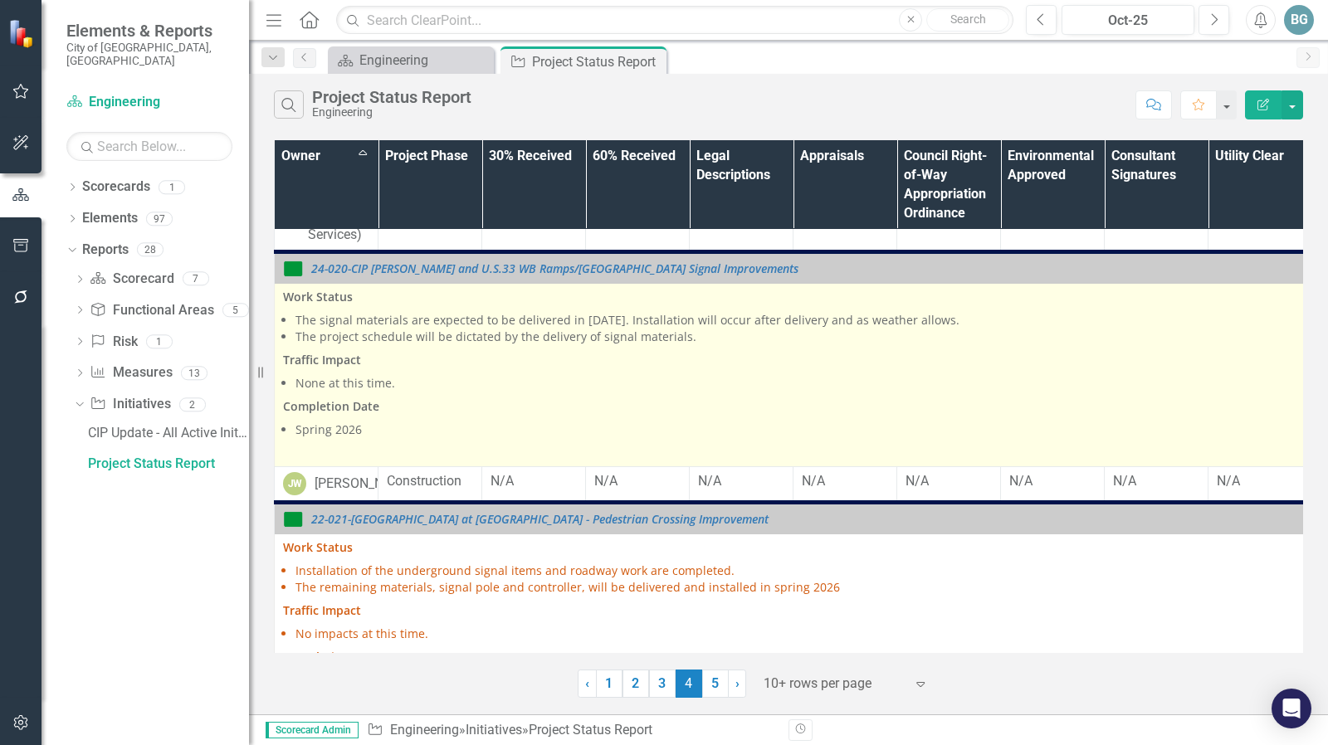
click at [588, 338] on li "The project schedule will be dictated by the delivery of signal materials." at bounding box center [1006, 337] width 1422 height 17
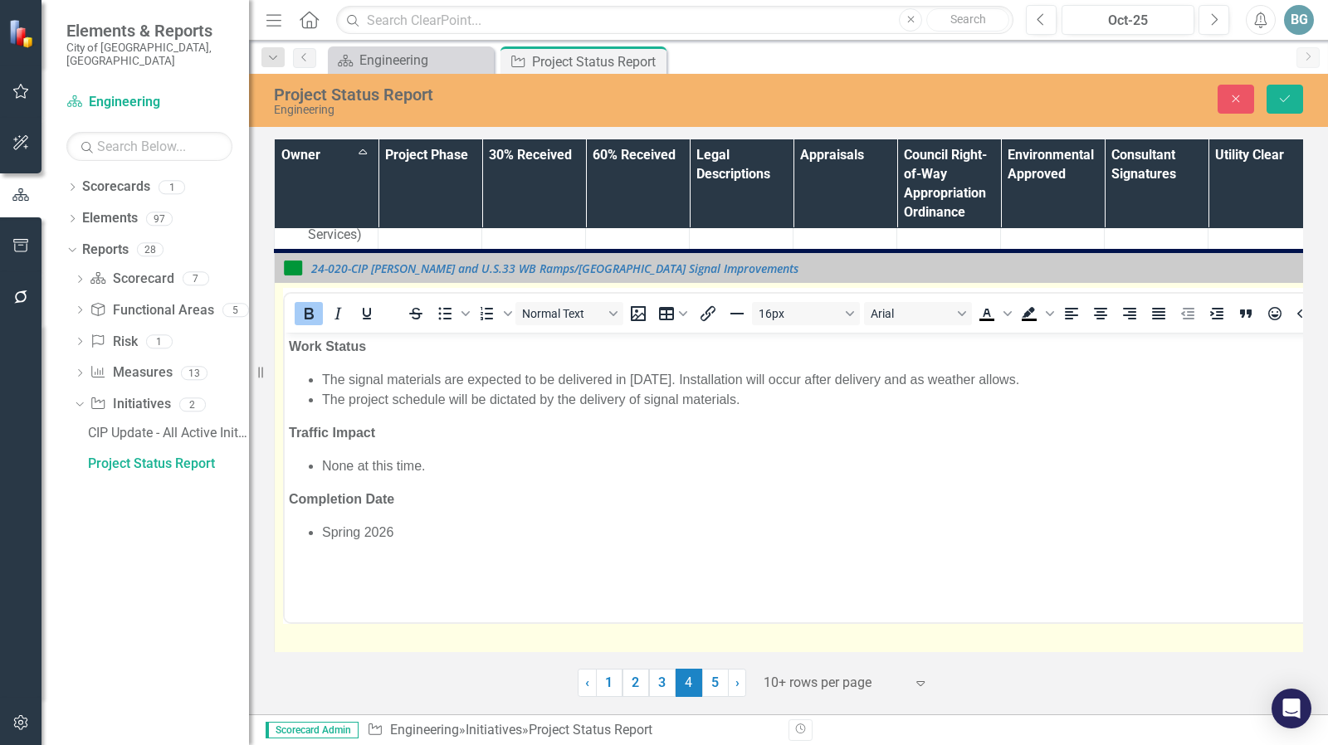
scroll to position [0, 0]
click at [646, 400] on li "The project schedule will be dictated by the delivery of signal materials." at bounding box center [1017, 400] width 1390 height 20
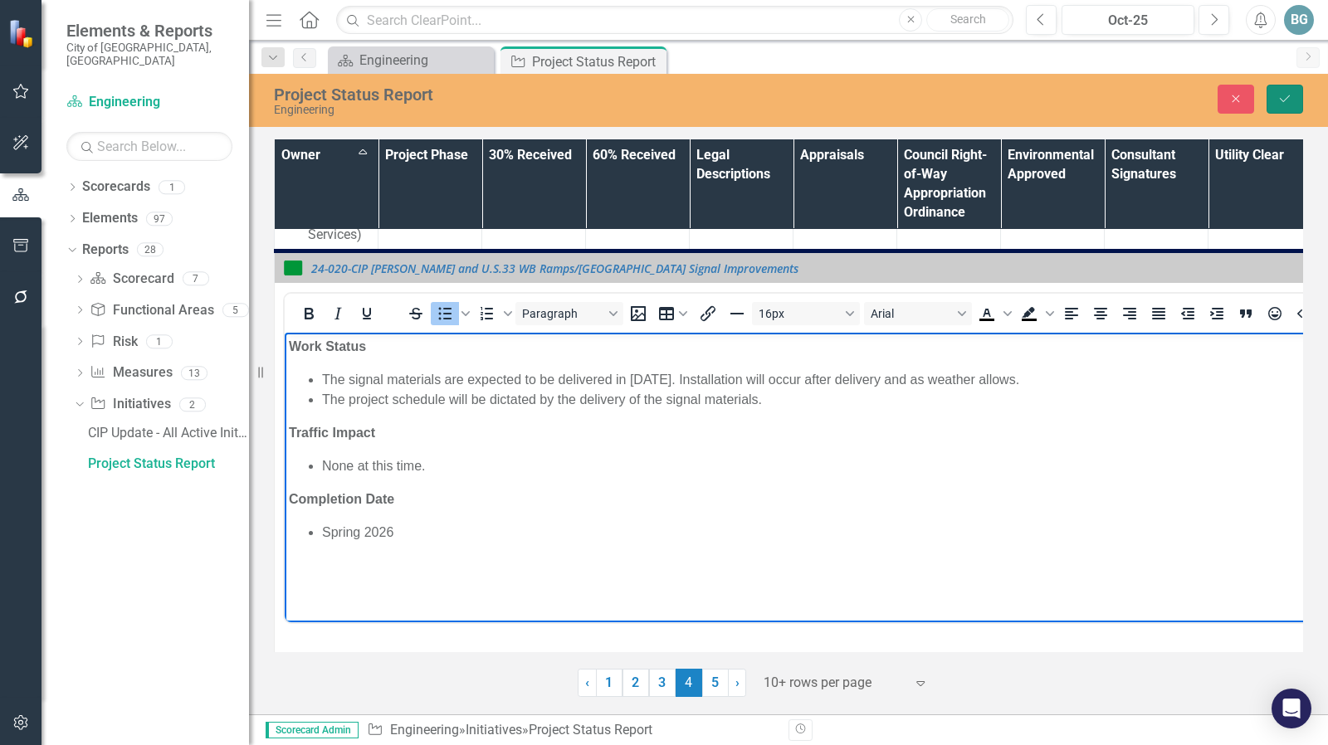
click at [1280, 100] on icon "Save" at bounding box center [1284, 99] width 15 height 12
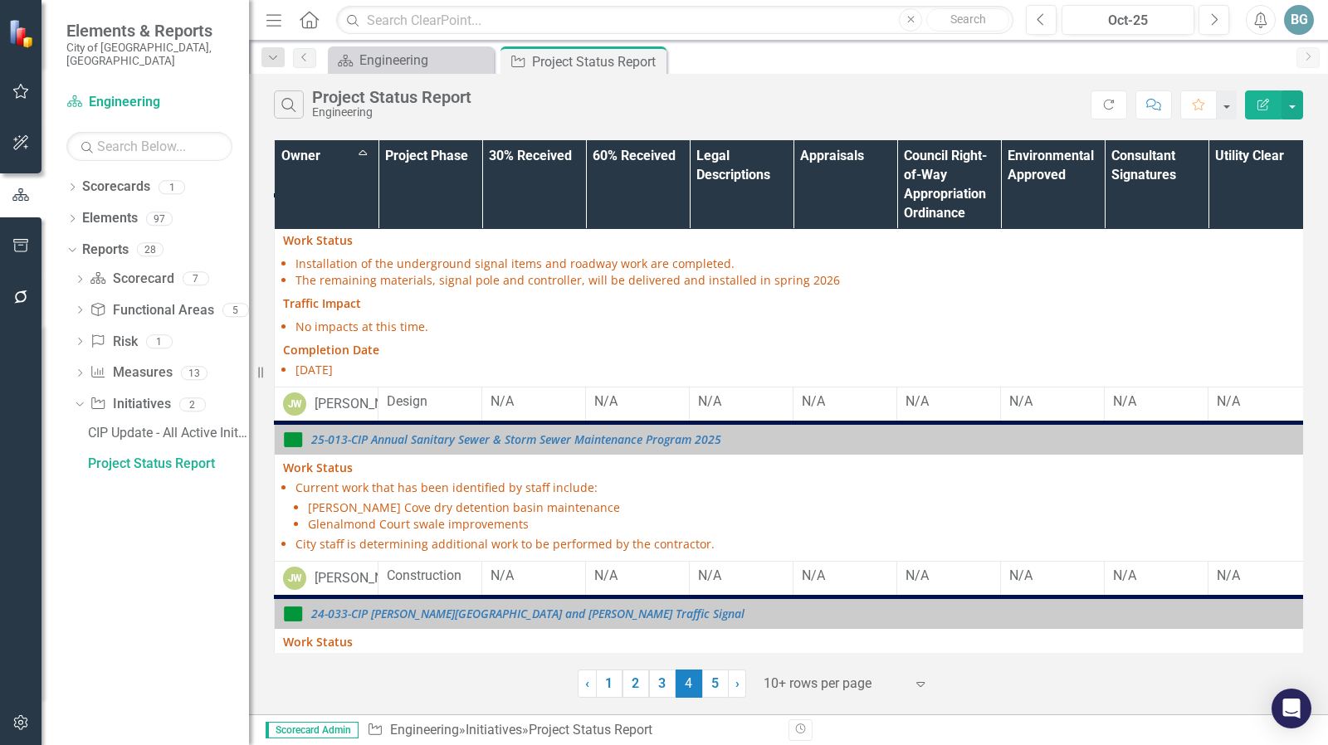
scroll to position [460, 0]
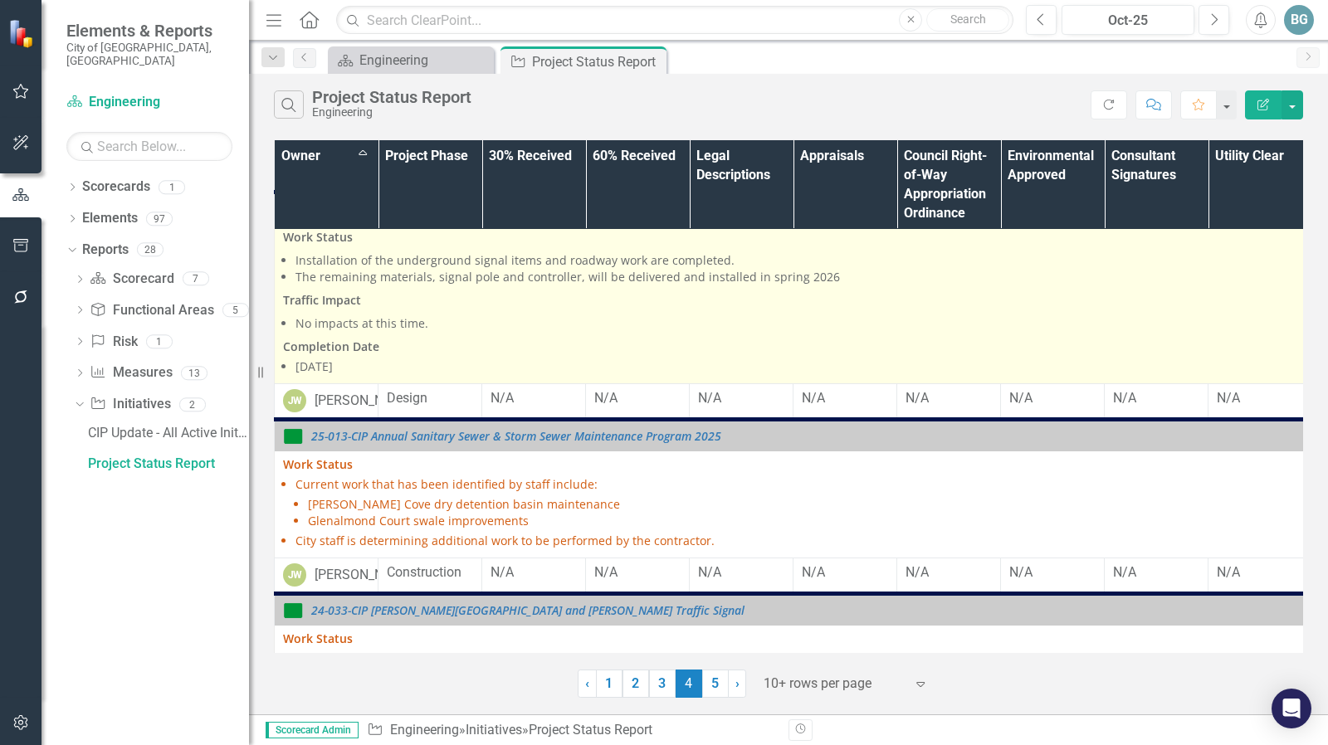
click at [408, 332] on li "No impacts at this time." at bounding box center [1006, 323] width 1422 height 17
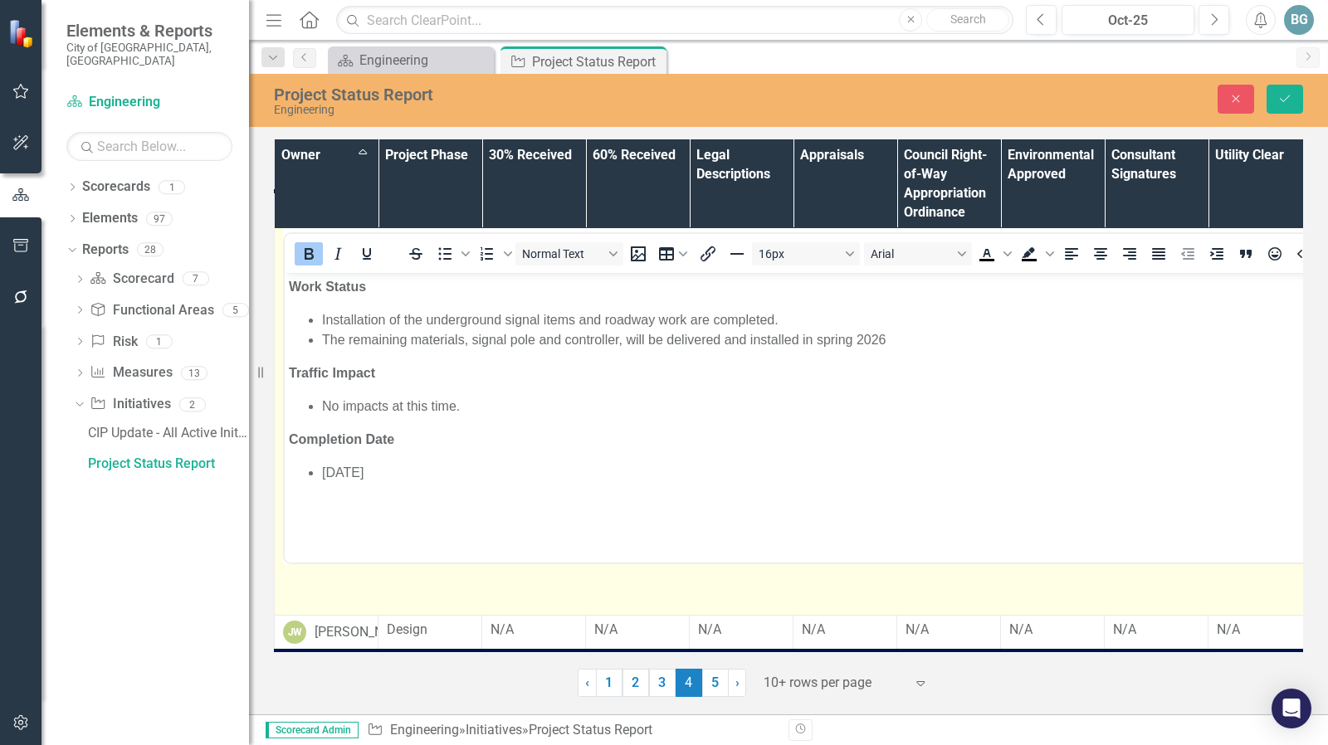
scroll to position [0, 0]
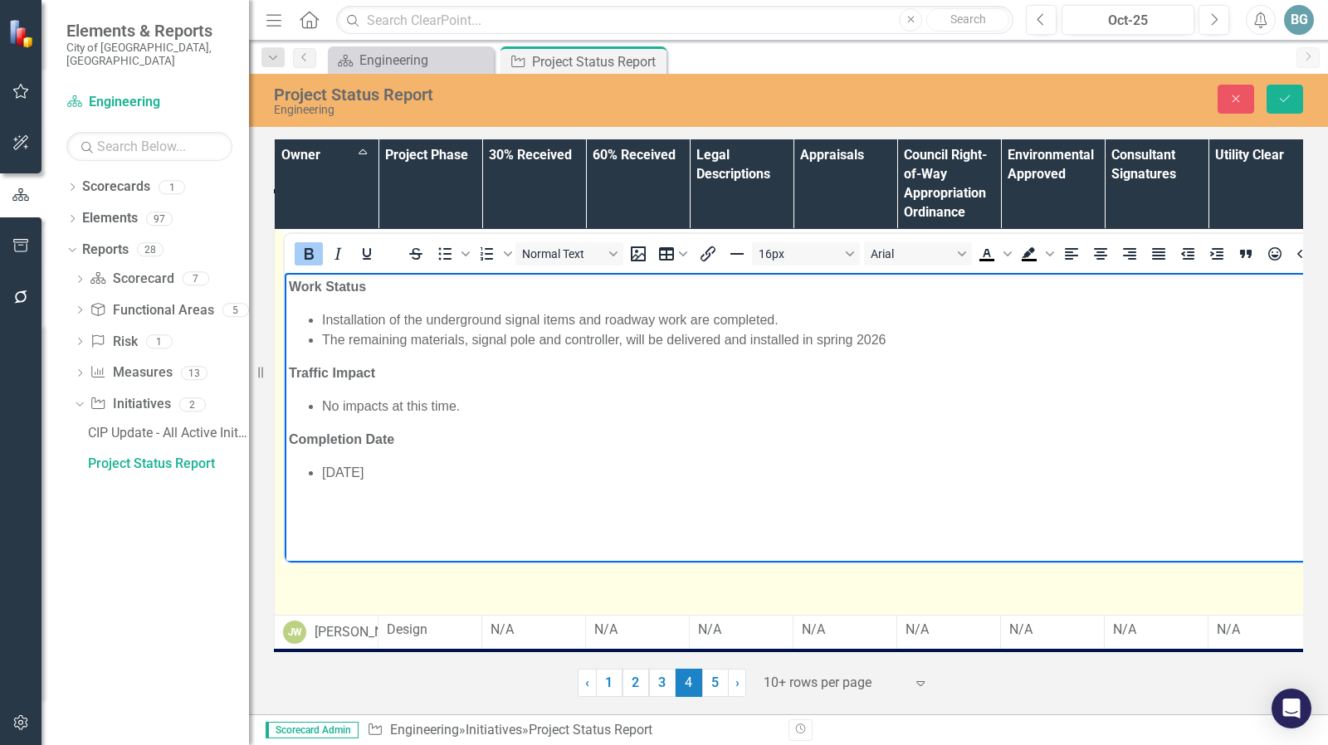
drag, startPoint x: 411, startPoint y: 473, endPoint x: 285, endPoint y: 367, distance: 164.9
click at [285, 367] on body "Work Status Installation of the underground signal items and roadway work are c…" at bounding box center [1000, 397] width 1431 height 249
copy body "Traffic Impact No impacts at this time. Completion Date [DATE]"
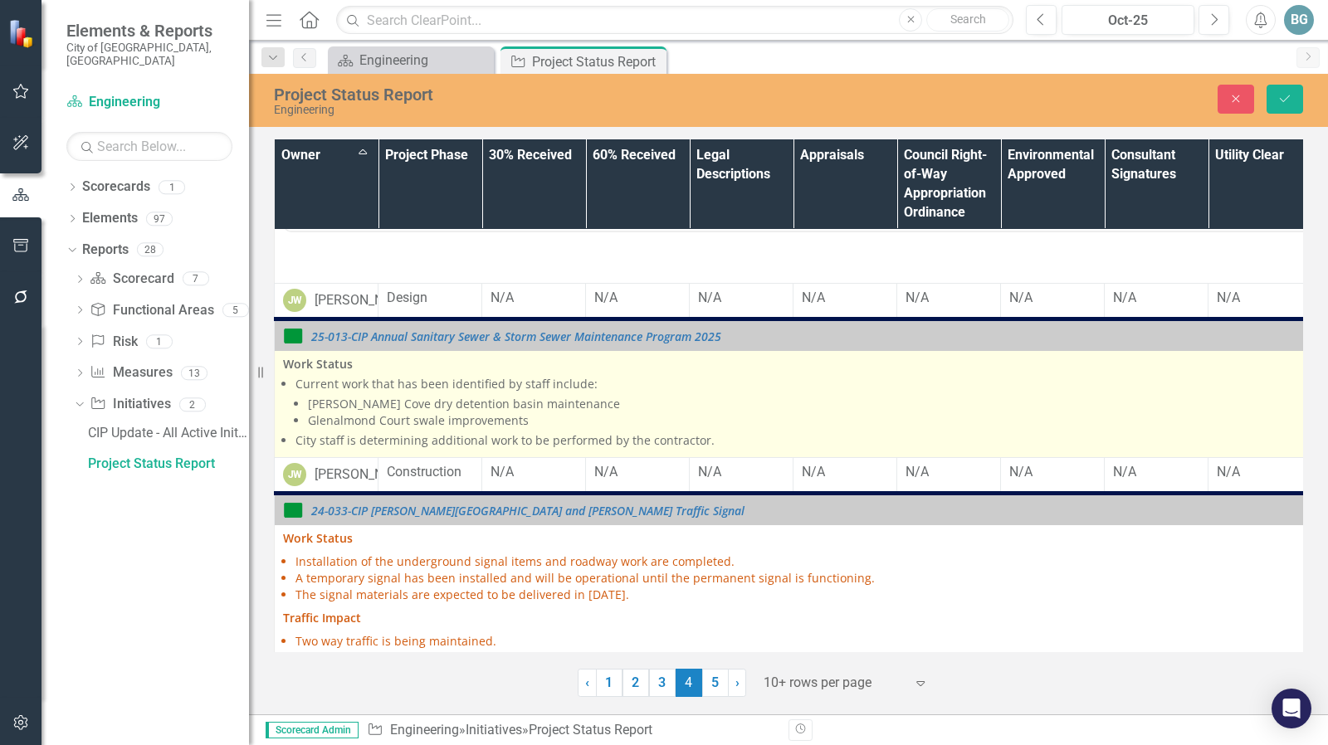
click at [628, 412] on li "[PERSON_NAME] Cove dry detention basin maintenance" at bounding box center [1013, 404] width 1410 height 17
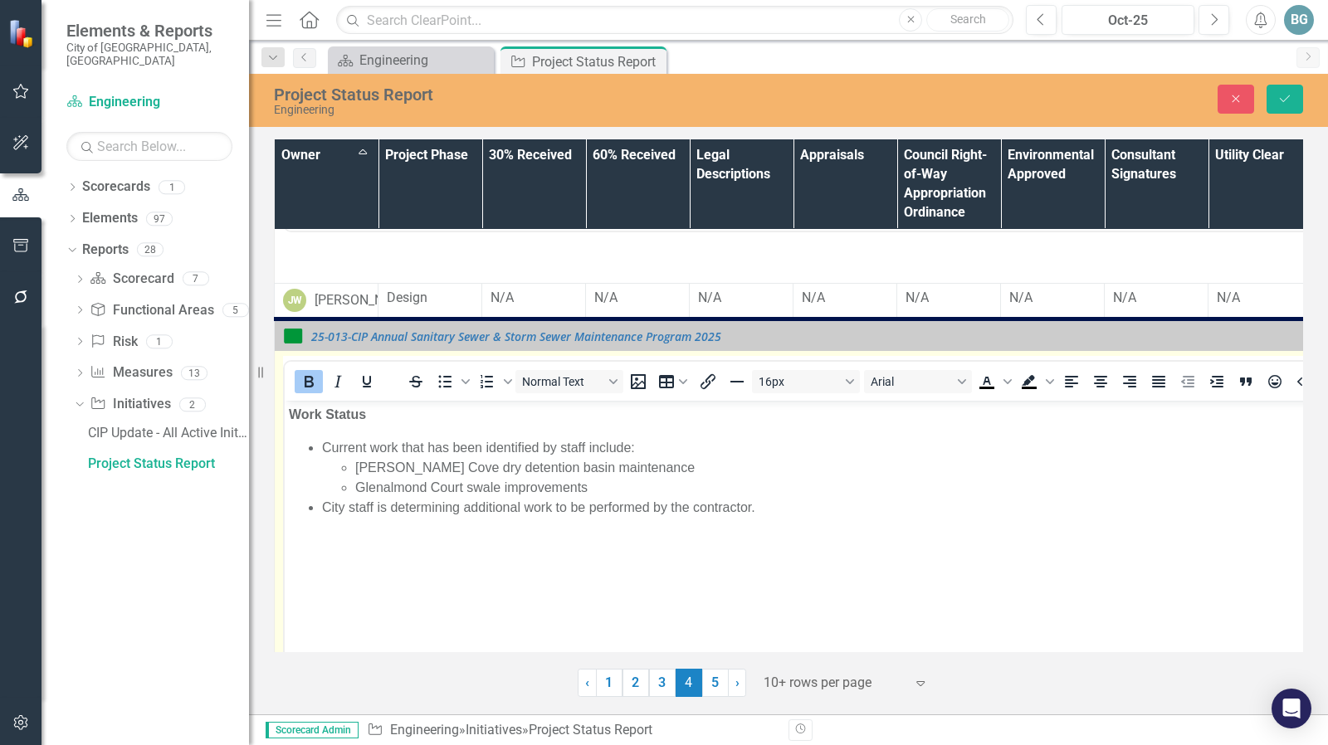
scroll to position [0, 0]
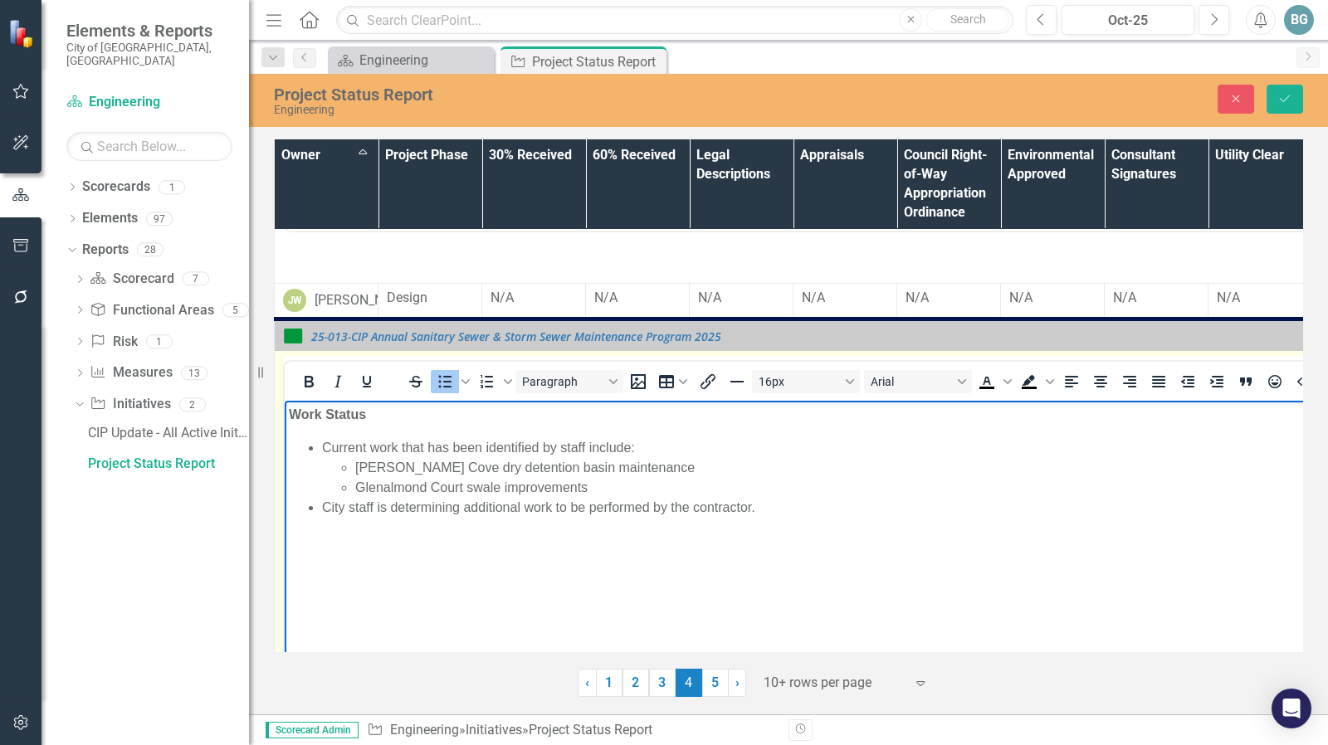
click at [797, 509] on li "City staff is determining additional work to be performed by the contractor." at bounding box center [1017, 508] width 1390 height 20
click at [321, 524] on ul "Current work that has been identified by staff include: [PERSON_NAME] Cove dry …" at bounding box center [1000, 531] width 1423 height 186
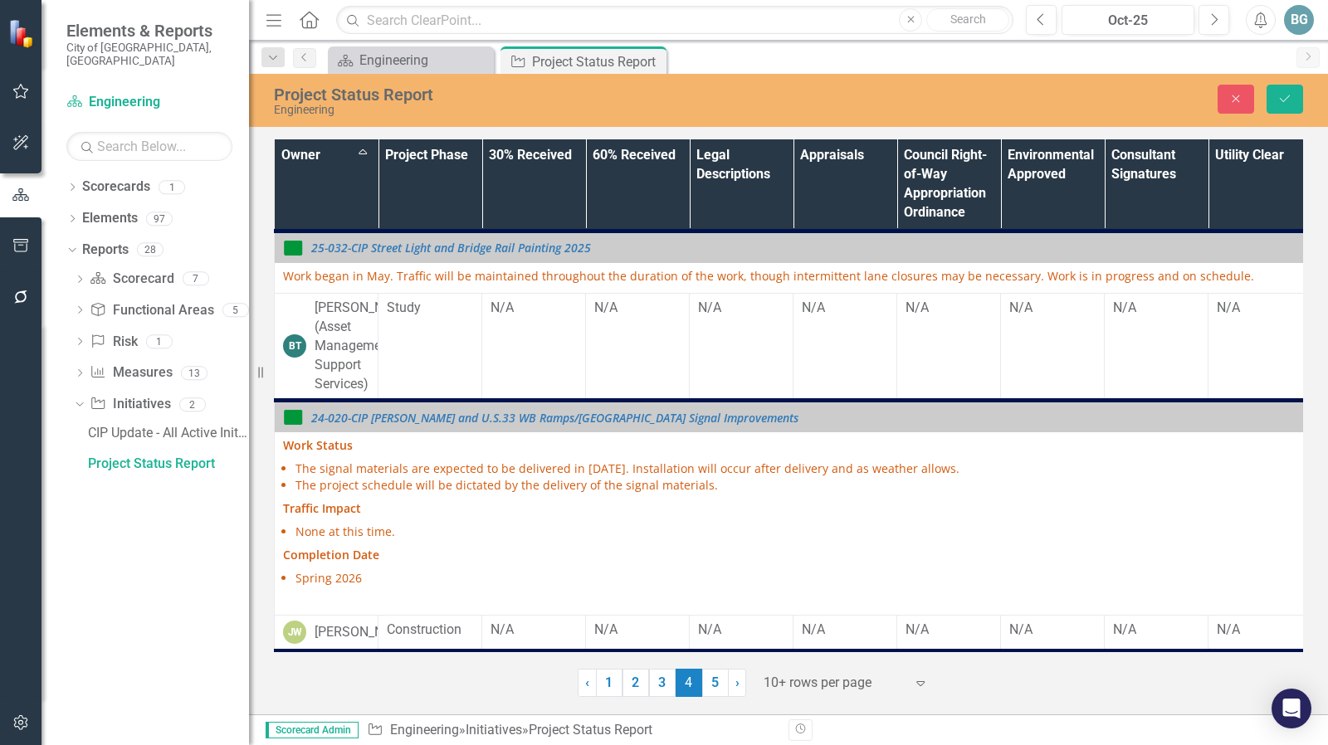
scroll to position [1124, 0]
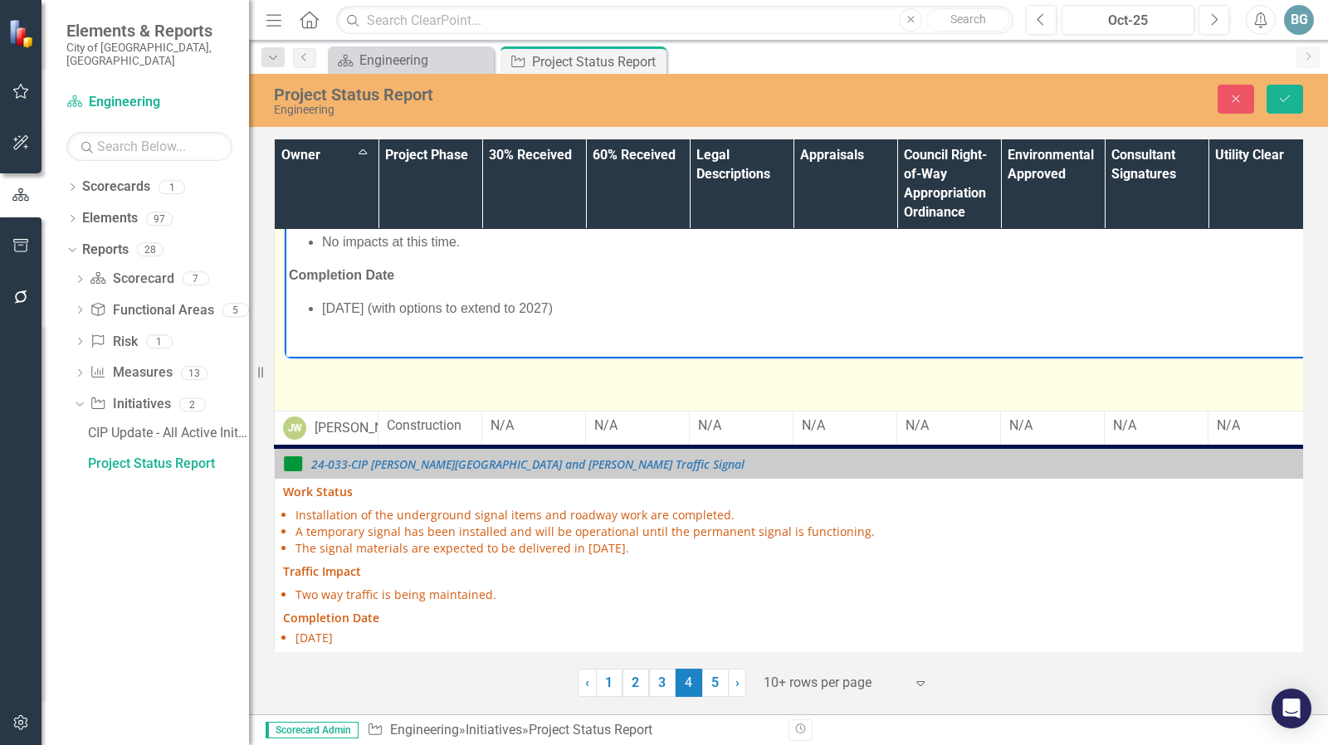
click at [547, 310] on li "[DATE] (with options to extend to 2027)" at bounding box center [1017, 309] width 1390 height 20
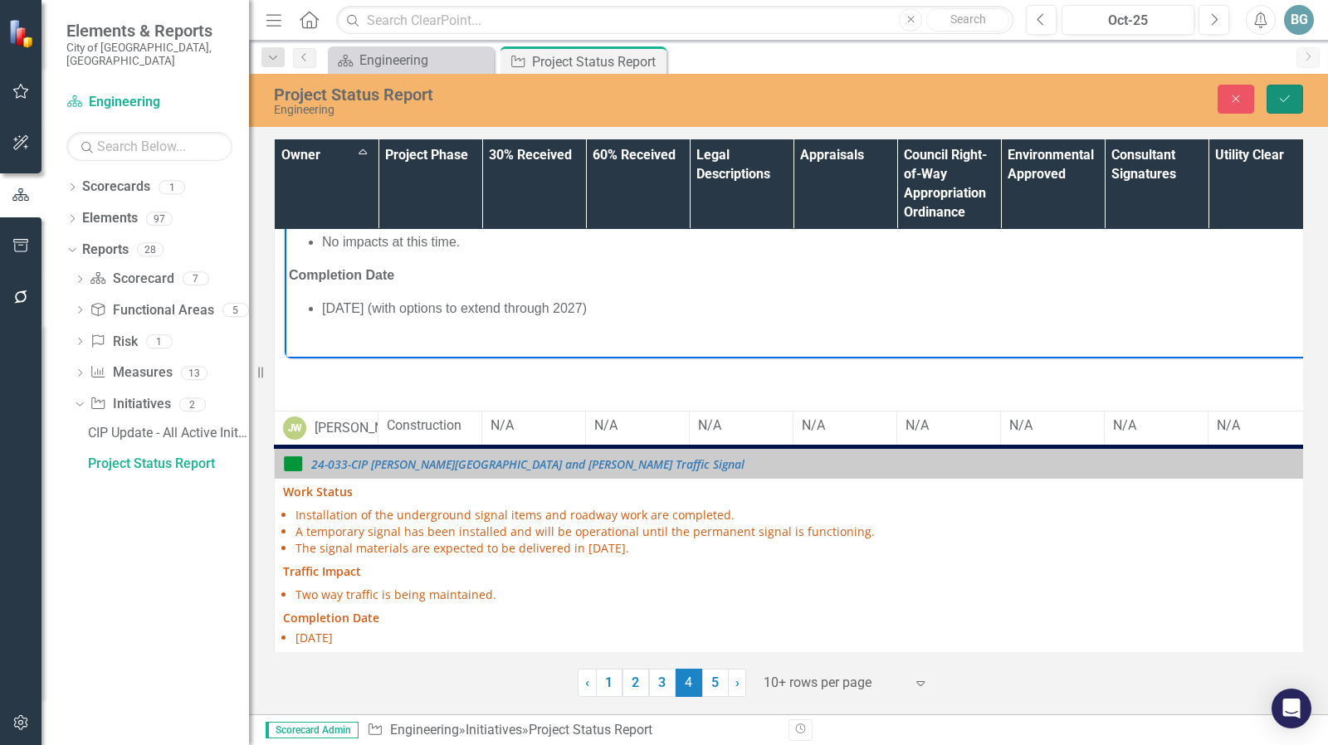
click at [1278, 98] on icon "Save" at bounding box center [1284, 99] width 15 height 12
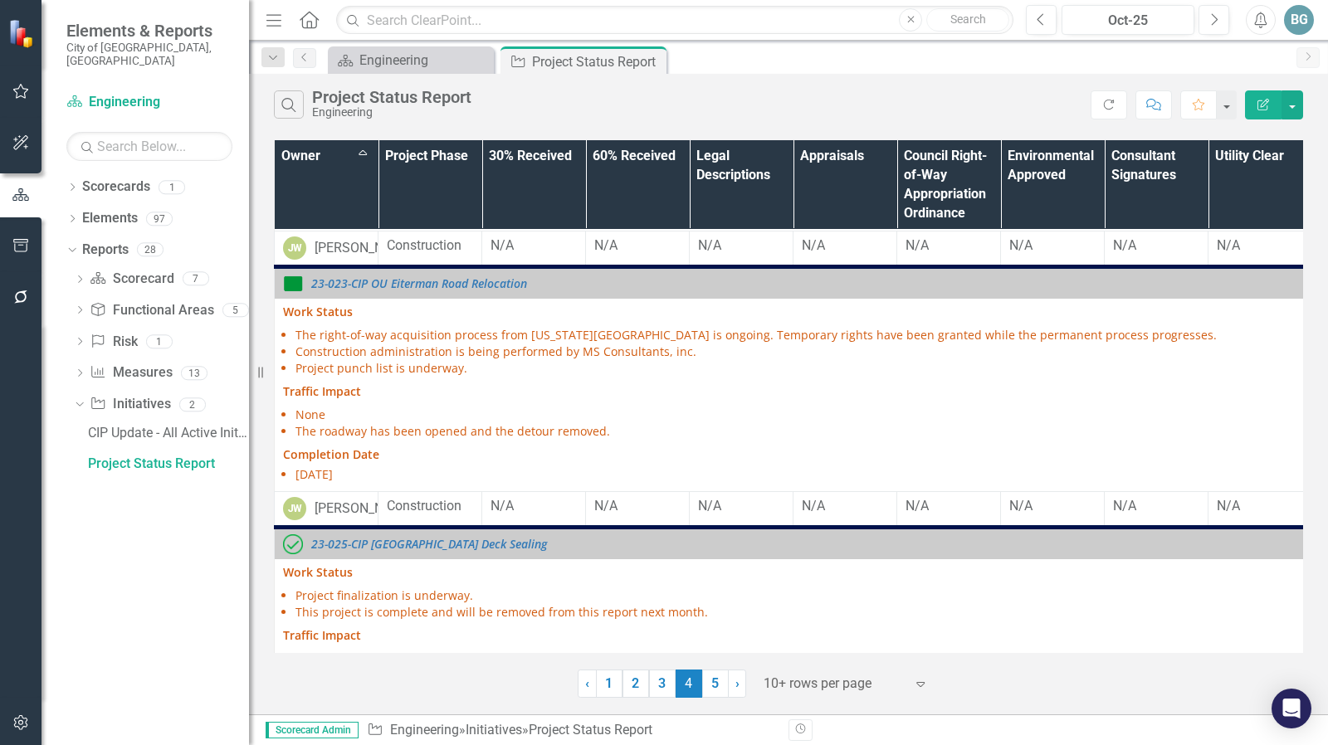
scroll to position [973, 0]
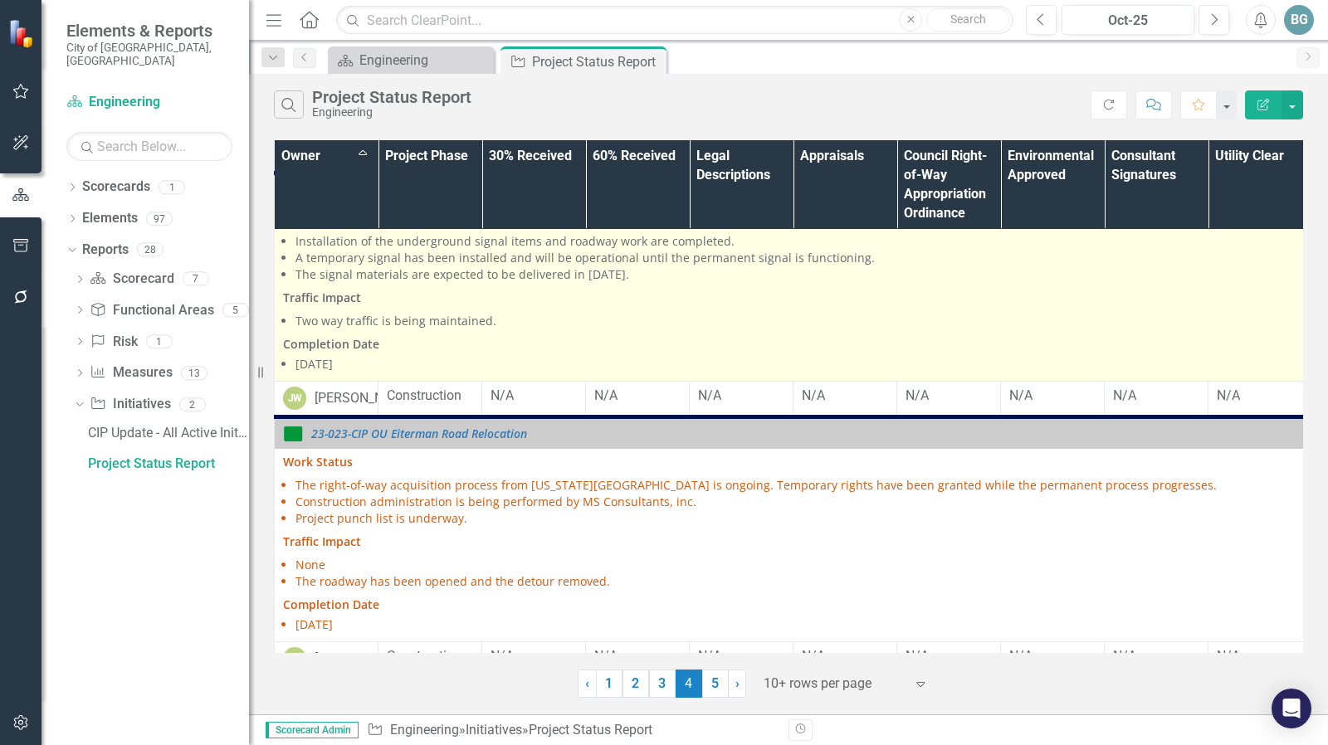
click at [683, 283] on li "The signal materials are expected to be delivered in [DATE]." at bounding box center [1006, 274] width 1422 height 17
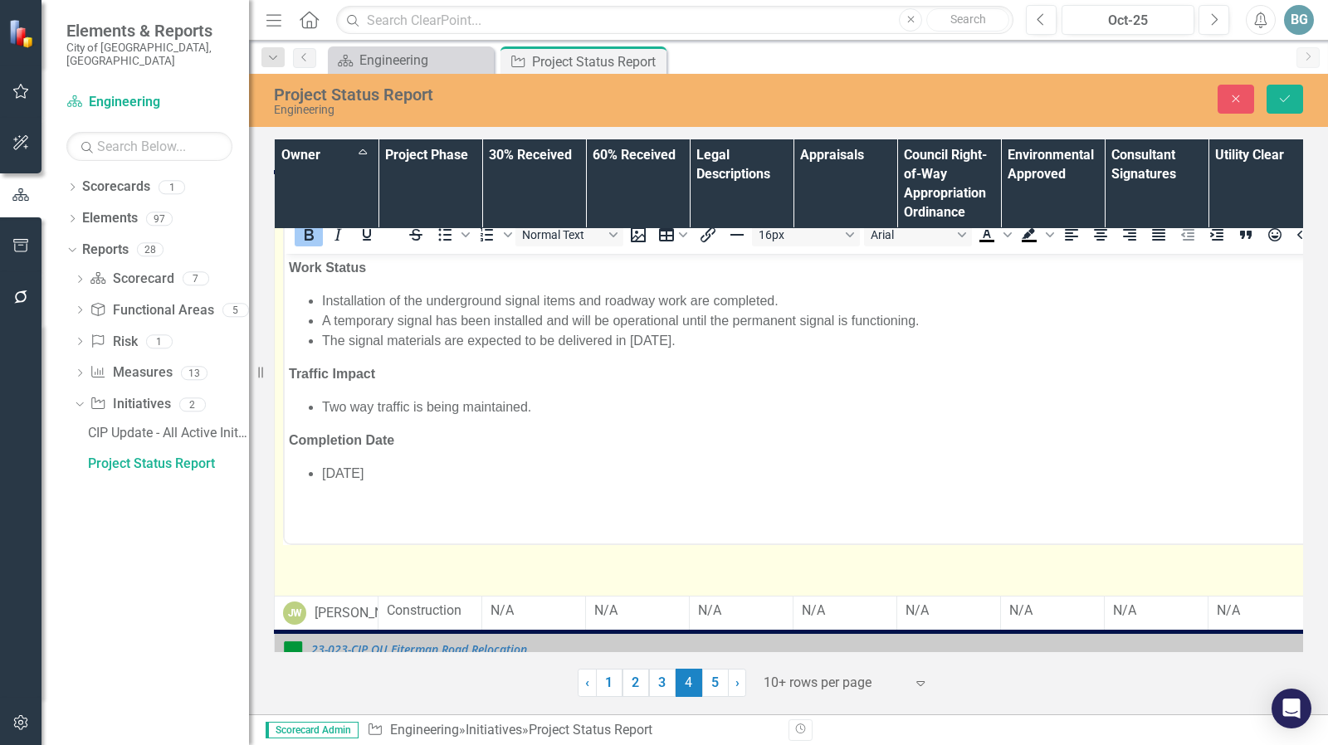
scroll to position [0, 0]
click at [736, 342] on li "The signal materials are expected to be delivered in [DATE]." at bounding box center [1017, 341] width 1390 height 20
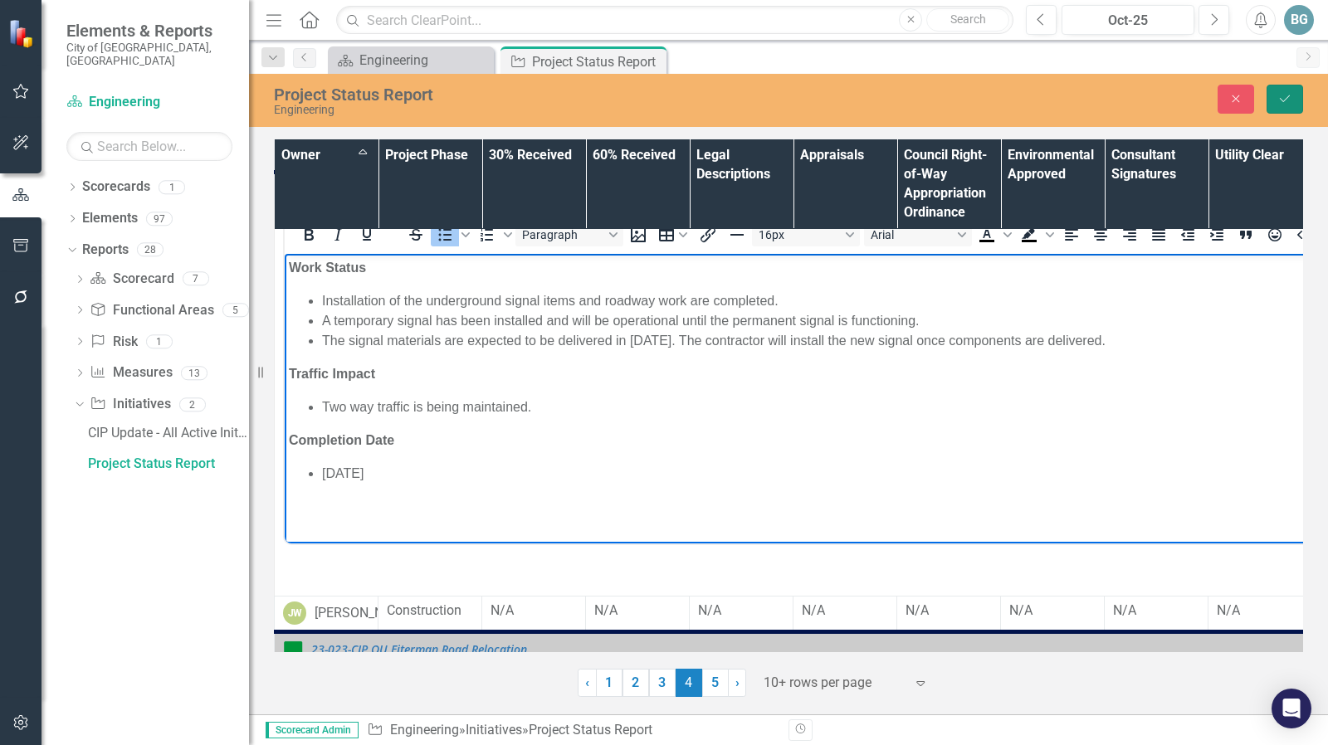
click at [1283, 102] on icon "Save" at bounding box center [1284, 99] width 15 height 12
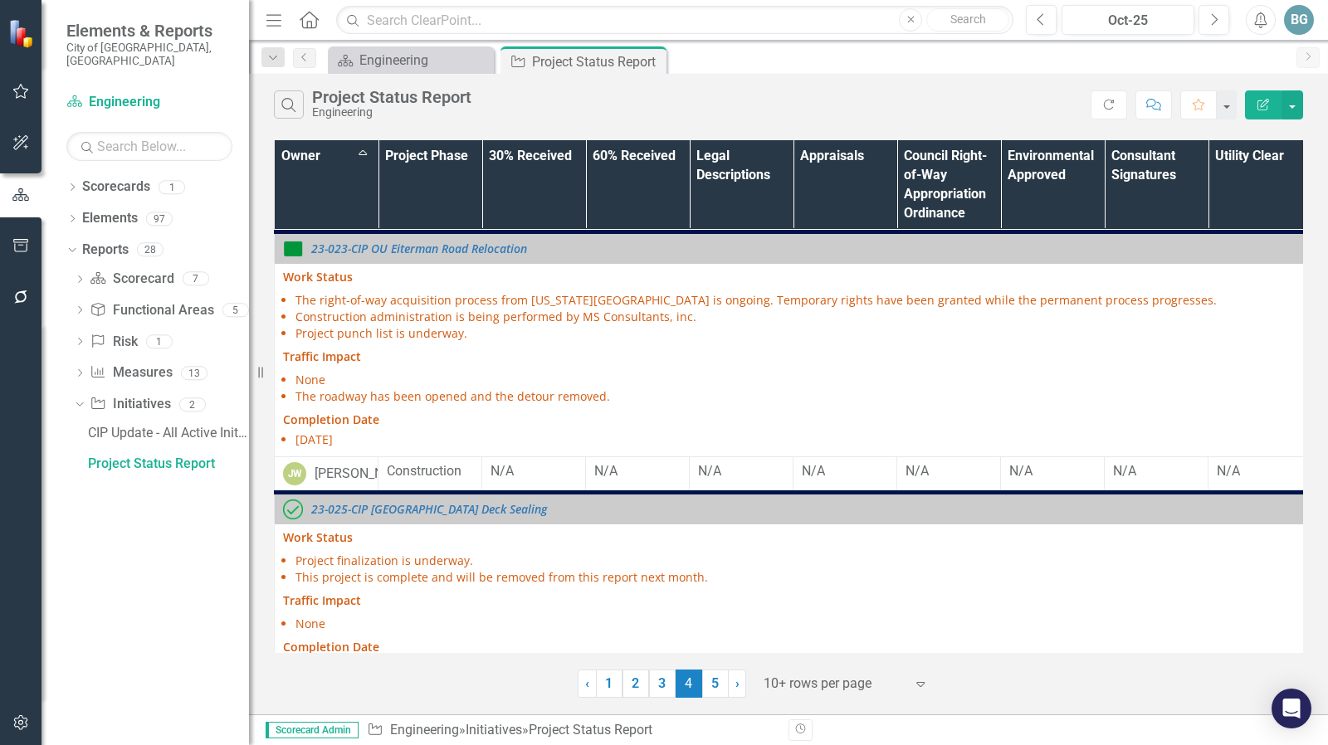
scroll to position [1175, 0]
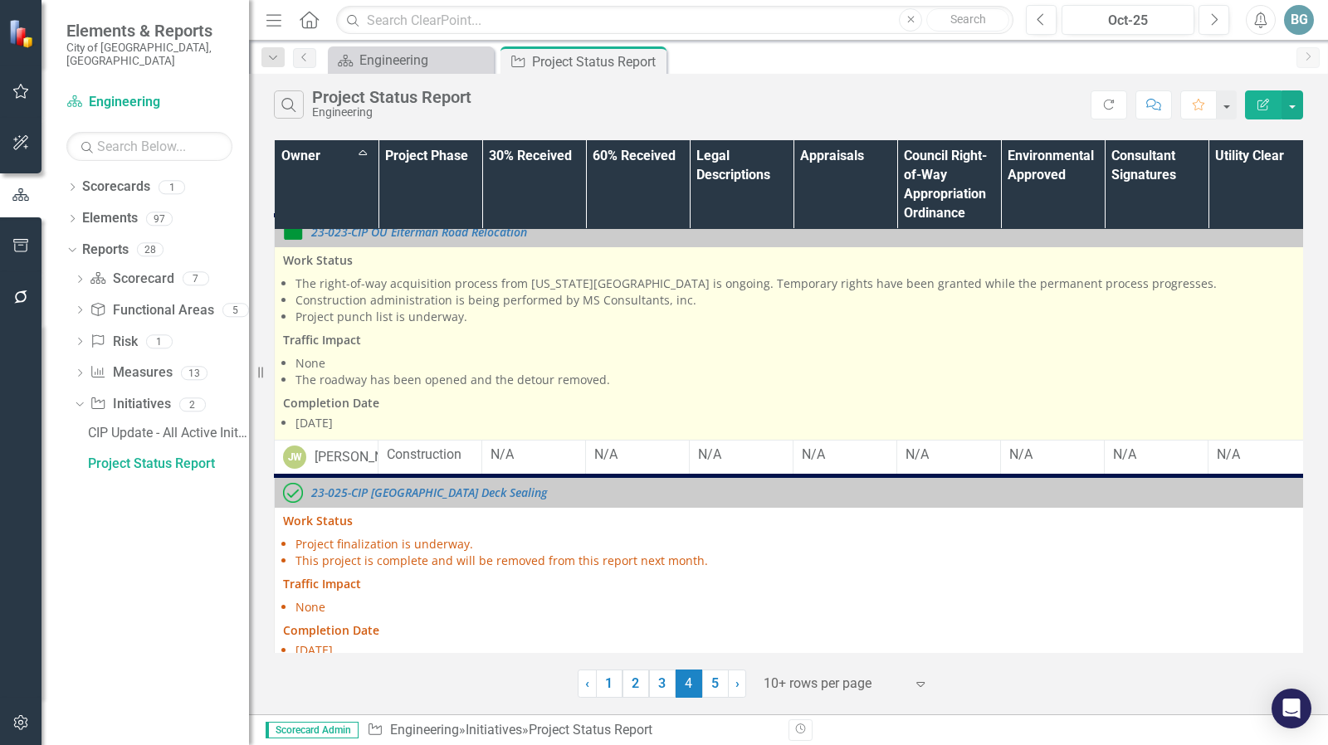
click at [427, 325] on li "Project punch list is underway." at bounding box center [1006, 317] width 1422 height 17
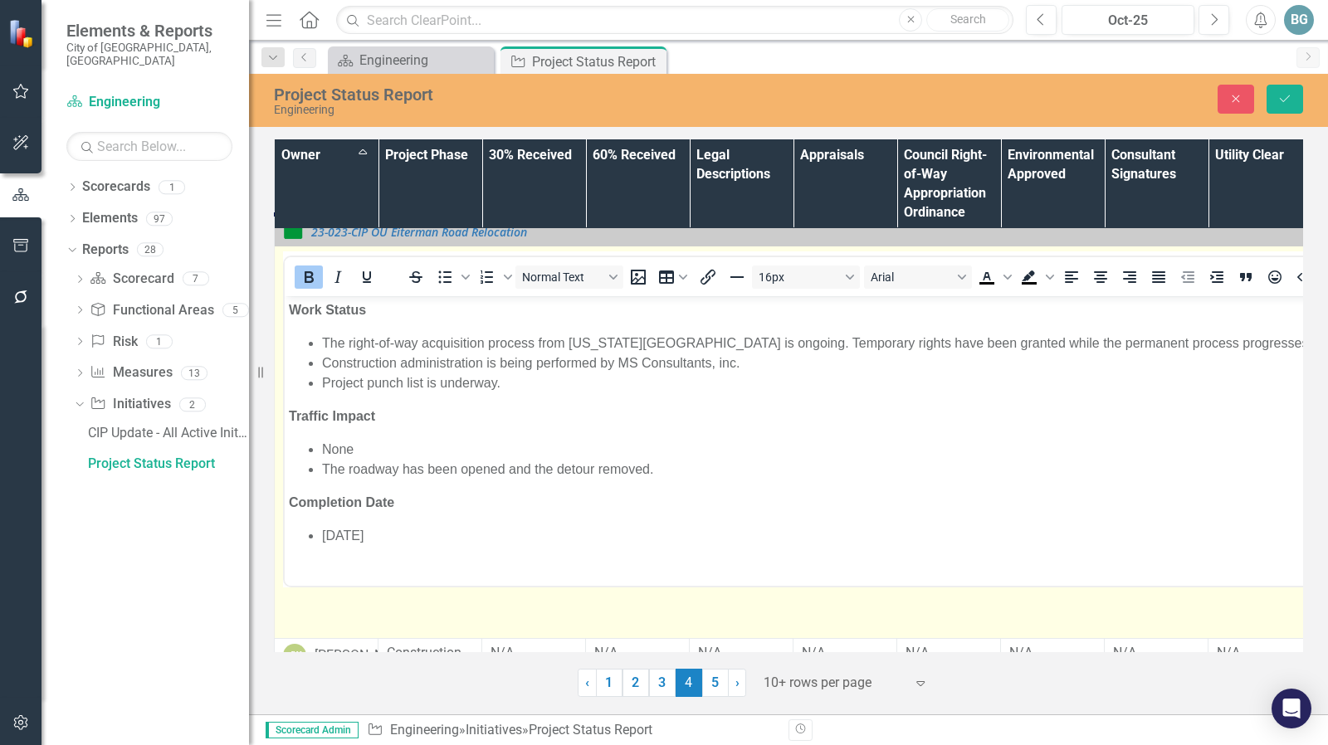
scroll to position [0, 0]
click at [322, 383] on li "Project punch list is underway." at bounding box center [1017, 383] width 1390 height 20
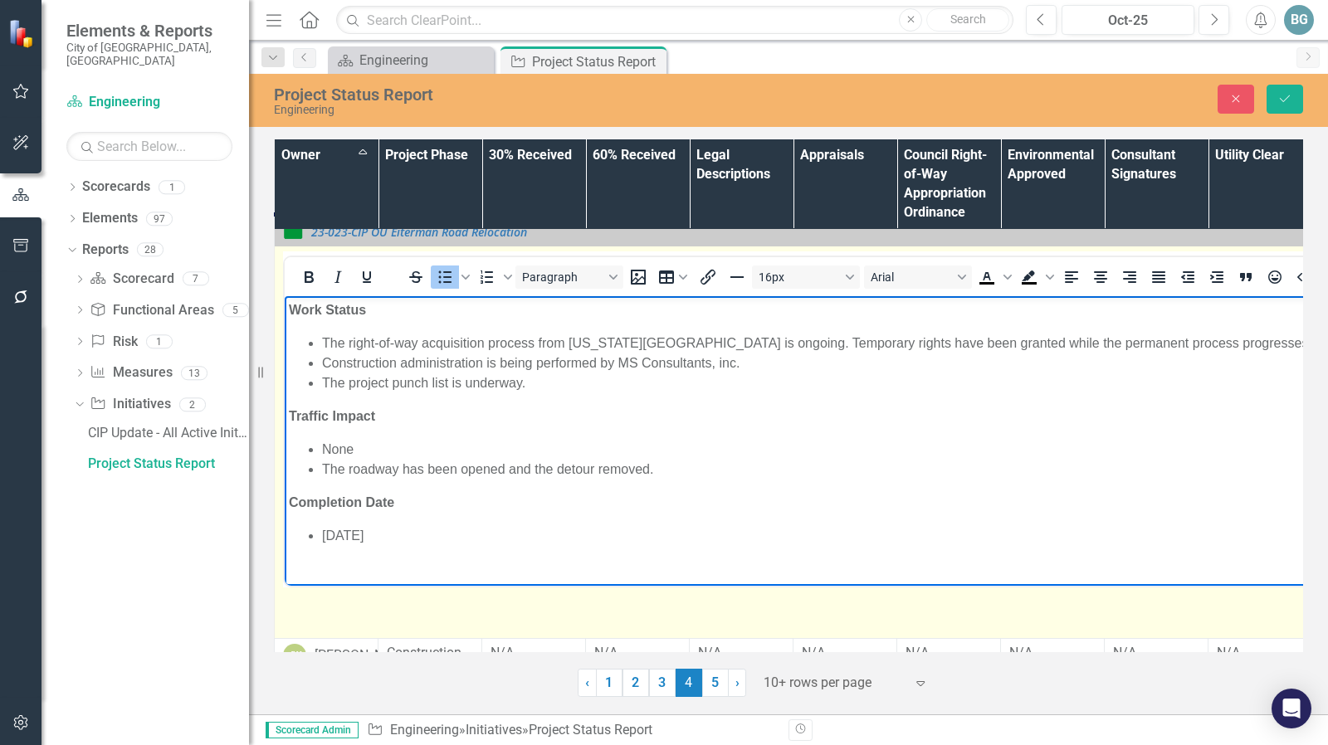
click at [451, 383] on li "The project punch list is underway." at bounding box center [1017, 383] width 1390 height 20
click at [349, 382] on li "The project punch list is underway." at bounding box center [1017, 383] width 1390 height 20
click at [696, 388] on li "The contractor addressing the project punch list is underway." at bounding box center [1017, 383] width 1390 height 20
click at [349, 470] on li "The roadway has been opened and the detour removed." at bounding box center [1017, 470] width 1390 height 20
click at [736, 471] on li "The new roadway has been opened and the detour removed." at bounding box center [1017, 470] width 1390 height 20
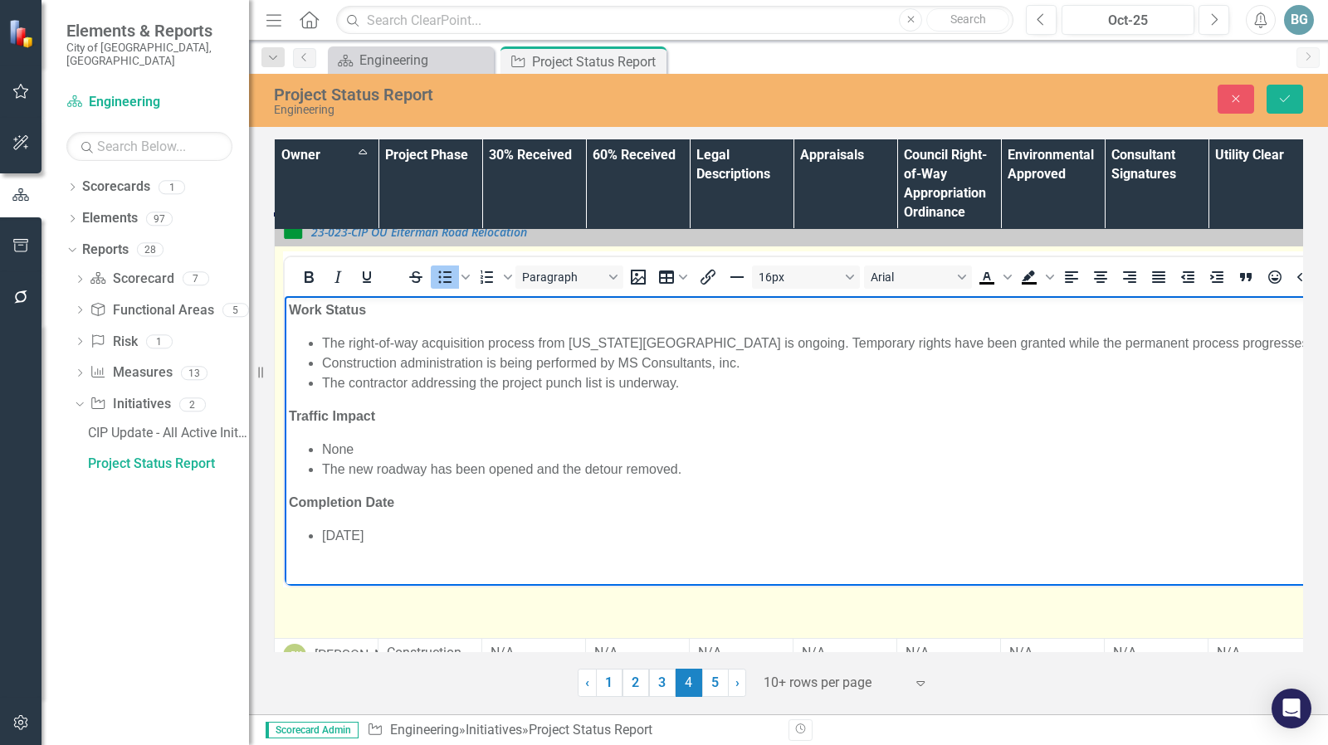
drag, startPoint x: 448, startPoint y: 536, endPoint x: 319, endPoint y: 539, distance: 128.7
click at [319, 539] on ul "[DATE]" at bounding box center [1000, 536] width 1423 height 20
click at [859, 365] on li "Construction administration is being performed by MS Consultants, inc." at bounding box center [1017, 364] width 1390 height 20
drag, startPoint x: 753, startPoint y: 360, endPoint x: 401, endPoint y: 364, distance: 351.9
click at [401, 364] on li "Construction administration is being performed by MS Consultants, inc." at bounding box center [1017, 364] width 1390 height 20
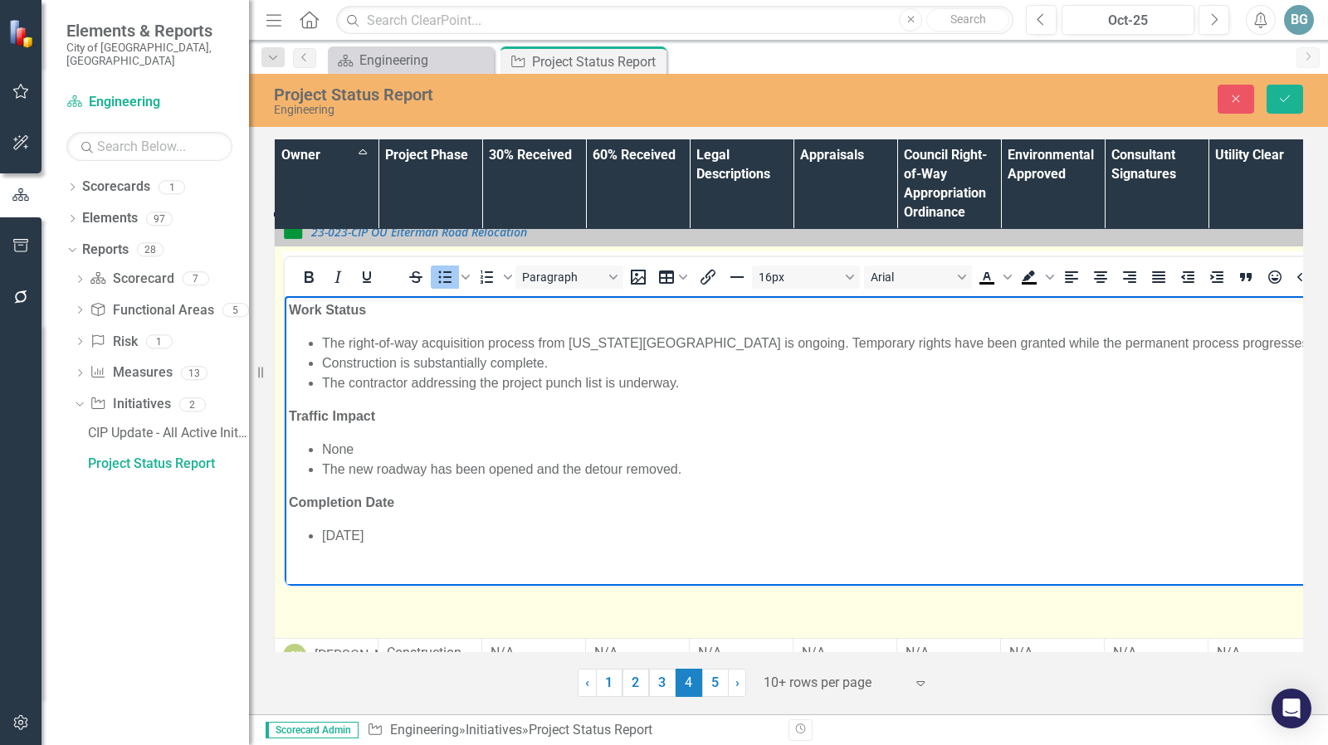
click at [880, 354] on li "Construction is substantially complete." at bounding box center [1017, 364] width 1390 height 20
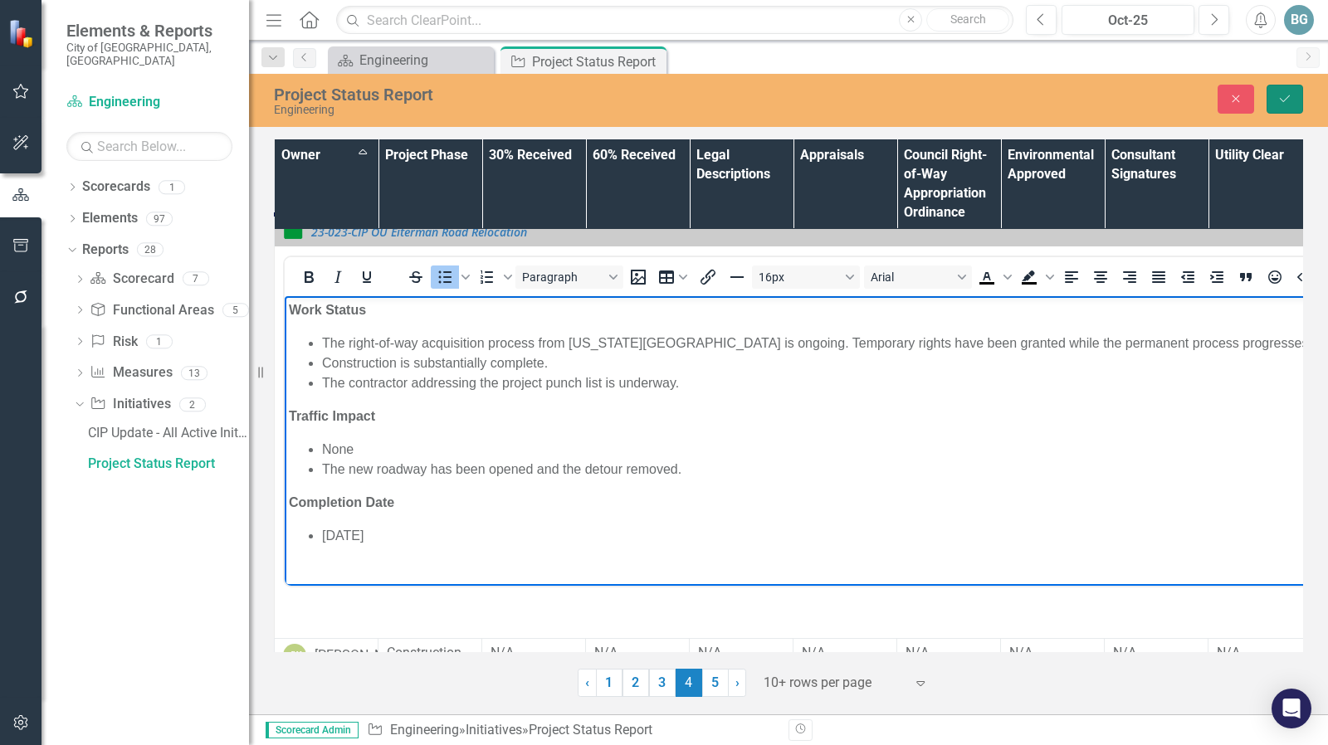
drag, startPoint x: 1286, startPoint y: 99, endPoint x: 1207, endPoint y: 182, distance: 115.0
click at [1287, 99] on icon "Save" at bounding box center [1284, 99] width 15 height 12
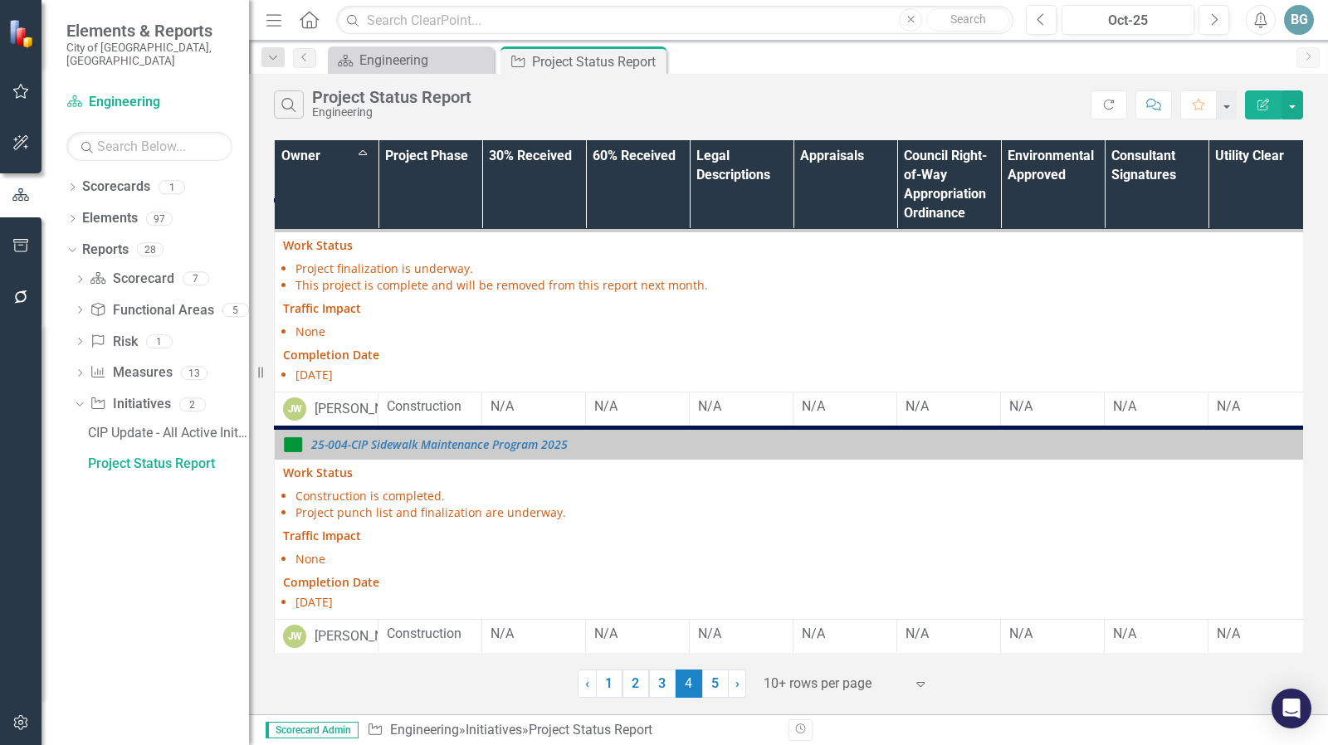
scroll to position [1454, 0]
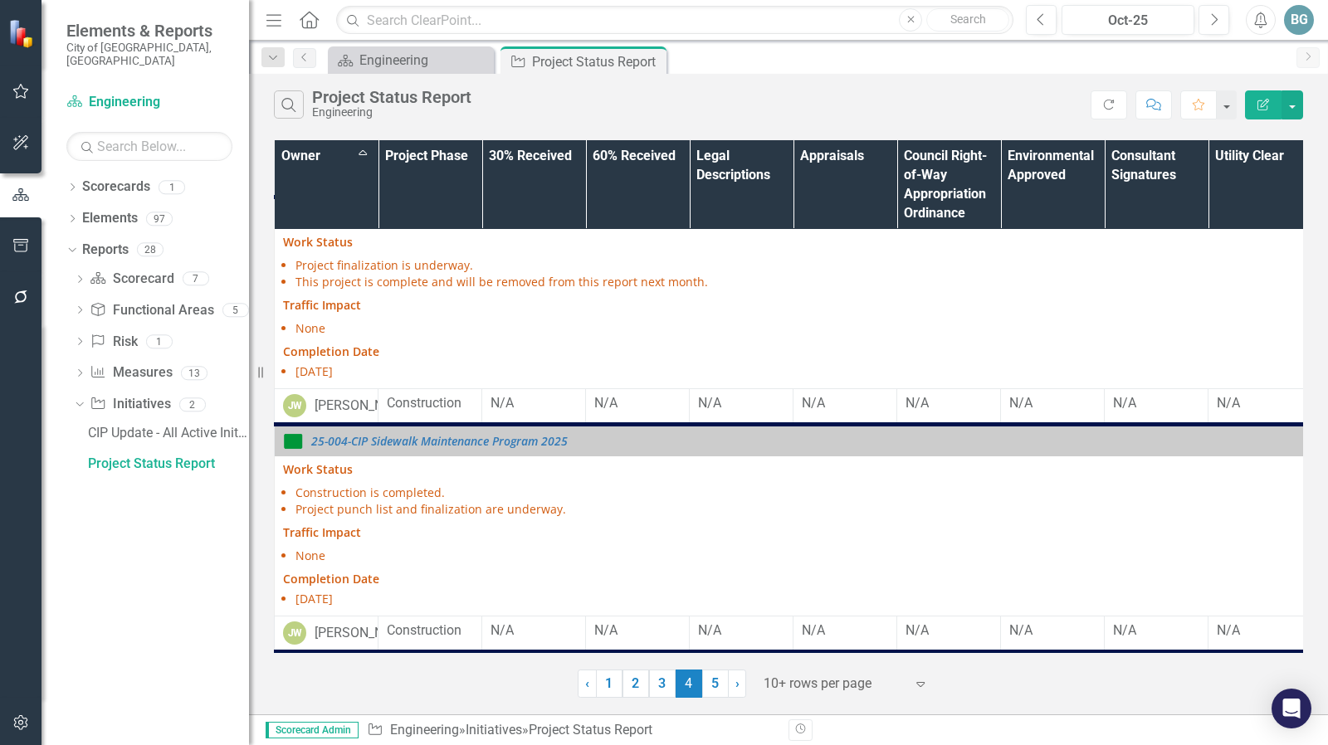
click at [461, 220] on link "23-025-CIP [GEOGRAPHIC_DATA] Deck Sealing" at bounding box center [1014, 213] width 1407 height 12
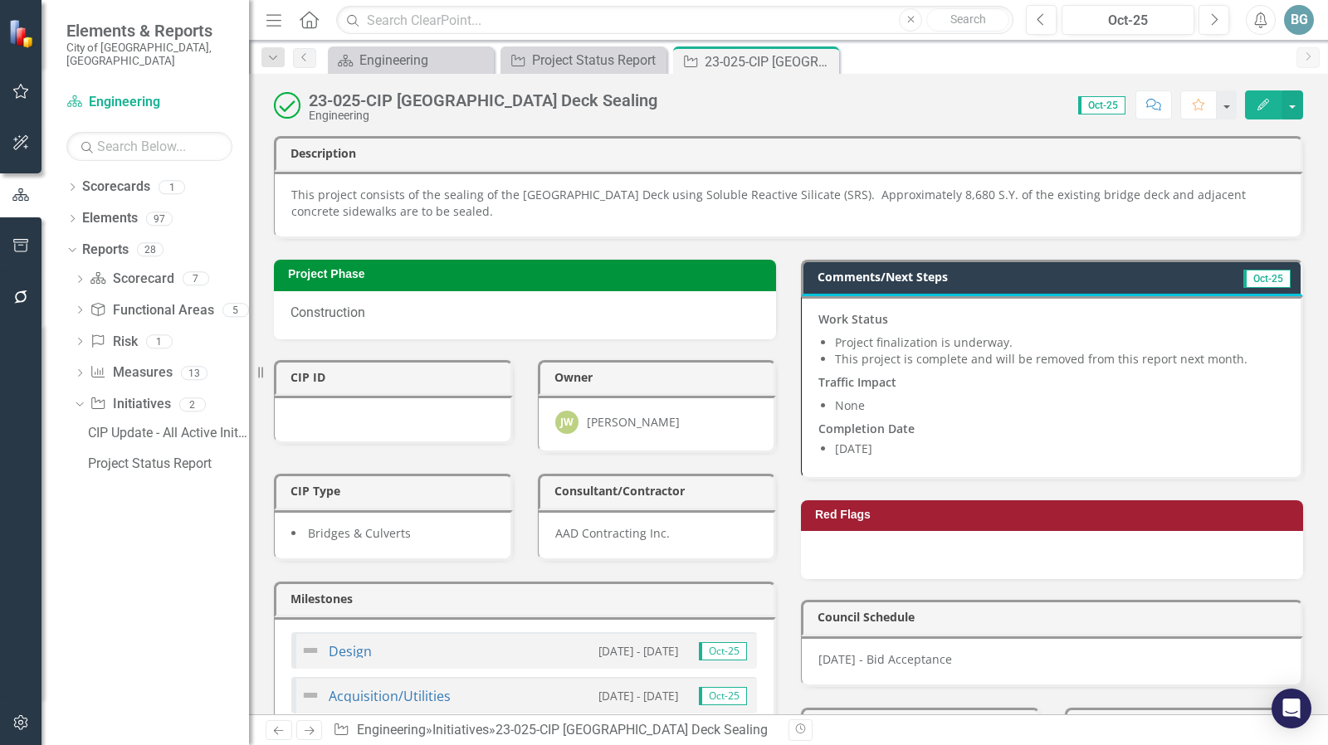
scroll to position [332, 0]
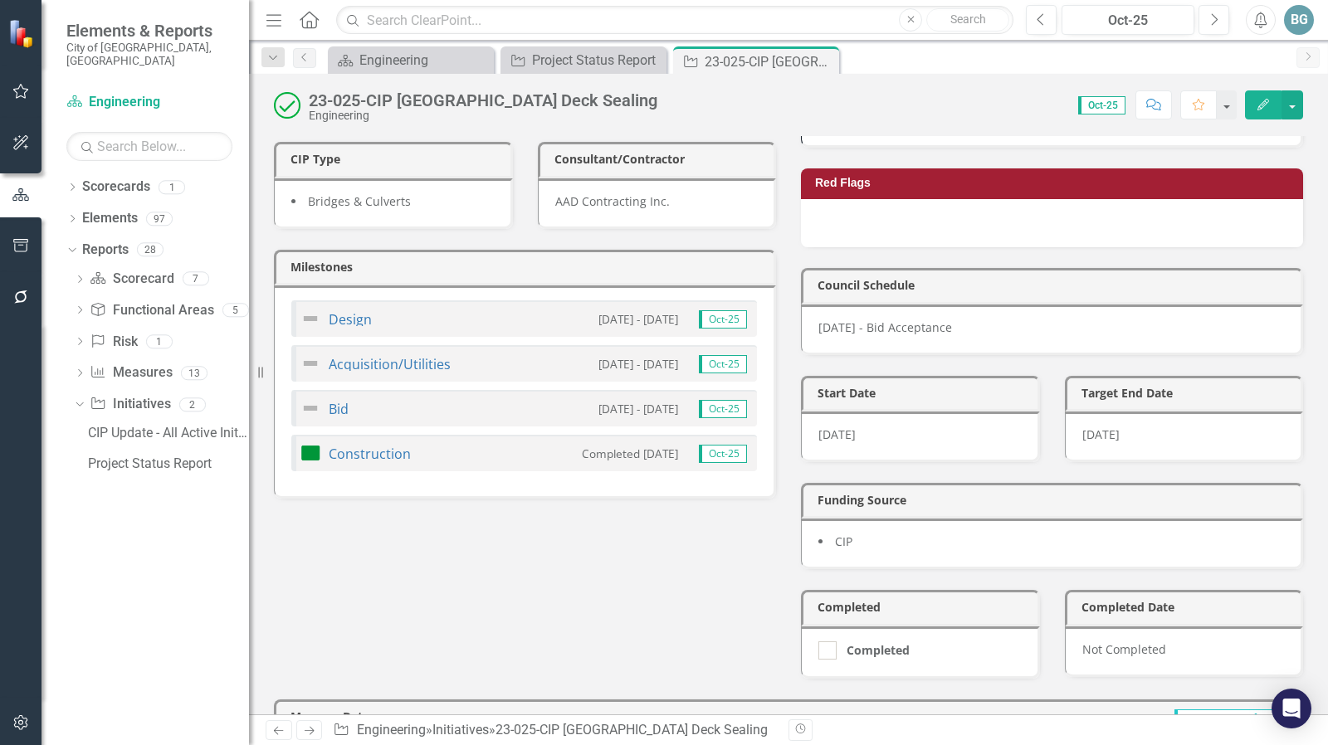
click at [465, 435] on div "Construction Completed 10/8/25 Oct-25" at bounding box center [524, 453] width 466 height 37
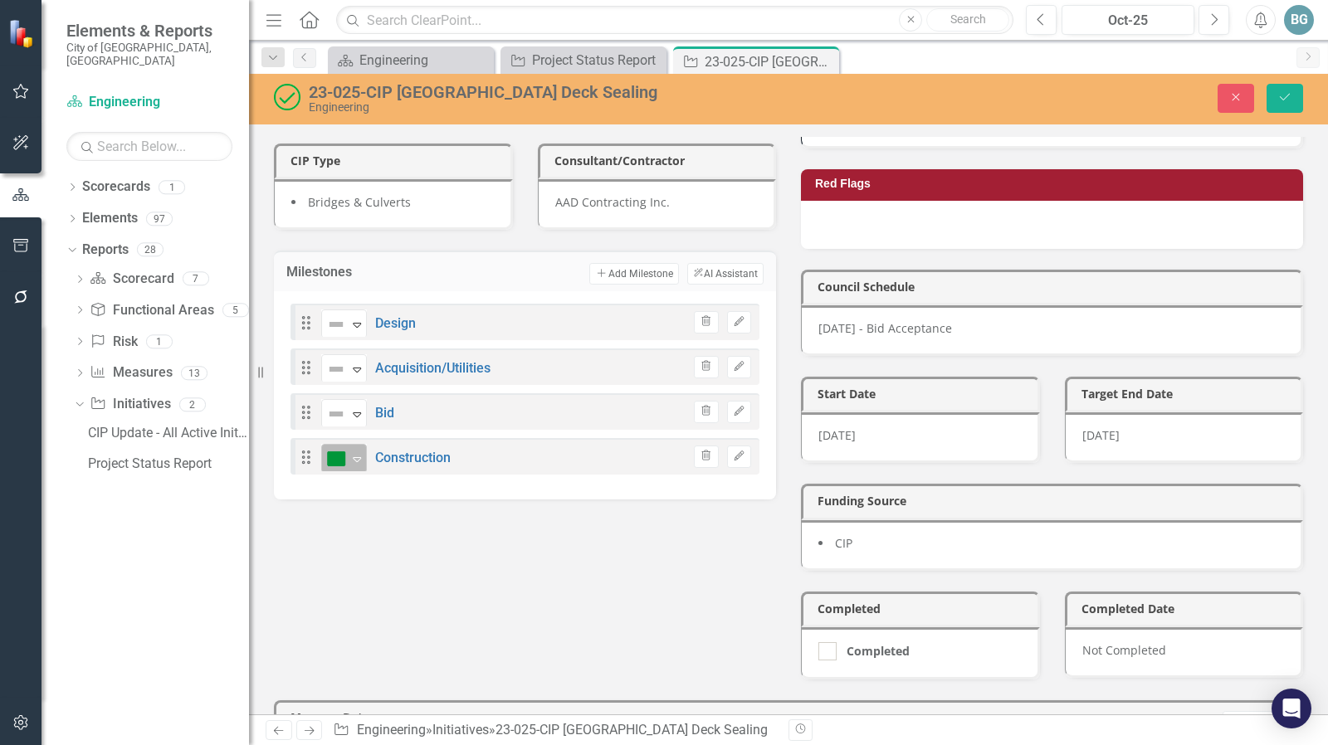
click at [358, 452] on icon "Expand" at bounding box center [357, 458] width 17 height 13
click at [836, 642] on div "Completed" at bounding box center [915, 651] width 194 height 18
click at [829, 642] on input "Completed" at bounding box center [823, 647] width 11 height 11
checkbox input "true"
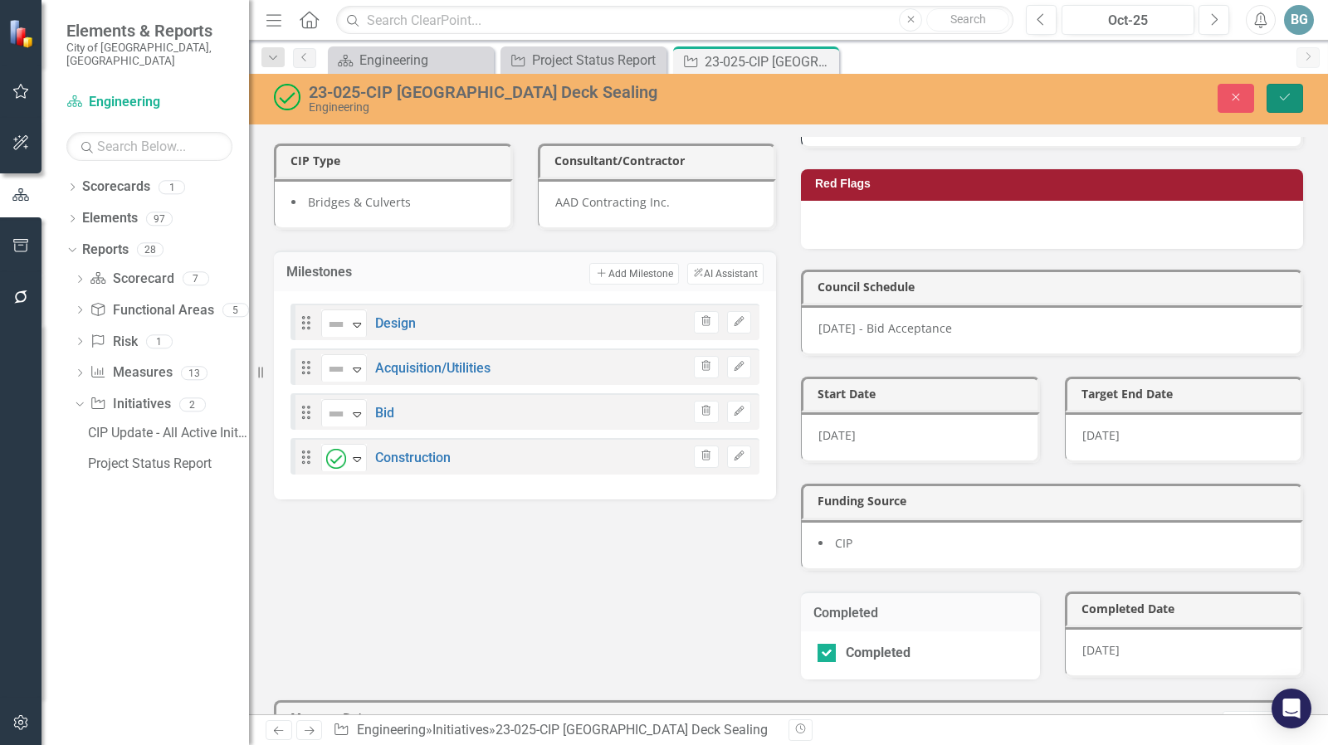
drag, startPoint x: 1278, startPoint y: 96, endPoint x: 768, endPoint y: 456, distance: 624.2
click at [1279, 96] on icon "Save" at bounding box center [1284, 97] width 15 height 12
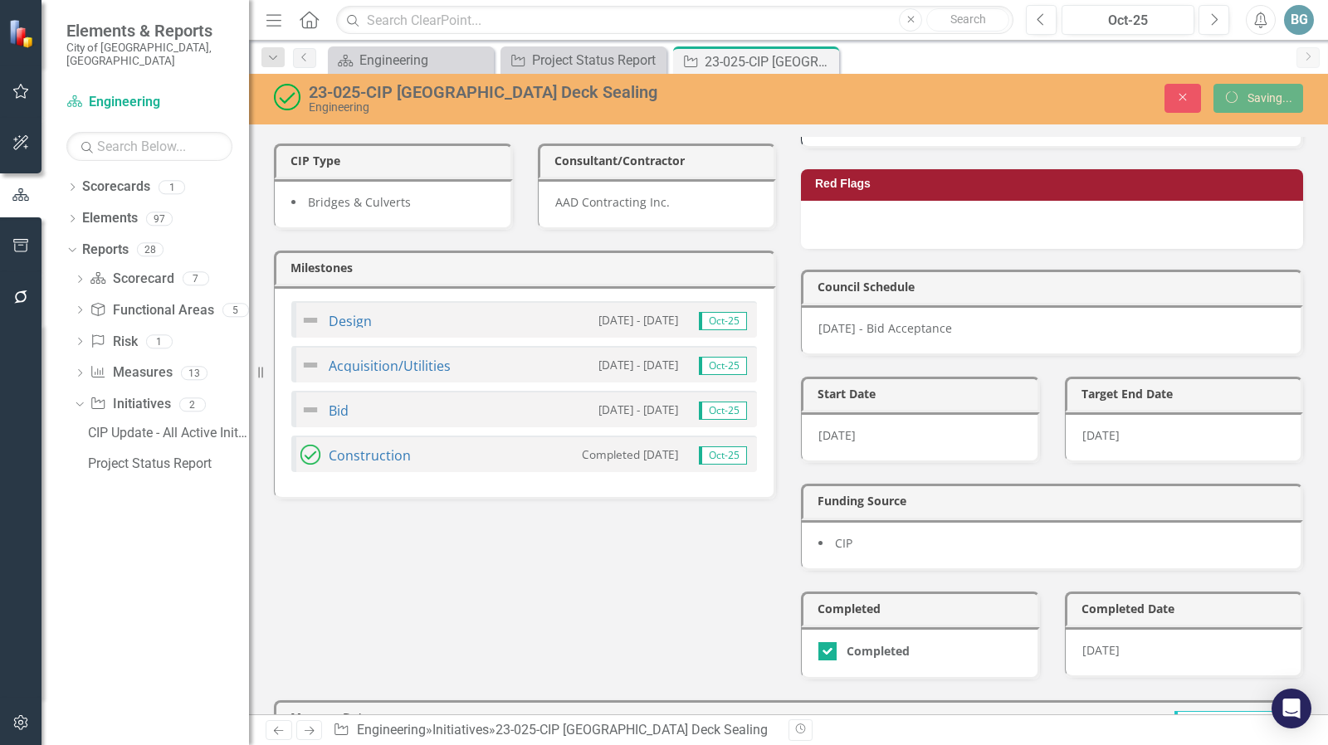
click at [1143, 632] on div "10/9/25" at bounding box center [1184, 652] width 239 height 51
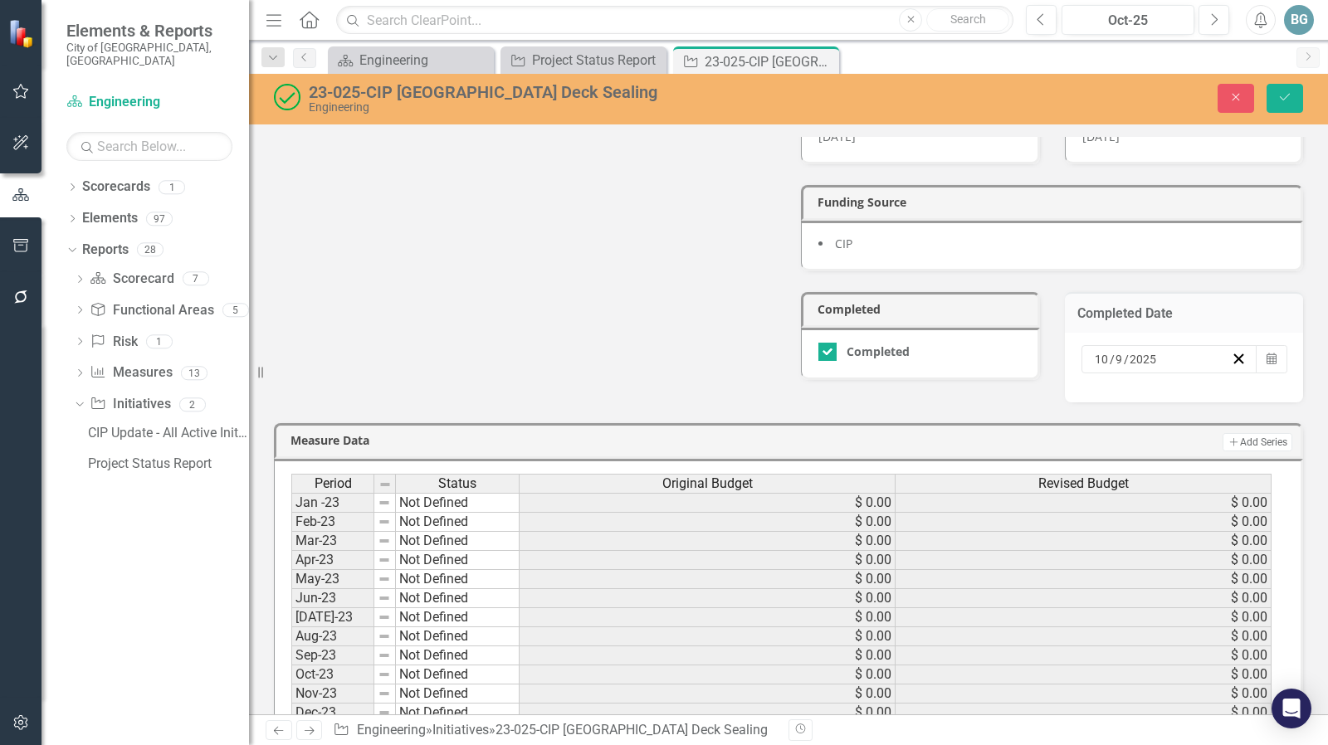
scroll to position [0, 0]
click at [1266, 354] on icon "Calendar" at bounding box center [1271, 360] width 10 height 12
click at [1132, 475] on button "8" at bounding box center [1110, 476] width 41 height 30
drag, startPoint x: 1291, startPoint y: 92, endPoint x: 953, endPoint y: 267, distance: 381.2
click at [1292, 93] on button "Save" at bounding box center [1284, 98] width 37 height 29
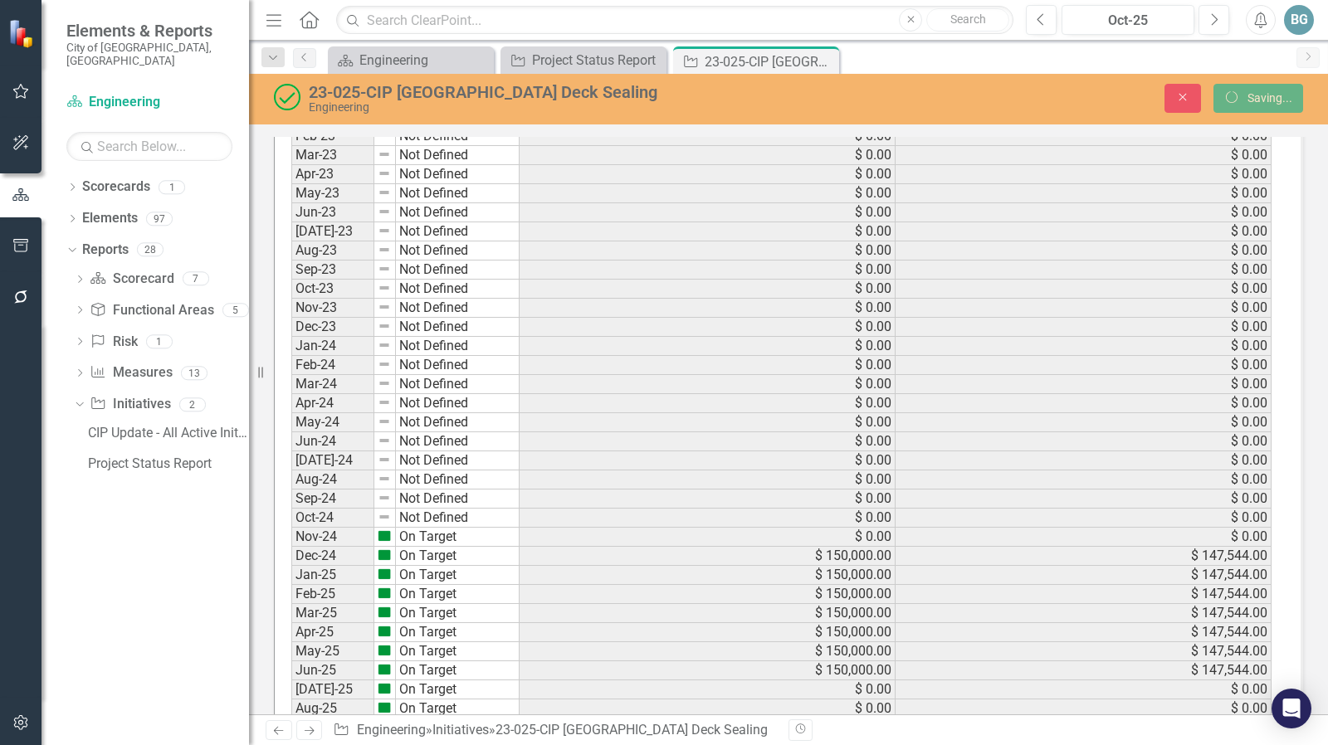
scroll to position [628, 0]
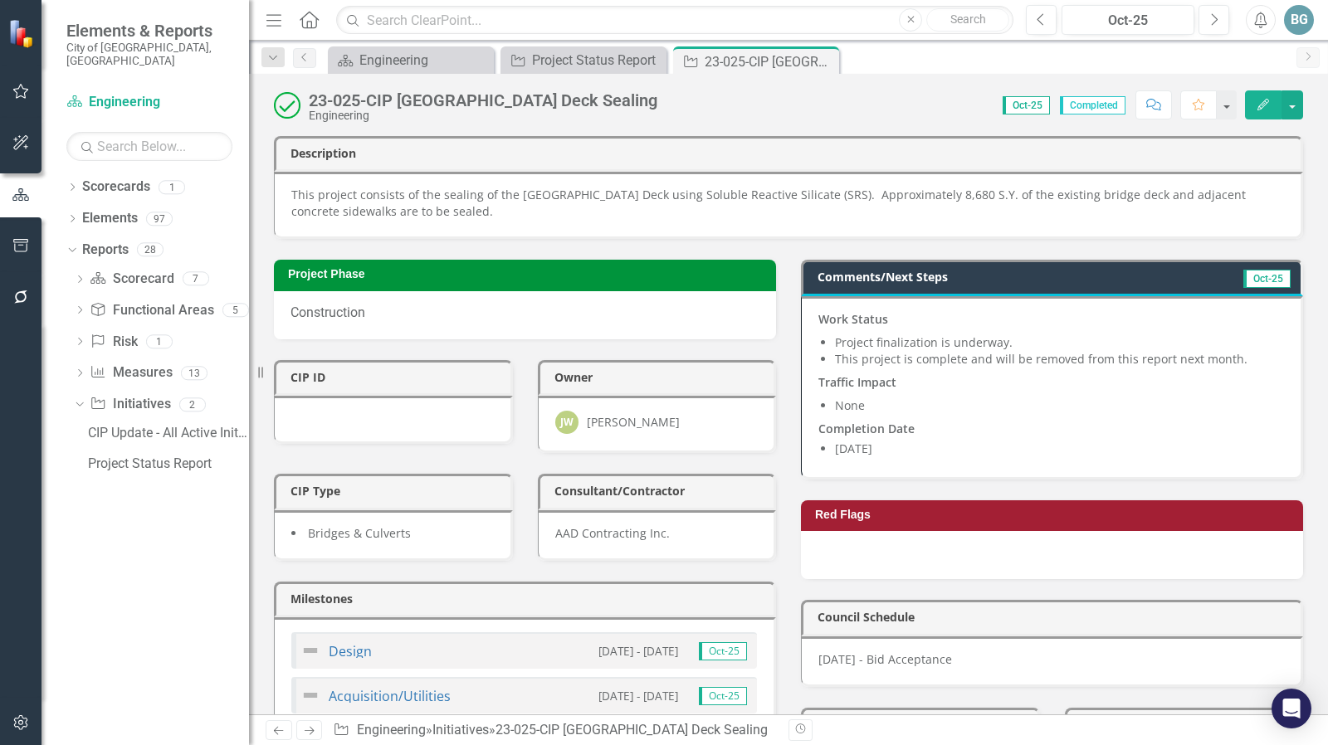
click at [0, 0] on icon "Close" at bounding box center [0, 0] width 0 height 0
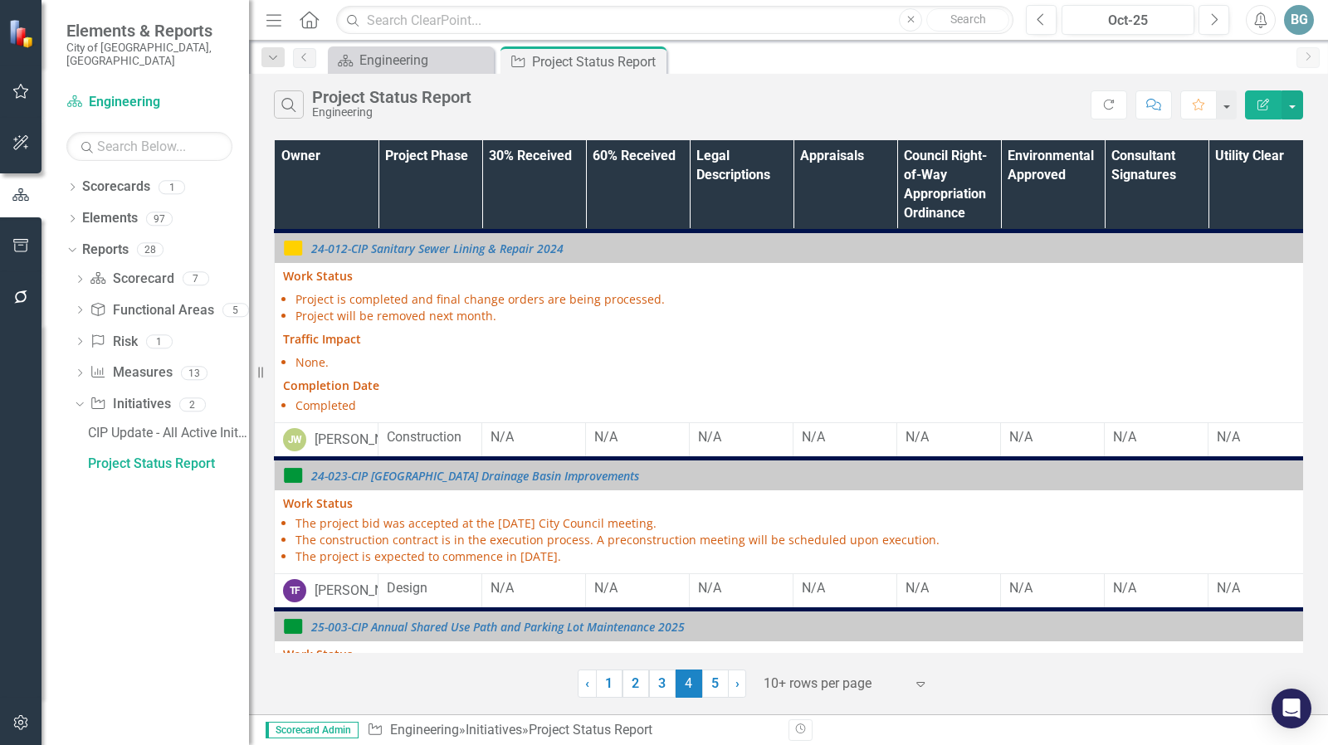
click at [345, 190] on th "Owner" at bounding box center [327, 185] width 104 height 91
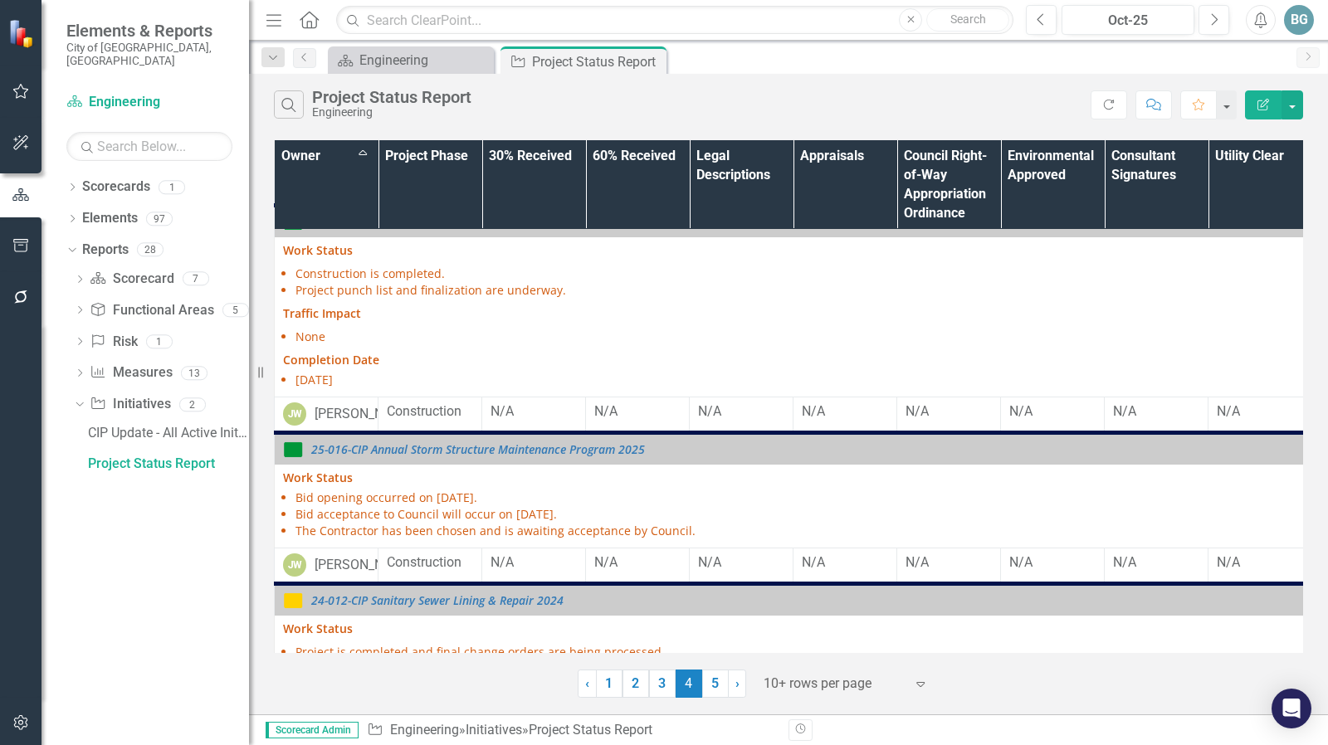
scroll to position [1467, 0]
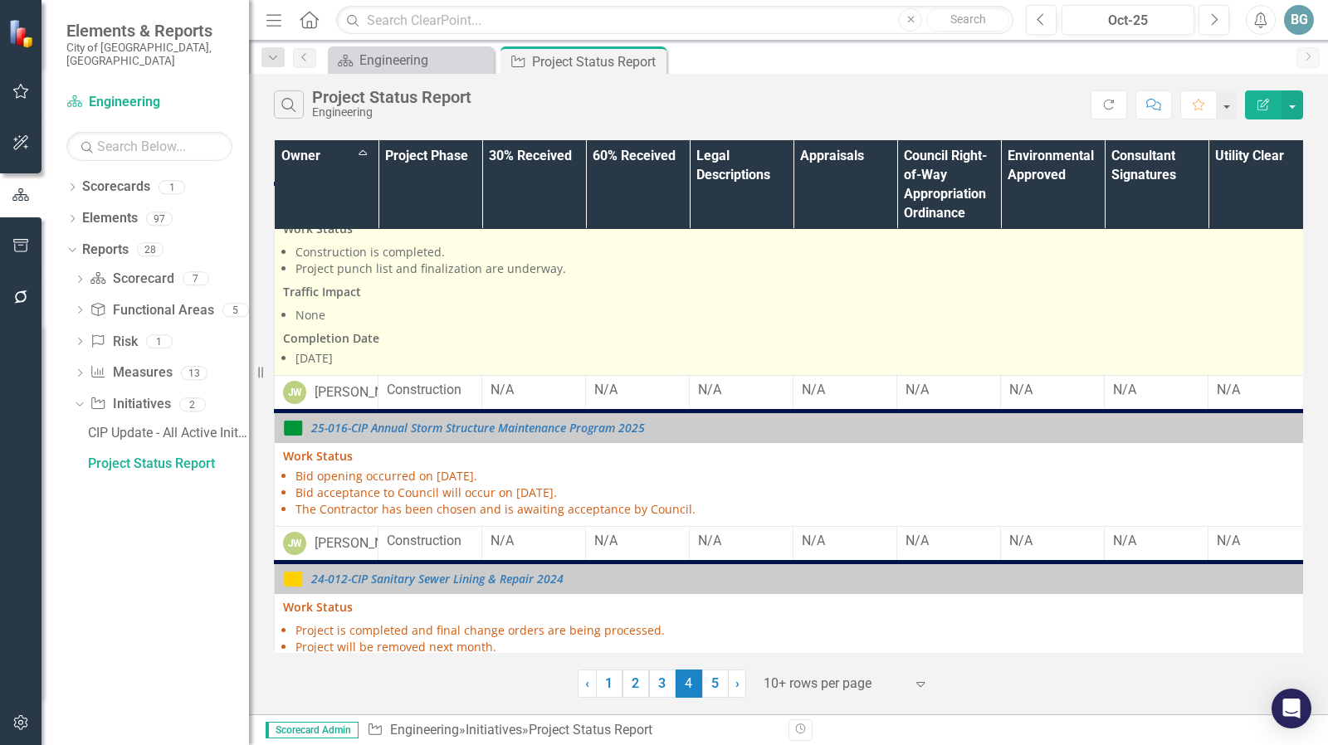
click at [371, 304] on p "Traffic Impact" at bounding box center [1000, 291] width 1435 height 23
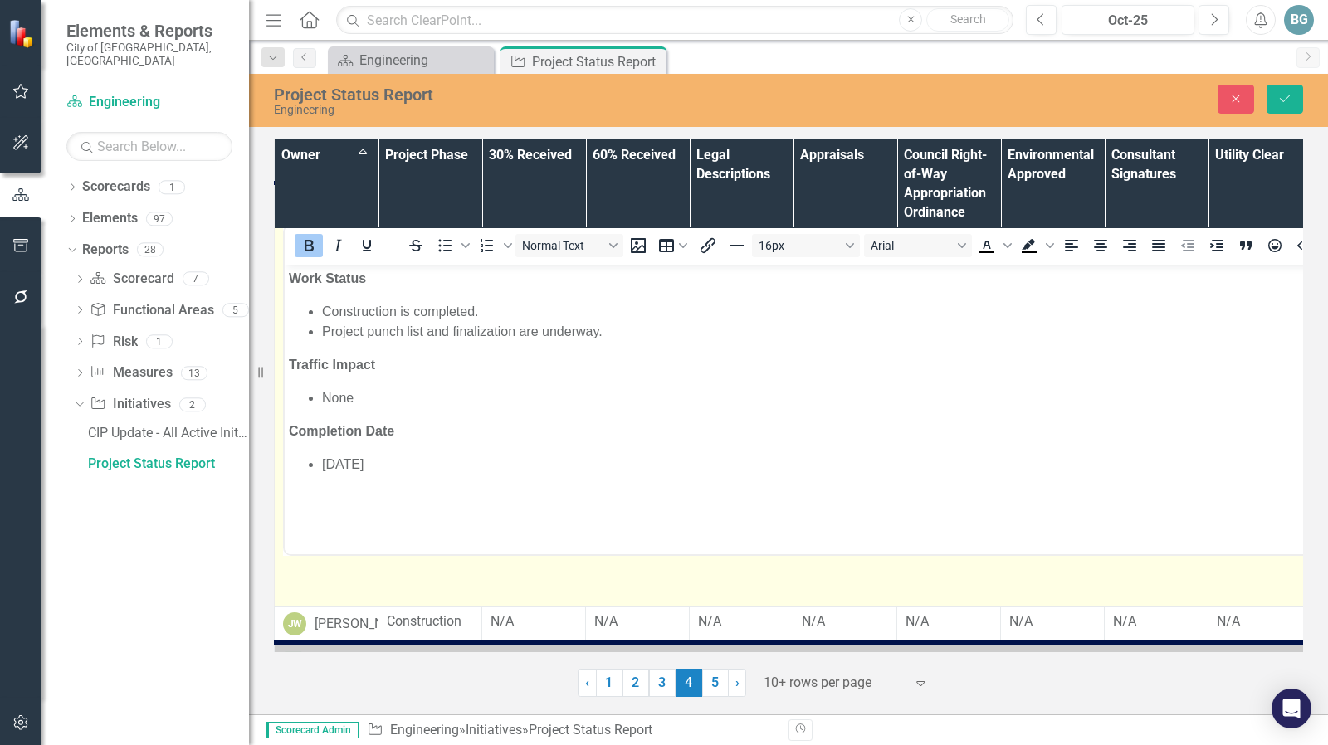
scroll to position [0, 0]
click at [414, 312] on li "Construction is completed." at bounding box center [1017, 312] width 1390 height 20
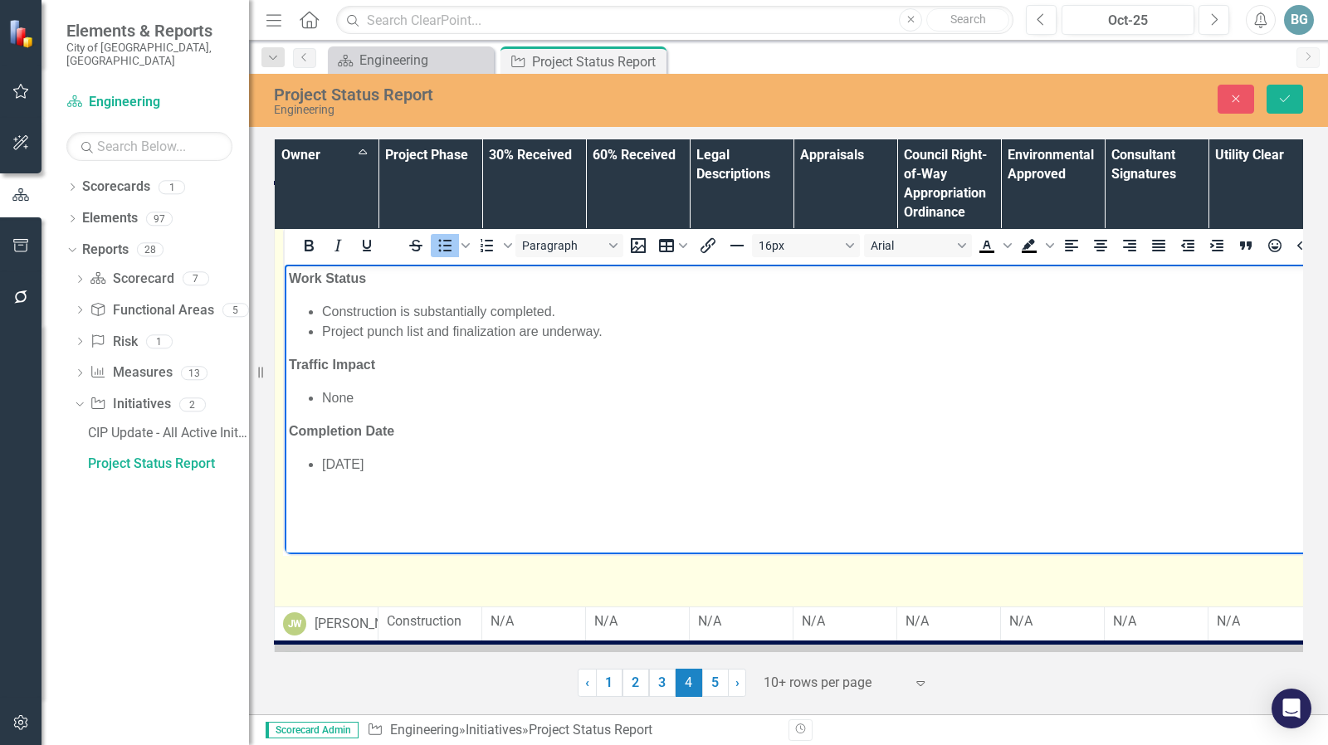
click at [552, 313] on li "Construction is substantially completed." at bounding box center [1017, 312] width 1390 height 20
click at [653, 418] on body "Work Status Construction is substantially complete. Project punch list and fina…" at bounding box center [1000, 389] width 1431 height 249
click at [646, 393] on li "None" at bounding box center [1017, 398] width 1390 height 20
click at [320, 327] on ul "Construction is substantially complete. Project punch list and finalization are…" at bounding box center [1000, 322] width 1423 height 40
click at [728, 334] on li "The contractor is addressing the project punch list and finalization are underw…" at bounding box center [1017, 332] width 1390 height 20
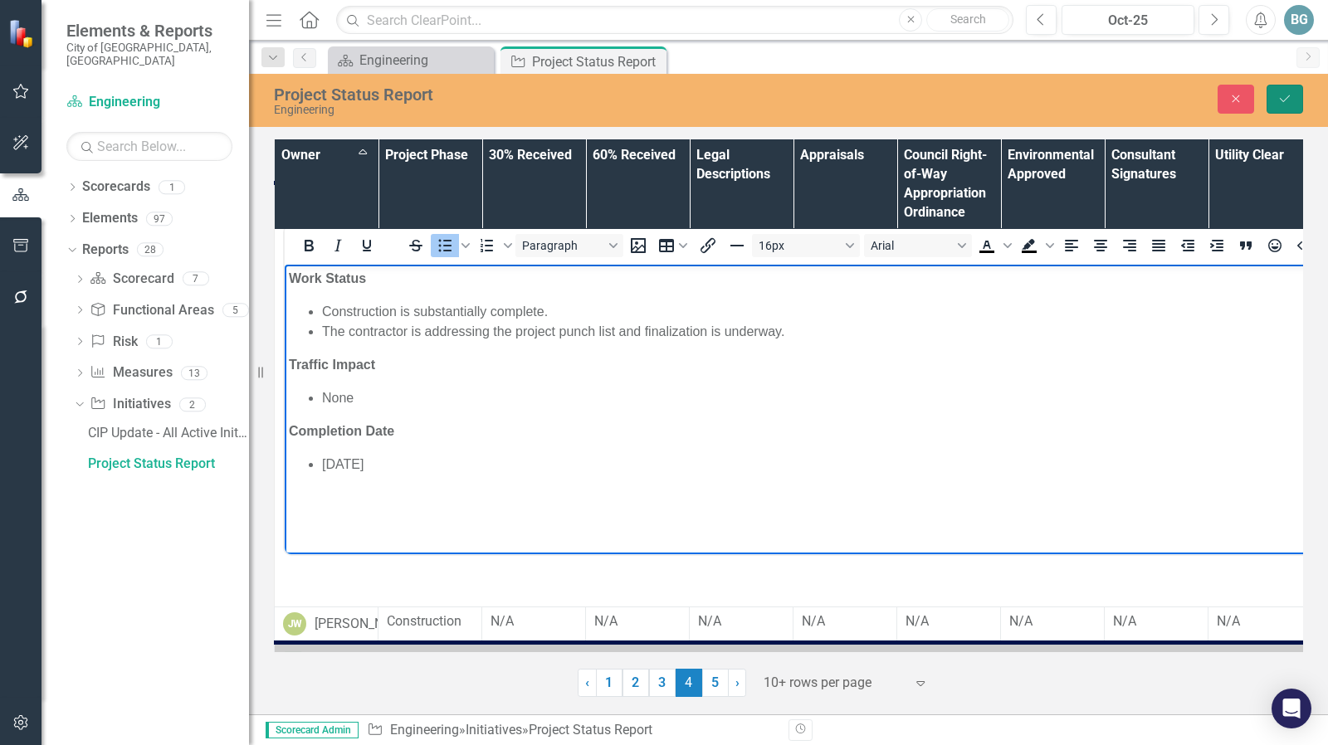
click at [1287, 100] on icon "Save" at bounding box center [1284, 99] width 15 height 12
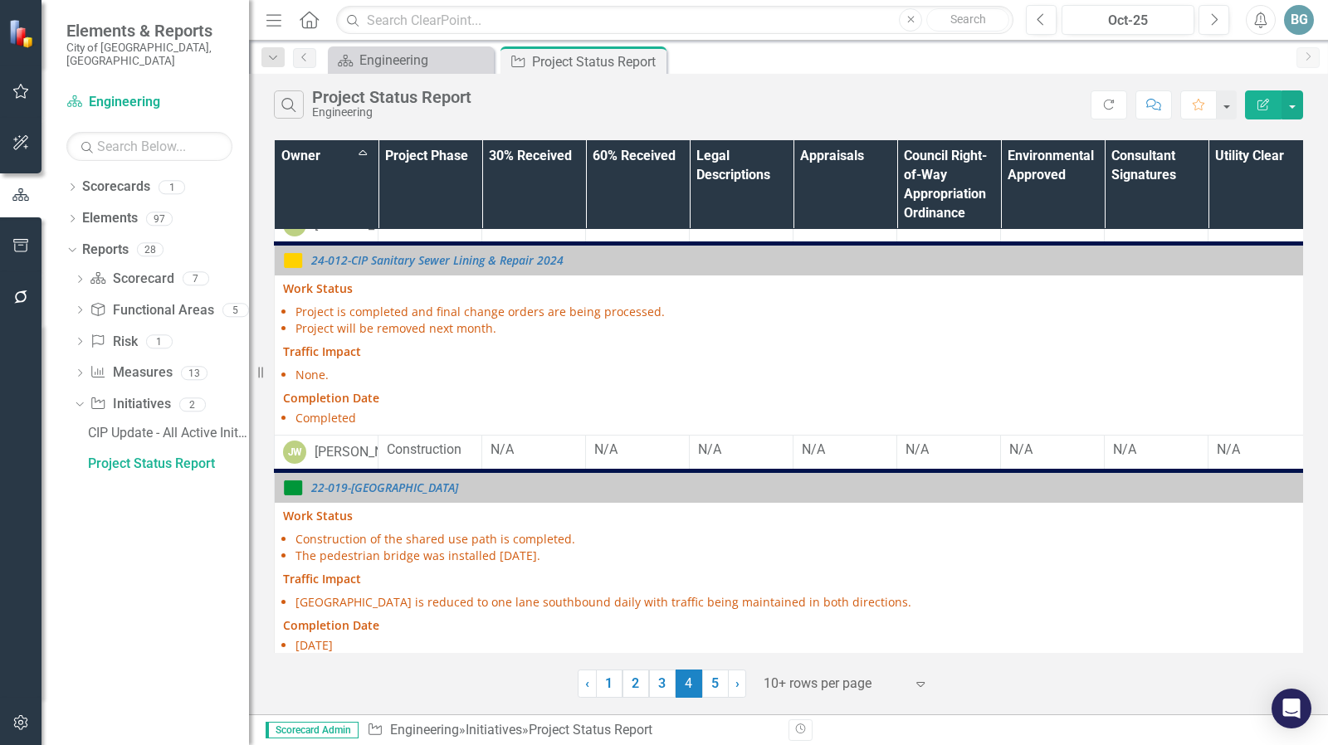
scroll to position [1794, 0]
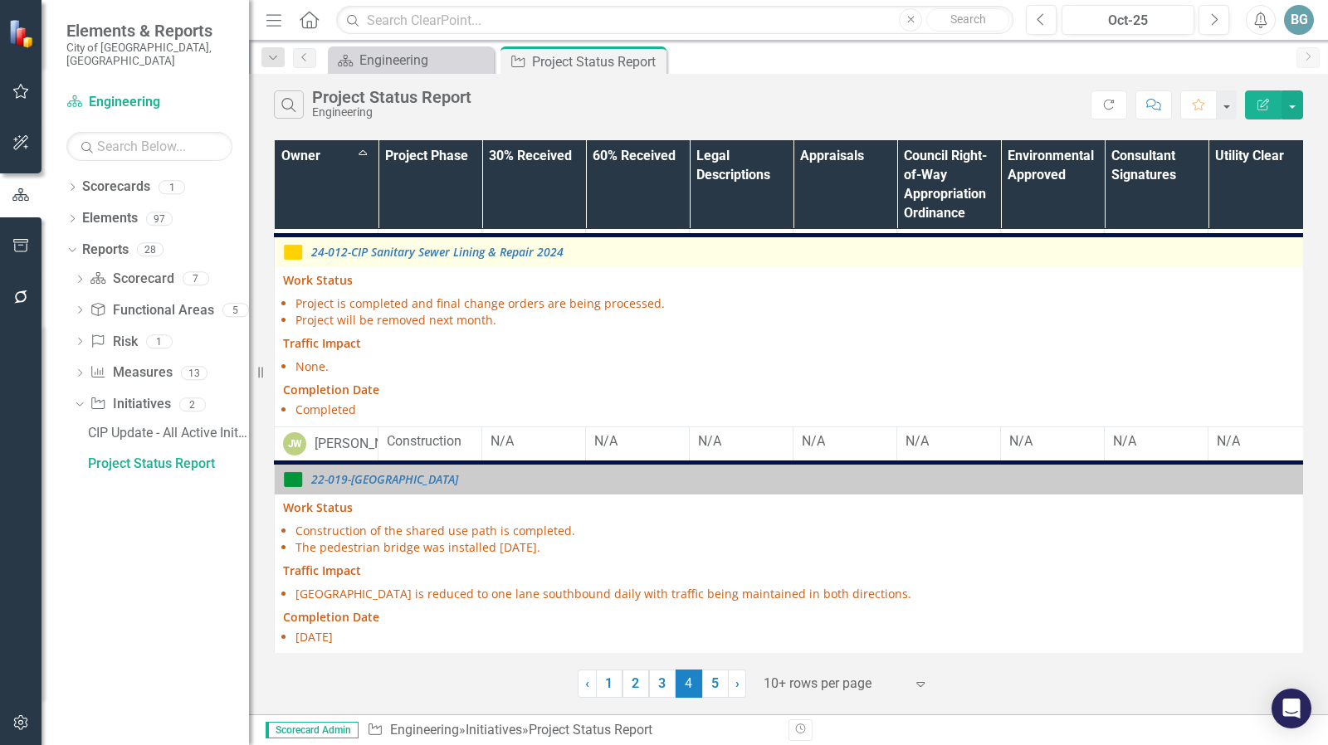
click at [292, 262] on img at bounding box center [293, 252] width 20 height 20
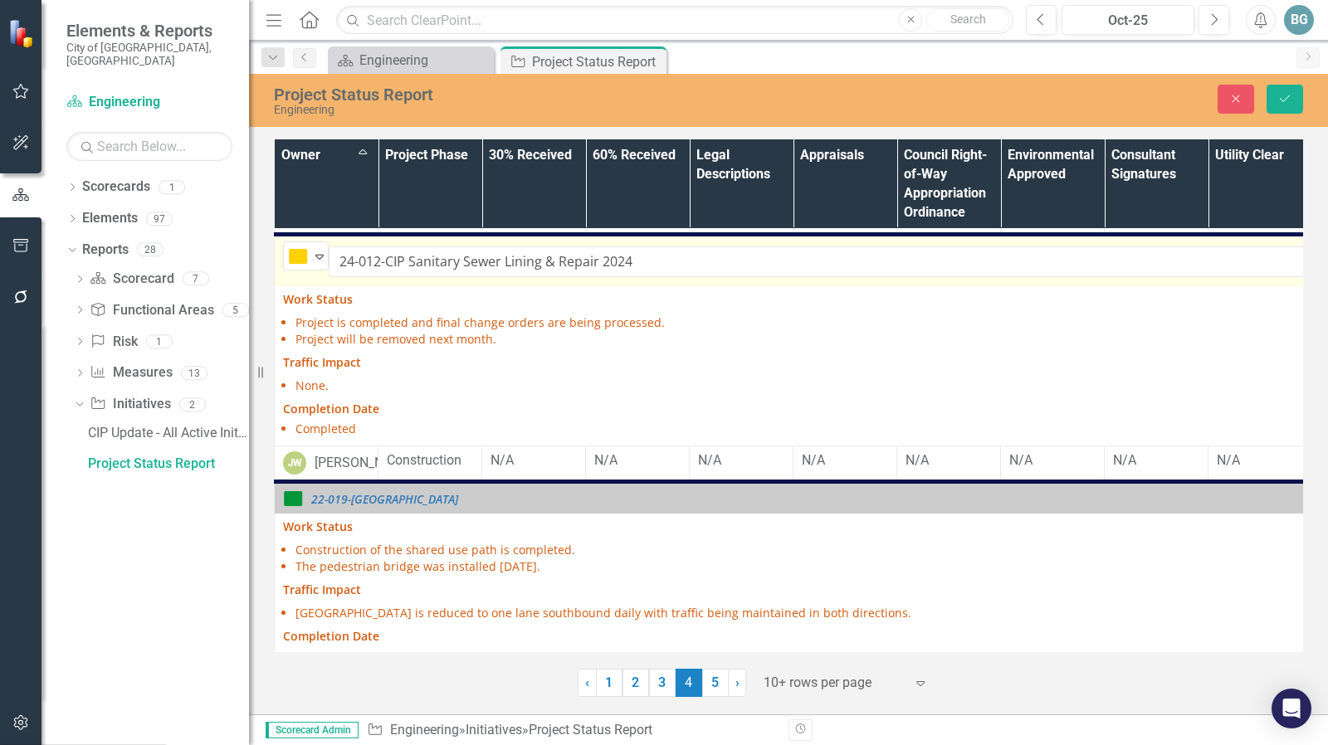
click at [329, 281] on div "8 results available. Use Up and Down to choose options, press Enter to select t…" at bounding box center [1000, 261] width 1435 height 40
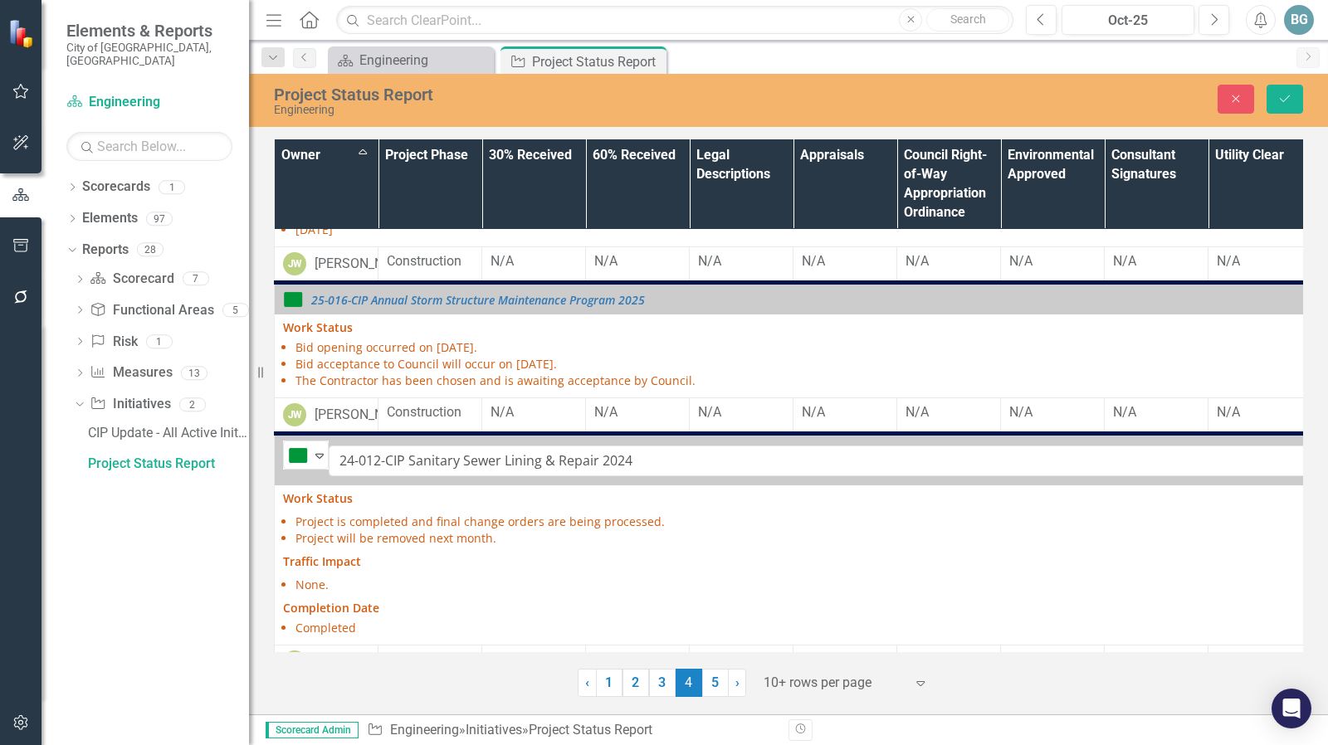
scroll to position [1597, 0]
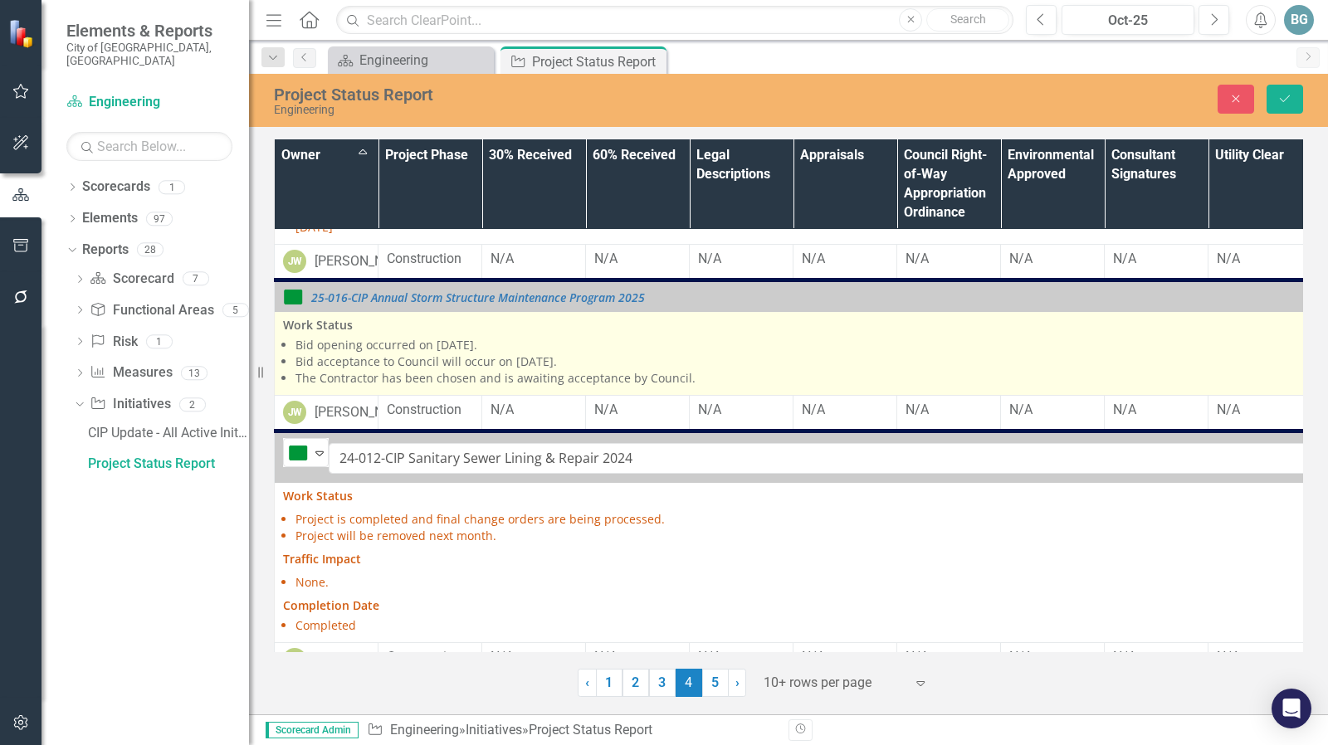
click at [684, 354] on li "Bid opening occurred on [DATE]." at bounding box center [1006, 345] width 1422 height 17
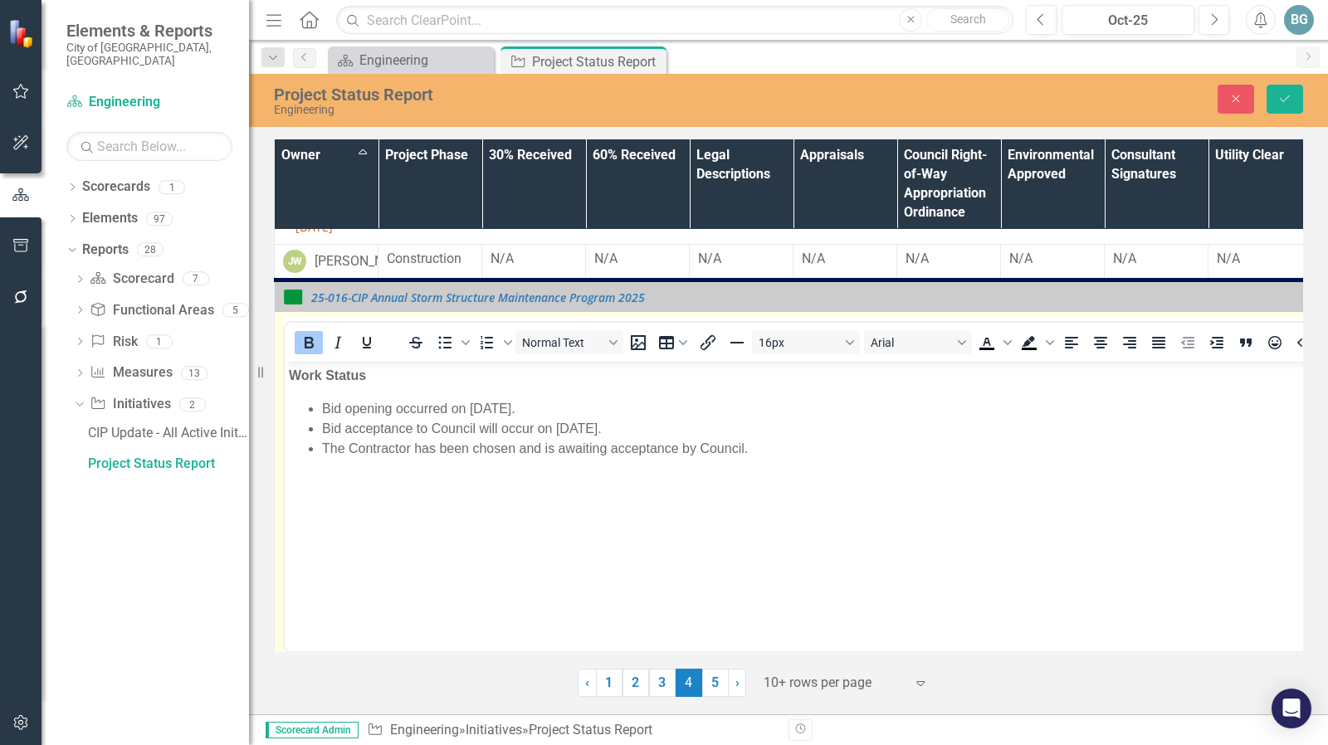
scroll to position [0, 0]
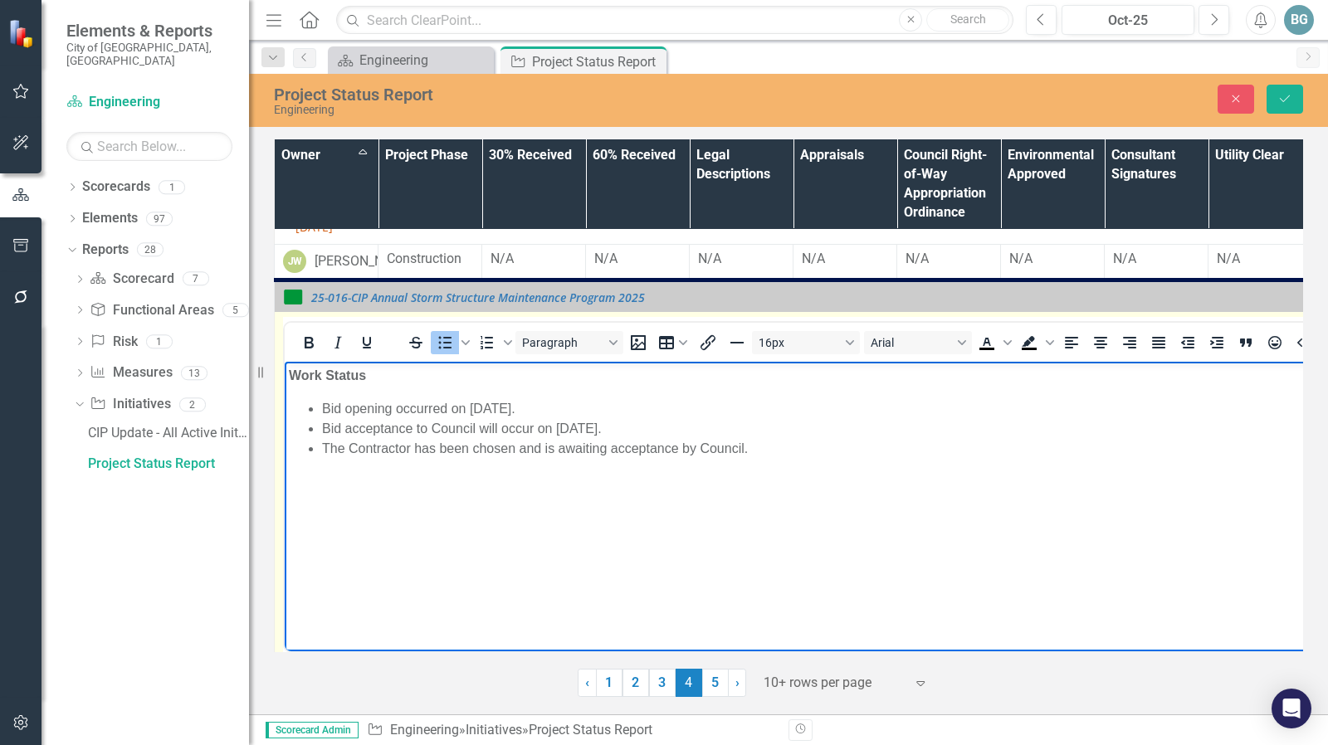
click at [323, 428] on li "Bid acceptance to Council will occur on [DATE]." at bounding box center [1017, 429] width 1390 height 20
click at [489, 430] on li "City Council Bid acceptance to Council will occur on September 22, 2025." at bounding box center [1017, 429] width 1390 height 20
click at [651, 468] on body "Work Status Bid opening occurred on September 9, 2025. City Council Bid accepta…" at bounding box center [1000, 486] width 1431 height 249
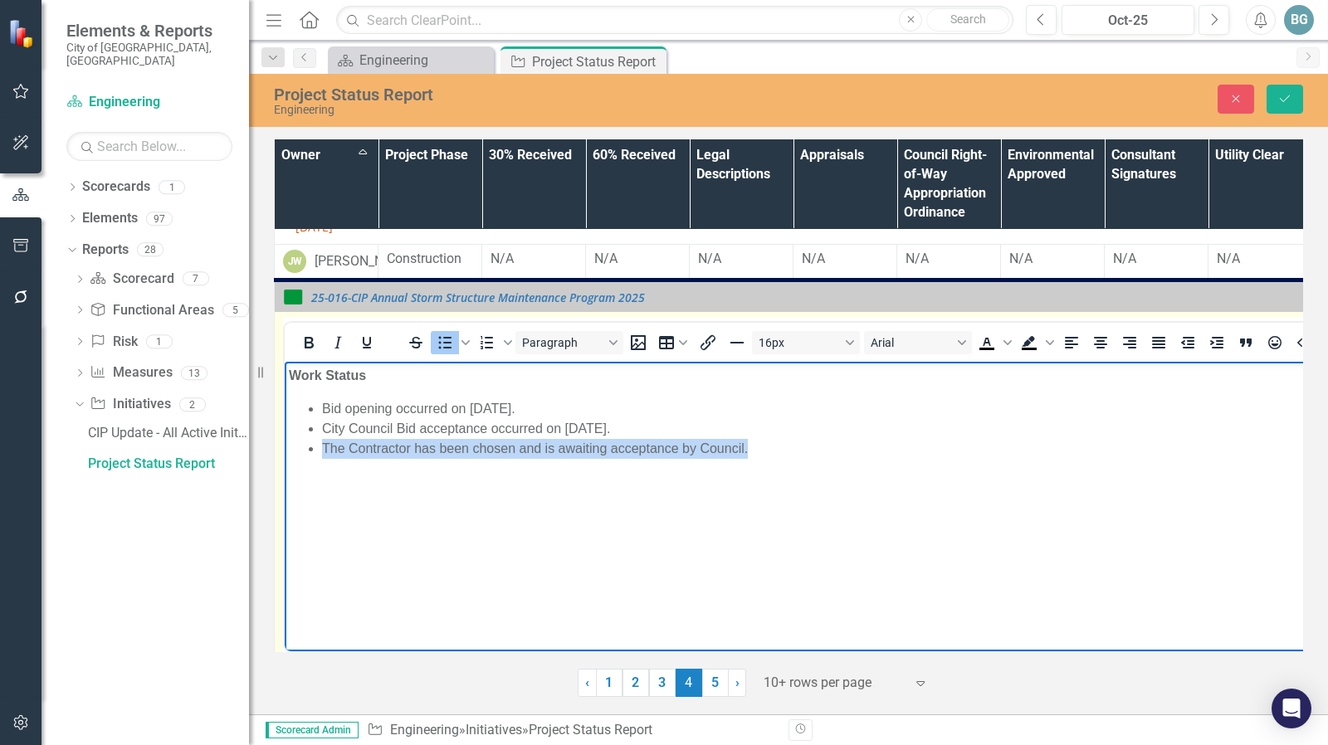
drag, startPoint x: 758, startPoint y: 448, endPoint x: 324, endPoint y: 453, distance: 434.9
click at [324, 453] on li "The Contractor has been chosen and is awaiting acceptance by Council." at bounding box center [1017, 449] width 1390 height 20
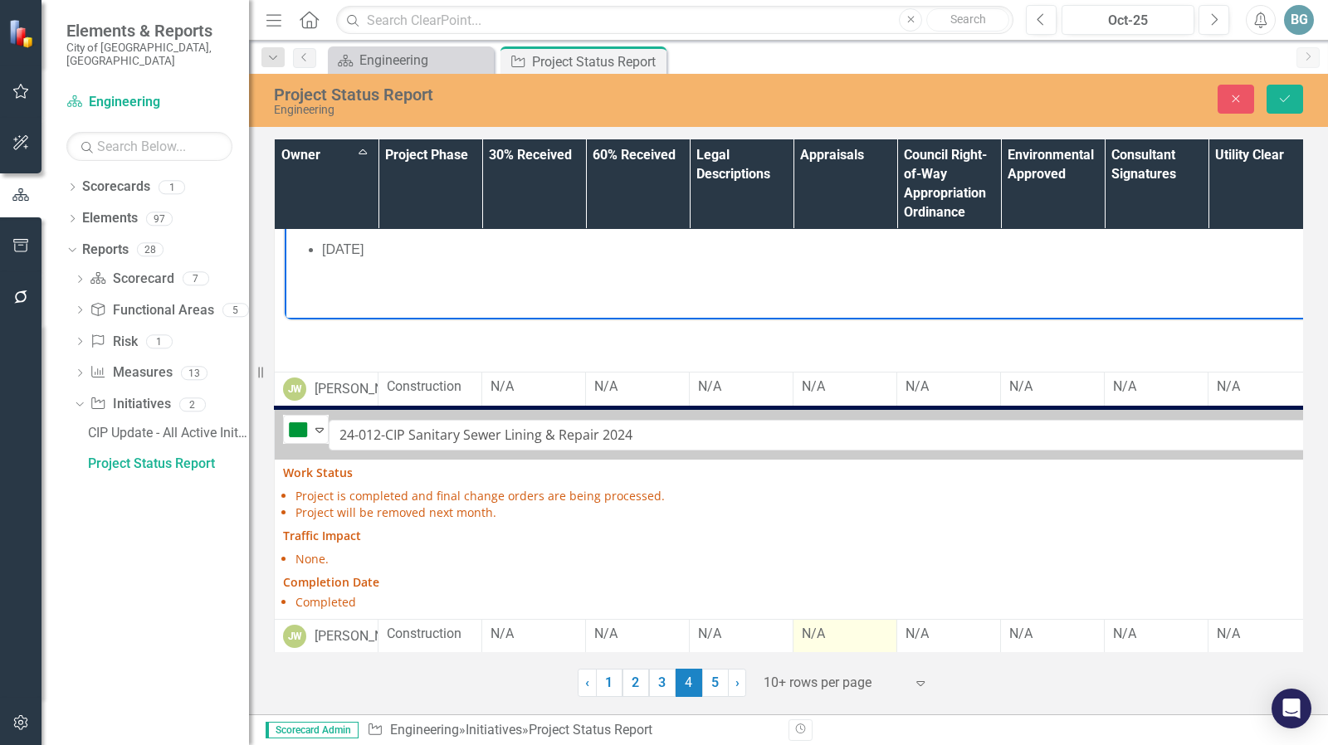
scroll to position [2261, 0]
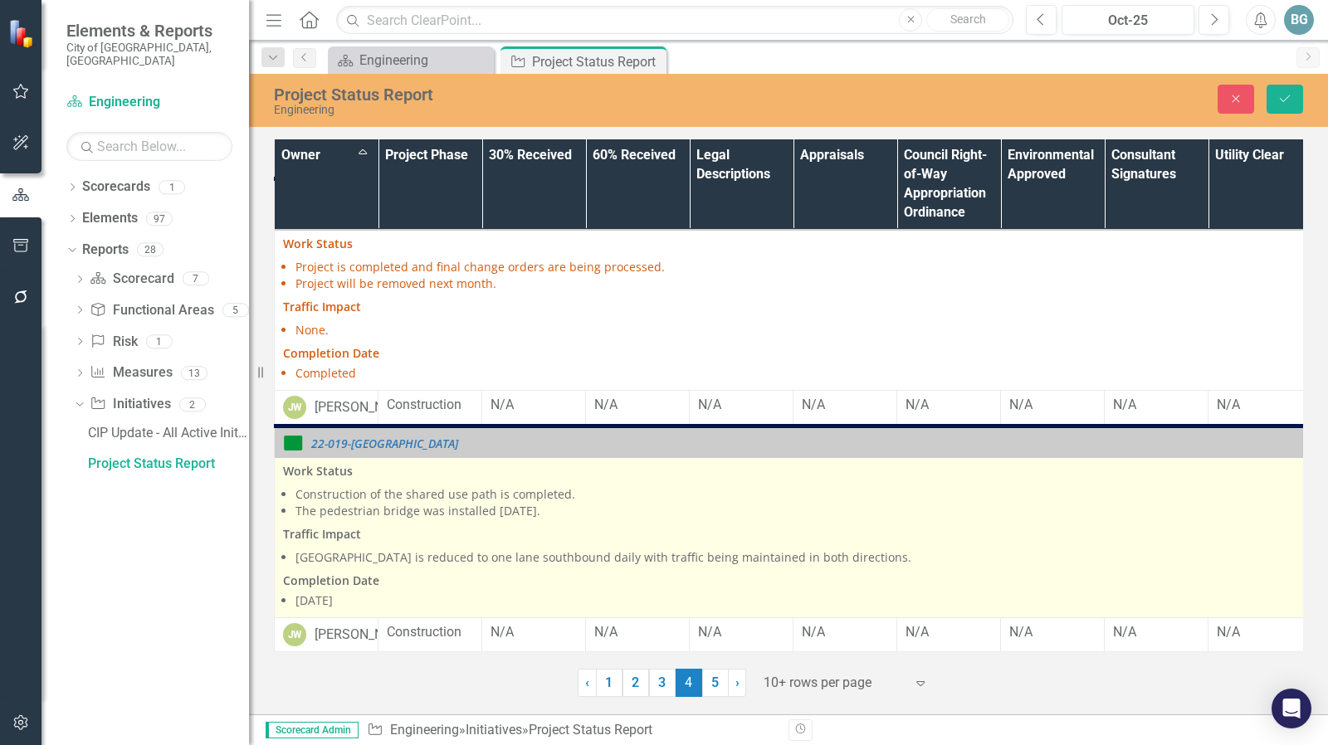
click at [627, 512] on li "The pedestrian bridge was installed September 2025." at bounding box center [1006, 511] width 1422 height 17
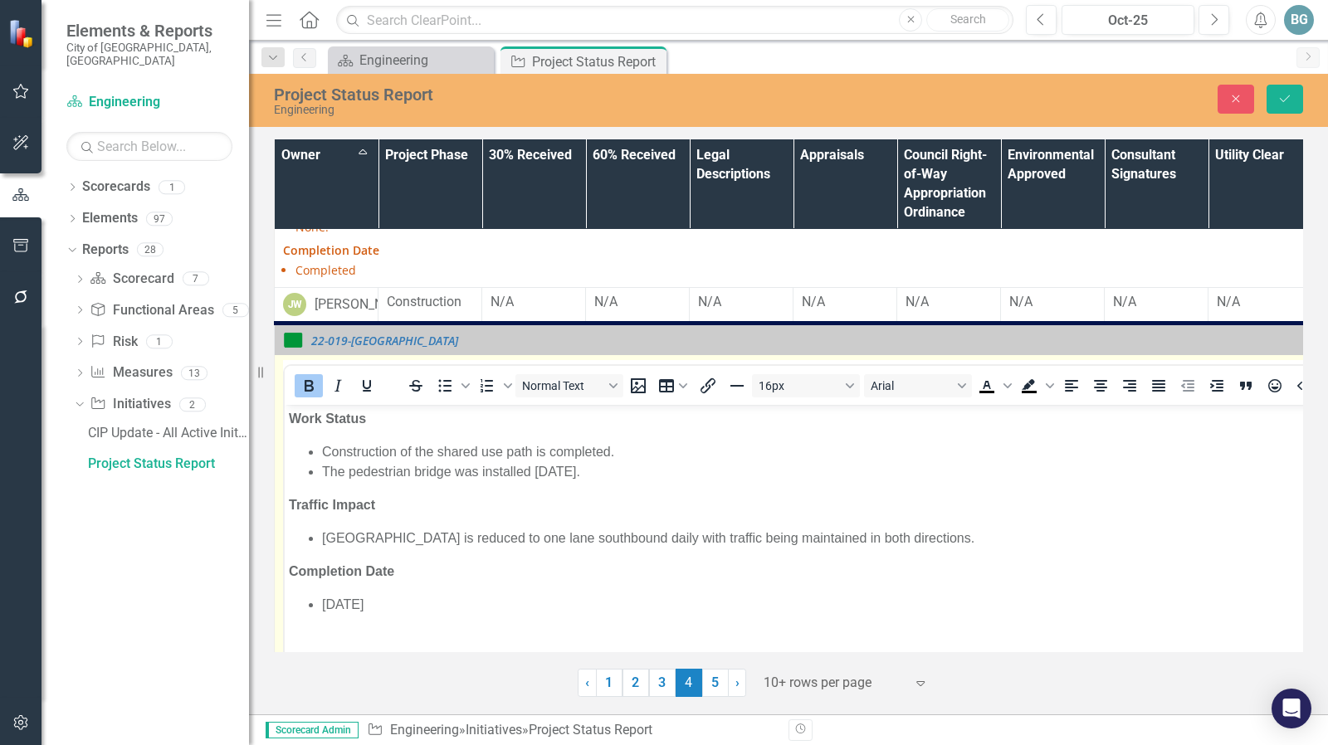
scroll to position [0, 0]
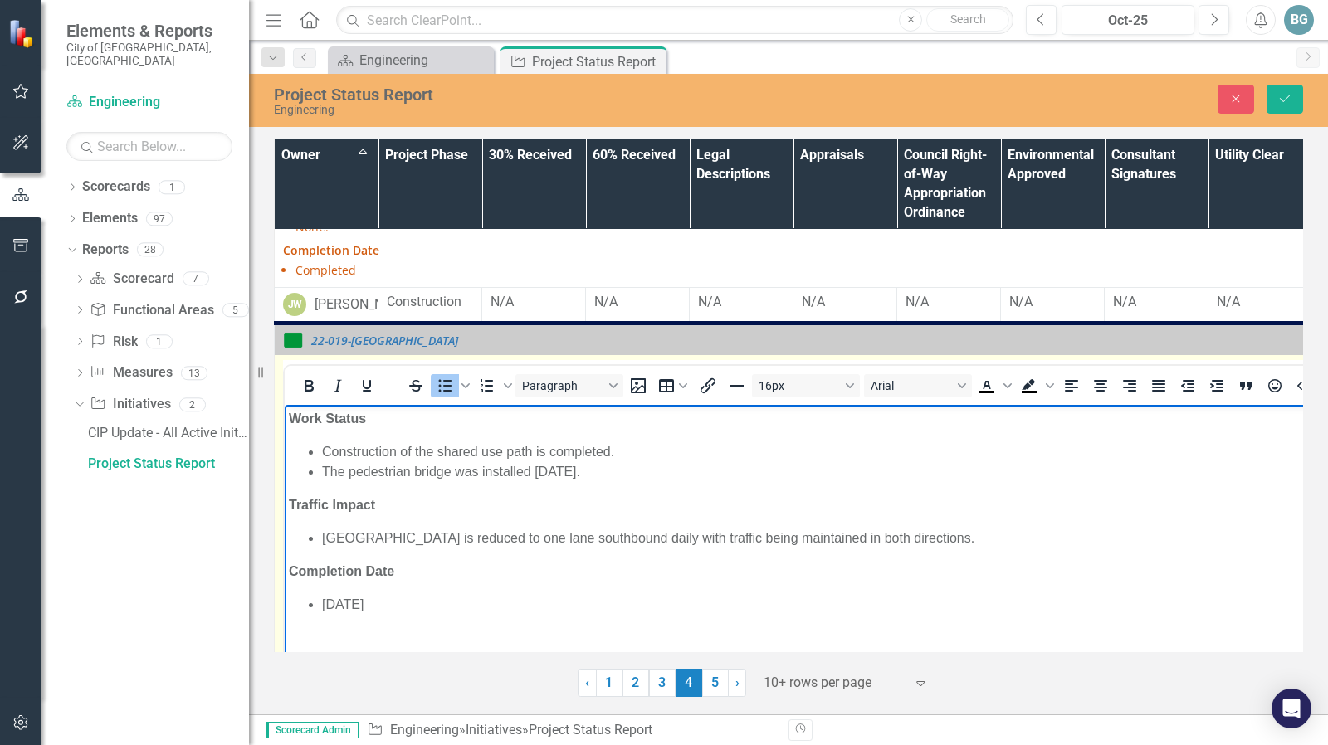
click at [650, 469] on li "The pedestrian bridge was installed September 2025." at bounding box center [1017, 472] width 1390 height 20
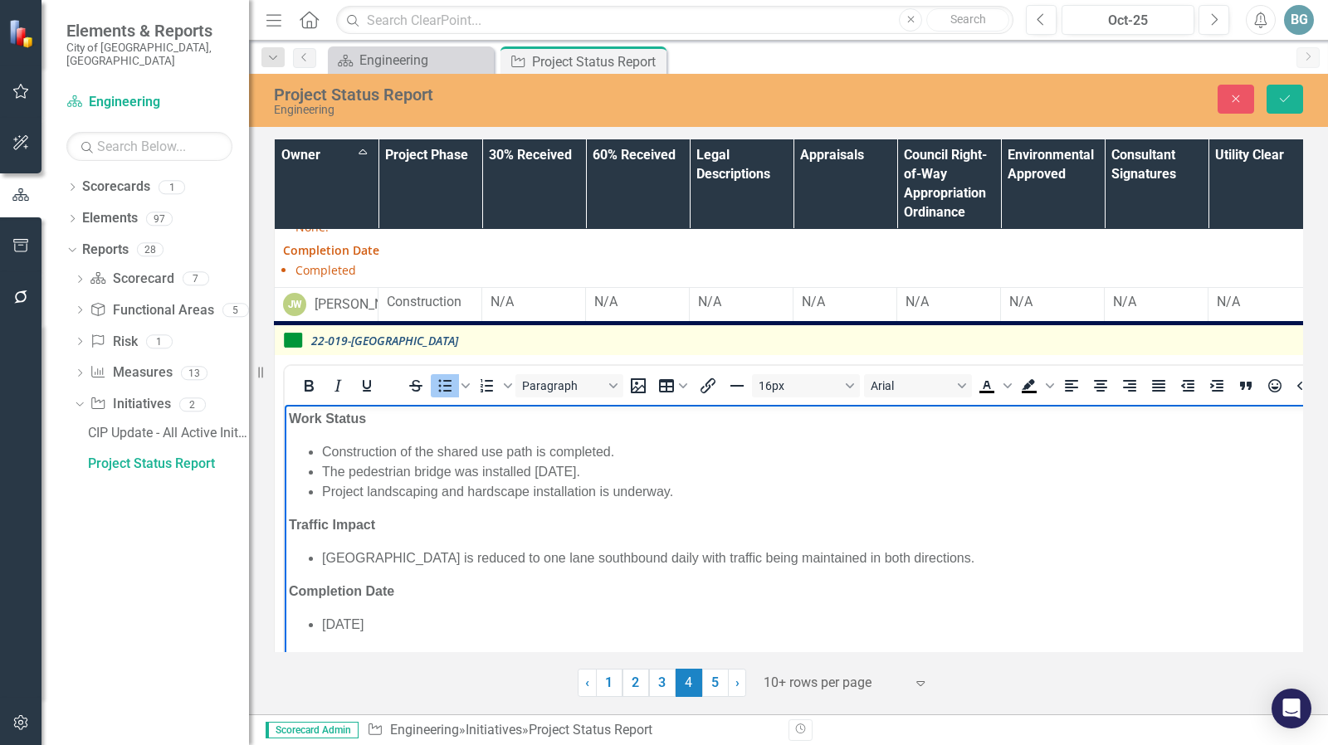
scroll to position [2519, 0]
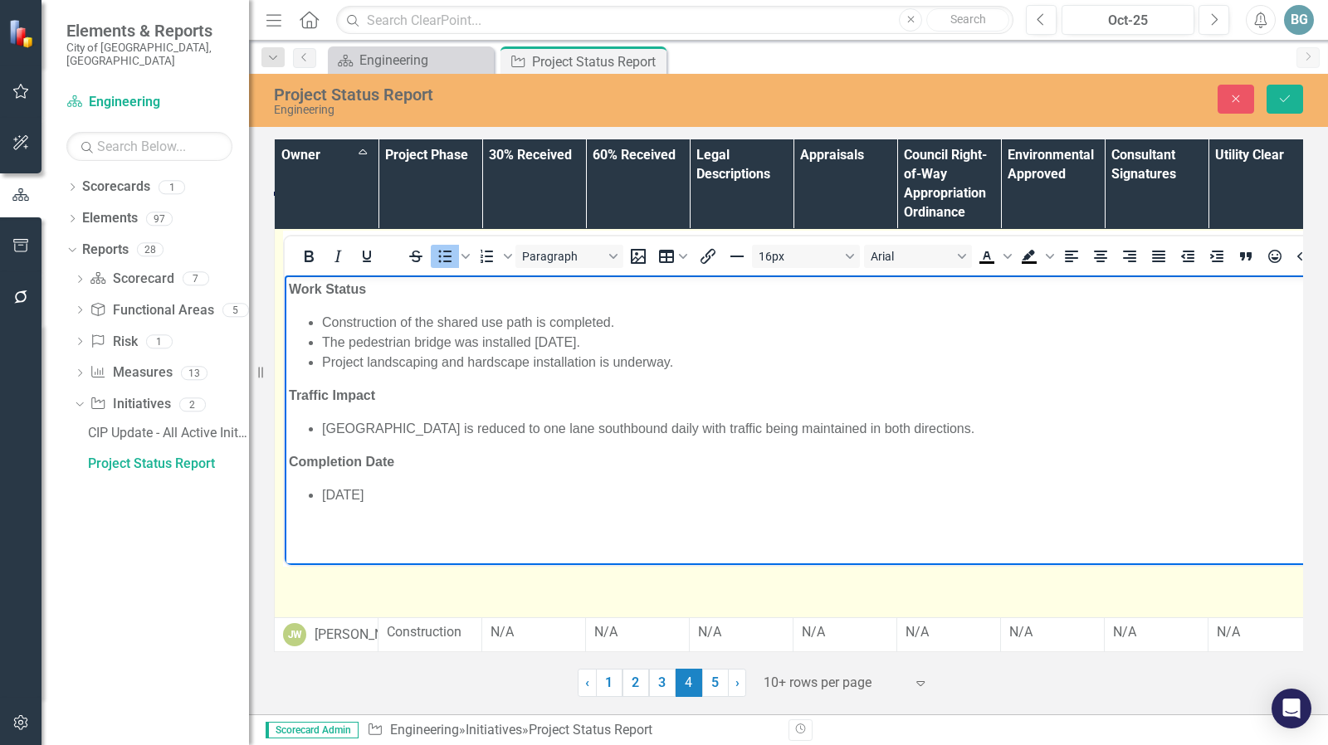
click at [748, 425] on li "Riverside Drive is reduced to one lane southbound daily with traffic being main…" at bounding box center [1017, 429] width 1390 height 20
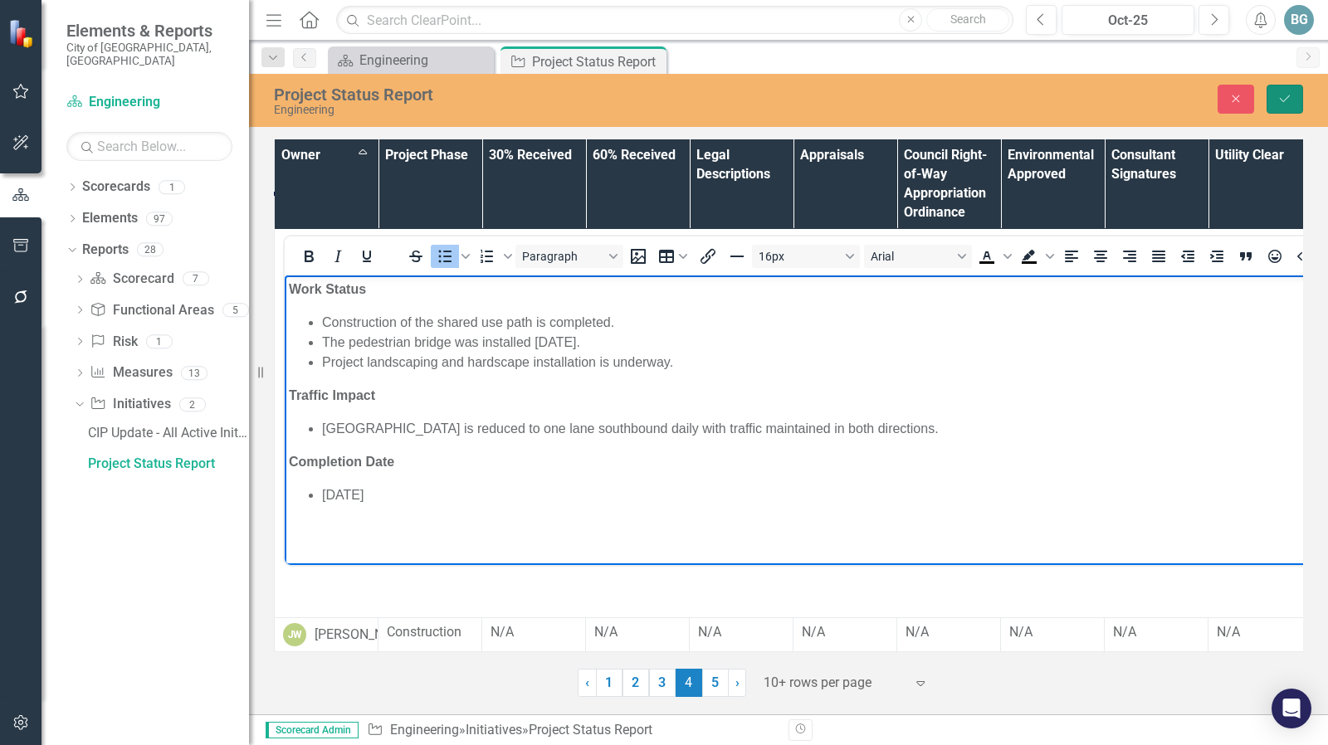
click at [1286, 100] on icon "Save" at bounding box center [1284, 99] width 15 height 12
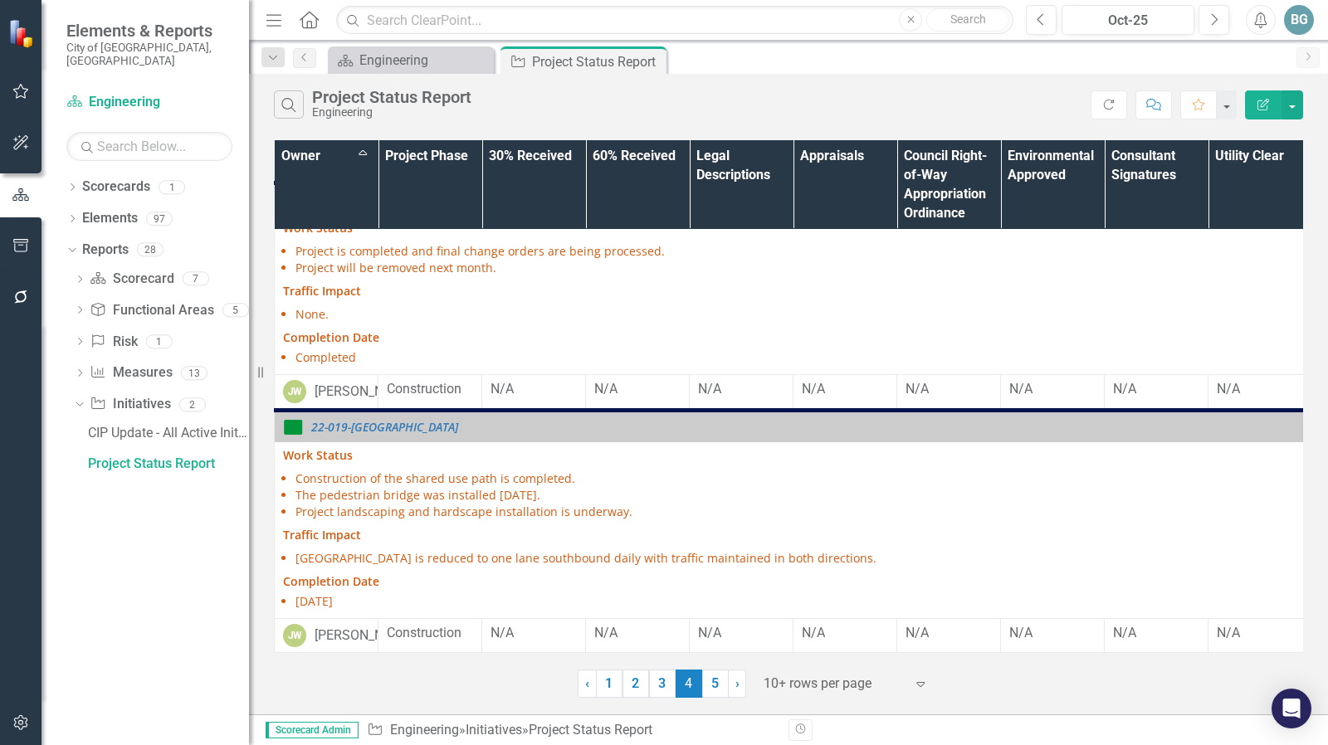
scroll to position [2078, 0]
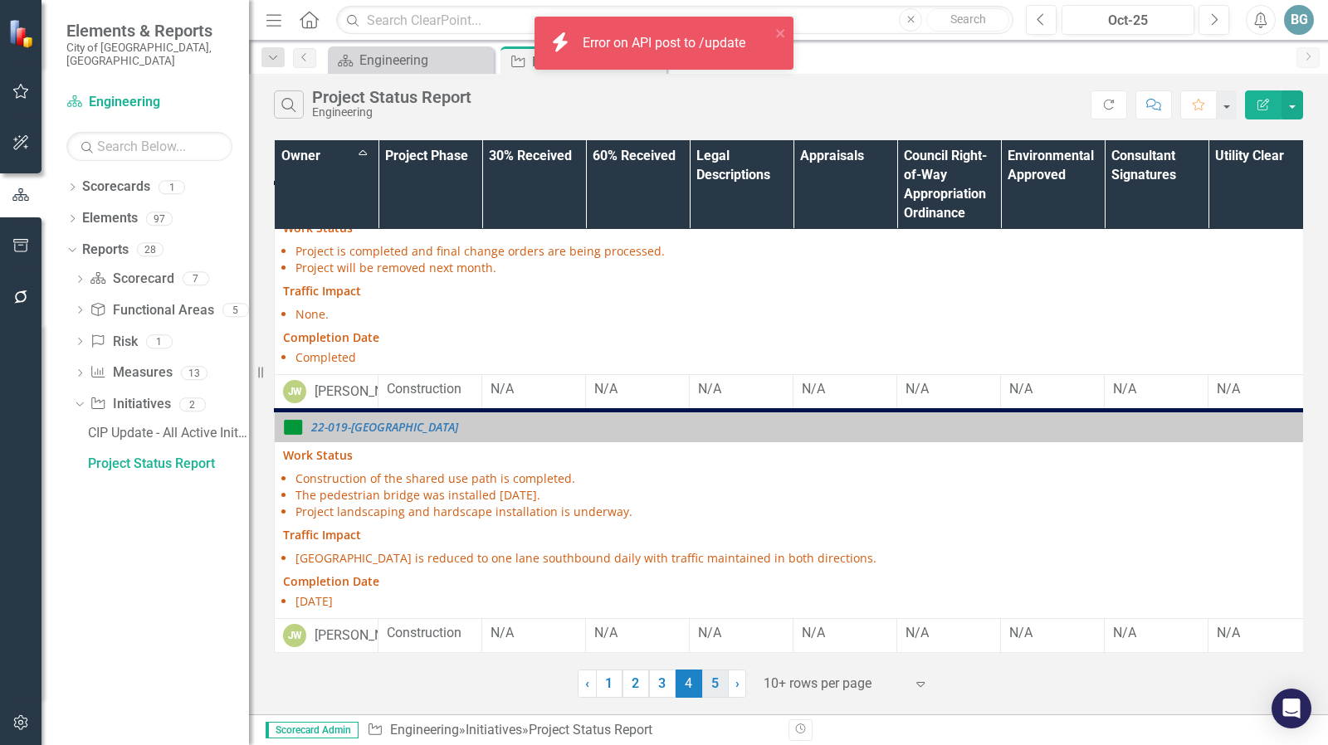
click at [714, 688] on link "5" at bounding box center [715, 684] width 27 height 28
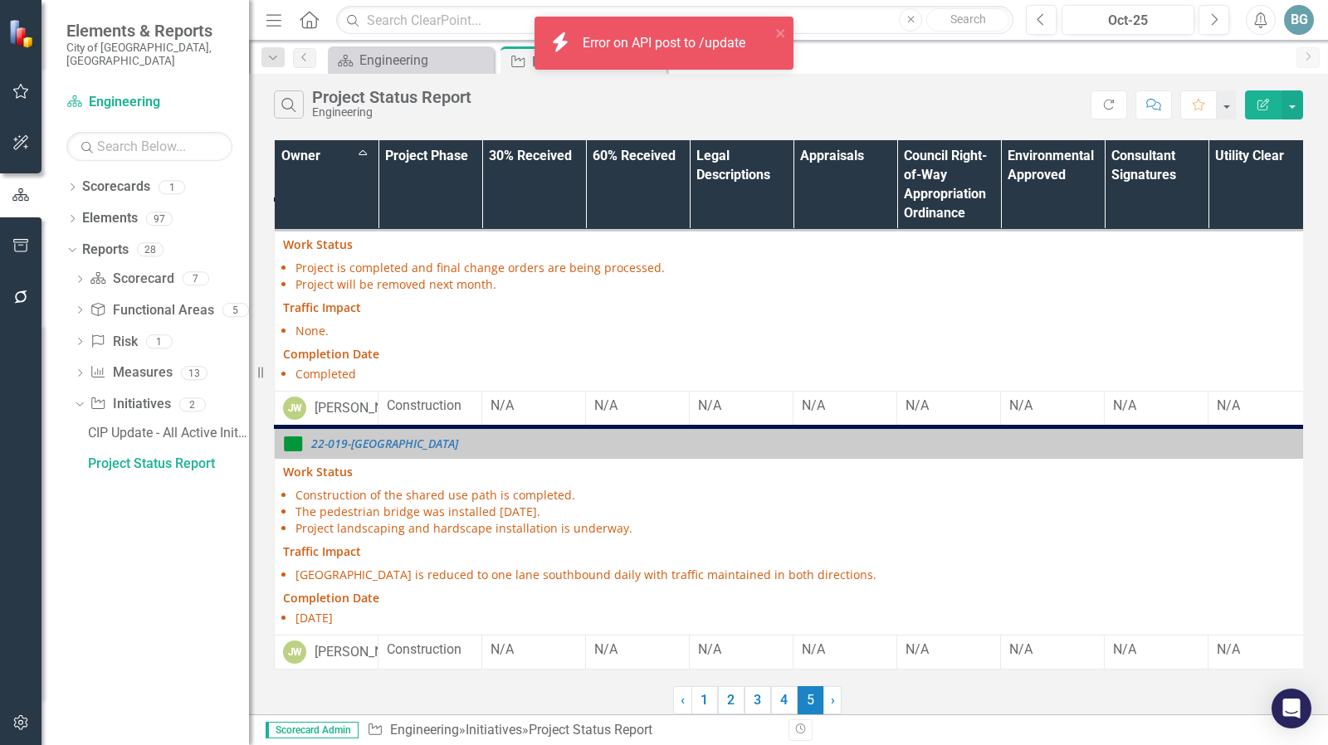
scroll to position [0, 0]
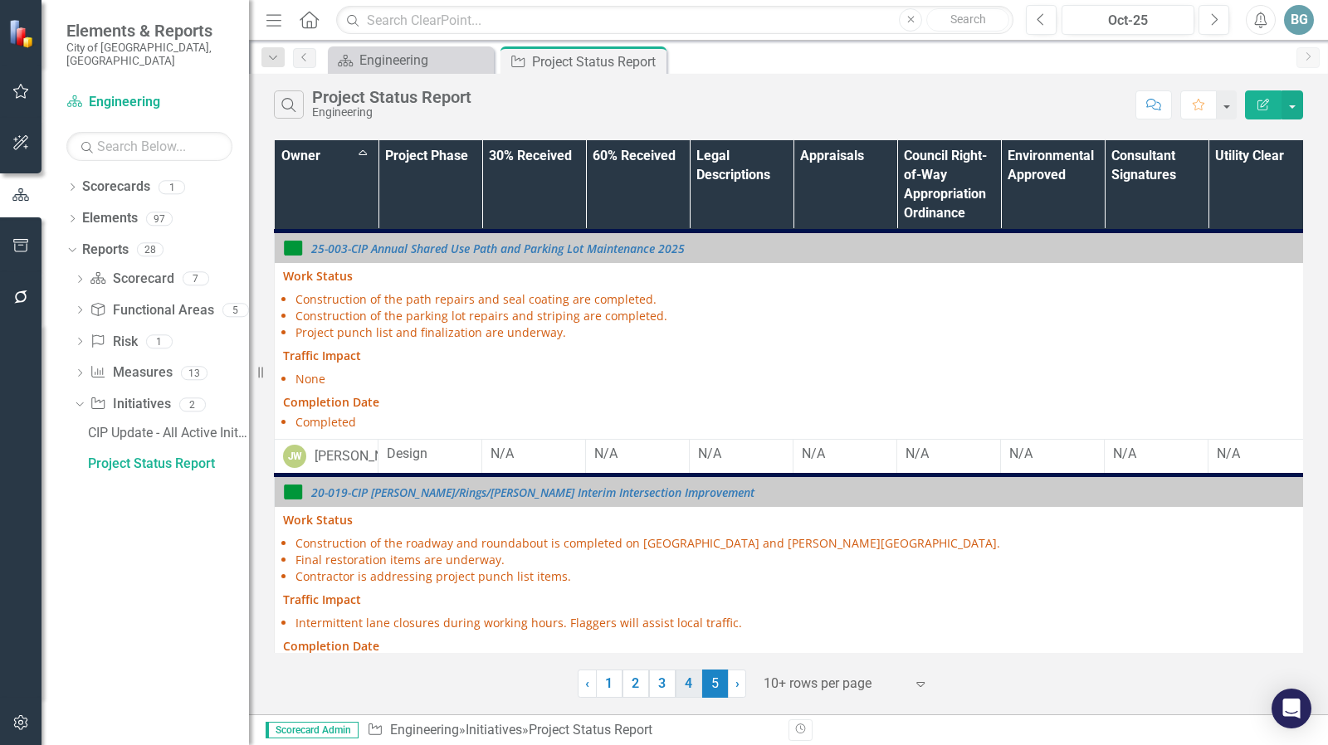
click at [685, 689] on link "4" at bounding box center [688, 684] width 27 height 28
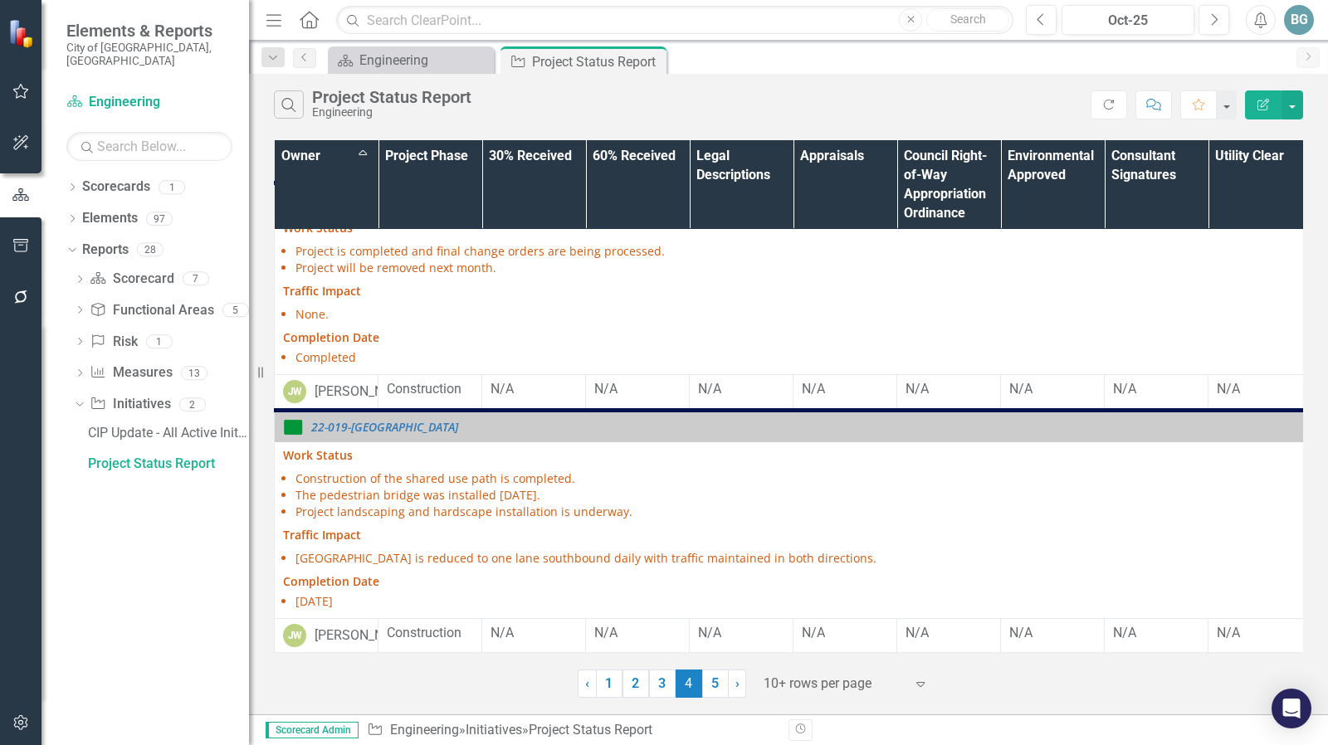
scroll to position [2078, 0]
click at [714, 682] on link "5" at bounding box center [715, 684] width 27 height 28
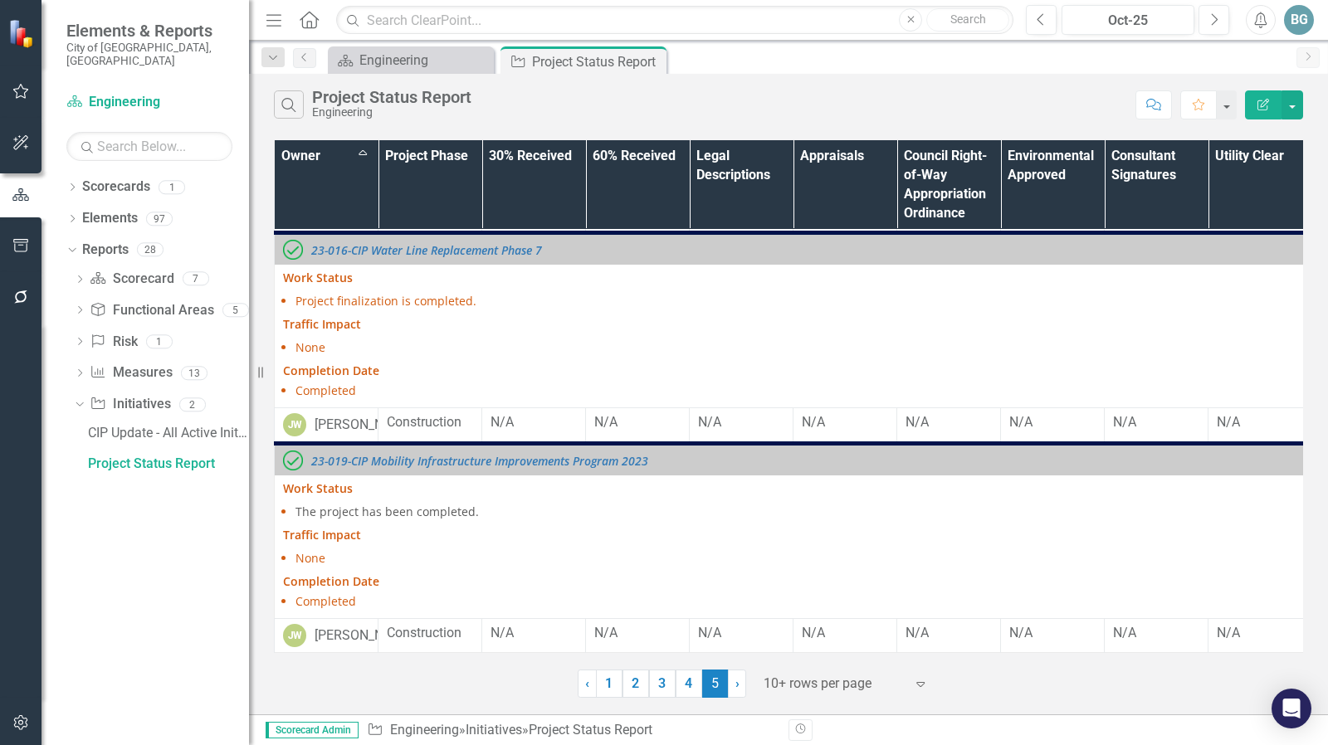
scroll to position [0, 0]
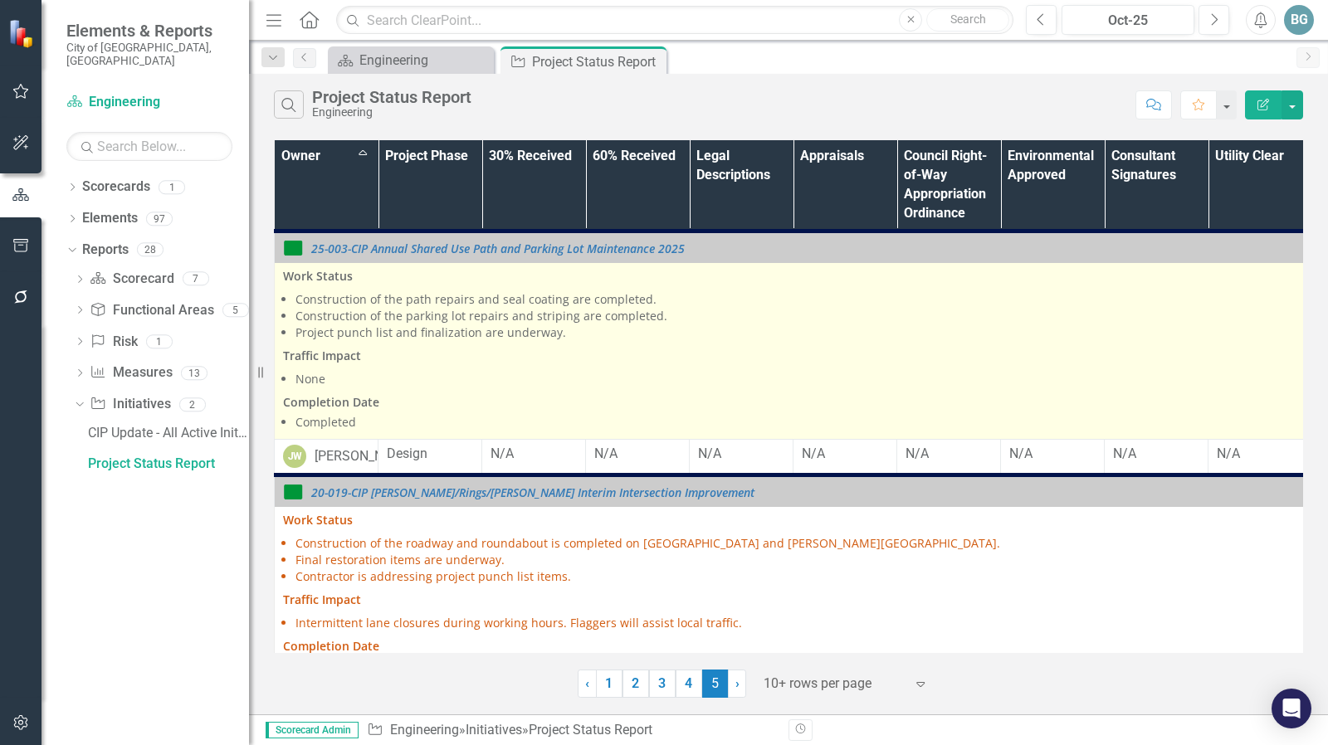
click at [360, 331] on li "Project punch list and finalization are underway." at bounding box center [1006, 332] width 1422 height 17
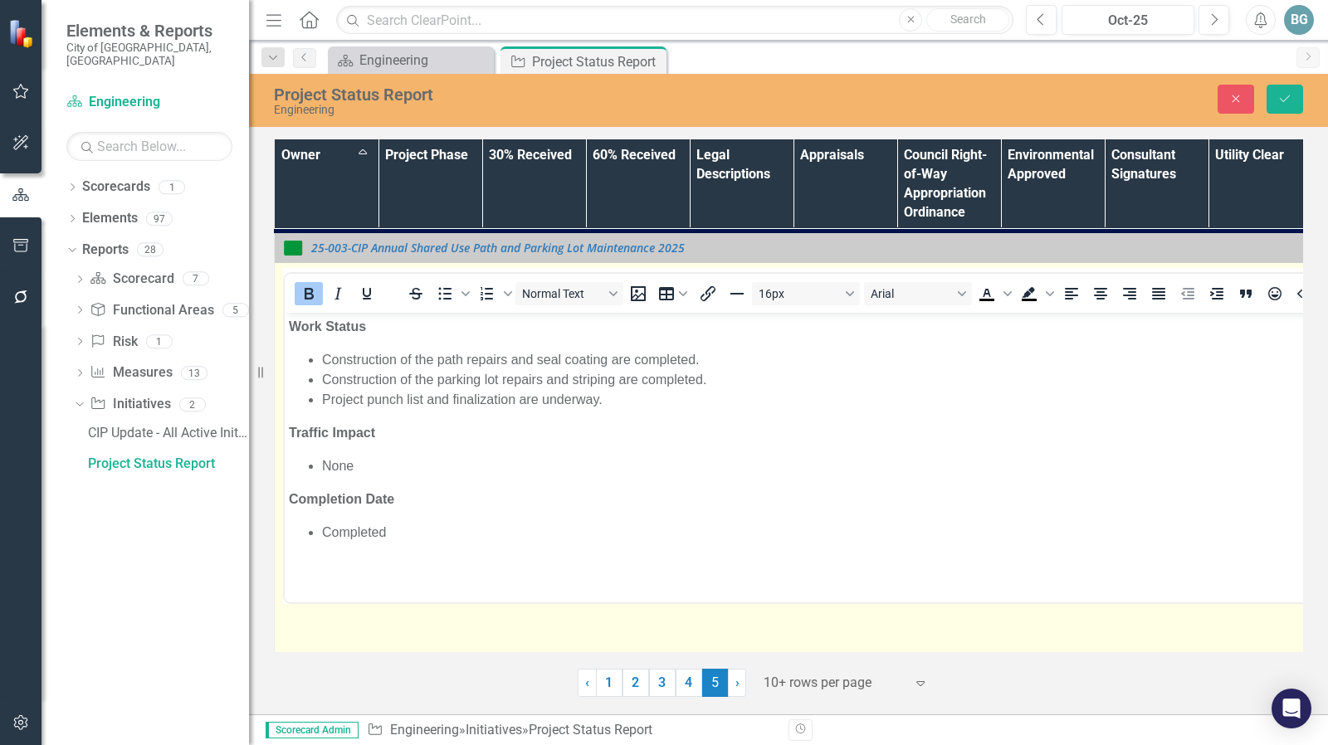
click at [327, 399] on li "Project punch list and finalization are underway." at bounding box center [1017, 399] width 1390 height 20
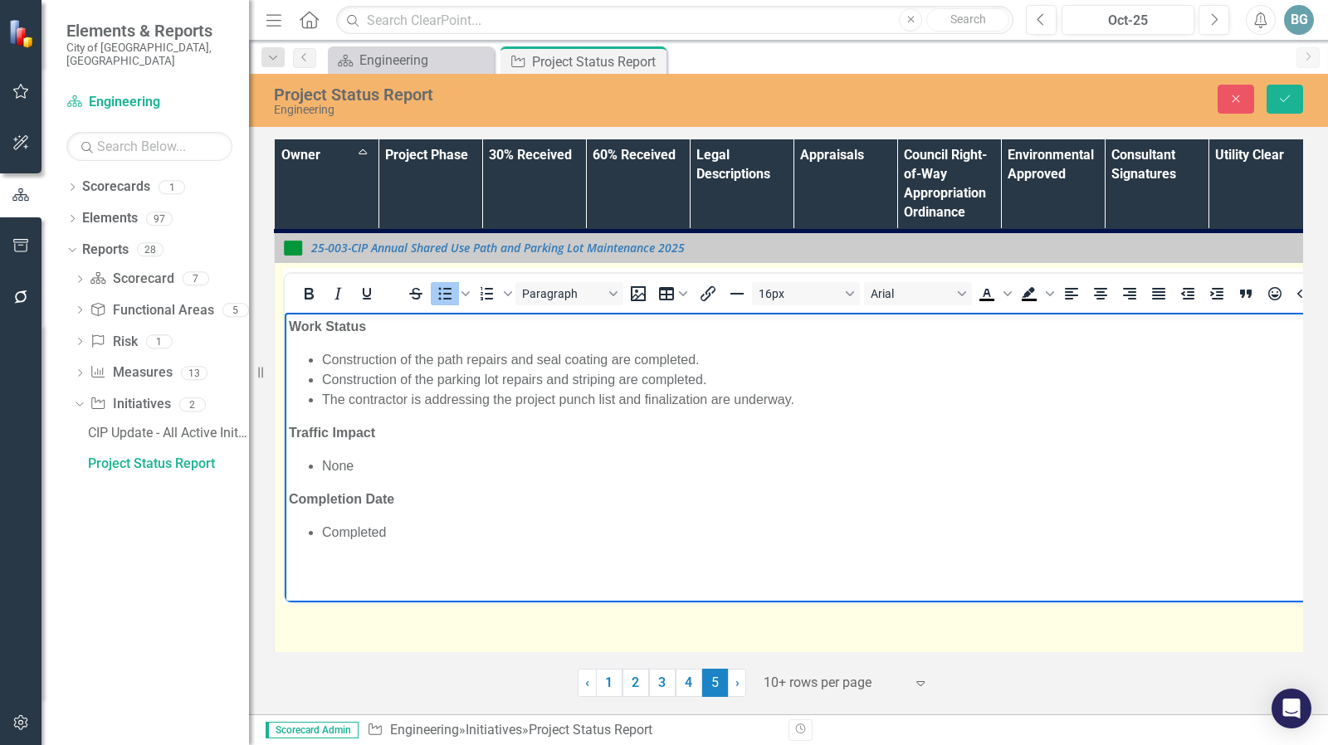
click at [725, 400] on li "The contractor is addressing the project punch list and finalization are underw…" at bounding box center [1017, 399] width 1390 height 20
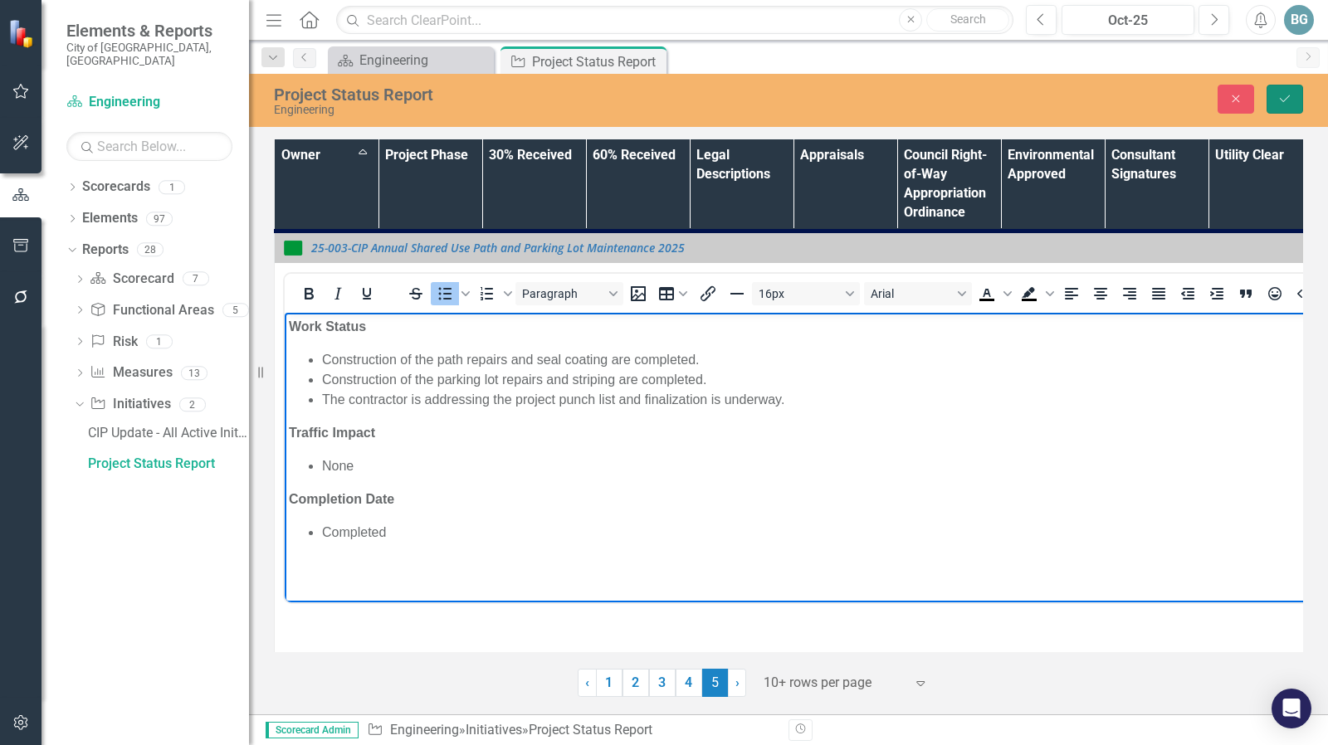
click at [1286, 90] on button "Save" at bounding box center [1284, 99] width 37 height 29
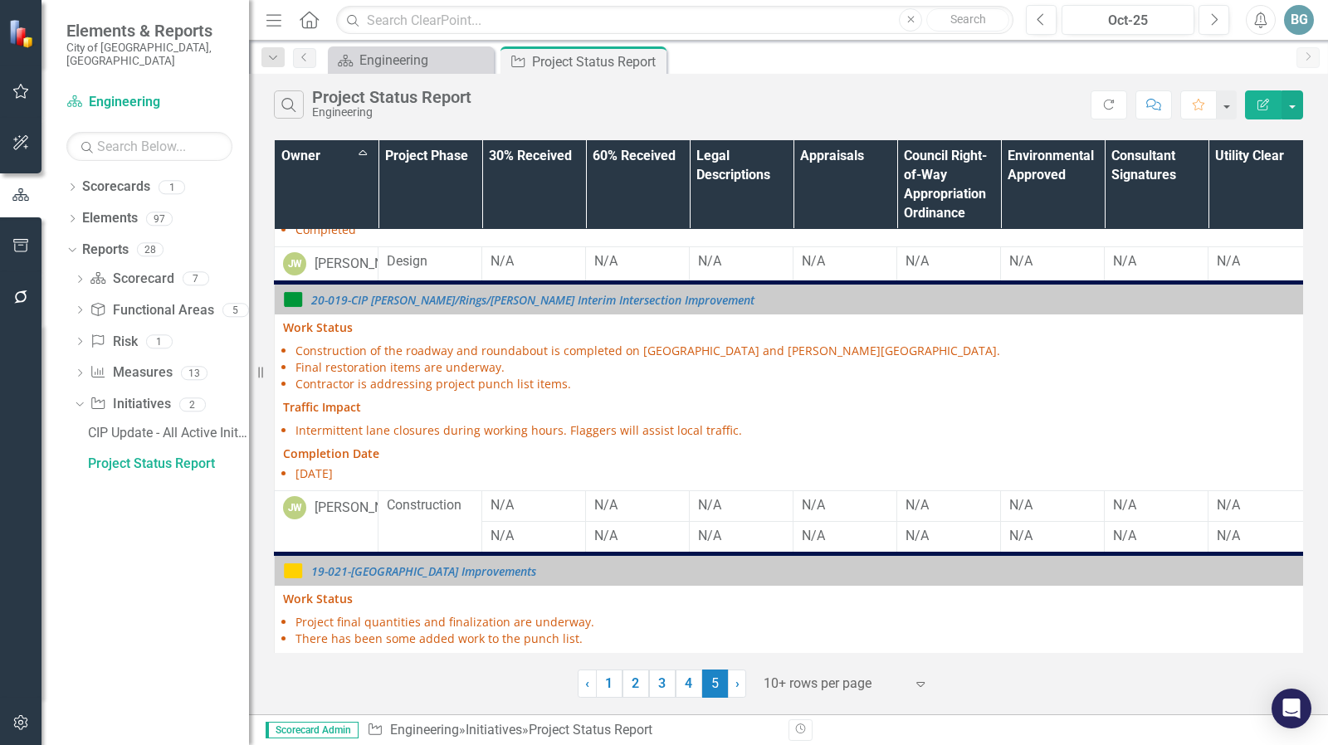
scroll to position [195, 0]
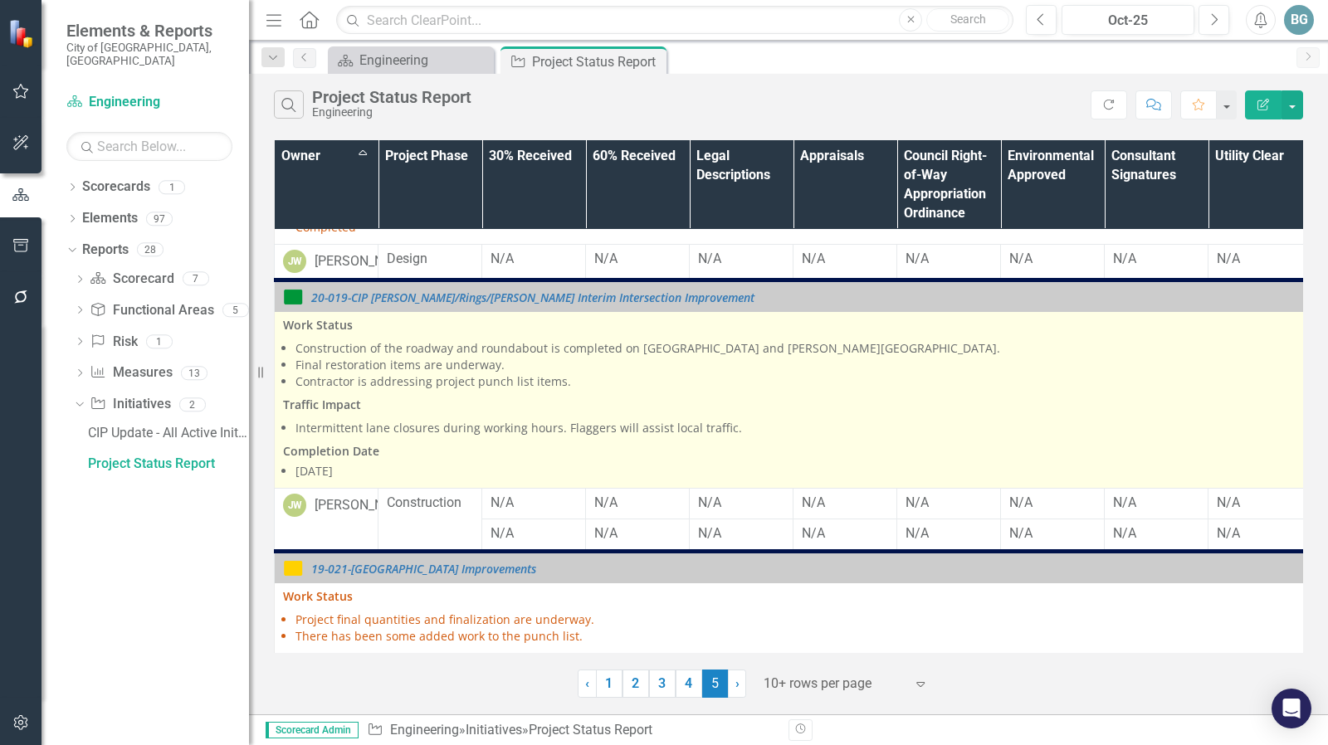
click at [333, 388] on li "Contractor is addressing project punch list items." at bounding box center [1006, 381] width 1422 height 17
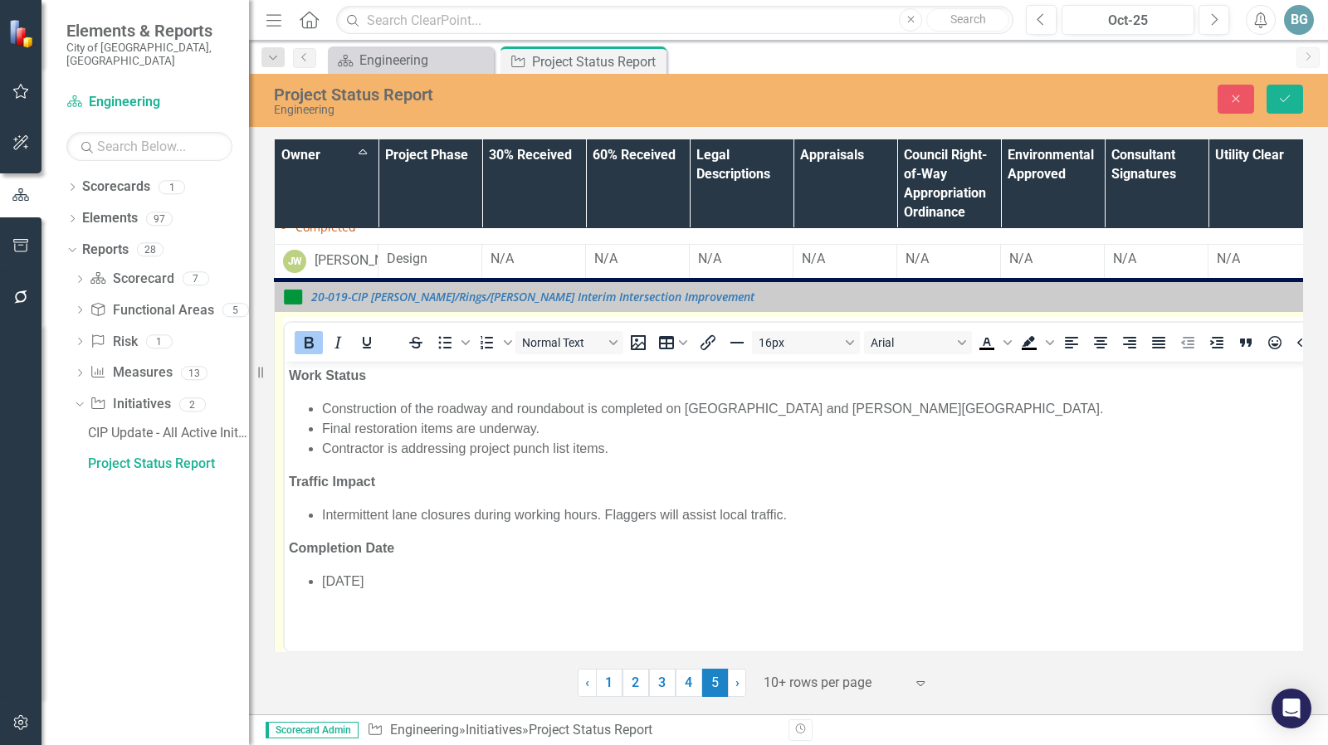
scroll to position [0, 0]
click at [323, 446] on li "Contractor is addressing project punch list items." at bounding box center [1017, 448] width 1390 height 20
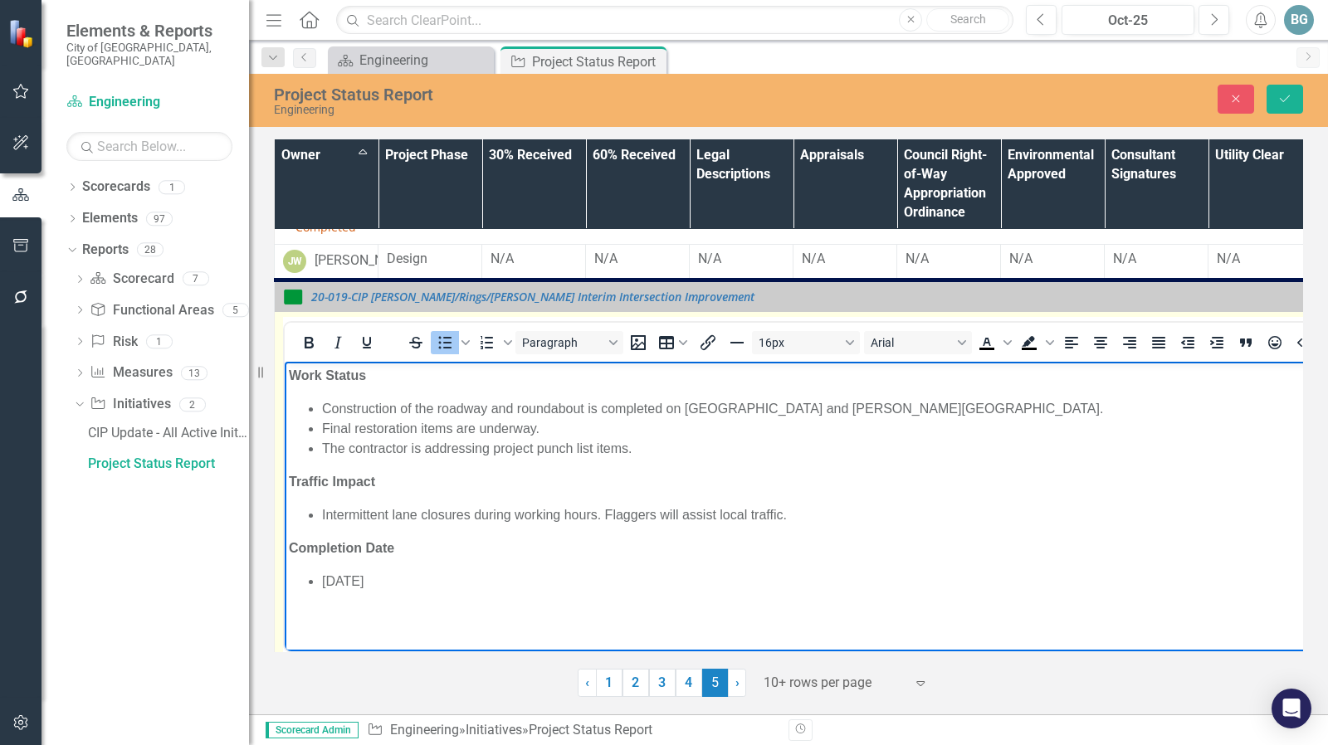
click at [628, 448] on li "The contractor is addressing project punch list items." at bounding box center [1017, 448] width 1390 height 20
click at [495, 450] on li "The contractor is addressing project punch list ." at bounding box center [1017, 448] width 1390 height 20
click at [601, 409] on li "Construction of the roadway and roundabout is completed on Rings Road and Avery…" at bounding box center [1017, 408] width 1390 height 20
click at [778, 424] on li "Final restoration items are underway." at bounding box center [1017, 428] width 1390 height 20
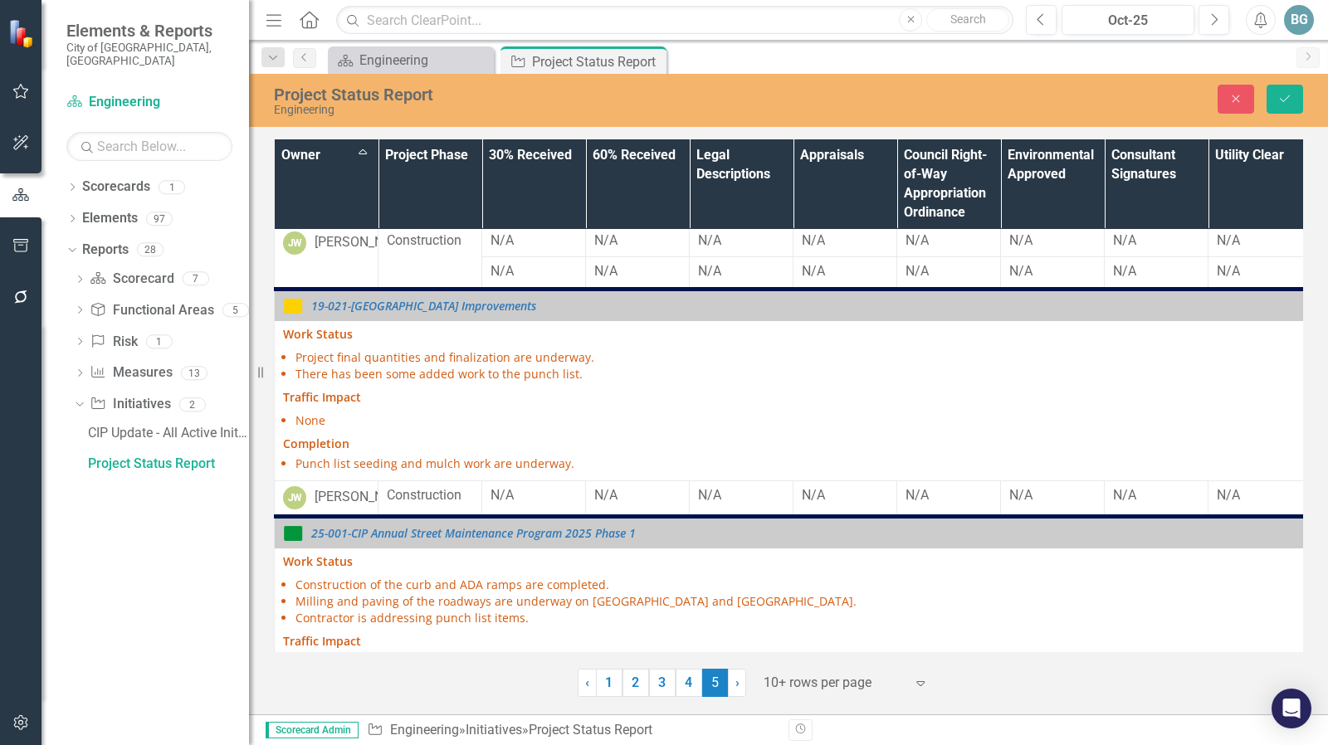
scroll to position [684, 0]
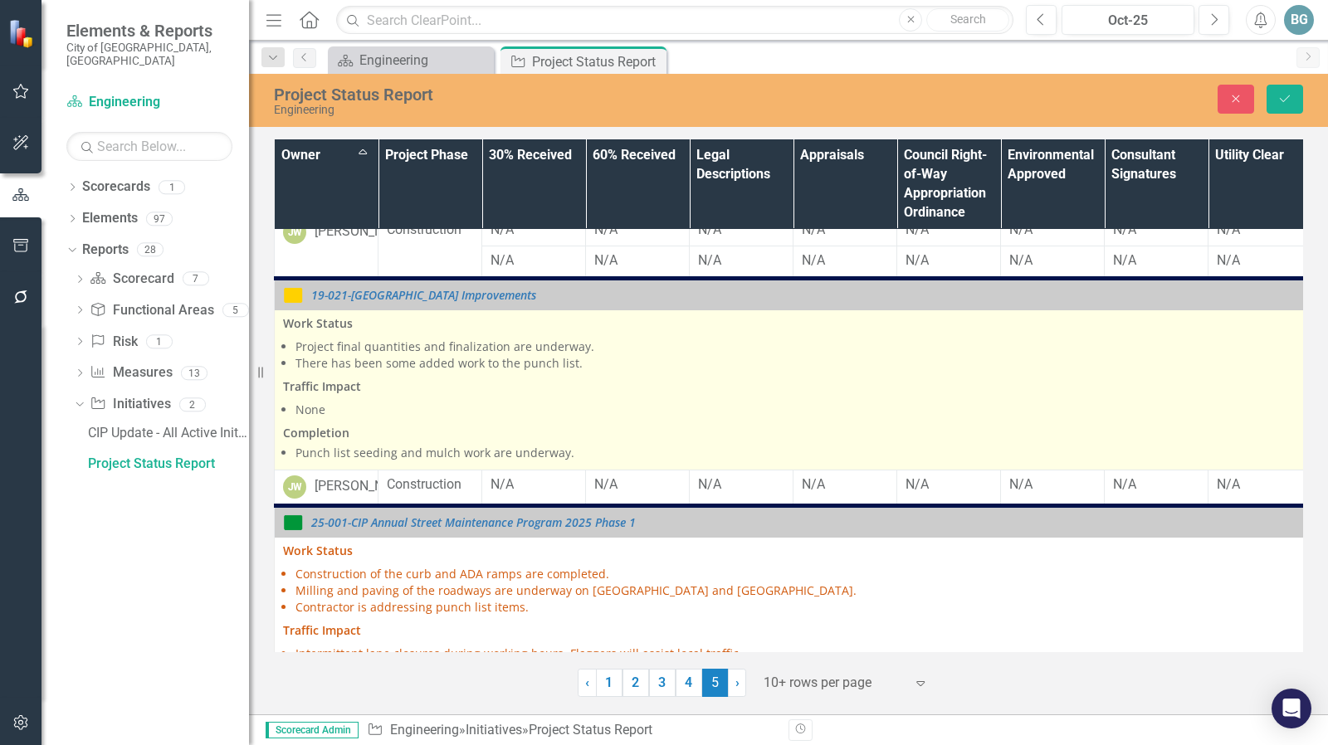
click at [457, 372] on li "There has been some added work to the punch list." at bounding box center [1006, 363] width 1422 height 17
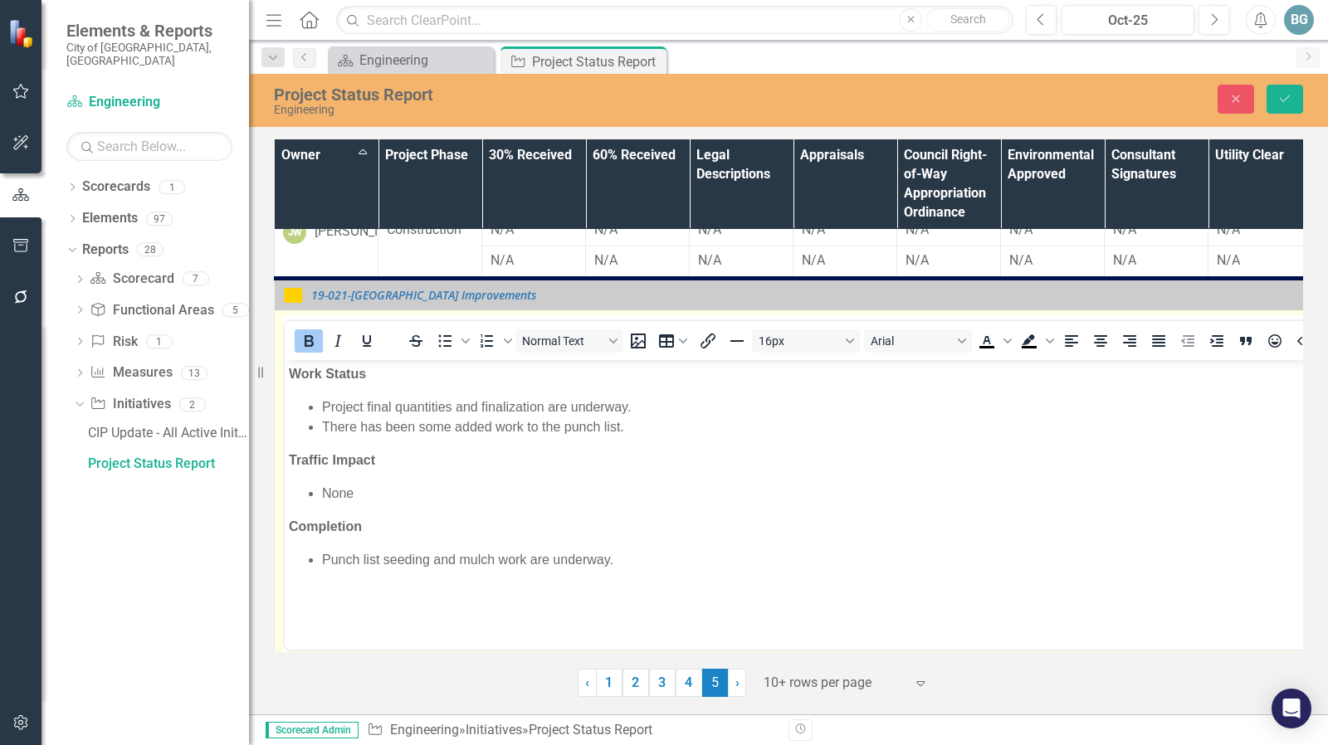
scroll to position [0, 0]
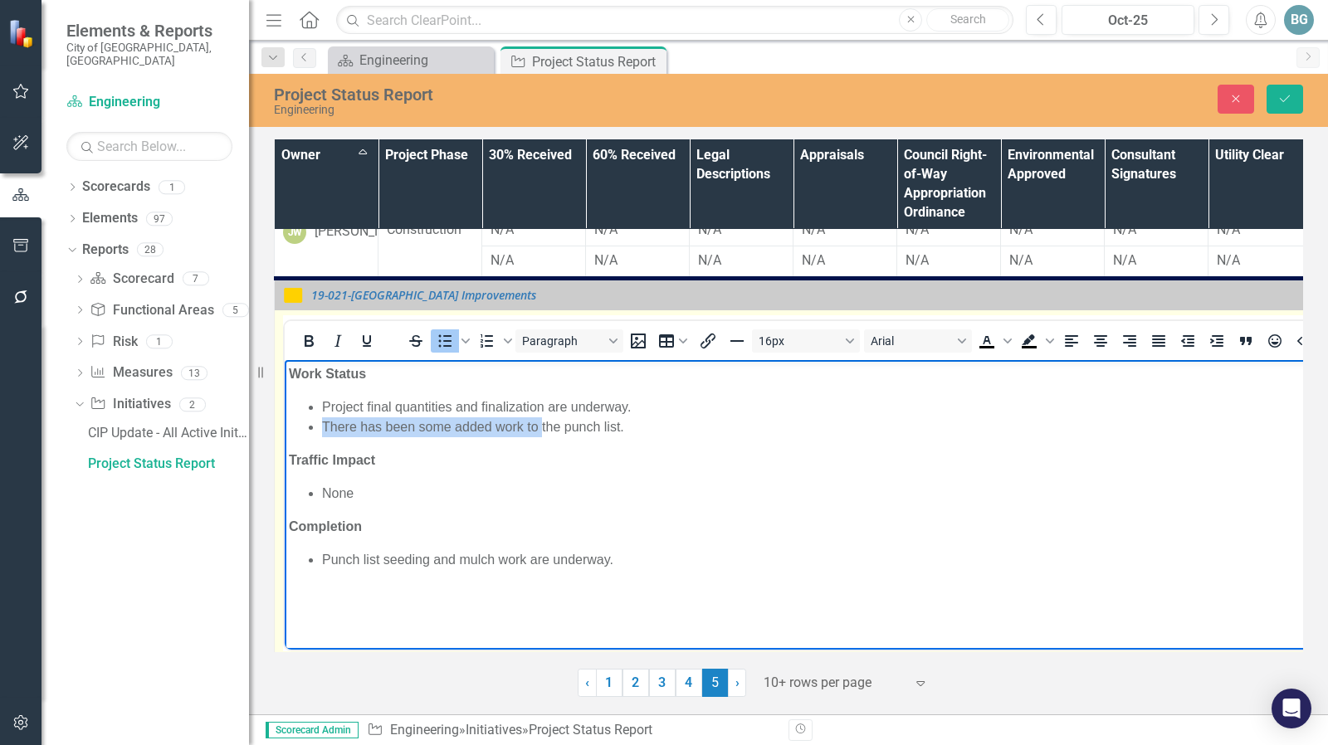
drag, startPoint x: 324, startPoint y: 426, endPoint x: 543, endPoint y: 431, distance: 218.3
click at [543, 431] on li "There has been some added work to the punch list." at bounding box center [1017, 427] width 1390 height 20
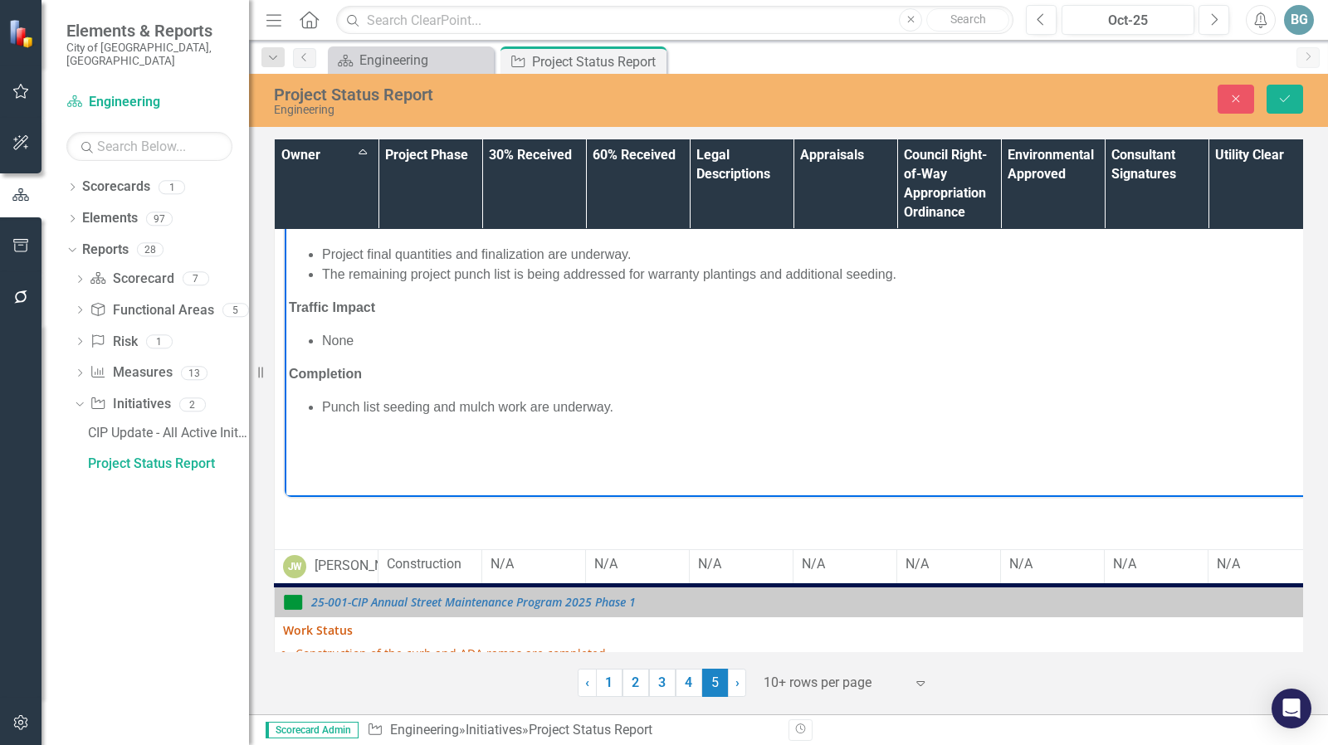
scroll to position [817, 0]
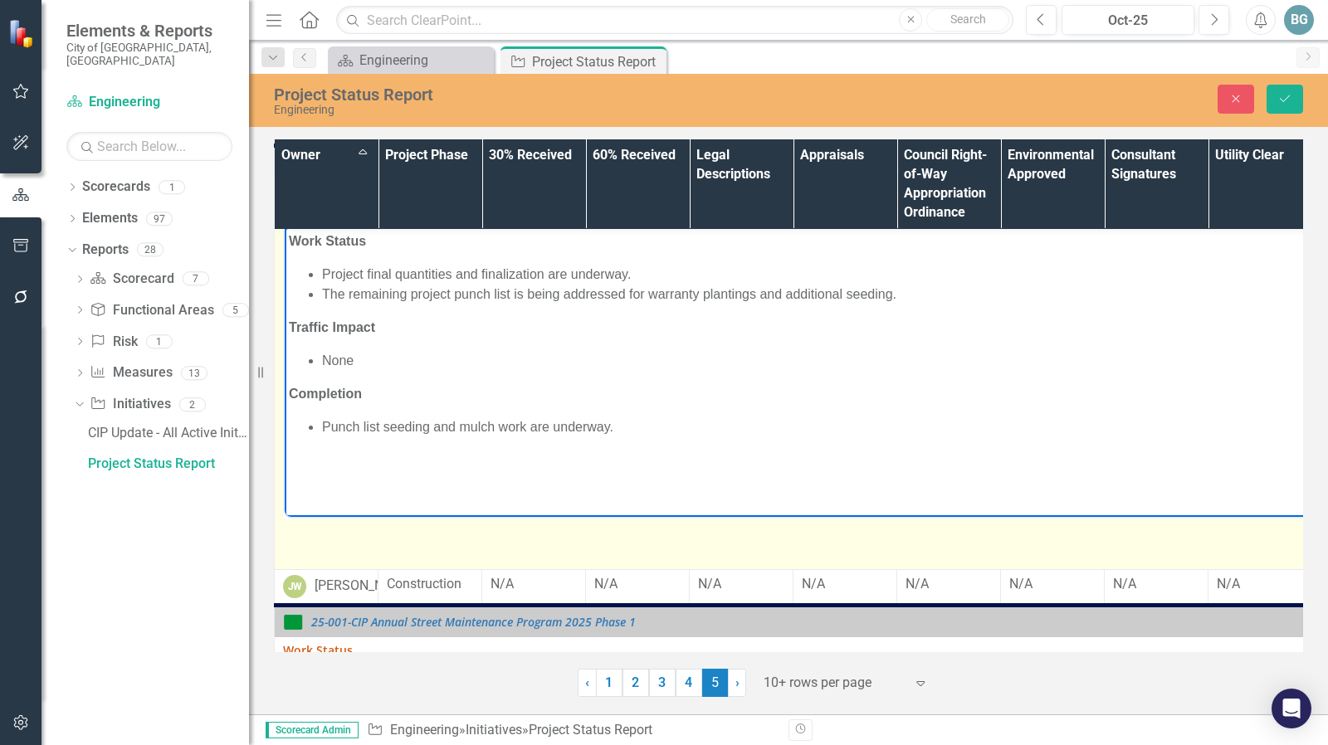
click at [495, 427] on li "Punch list seeding and mulch work are underway." at bounding box center [1017, 427] width 1390 height 20
click at [567, 426] on li "Punch list seeding and mulching work are underway." at bounding box center [1017, 427] width 1390 height 20
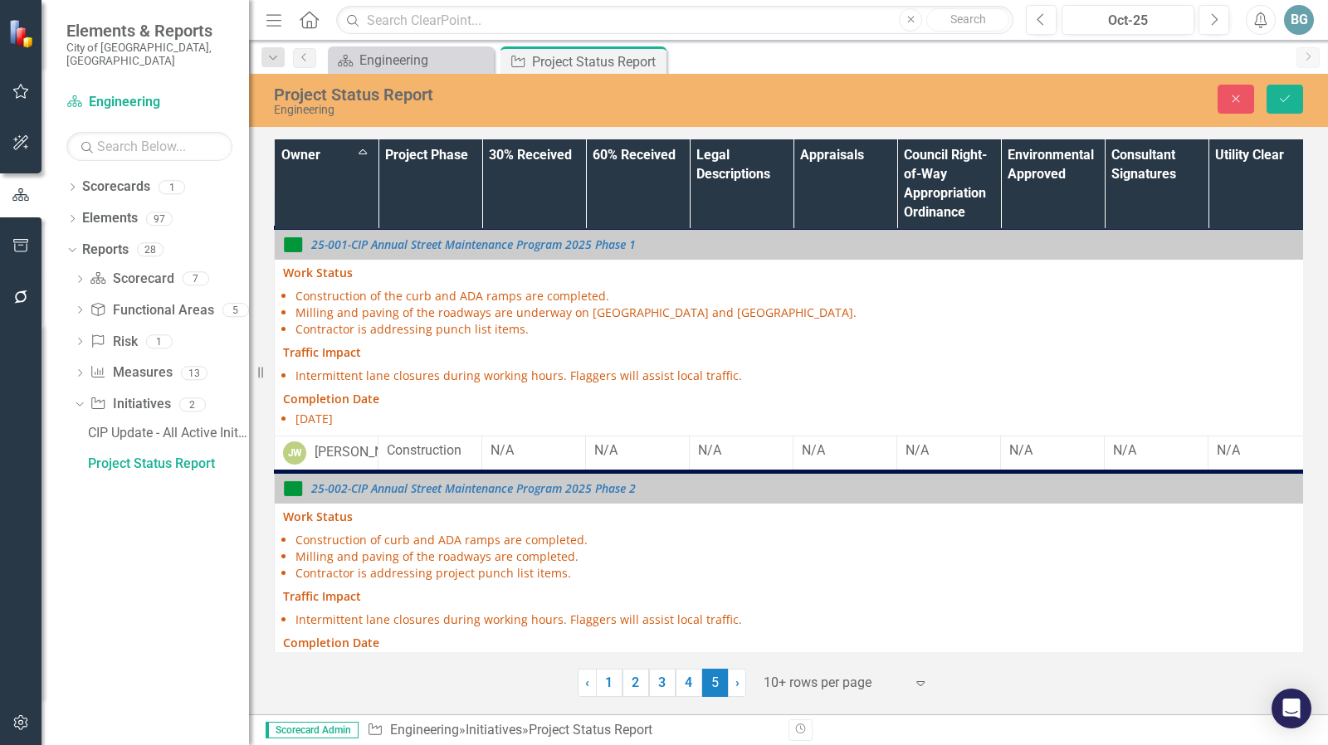
scroll to position [1197, 0]
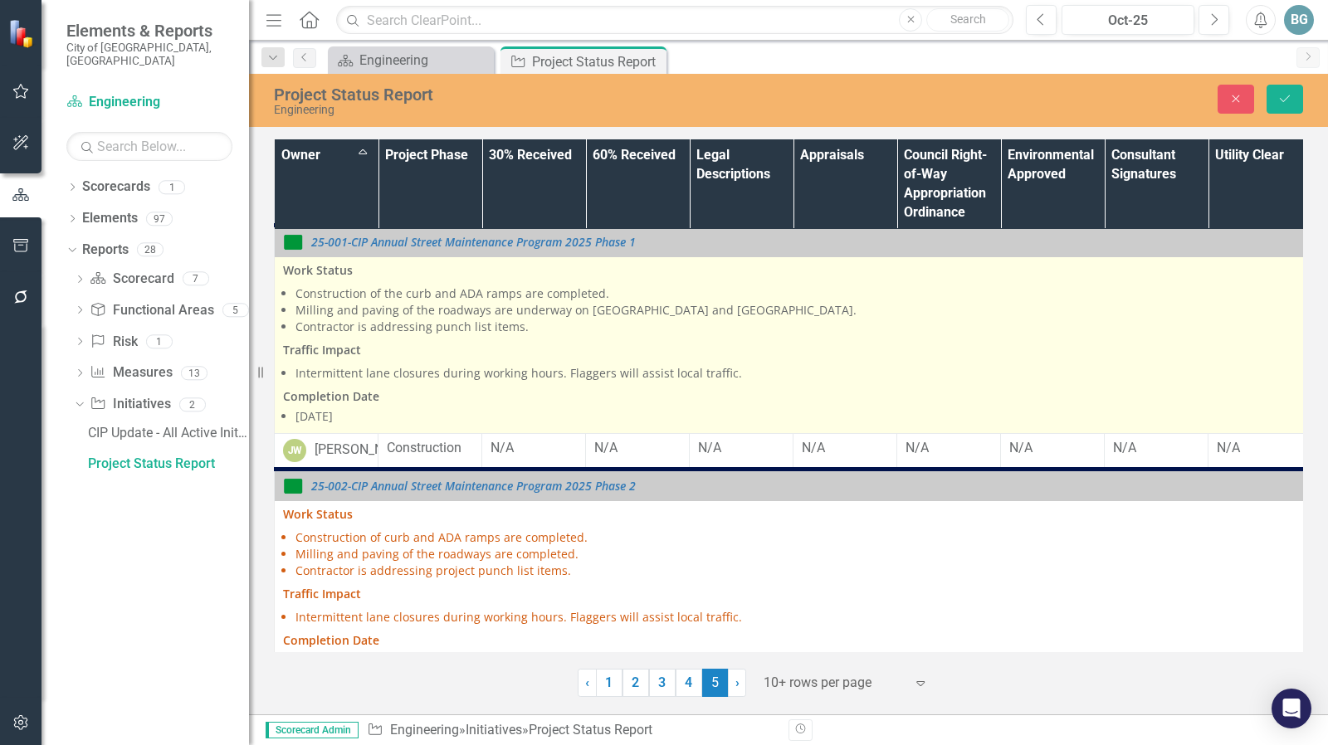
click at [310, 335] on li "Contractor is addressing punch list items." at bounding box center [1006, 327] width 1422 height 17
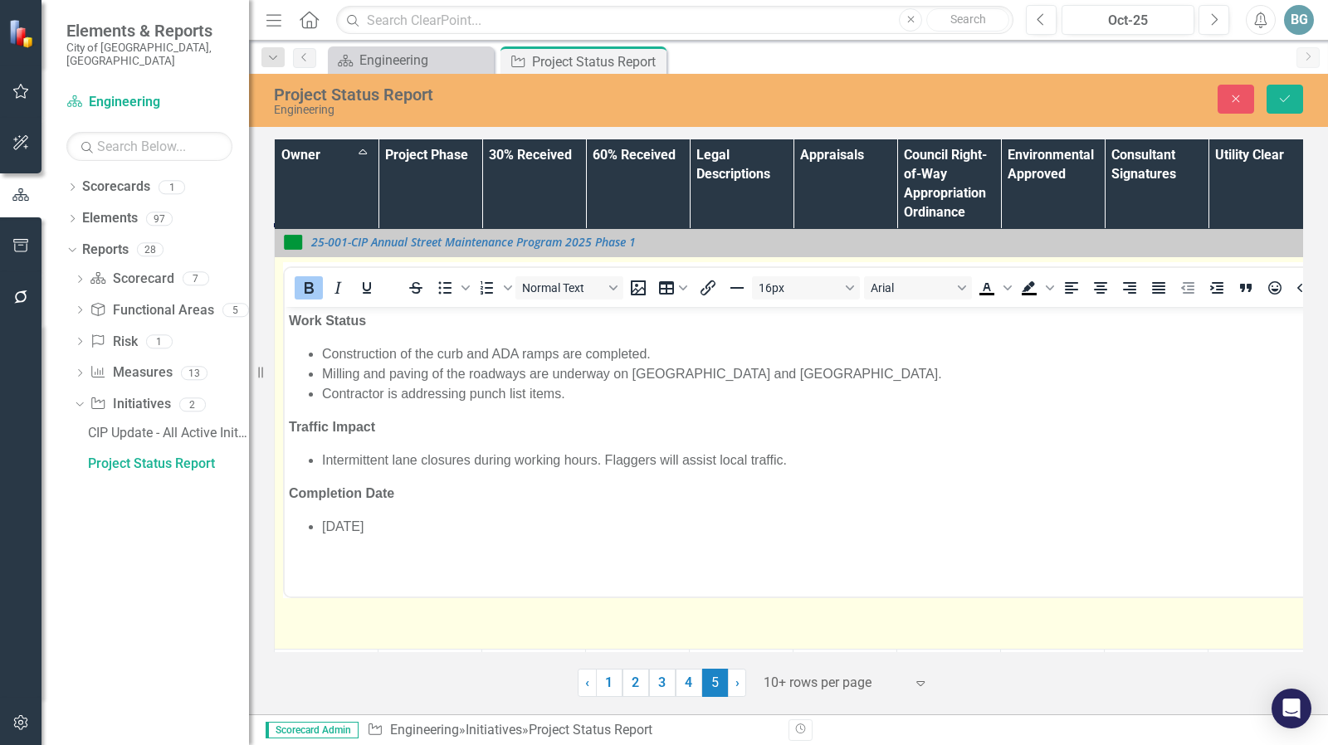
scroll to position [0, 0]
drag, startPoint x: 328, startPoint y: 394, endPoint x: 338, endPoint y: 405, distance: 14.7
click at [329, 394] on li "Contractor is addressing punch list items." at bounding box center [1017, 393] width 1390 height 20
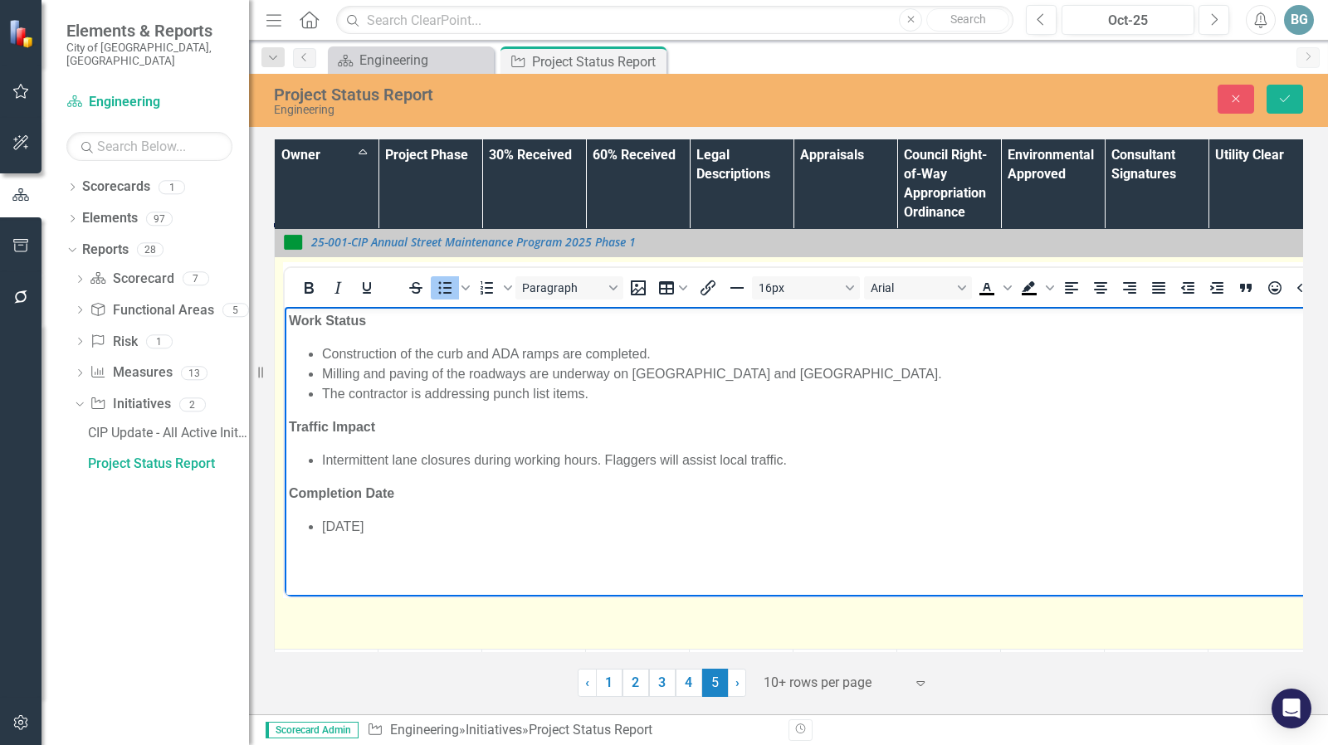
scroll to position [1529, 0]
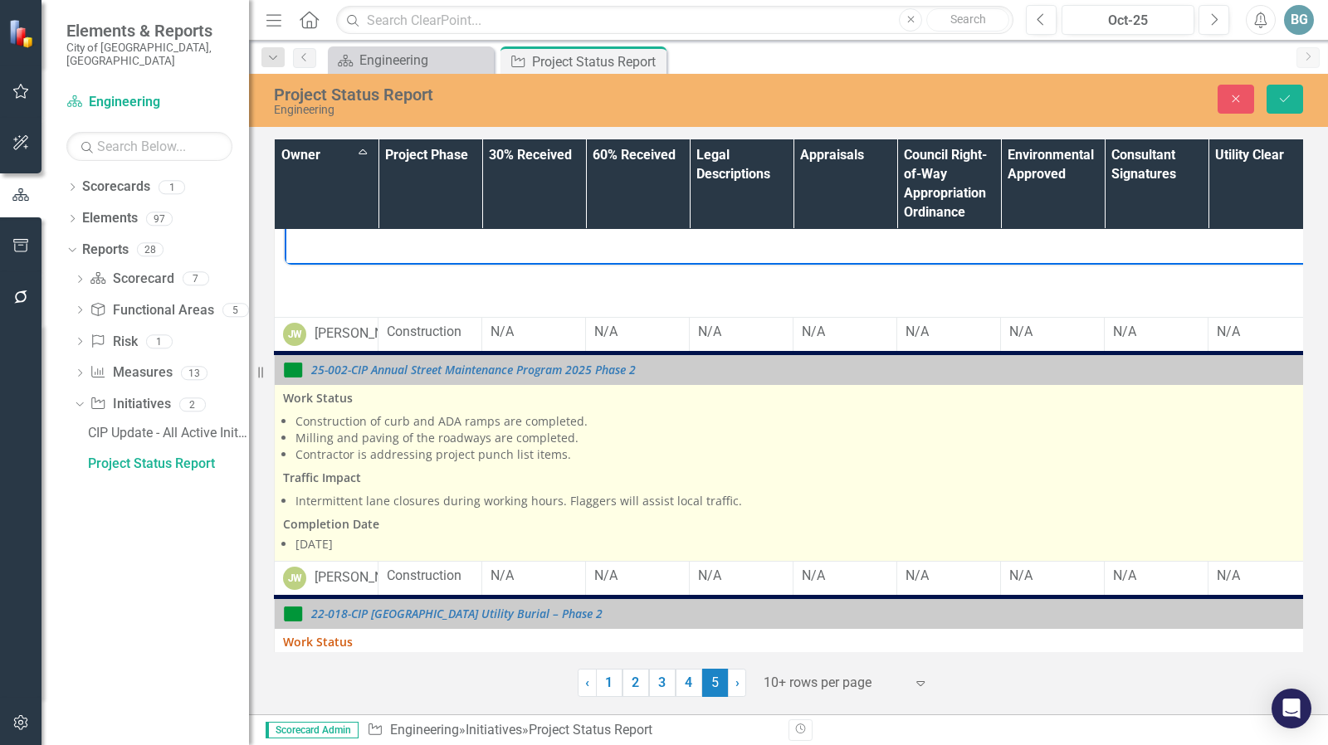
click at [575, 463] on li "Contractor is addressing project punch list items." at bounding box center [1006, 454] width 1422 height 17
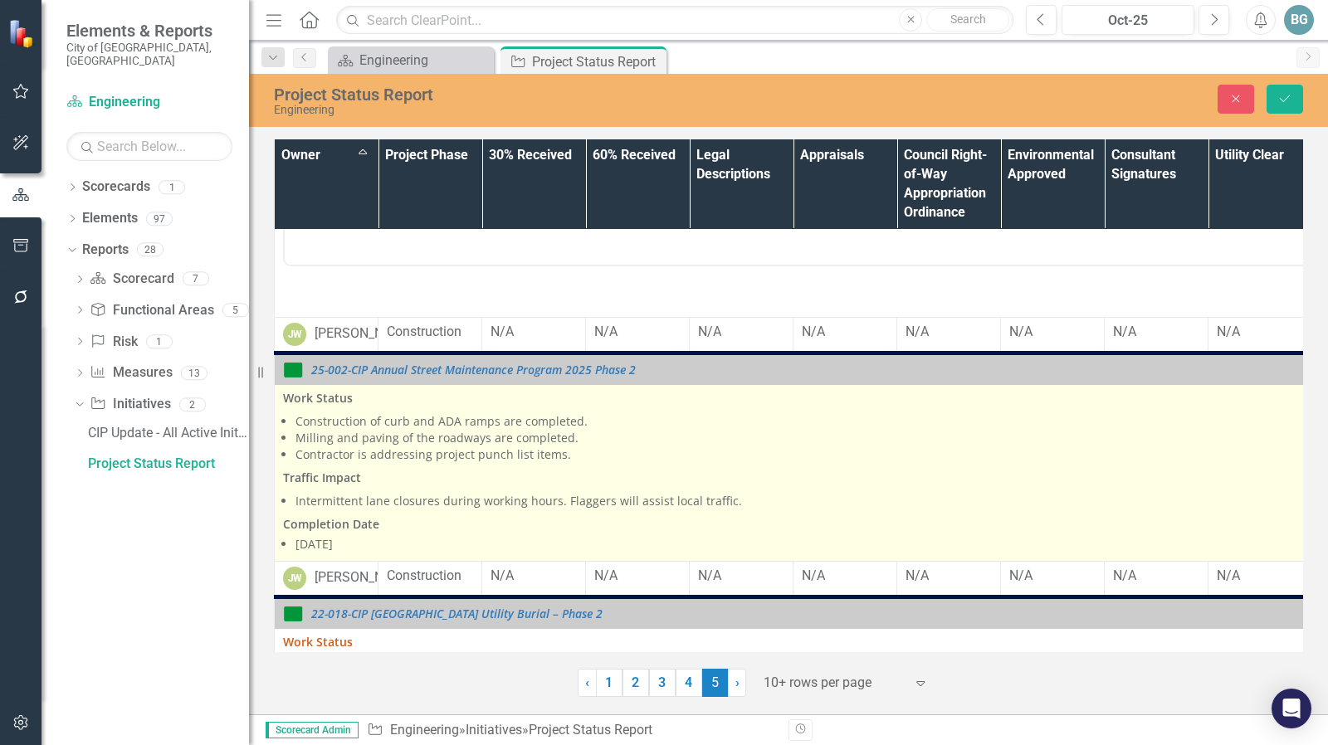
click at [575, 463] on li "Contractor is addressing project punch list items." at bounding box center [1006, 454] width 1422 height 17
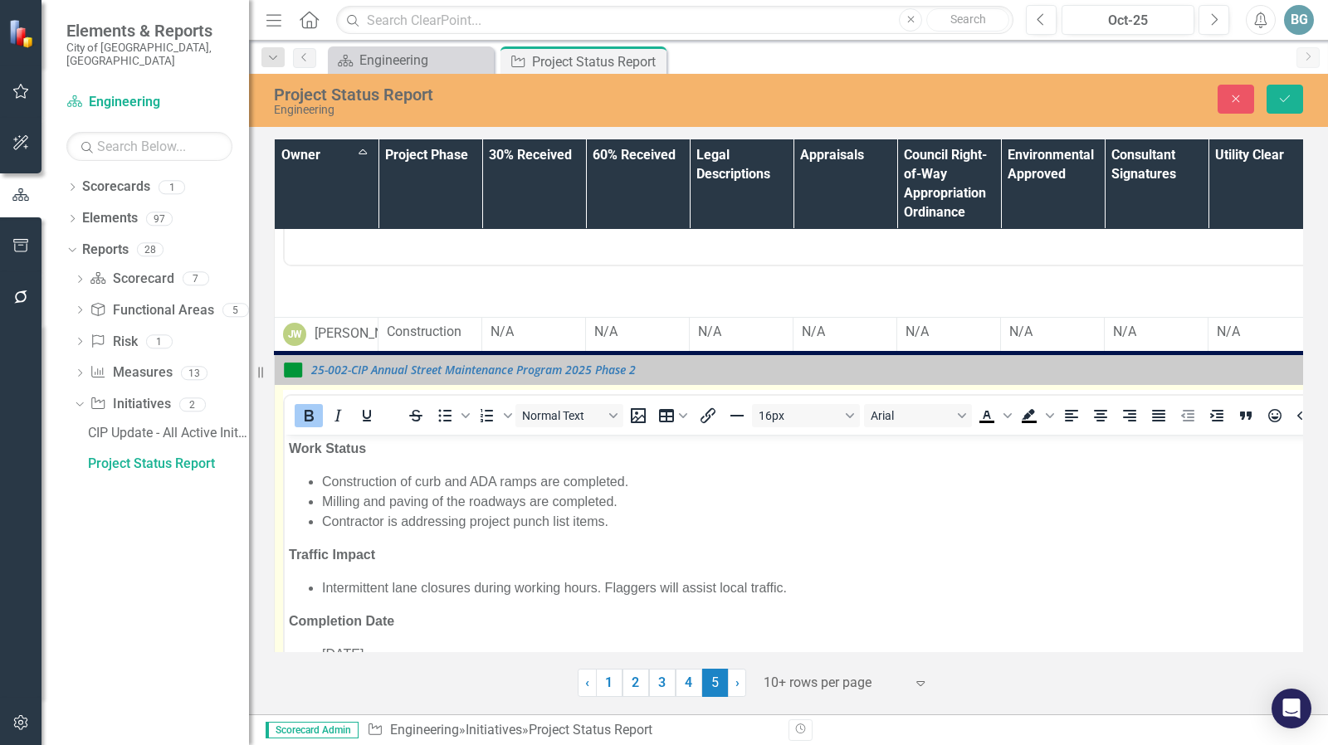
scroll to position [0, 0]
click at [621, 522] on li "Contractor is addressing project punch list items." at bounding box center [1017, 521] width 1390 height 20
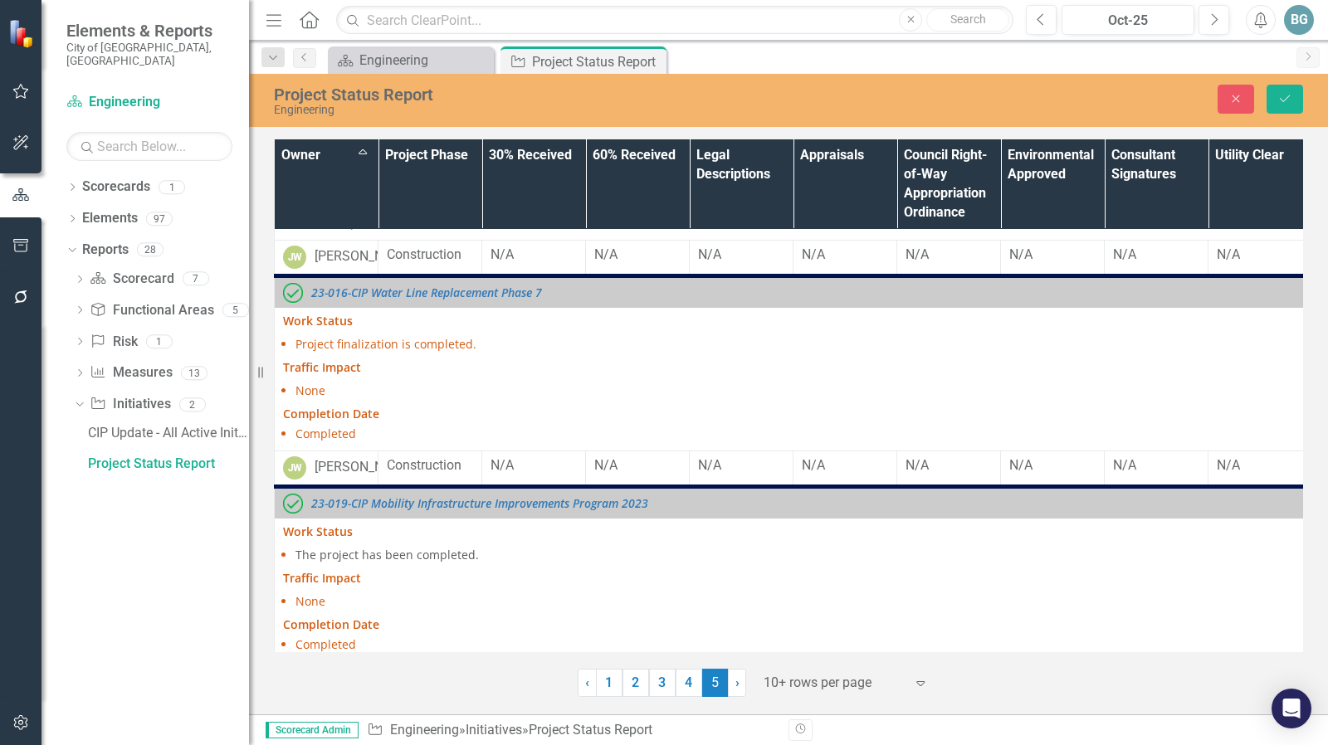
scroll to position [2343, 0]
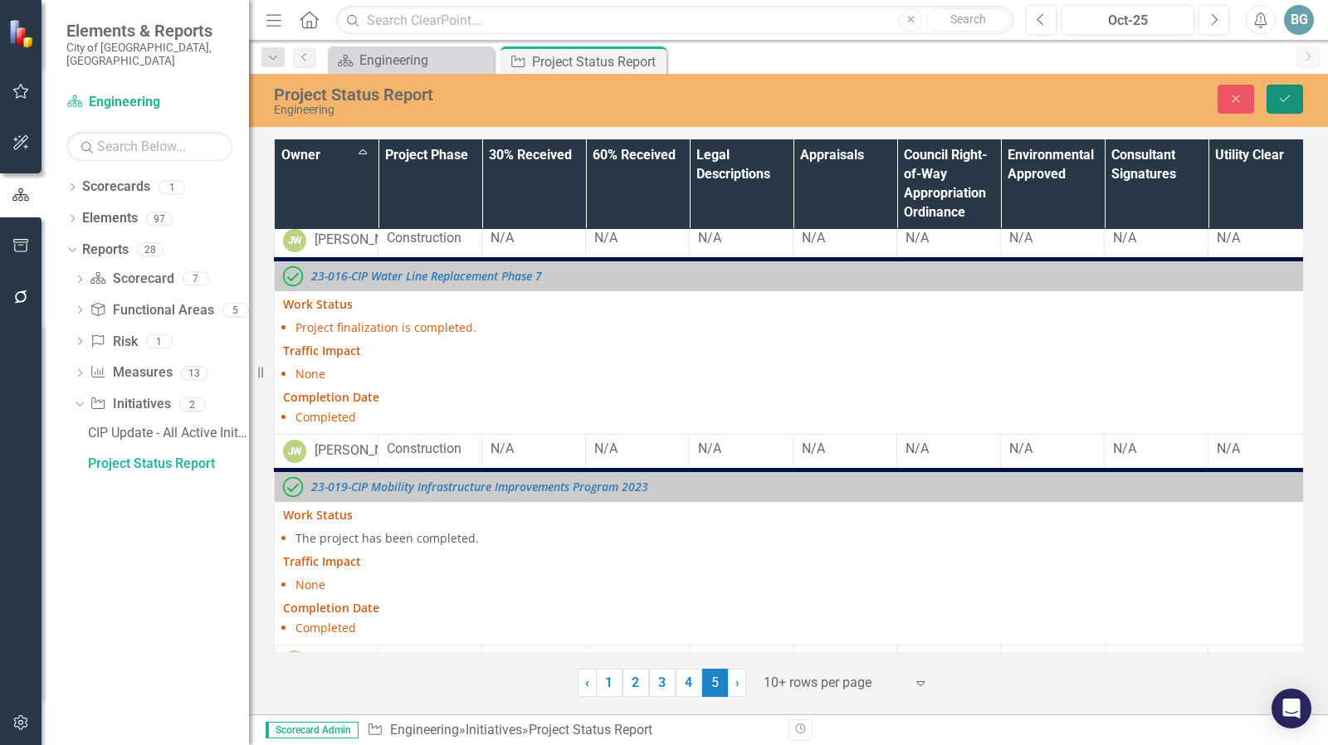
click at [1290, 96] on icon "Save" at bounding box center [1284, 99] width 15 height 12
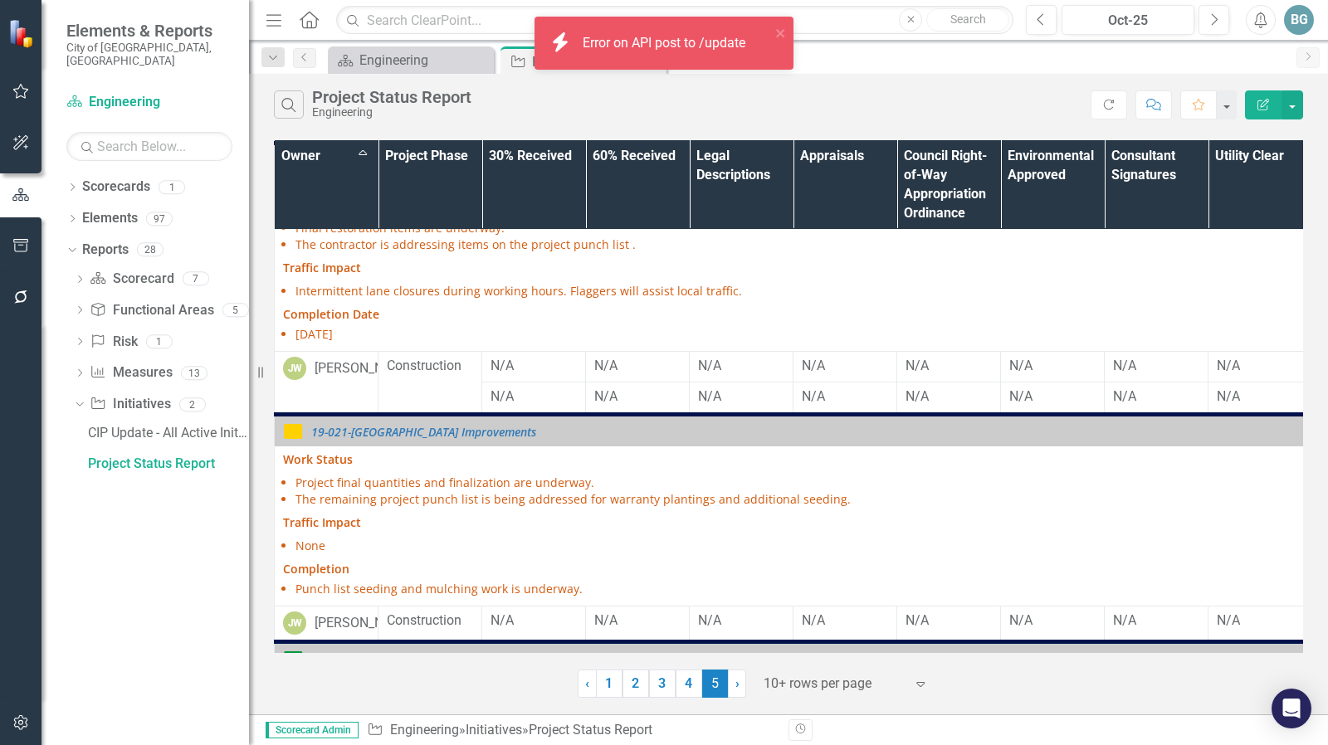
scroll to position [1600, 0]
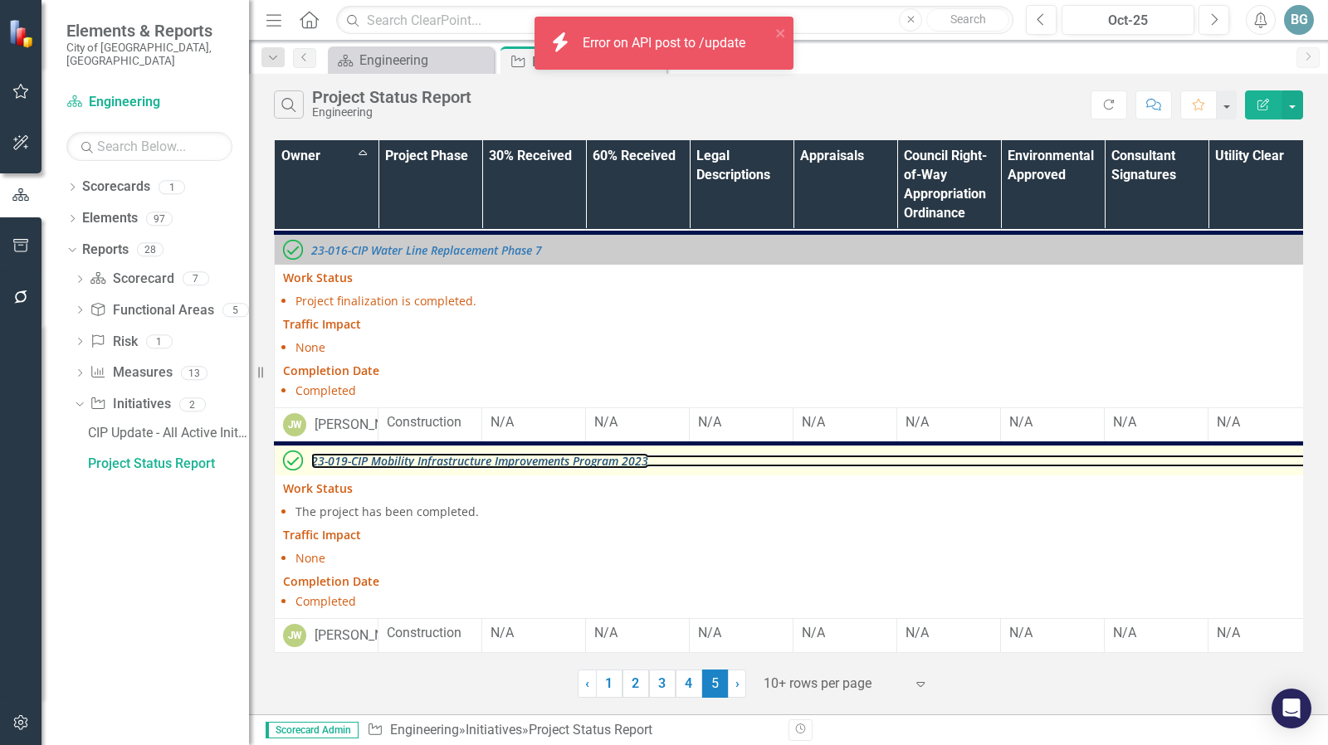
click at [495, 455] on link "23-019-CIP Mobility Infrastructure Improvements Program 2023" at bounding box center [1014, 461] width 1407 height 12
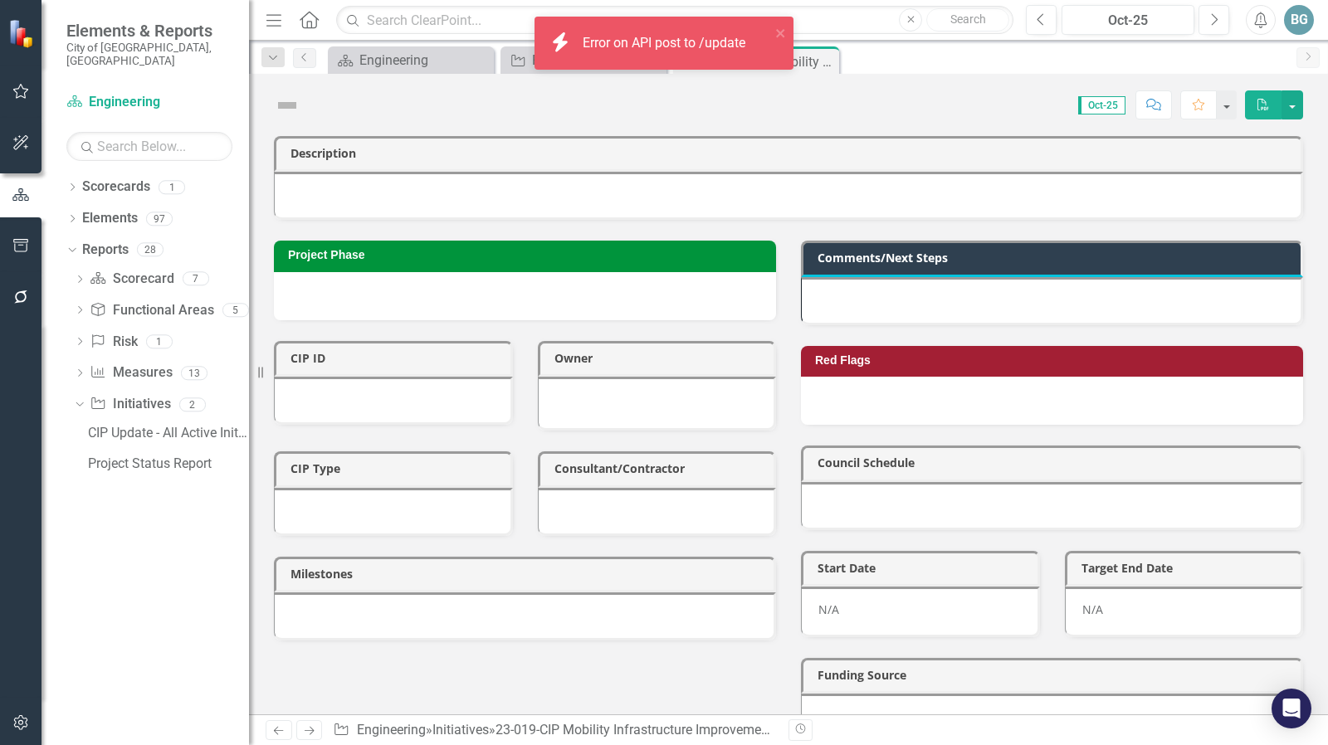
checkbox input "true"
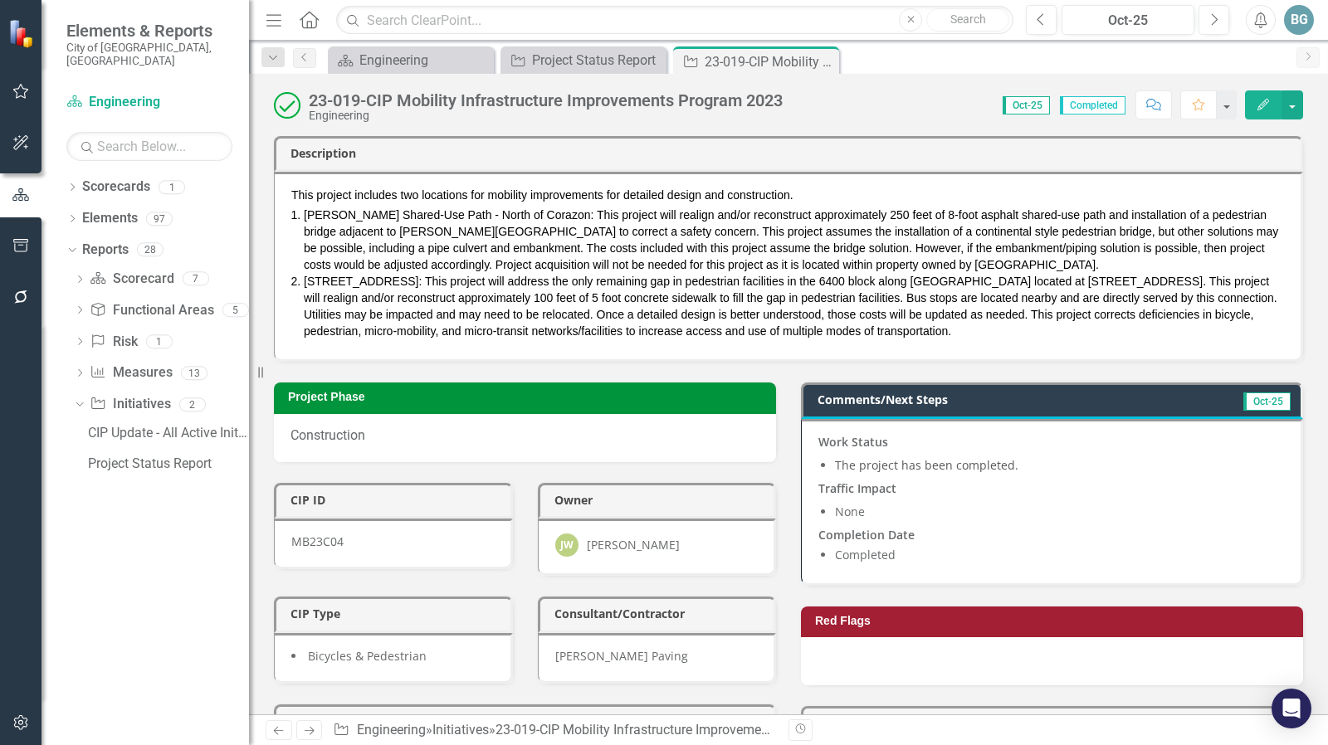
scroll to position [332, 0]
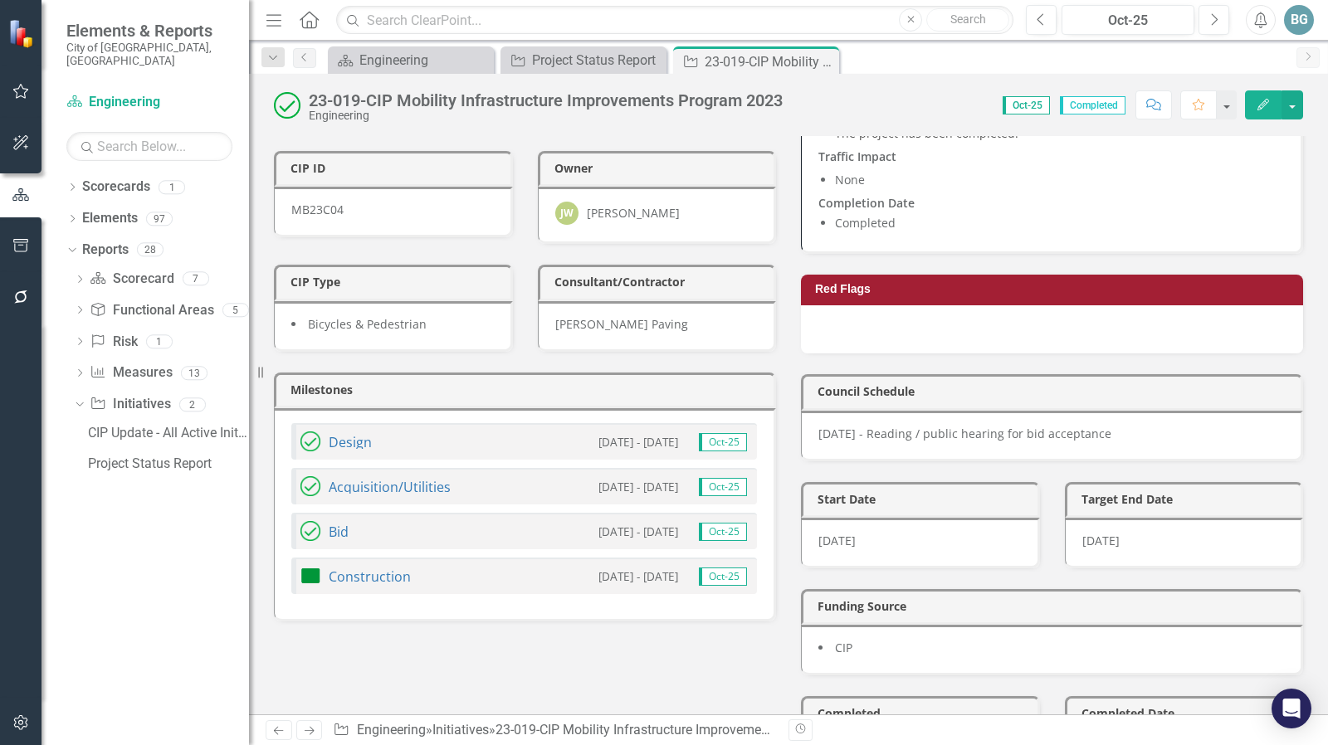
click at [446, 566] on div "Construction 3/3/25 - 5/30/25 Oct-25" at bounding box center [524, 576] width 466 height 37
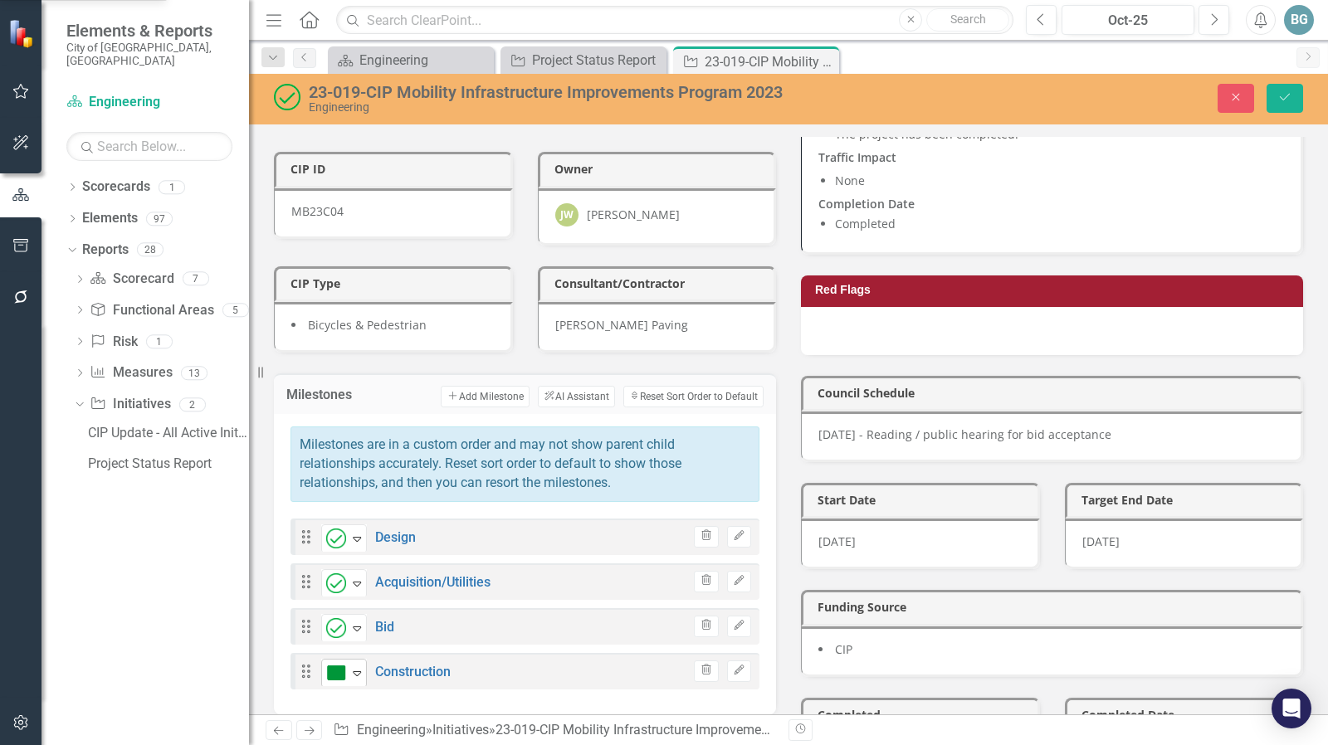
click at [362, 666] on icon "Expand" at bounding box center [357, 672] width 17 height 13
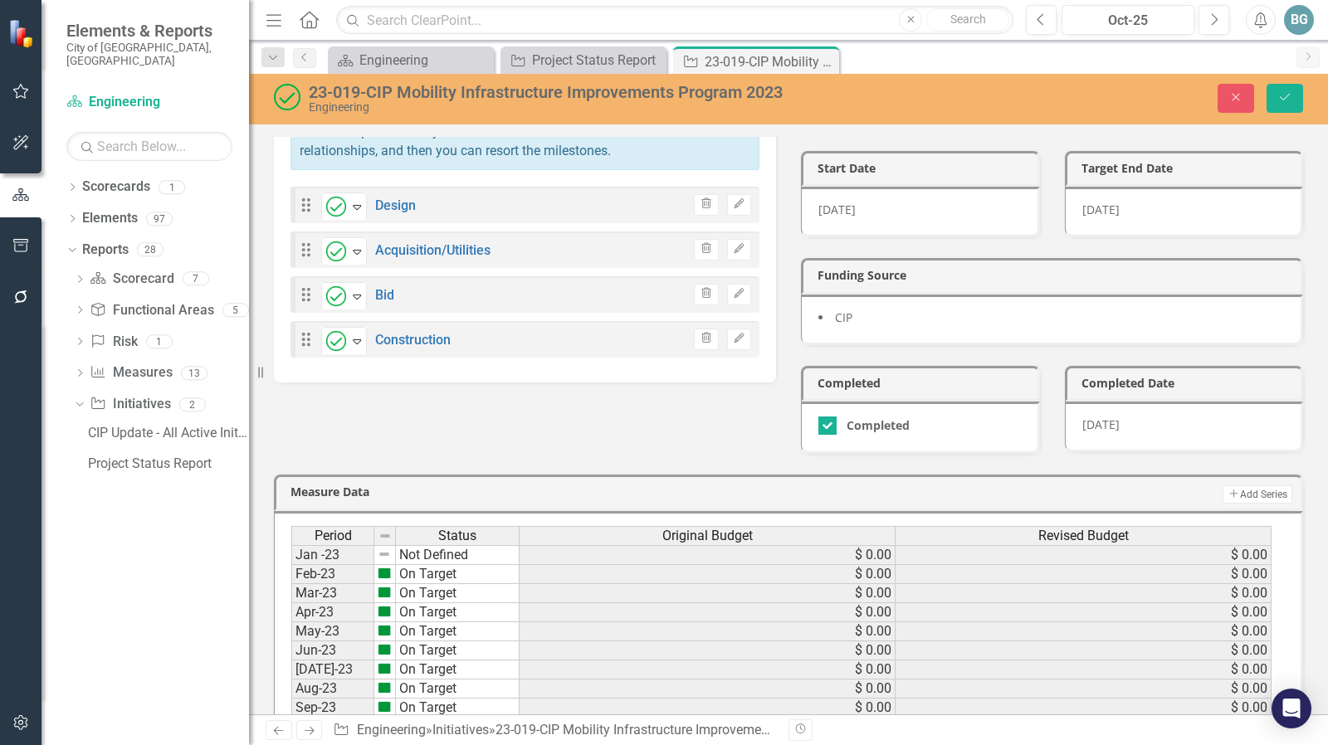
scroll to position [0, 0]
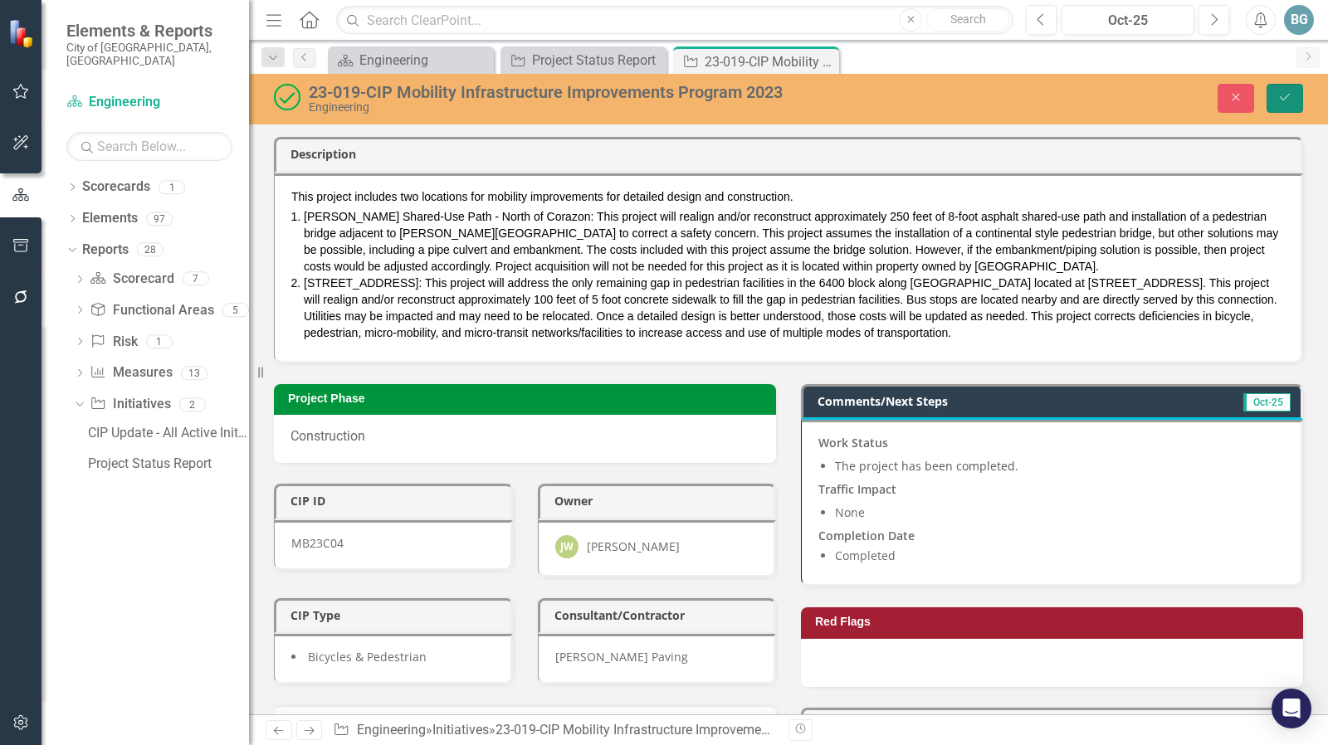
drag, startPoint x: 1288, startPoint y: 95, endPoint x: 936, endPoint y: 245, distance: 382.6
click at [1290, 95] on icon "Save" at bounding box center [1284, 97] width 15 height 12
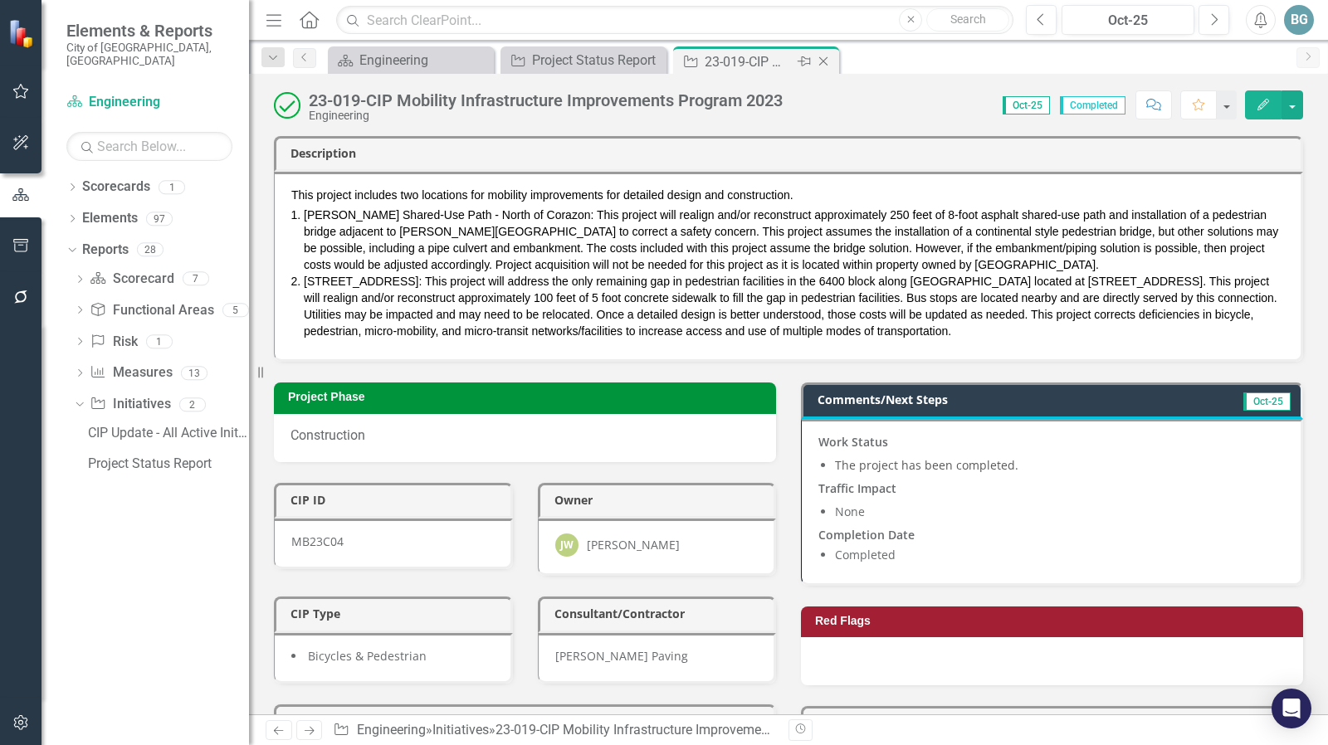
click at [825, 62] on icon at bounding box center [823, 61] width 9 height 9
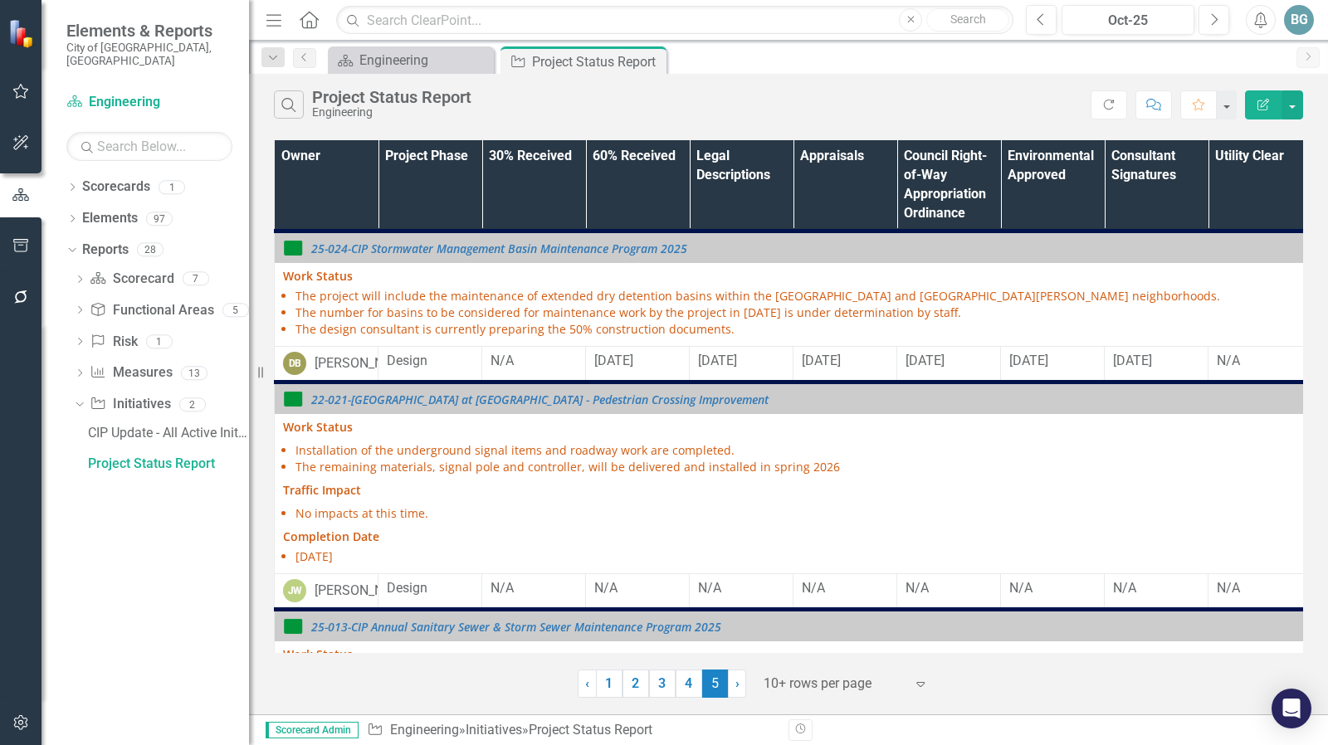
click at [338, 192] on th "Owner" at bounding box center [327, 185] width 104 height 91
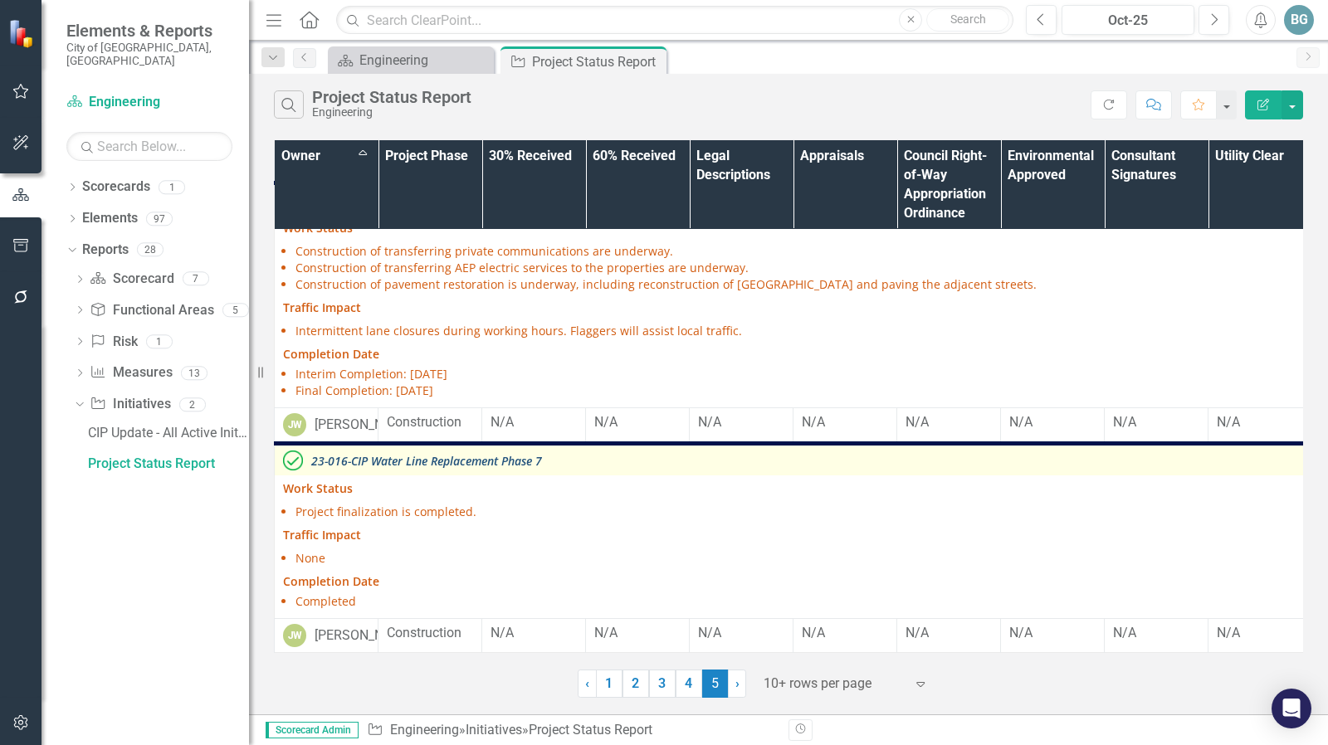
scroll to position [1375, 0]
click at [418, 455] on link "23-016-CIP Water Line Replacement Phase 7" at bounding box center [1014, 461] width 1407 height 12
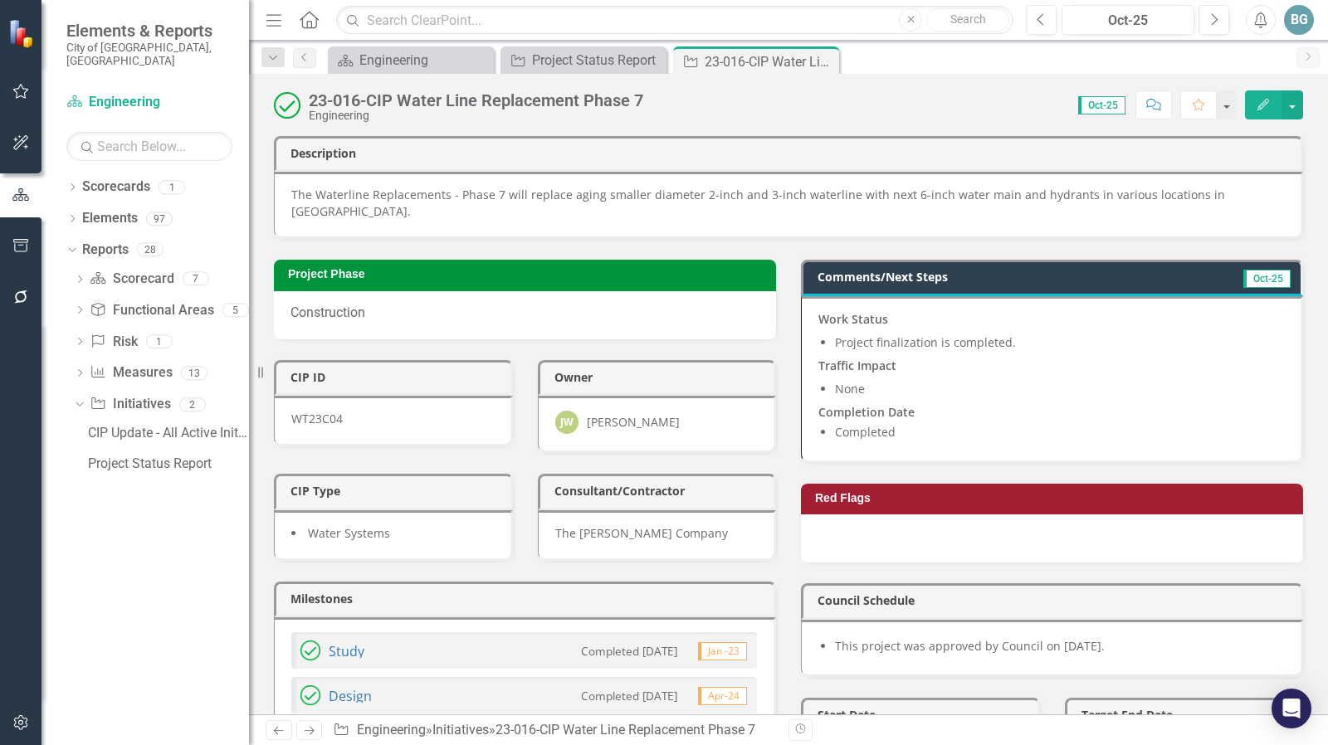
scroll to position [243, 0]
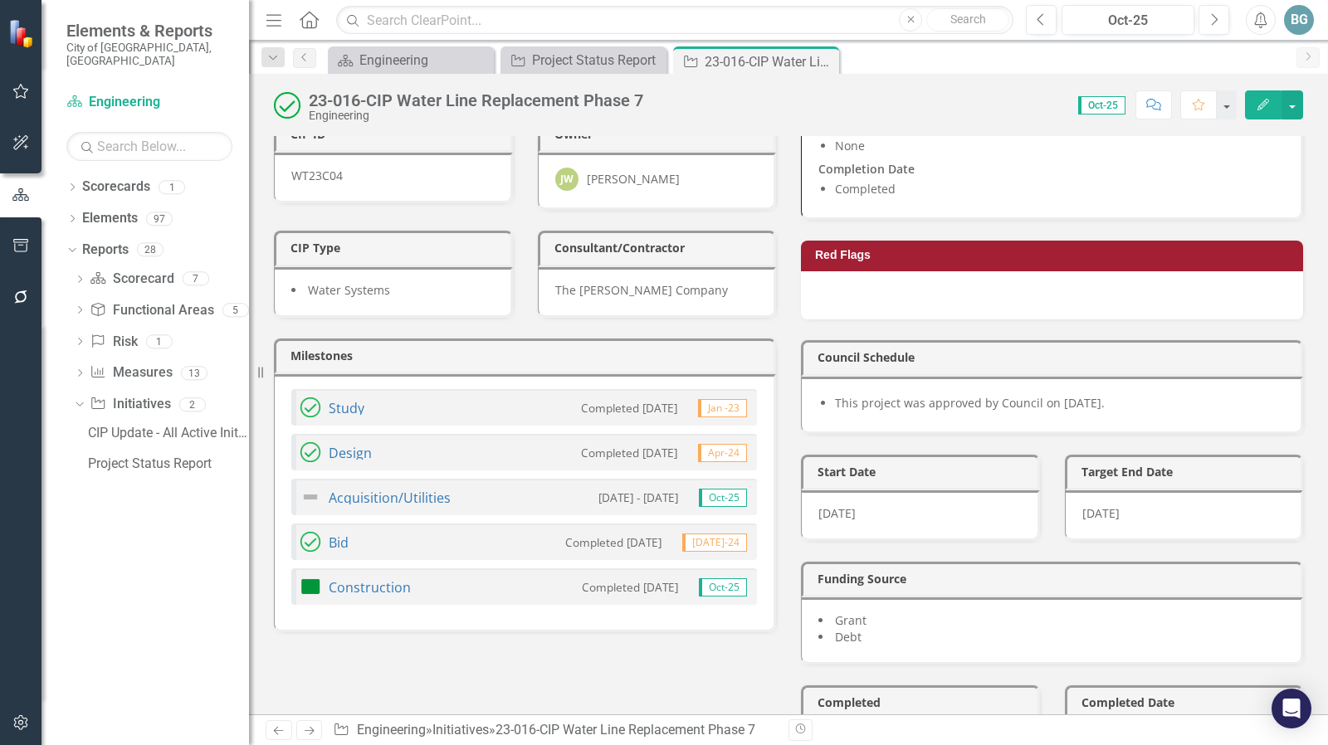
click at [450, 568] on div "Construction Completed 10/8/25 Oct-25" at bounding box center [524, 586] width 466 height 37
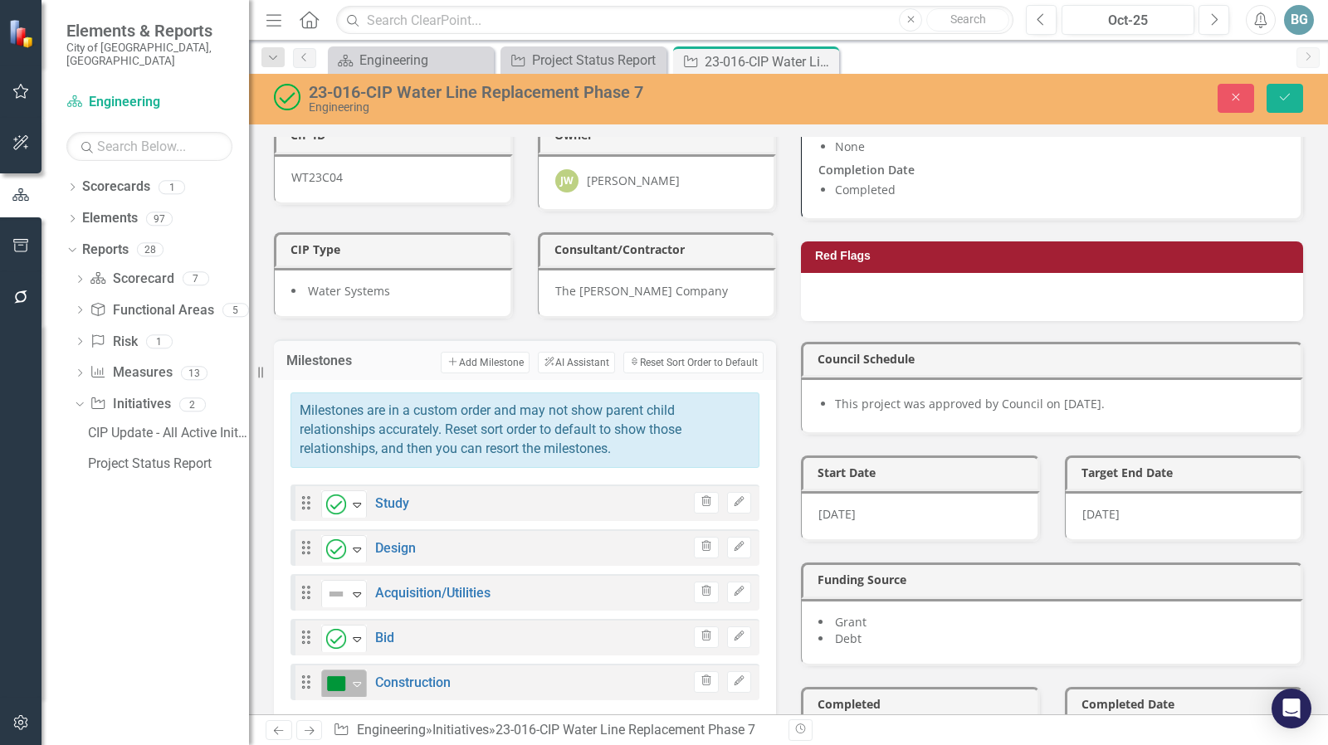
click at [358, 677] on icon "Expand" at bounding box center [357, 683] width 17 height 13
click at [1285, 98] on icon "Save" at bounding box center [1284, 97] width 15 height 12
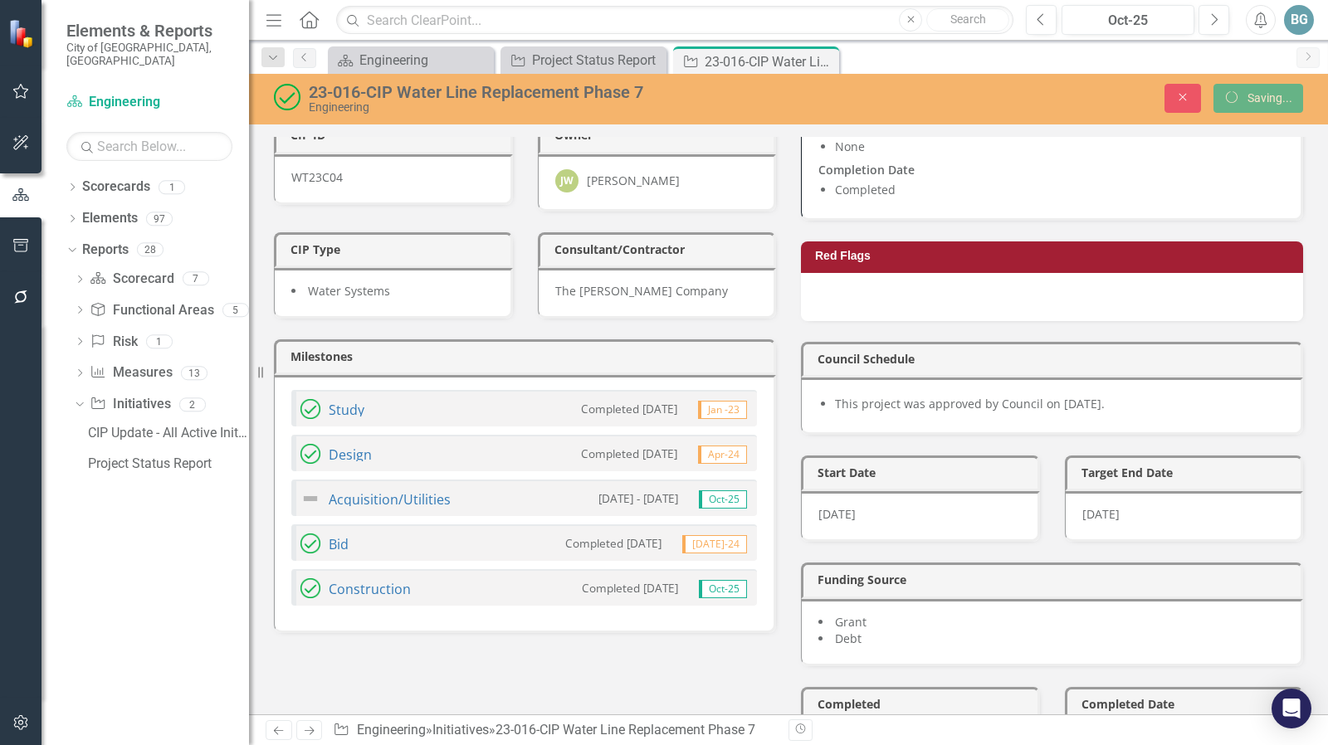
scroll to position [575, 0]
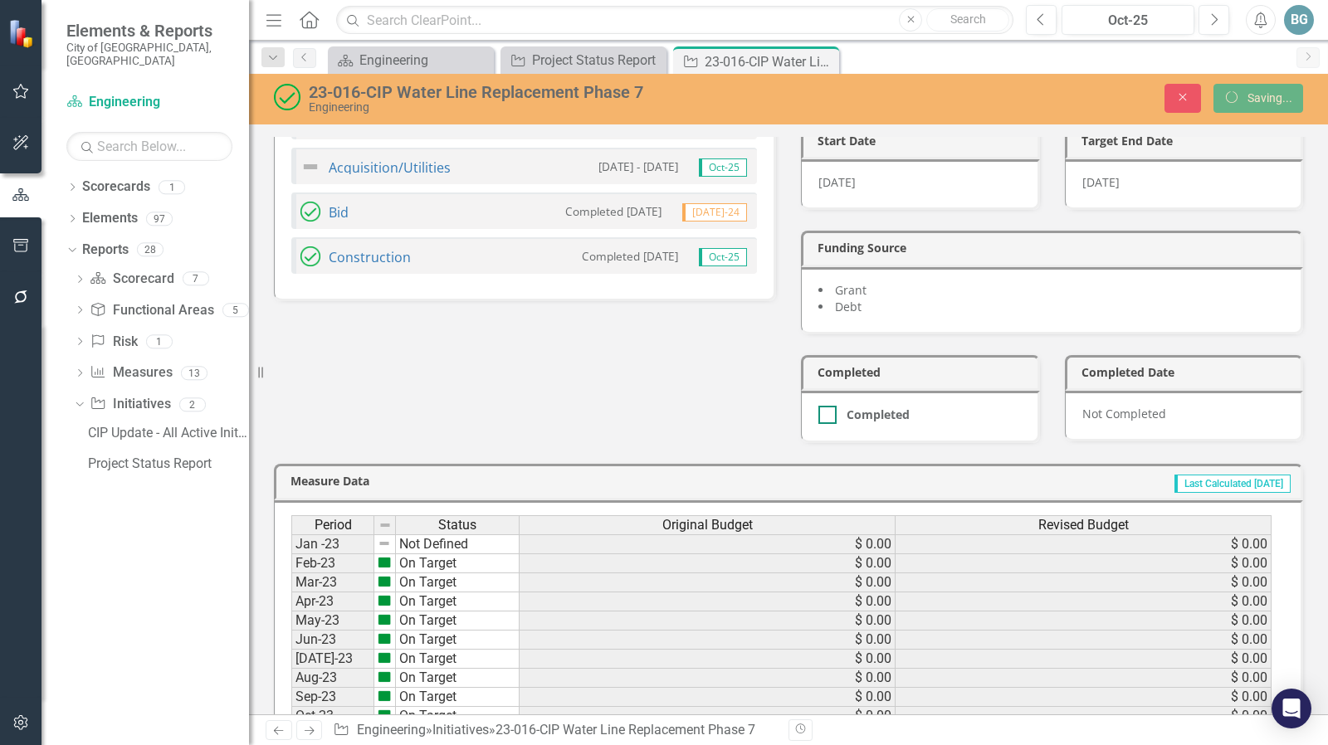
click at [818, 406] on div at bounding box center [827, 415] width 18 height 18
click at [818, 406] on input "Completed" at bounding box center [823, 411] width 11 height 11
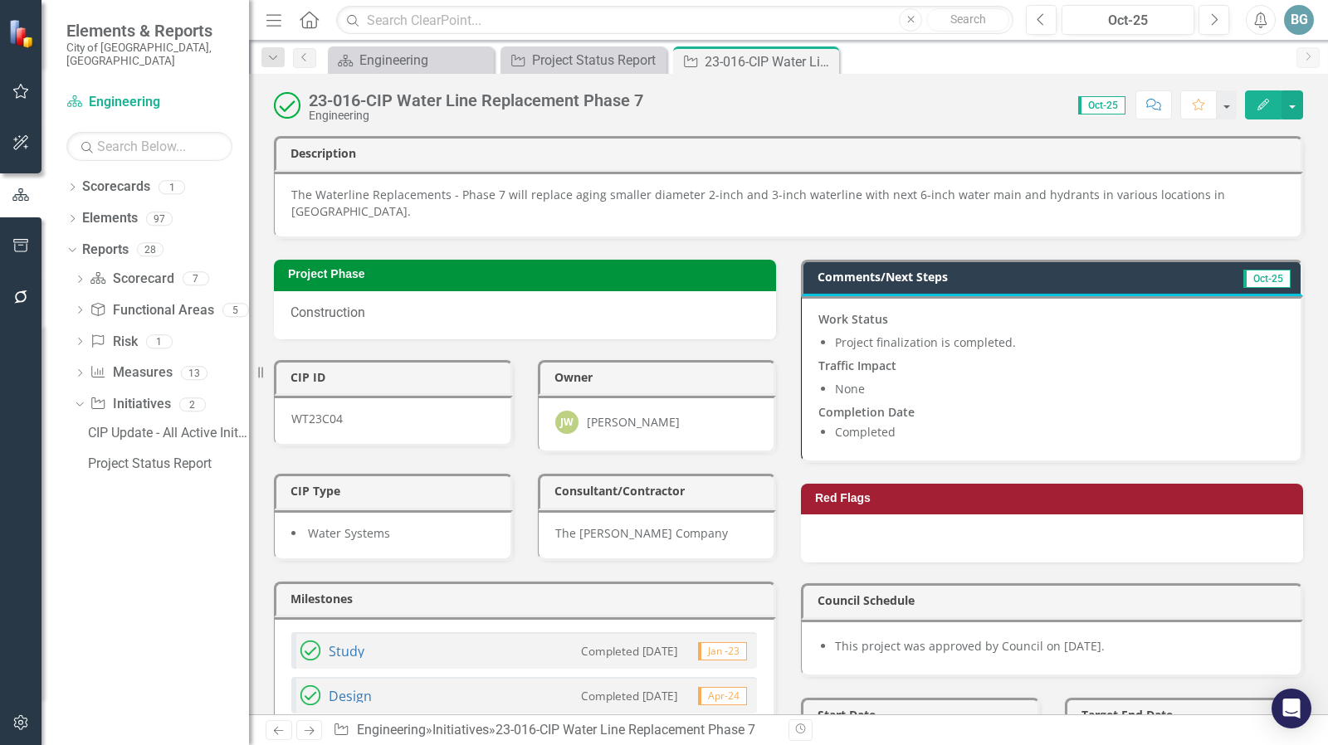
scroll to position [332, 0]
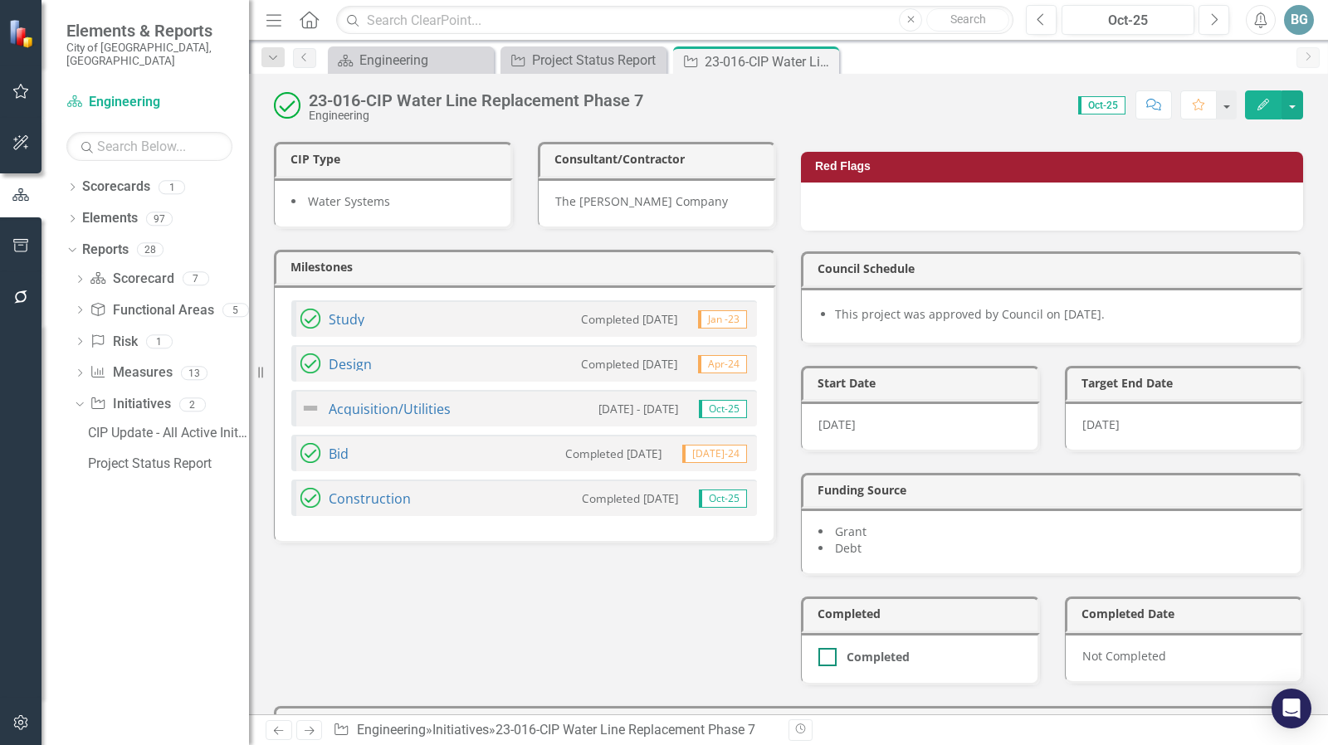
click at [851, 657] on div "Completed" at bounding box center [877, 657] width 63 height 0
click at [829, 648] on input "Completed" at bounding box center [823, 653] width 11 height 11
checkbox input "true"
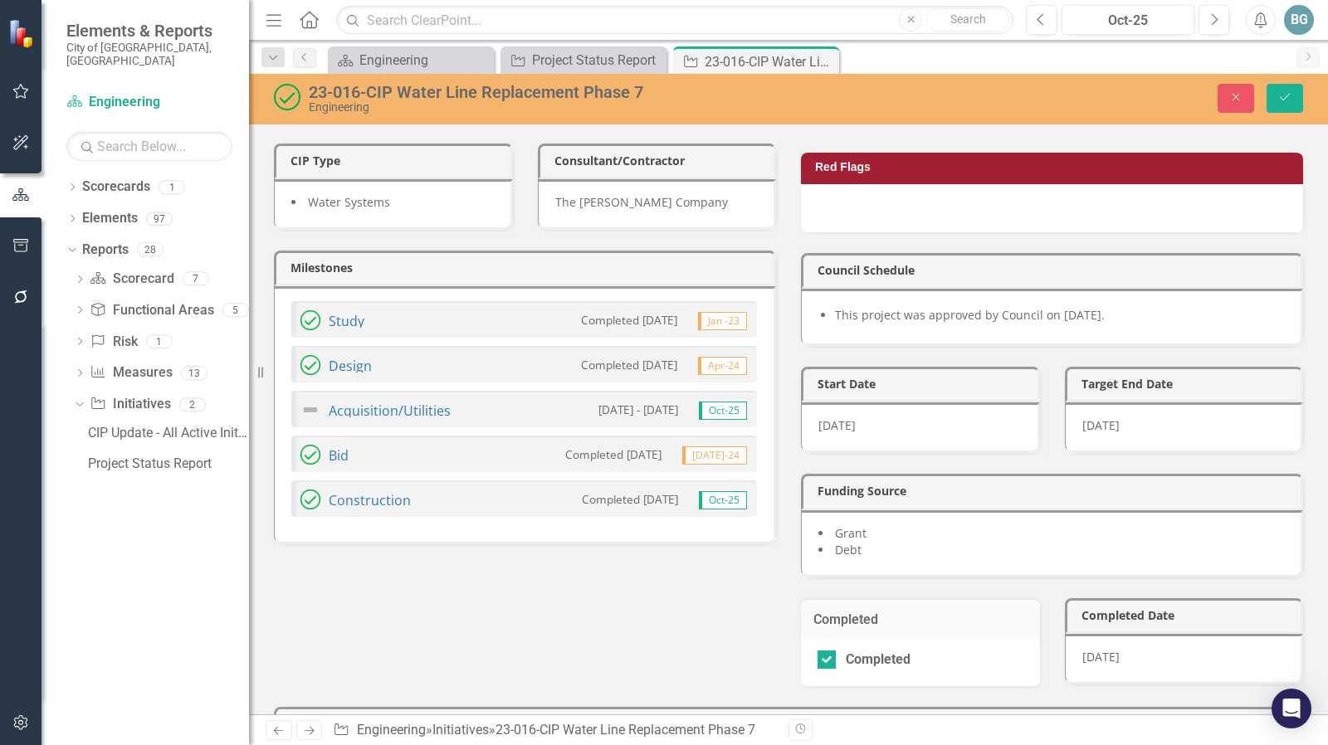
click at [1150, 634] on div "10/9/25" at bounding box center [1184, 659] width 239 height 51
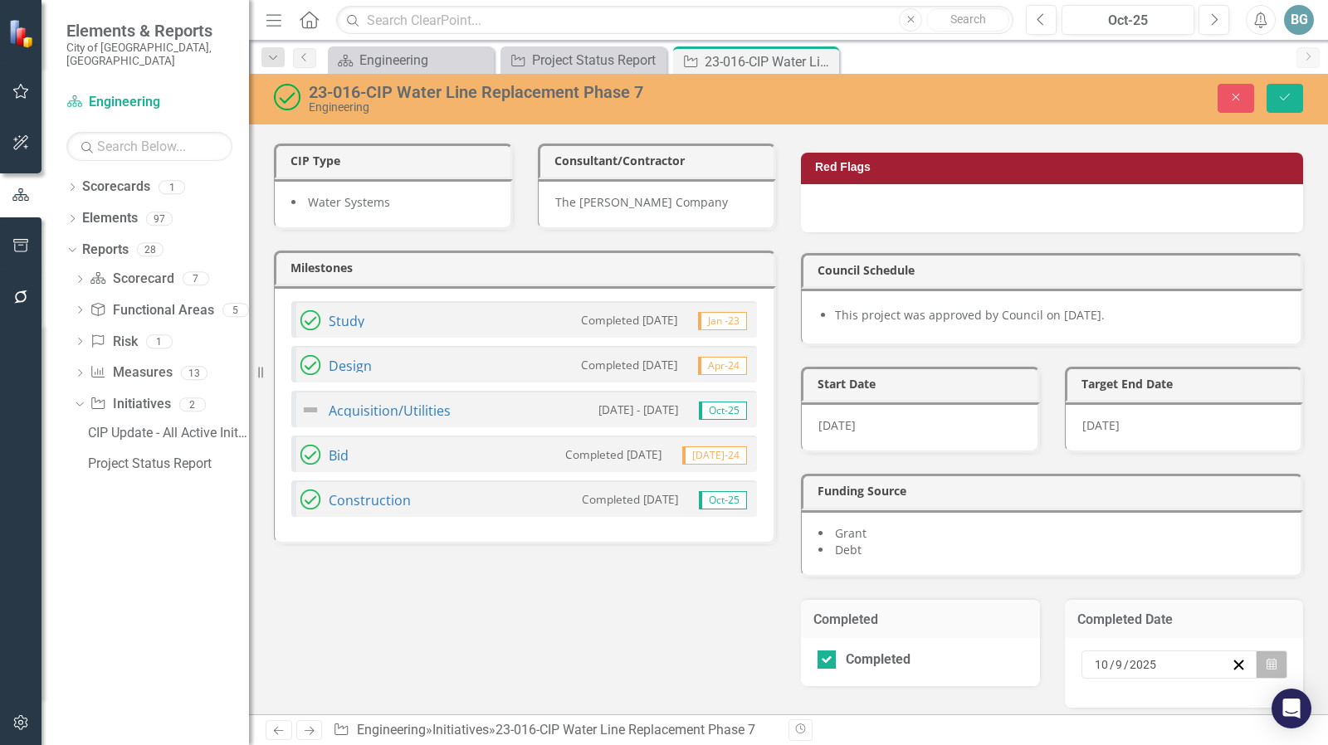
click at [1256, 651] on button "Calendar" at bounding box center [1272, 665] width 32 height 28
click at [1132, 738] on button "1" at bounding box center [1110, 753] width 41 height 30
click at [1285, 99] on icon "submit" at bounding box center [1285, 97] width 10 height 7
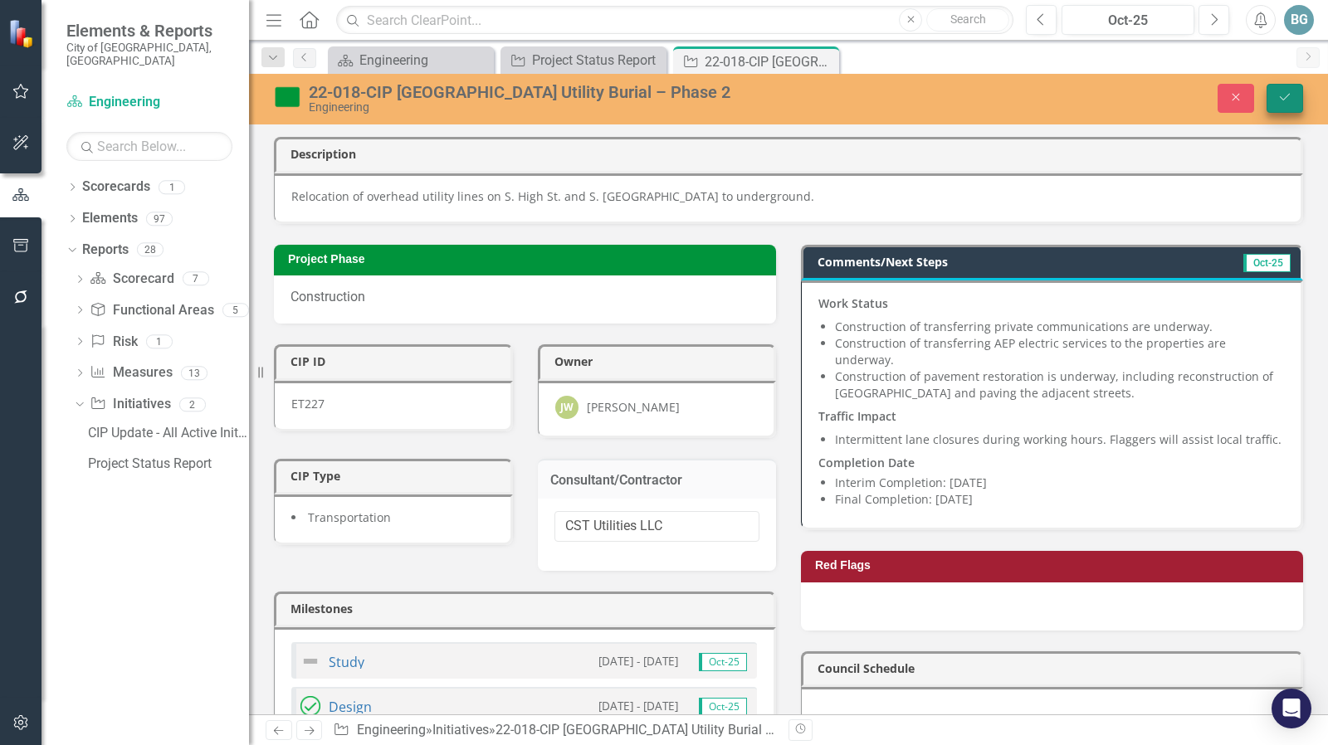
scroll to position [332, 0]
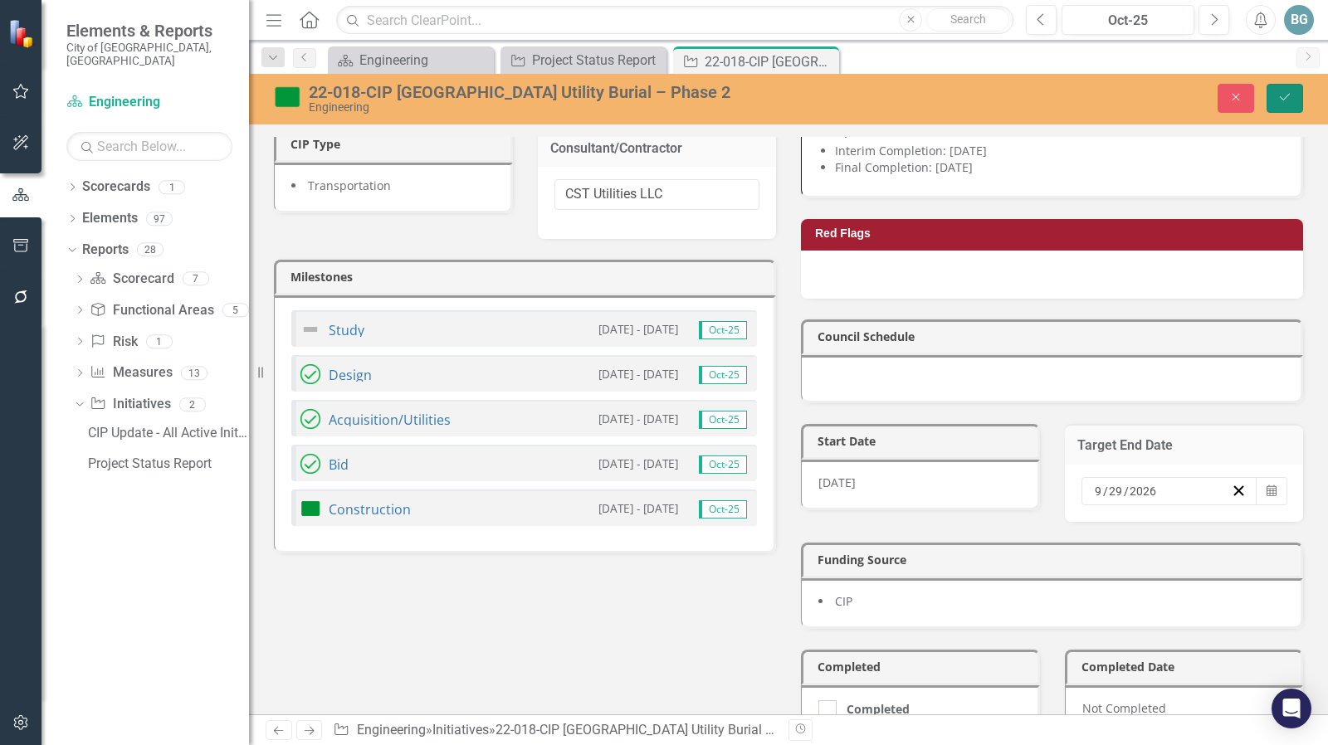
click at [1283, 95] on icon "Save" at bounding box center [1284, 97] width 15 height 12
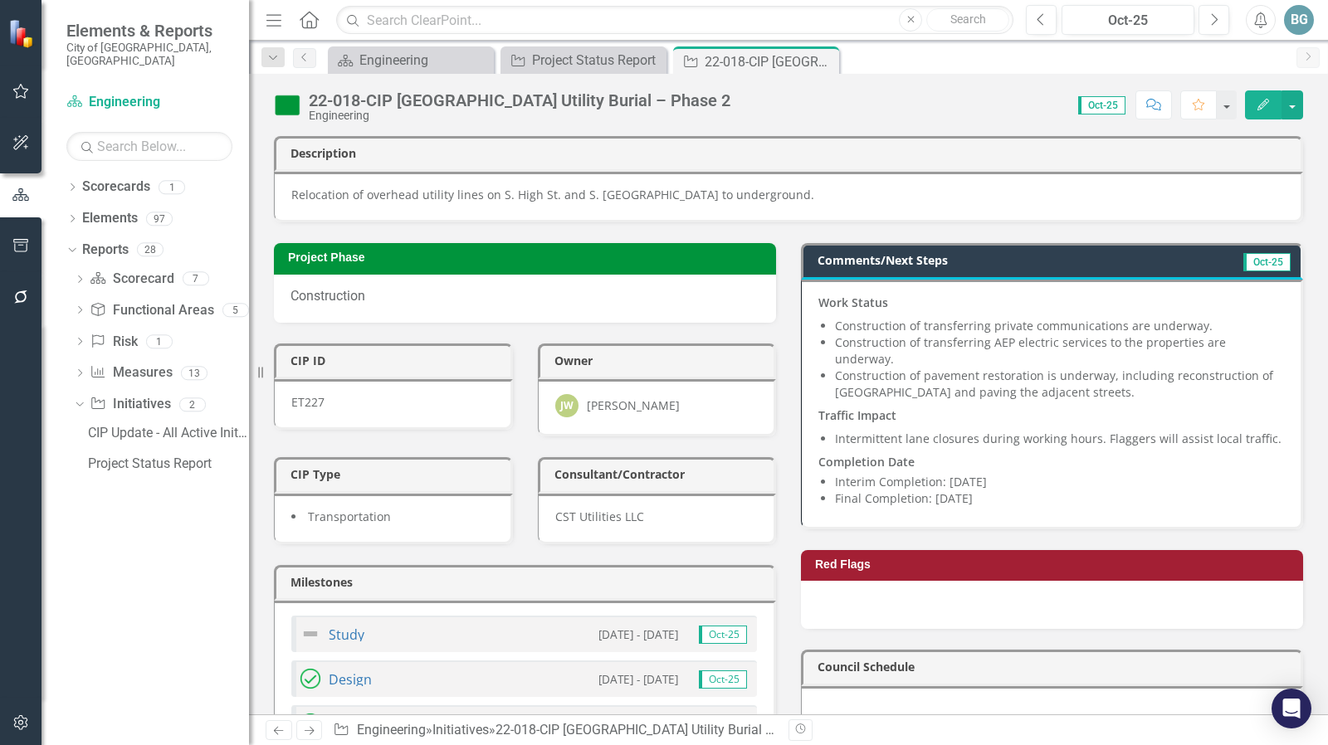
click at [900, 326] on li "Construction of transferring private communications are underway." at bounding box center [1059, 326] width 449 height 17
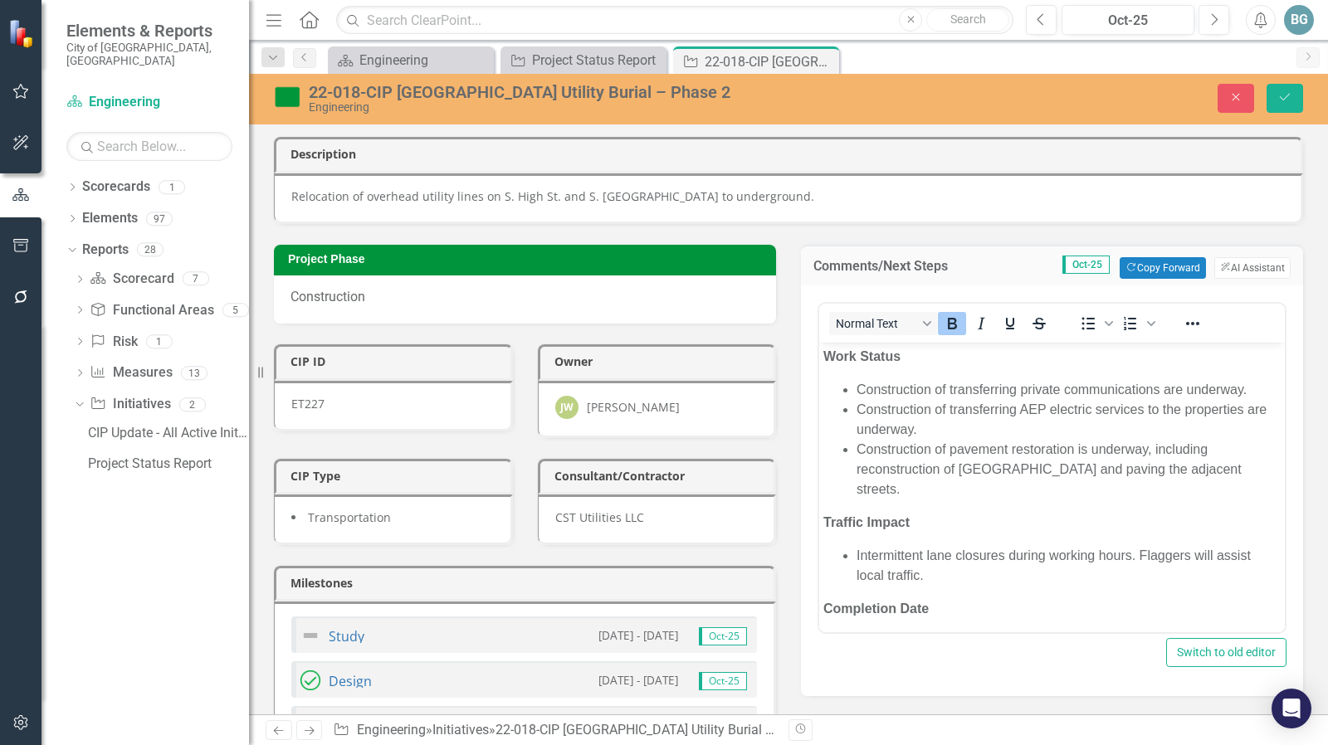
scroll to position [0, 0]
click at [856, 390] on ul "Construction of transferring private communications are underway. Construction …" at bounding box center [1051, 438] width 457 height 119
